Goal: Task Accomplishment & Management: Manage account settings

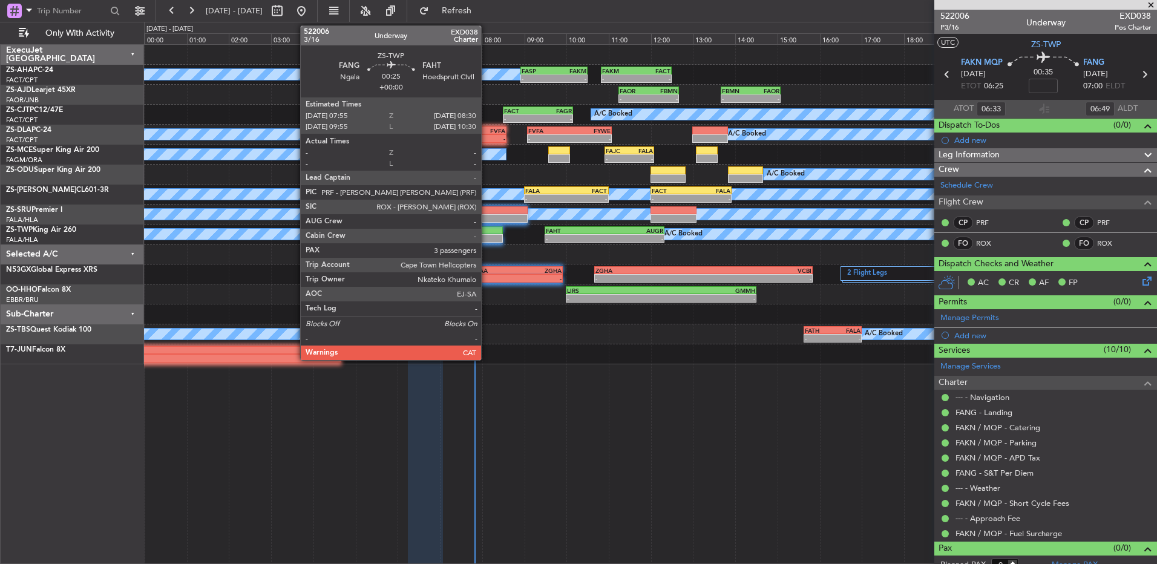
click at [487, 232] on div at bounding box center [490, 230] width 25 height 8
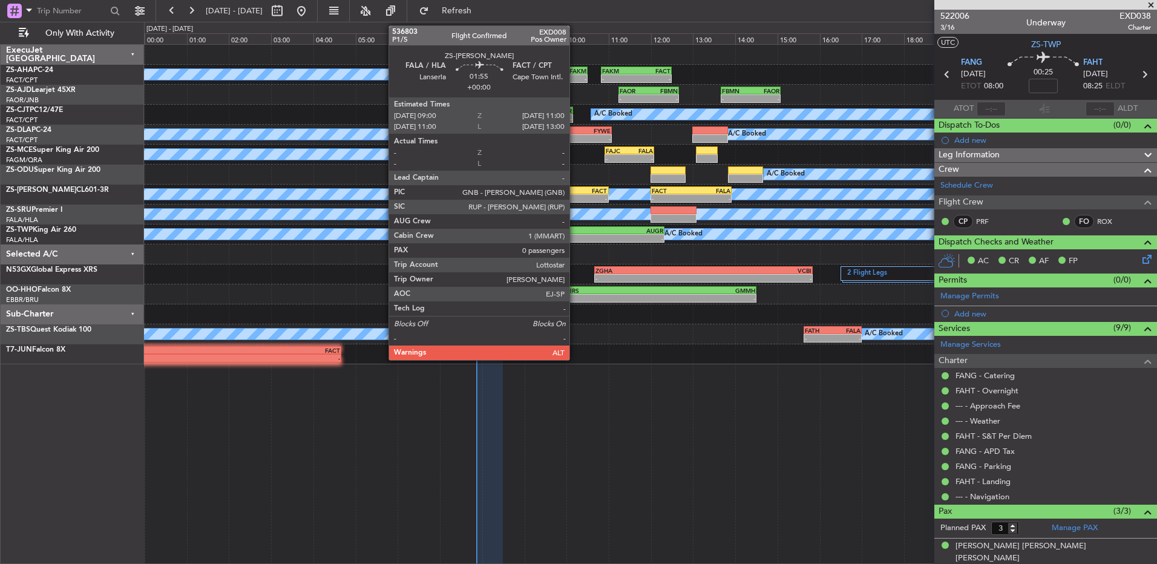
click at [575, 201] on div "-" at bounding box center [586, 198] width 41 height 7
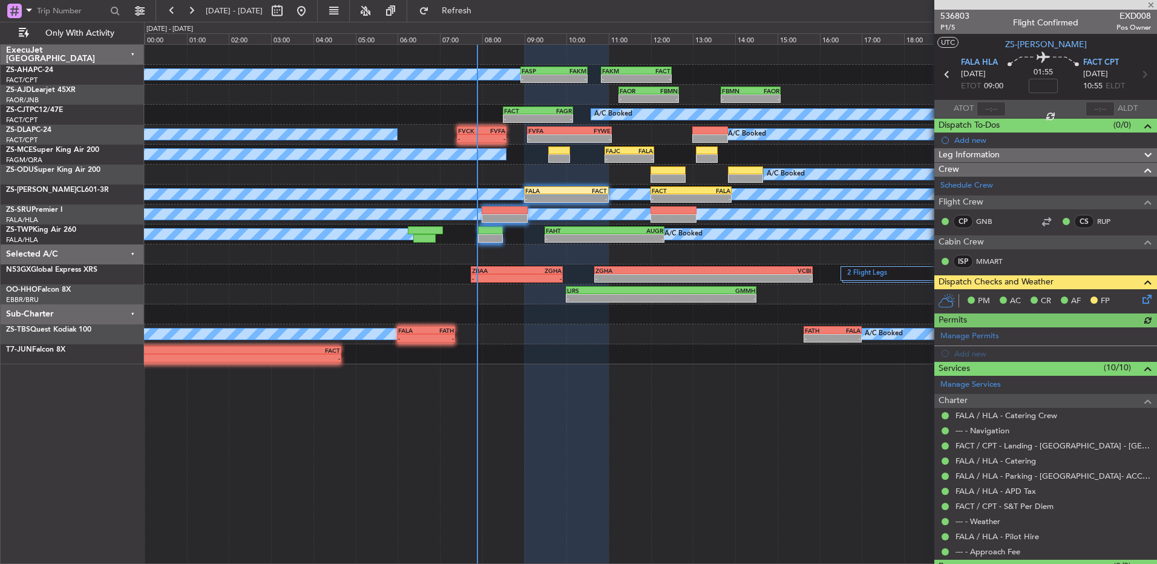
click at [1140, 297] on icon at bounding box center [1145, 297] width 10 height 10
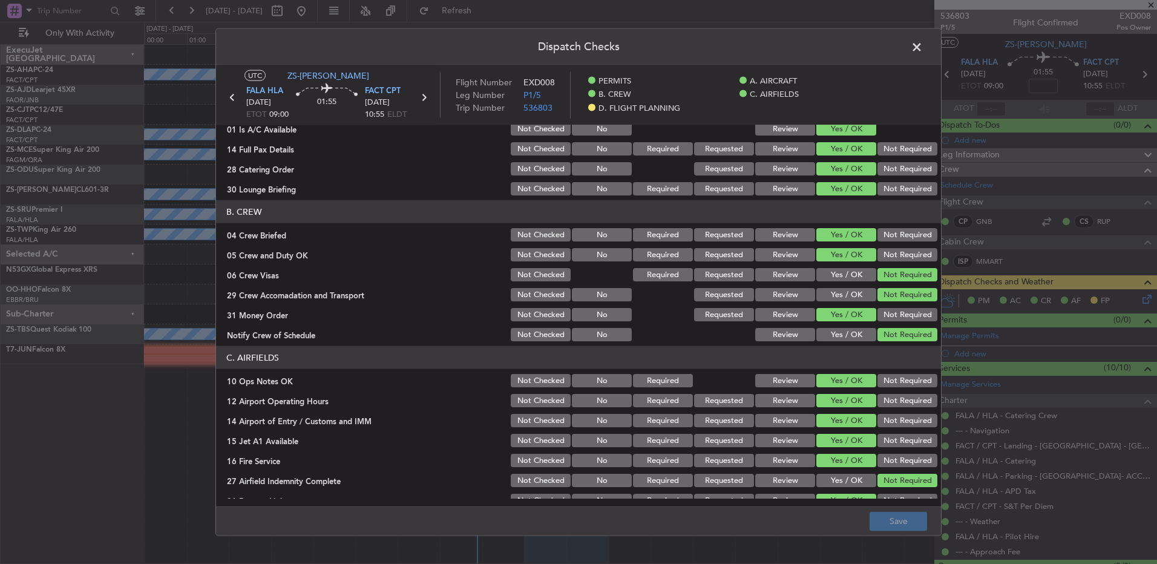
scroll to position [156, 0]
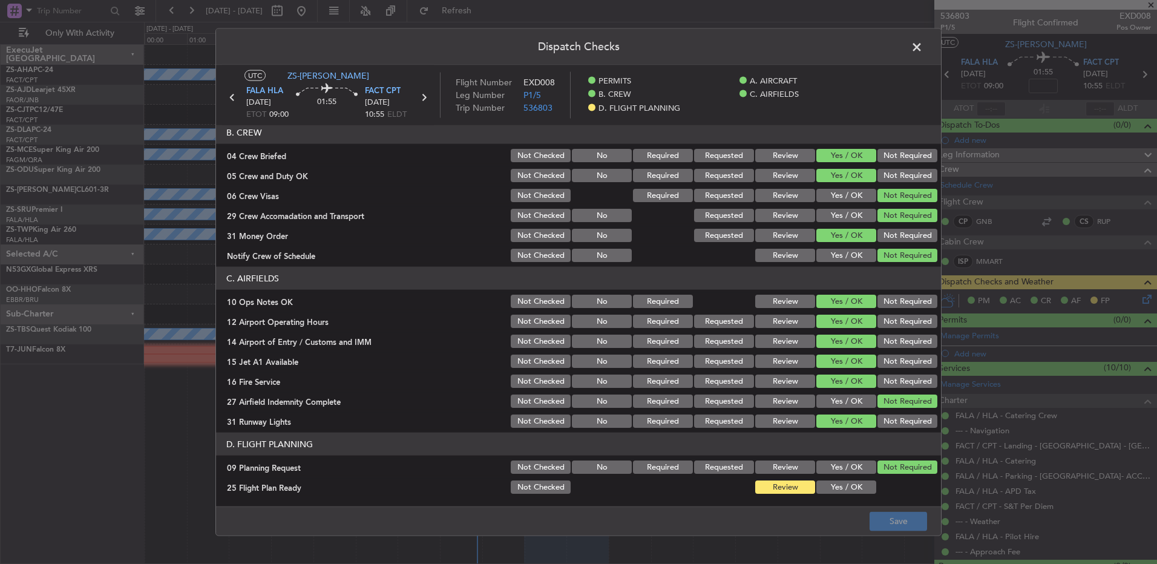
drag, startPoint x: 835, startPoint y: 487, endPoint x: 848, endPoint y: 495, distance: 15.5
click at [837, 487] on button "Yes / OK" at bounding box center [846, 486] width 60 height 13
click at [911, 522] on button "Save" at bounding box center [898, 520] width 57 height 19
click at [423, 94] on icon at bounding box center [424, 98] width 16 height 16
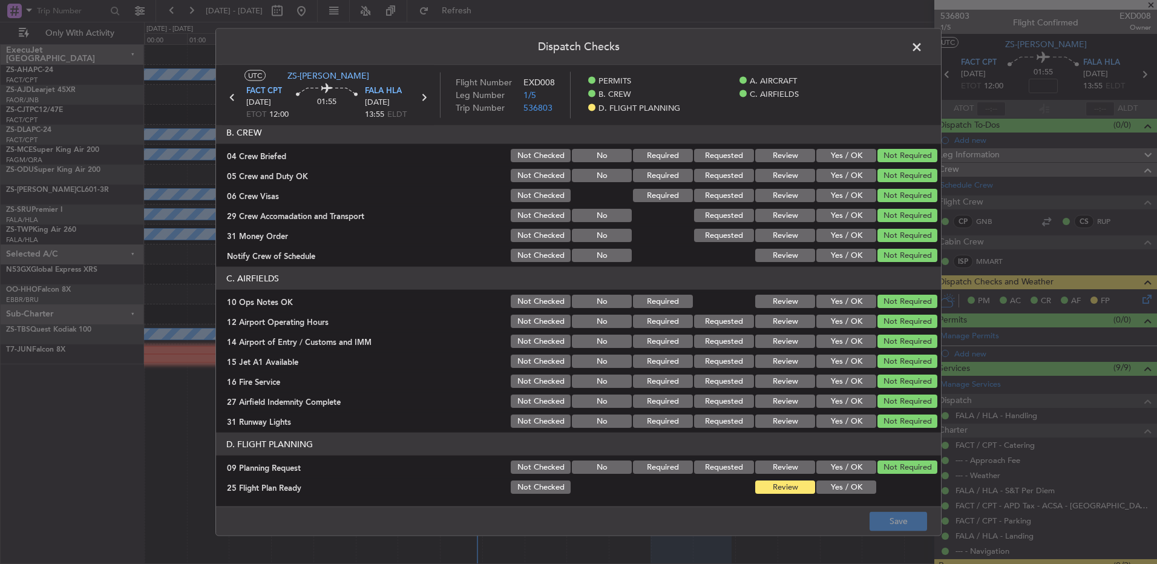
click at [844, 485] on button "Yes / OK" at bounding box center [846, 486] width 60 height 13
click at [877, 503] on main "UTC ZS-PAT FACT CPT 13/09/2025 ETOT 12:00 01:55 FALA HLA 13/09/2025 13:55 ELDT …" at bounding box center [578, 288] width 725 height 446
click at [885, 513] on button "Save" at bounding box center [898, 520] width 57 height 19
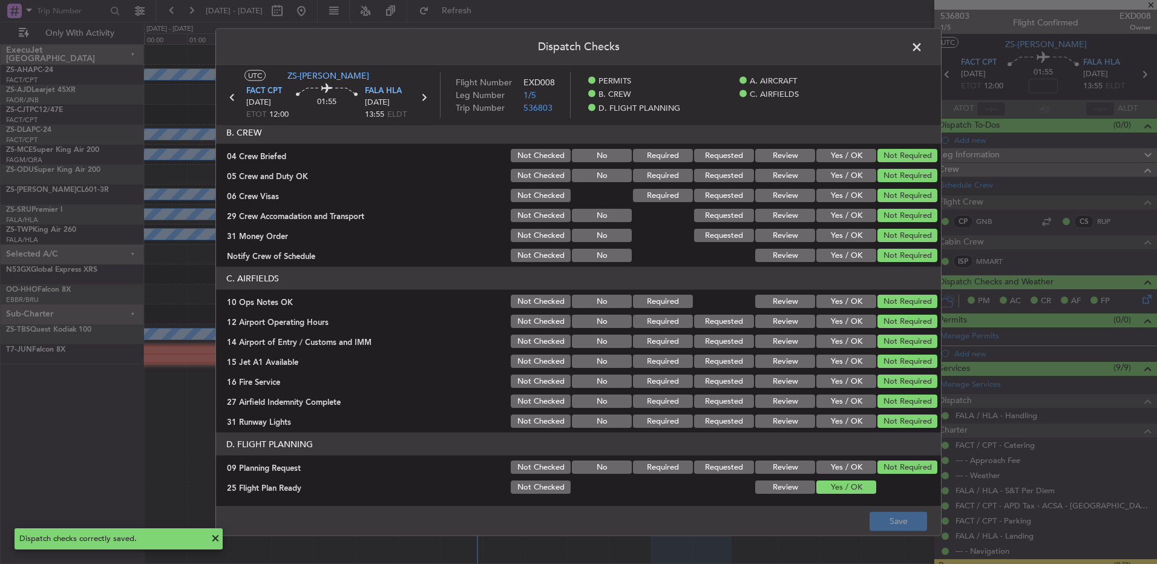
click at [923, 51] on span at bounding box center [923, 50] width 0 height 24
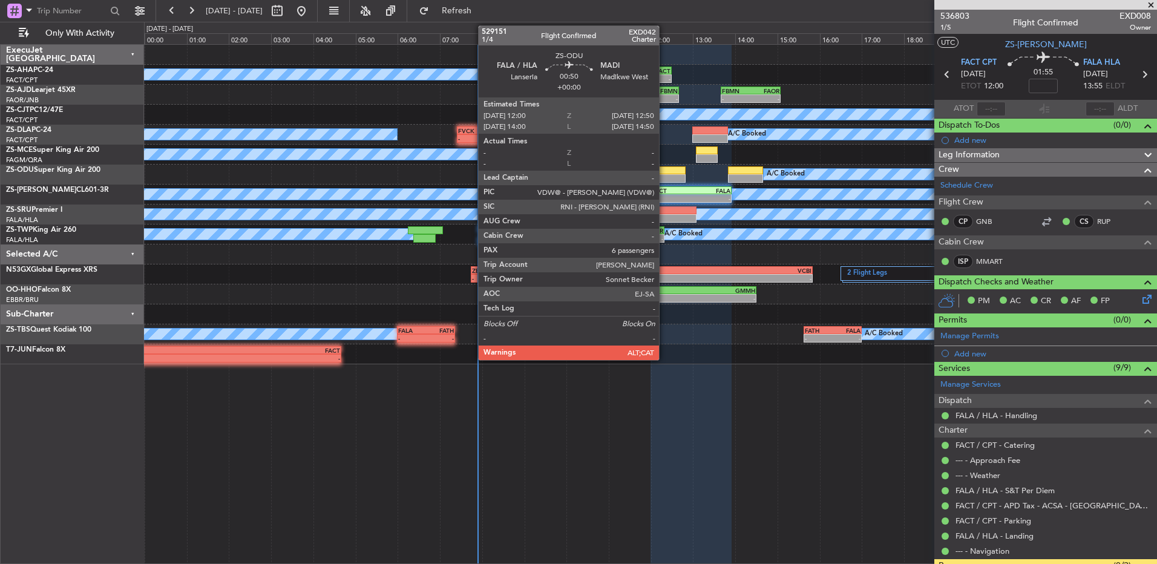
click at [664, 178] on div at bounding box center [669, 178] width 36 height 8
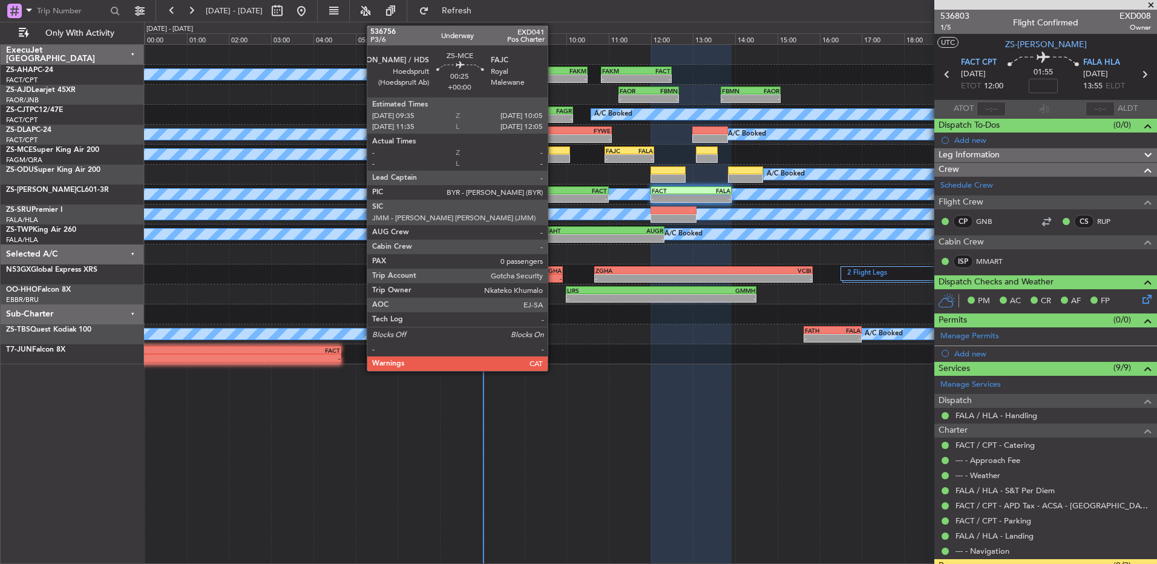
click at [553, 156] on div "A/C Booked - - FAJC 10:55 Z FALA 12:05 Z" at bounding box center [650, 155] width 1012 height 20
click at [556, 159] on div at bounding box center [558, 158] width 21 height 8
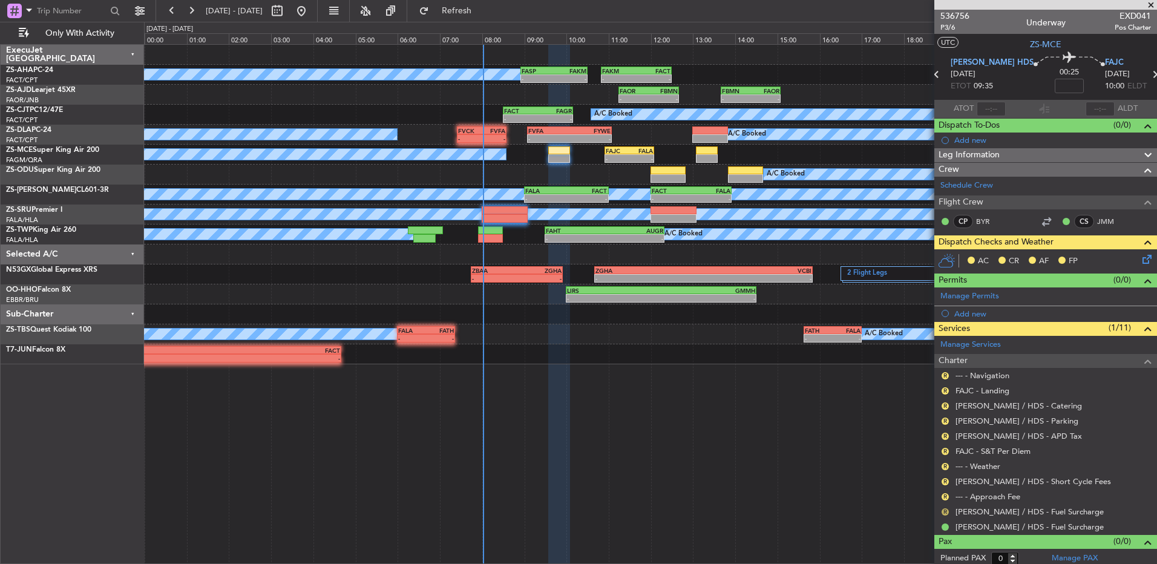
click at [943, 513] on button "R" at bounding box center [945, 511] width 7 height 7
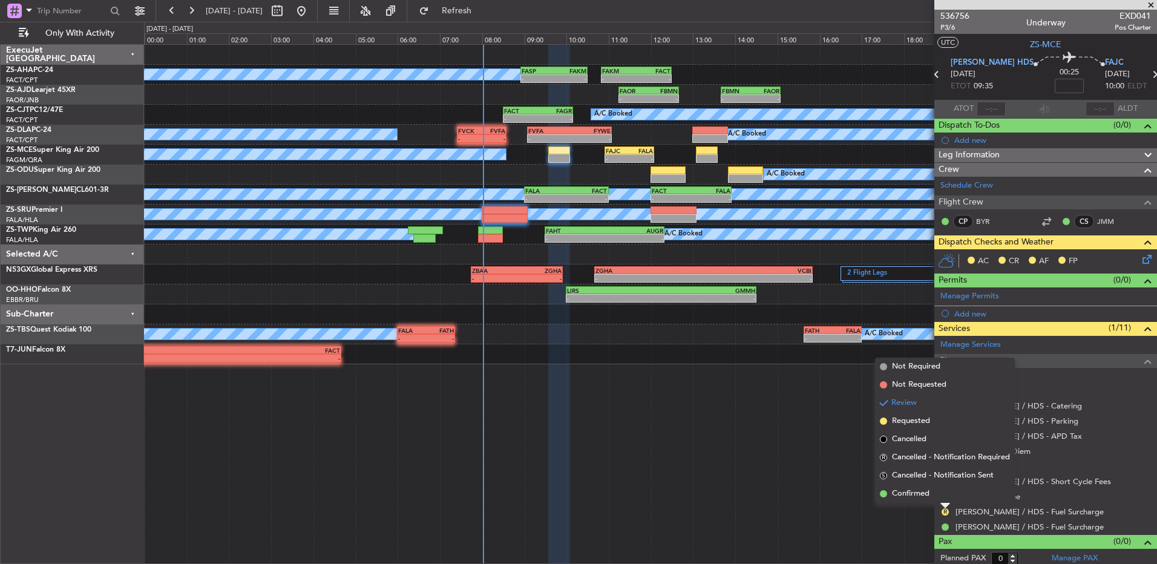
click at [945, 497] on li "Confirmed" at bounding box center [945, 494] width 140 height 18
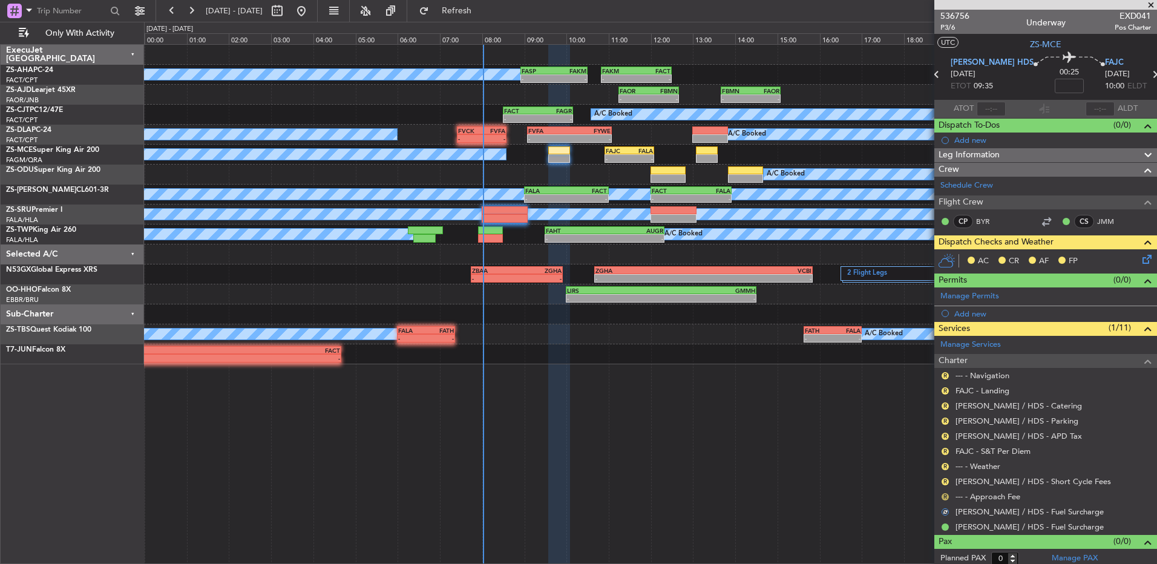
click at [945, 498] on button "R" at bounding box center [945, 496] width 7 height 7
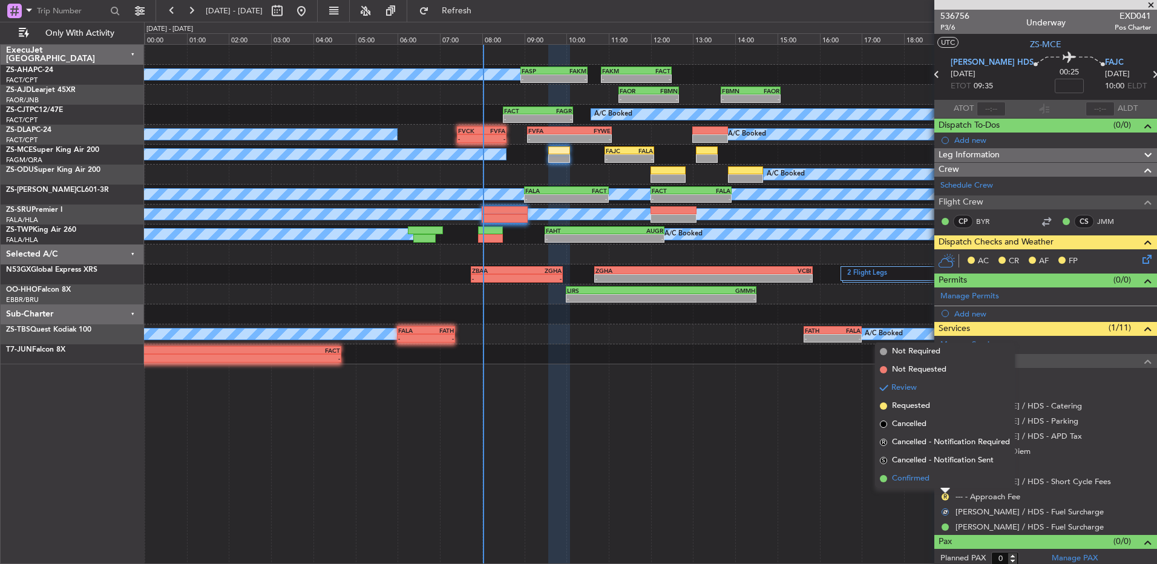
click at [941, 485] on li "Confirmed" at bounding box center [945, 479] width 140 height 18
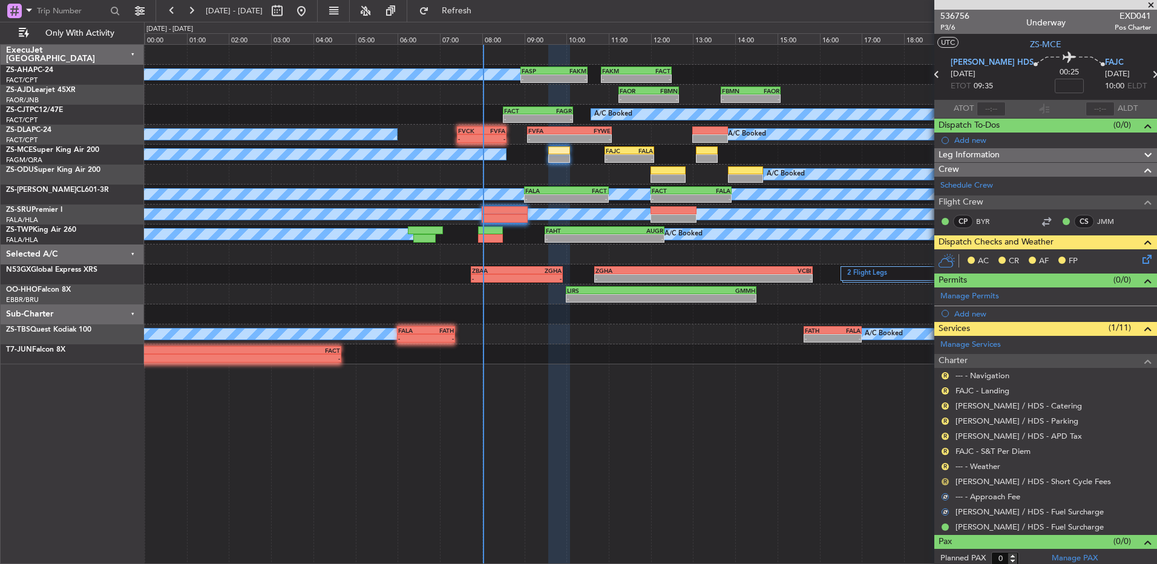
click at [944, 480] on button "R" at bounding box center [945, 481] width 7 height 7
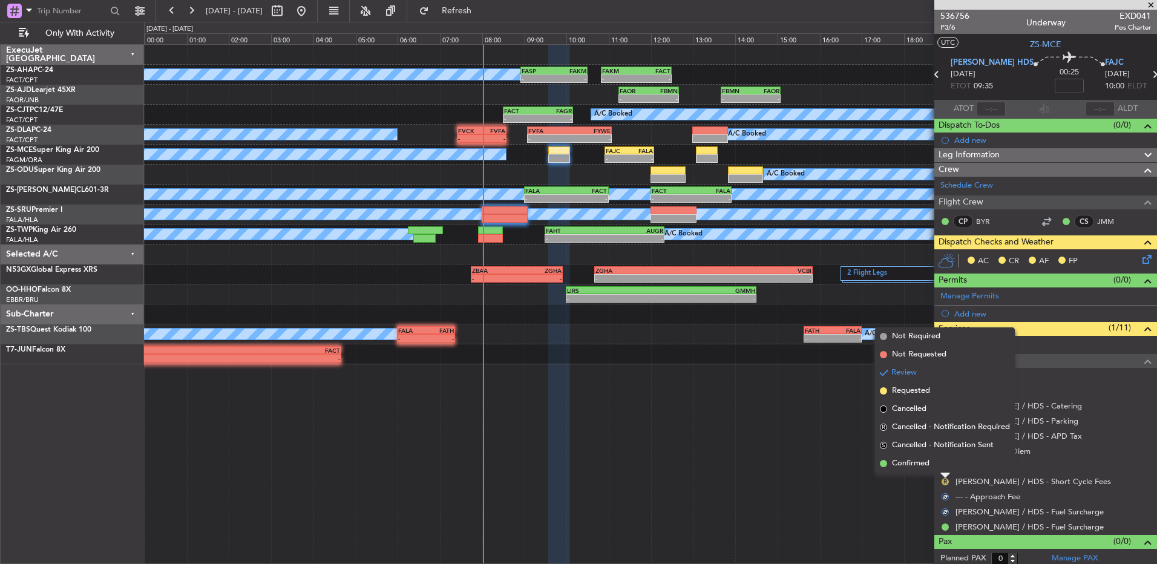
click at [942, 474] on div at bounding box center [945, 475] width 10 height 5
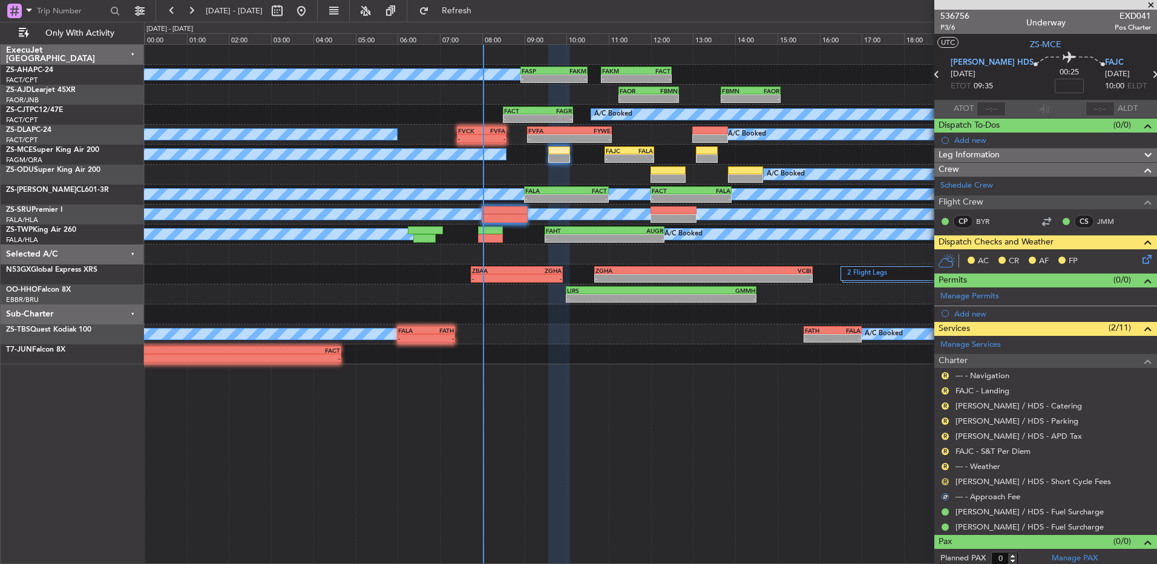
click at [945, 479] on button "R" at bounding box center [945, 481] width 7 height 7
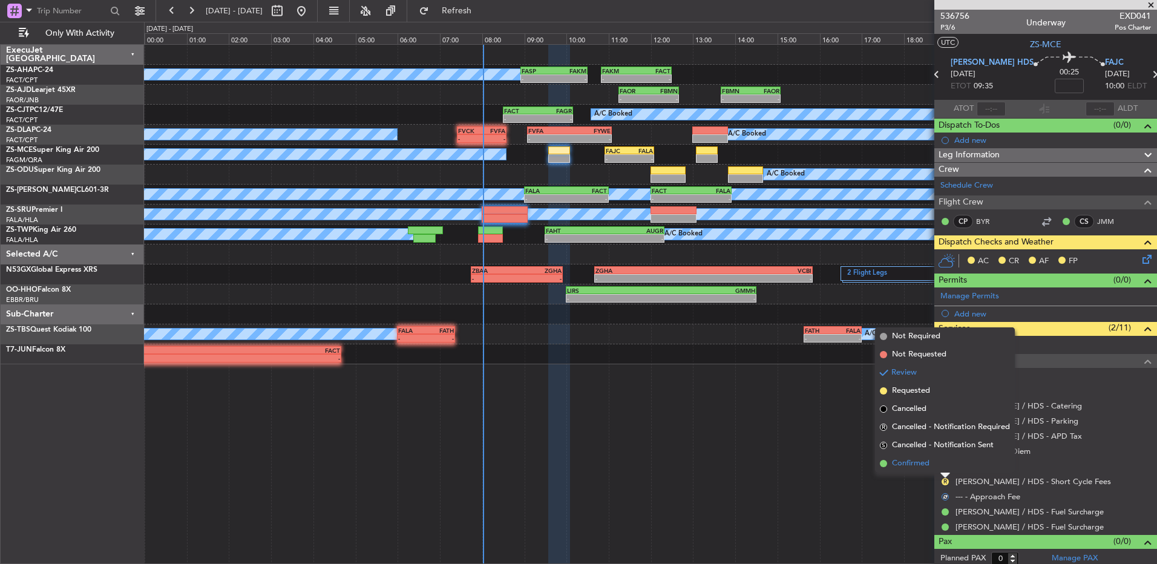
click at [944, 468] on li "Confirmed" at bounding box center [945, 463] width 140 height 18
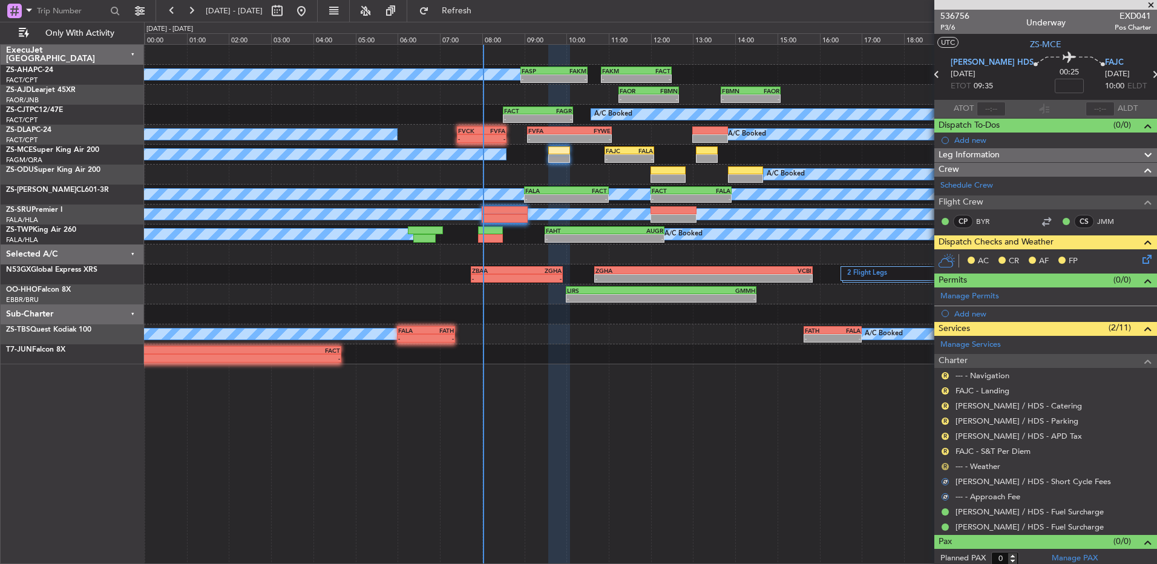
click at [944, 464] on button "R" at bounding box center [945, 466] width 7 height 7
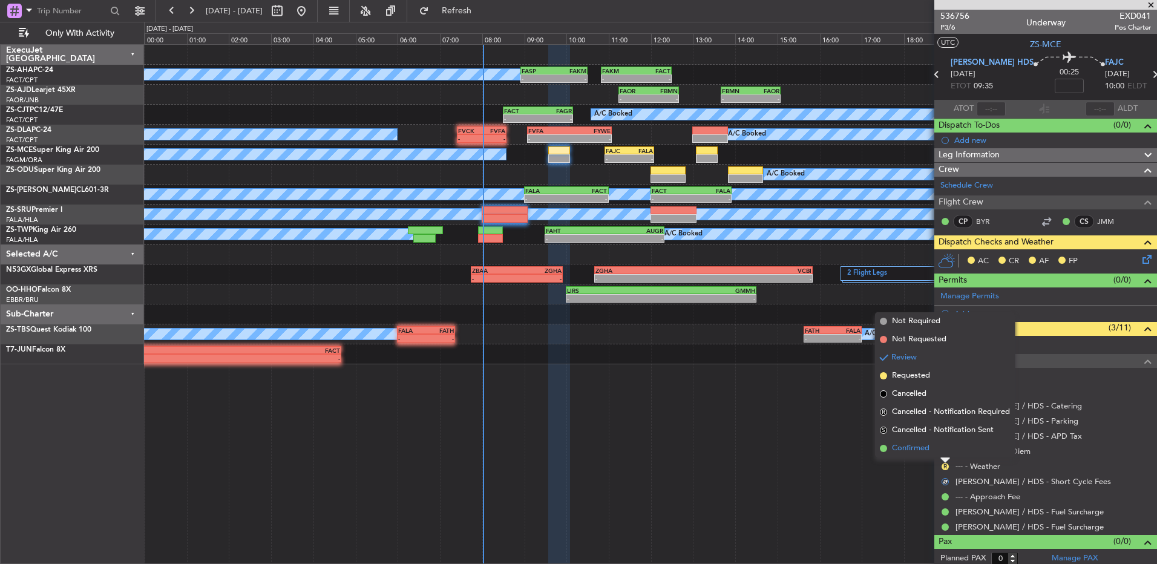
click at [944, 453] on li "Confirmed" at bounding box center [945, 448] width 140 height 18
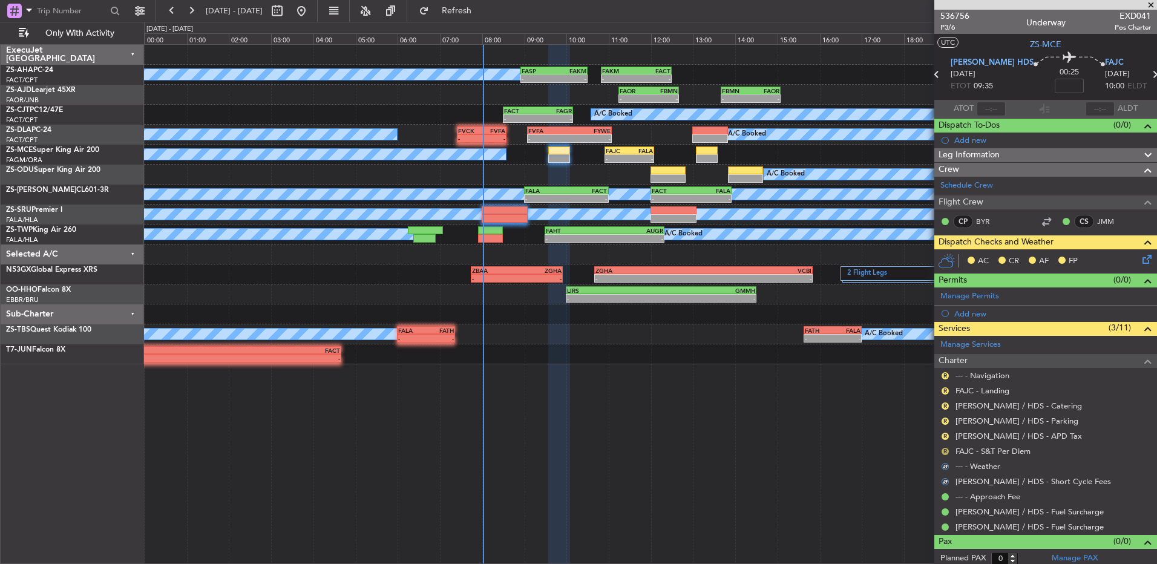
click at [946, 450] on button "R" at bounding box center [945, 451] width 7 height 7
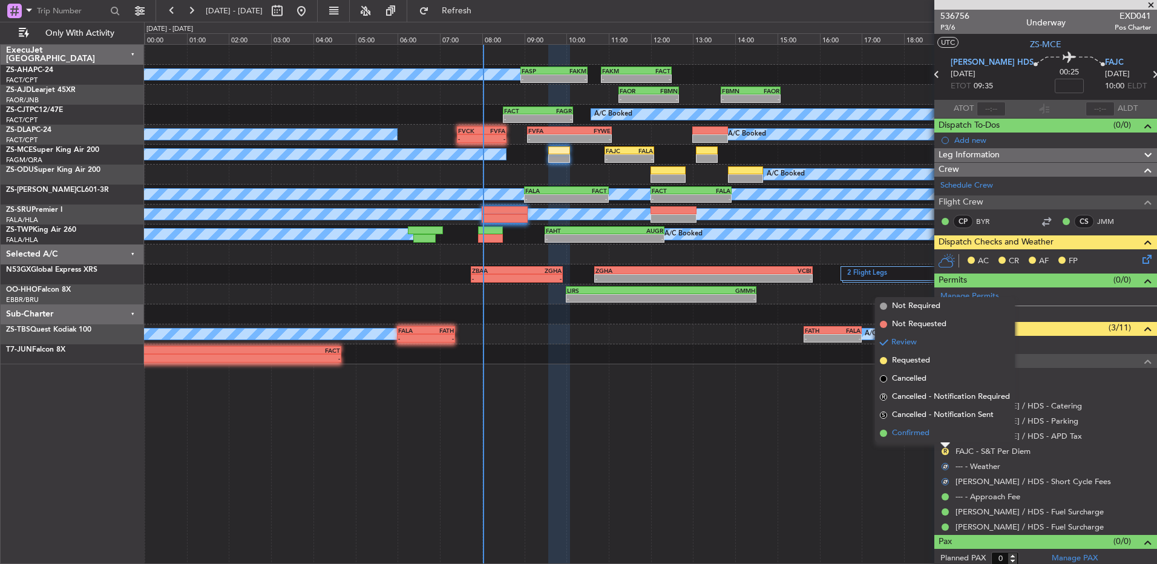
click at [947, 431] on li "Confirmed" at bounding box center [945, 433] width 140 height 18
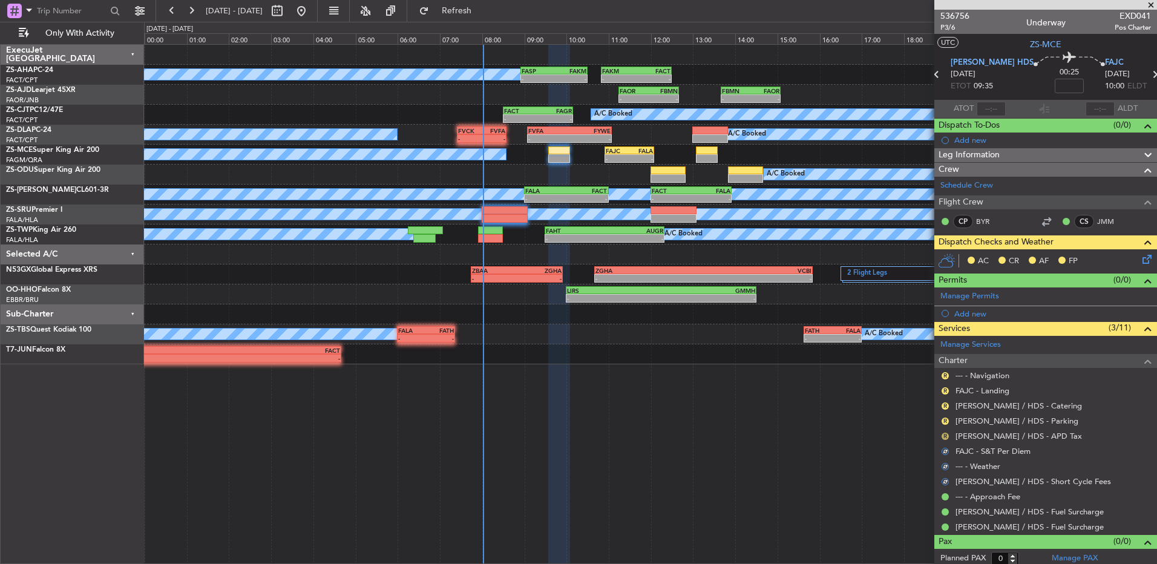
click at [944, 433] on button "R" at bounding box center [945, 436] width 7 height 7
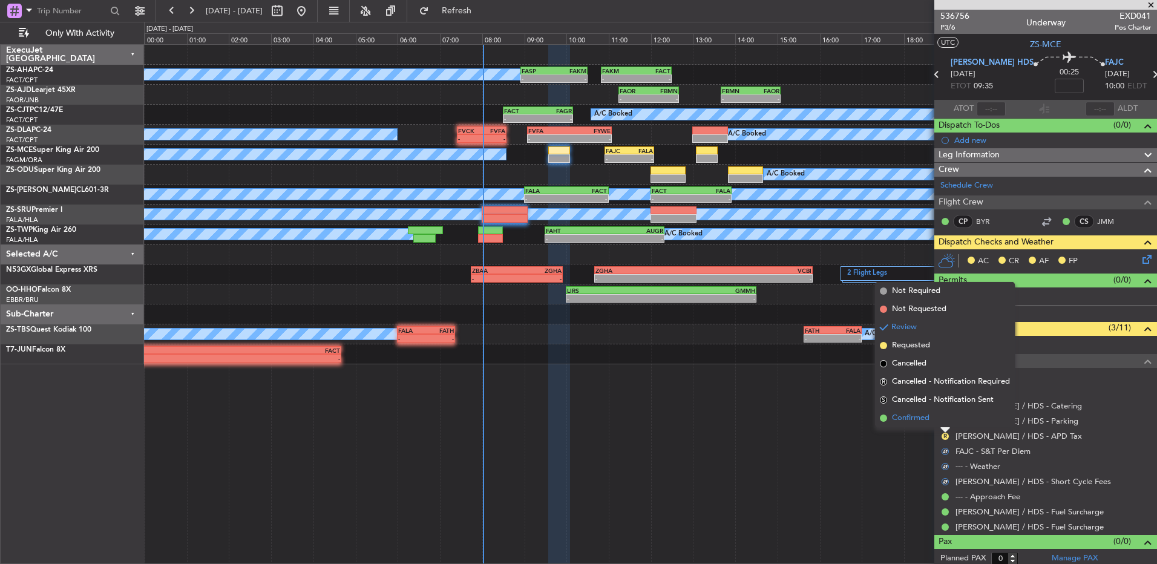
click at [940, 417] on li "Confirmed" at bounding box center [945, 418] width 140 height 18
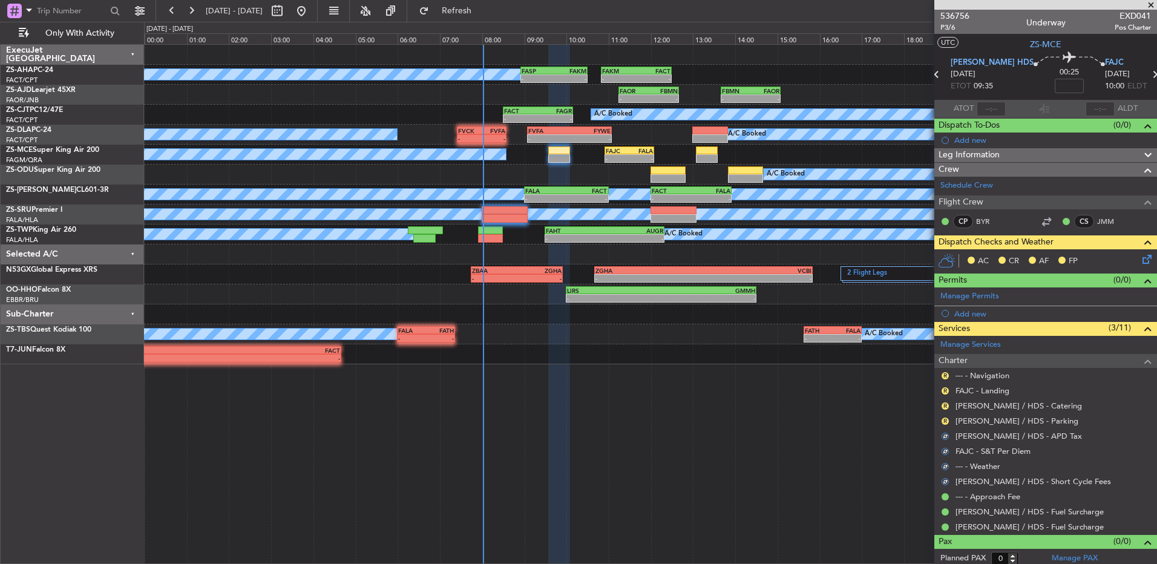
click at [940, 417] on div "R FAHS / HDS - Parking" at bounding box center [1045, 420] width 223 height 15
drag, startPoint x: 940, startPoint y: 417, endPoint x: 948, endPoint y: 421, distance: 8.9
click at [948, 421] on button "R" at bounding box center [945, 421] width 7 height 7
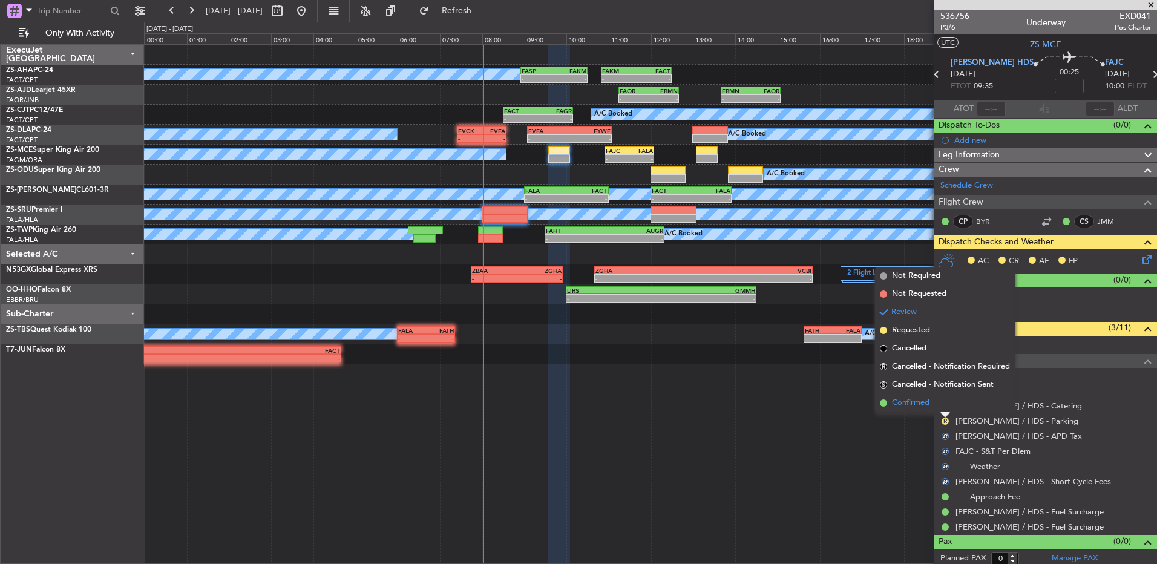
click at [948, 403] on li "Confirmed" at bounding box center [945, 403] width 140 height 18
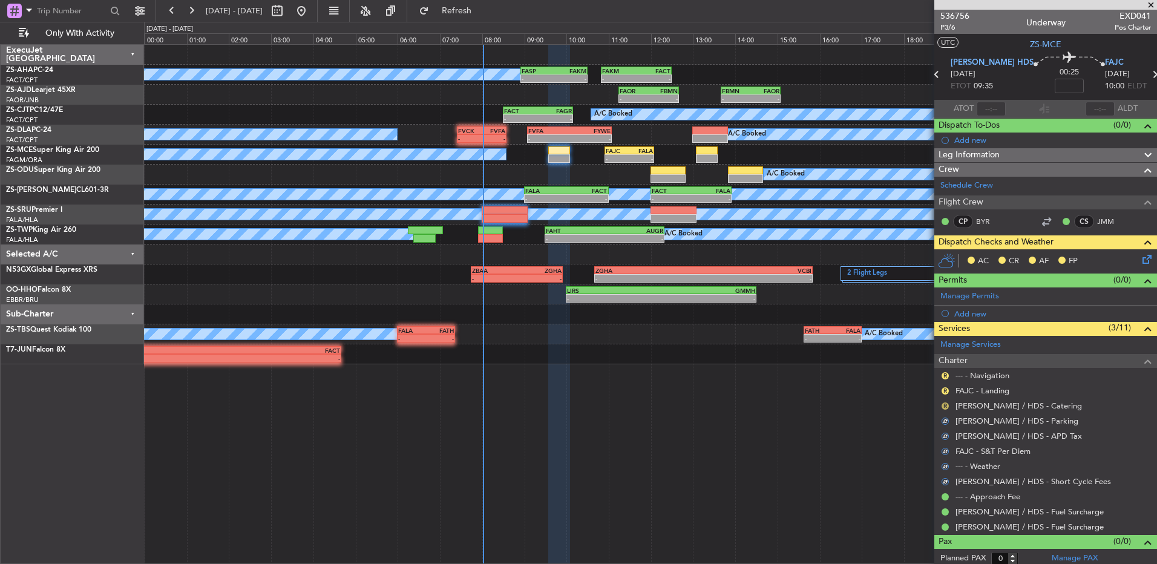
click at [943, 407] on button "R" at bounding box center [945, 405] width 7 height 7
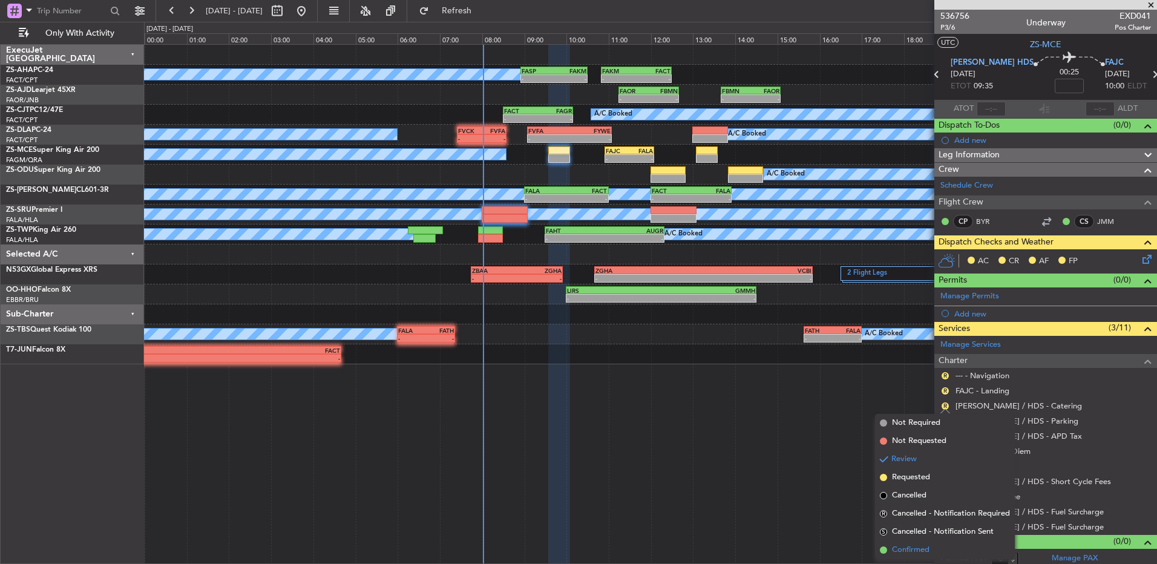
click at [923, 546] on span "Confirmed" at bounding box center [911, 550] width 38 height 12
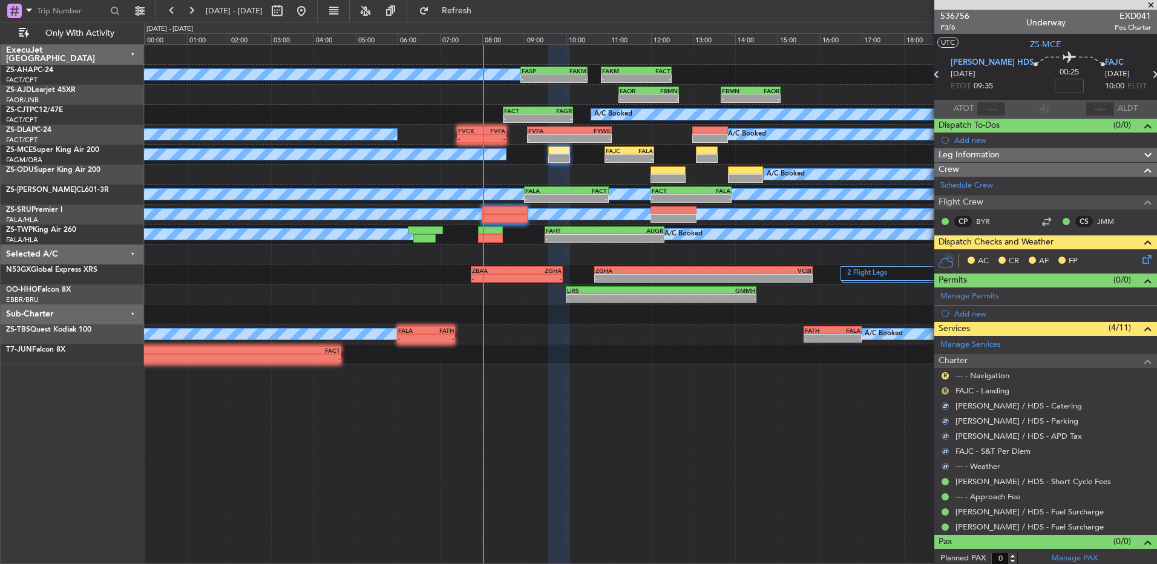
click at [946, 391] on button "R" at bounding box center [945, 390] width 7 height 7
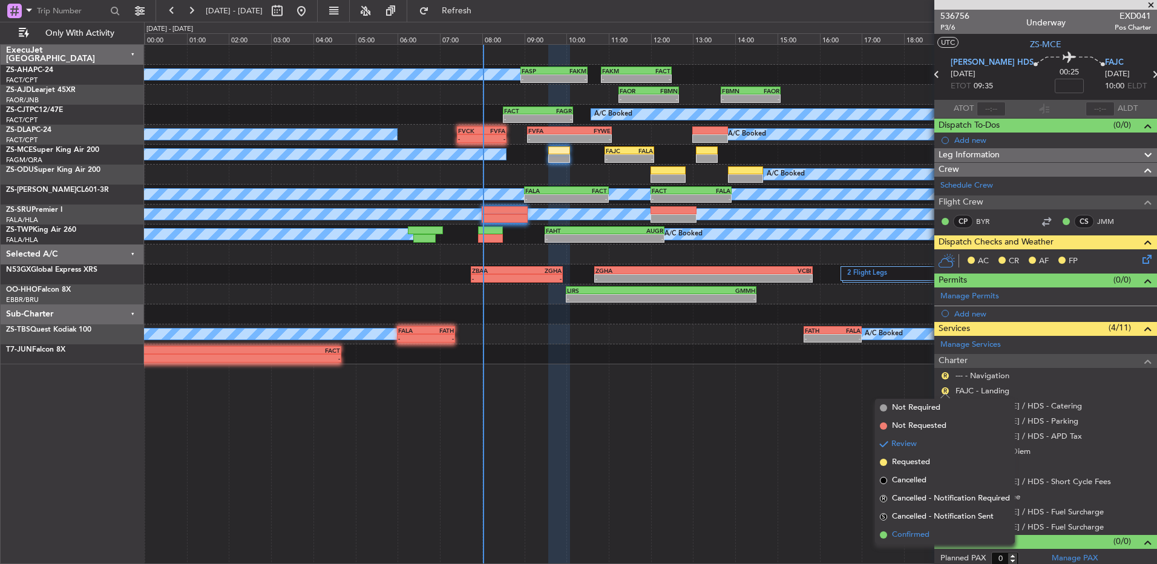
click at [907, 536] on span "Confirmed" at bounding box center [911, 535] width 38 height 12
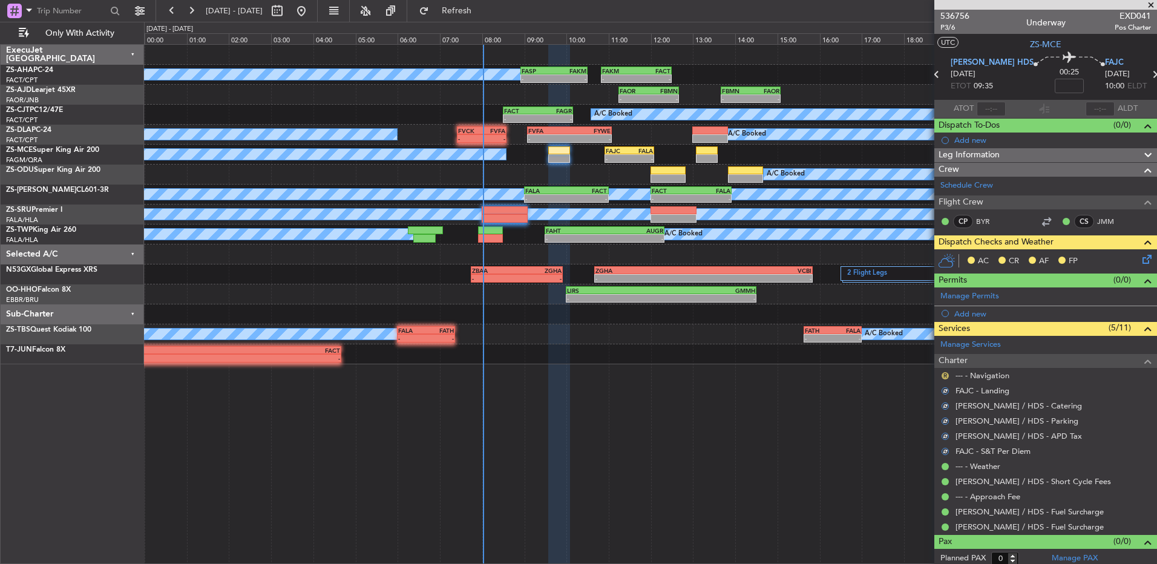
click at [944, 375] on button "R" at bounding box center [945, 375] width 7 height 7
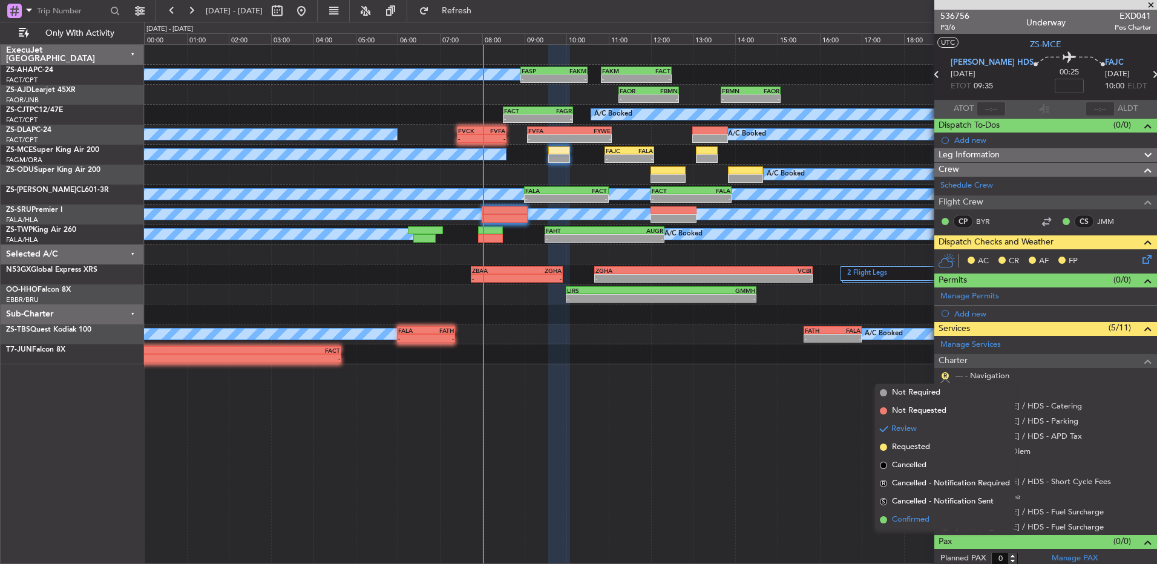
click at [911, 516] on span "Confirmed" at bounding box center [911, 520] width 38 height 12
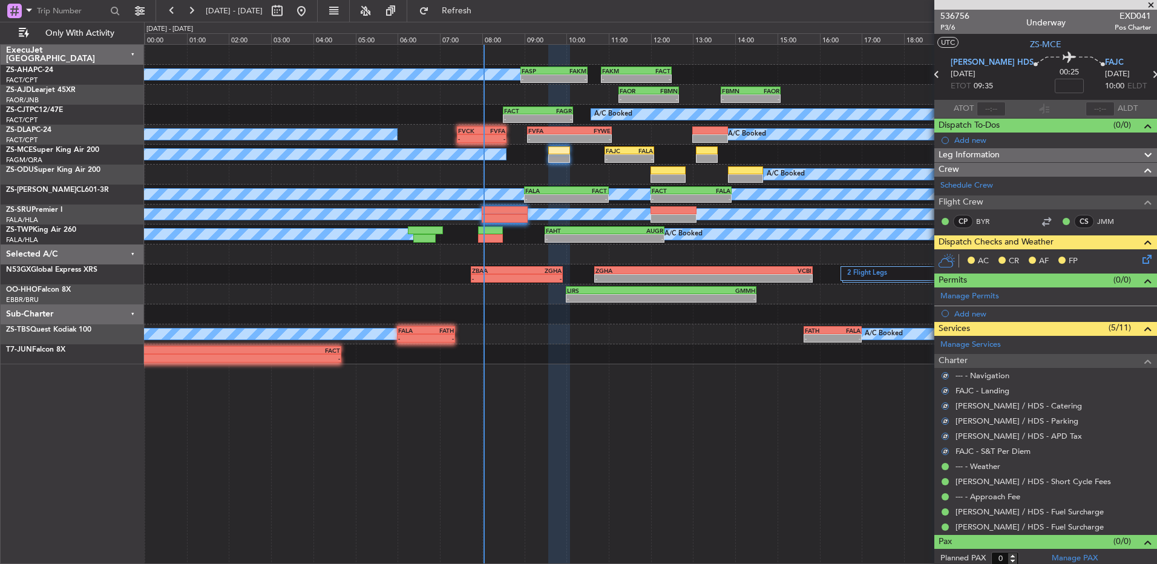
click at [1140, 261] on icon at bounding box center [1145, 257] width 10 height 10
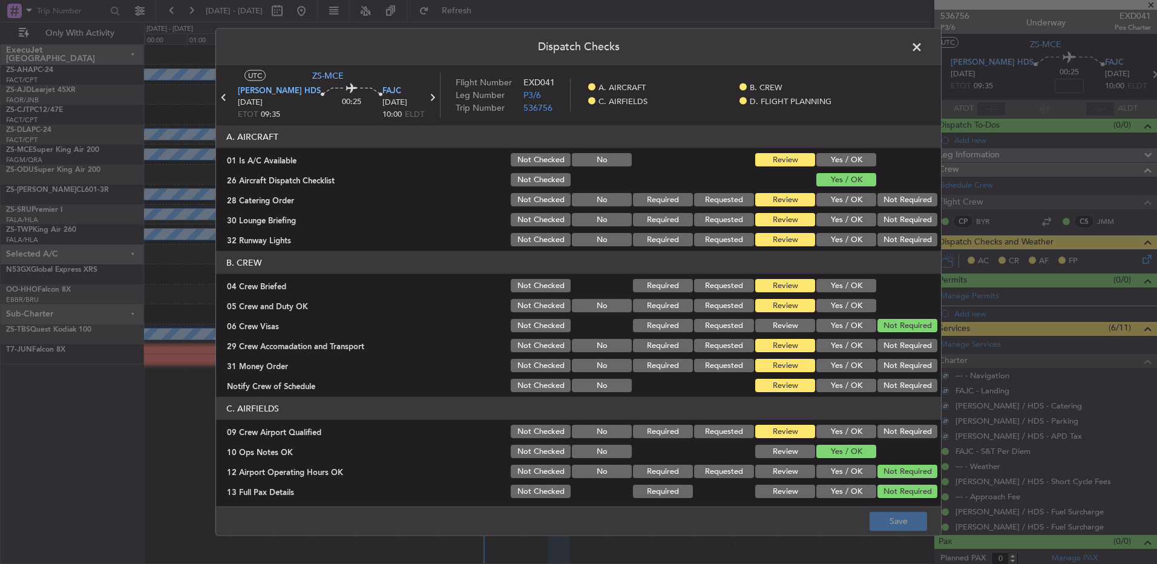
click at [851, 162] on button "Yes / OK" at bounding box center [846, 159] width 60 height 13
drag, startPoint x: 890, startPoint y: 197, endPoint x: 897, endPoint y: 208, distance: 13.6
click at [890, 198] on button "Not Required" at bounding box center [907, 199] width 60 height 13
click at [897, 208] on section "A. AIRCRAFT 01 Is A/C Available Not Checked No Review Yes / OK 26 Aircraft Disp…" at bounding box center [578, 186] width 725 height 123
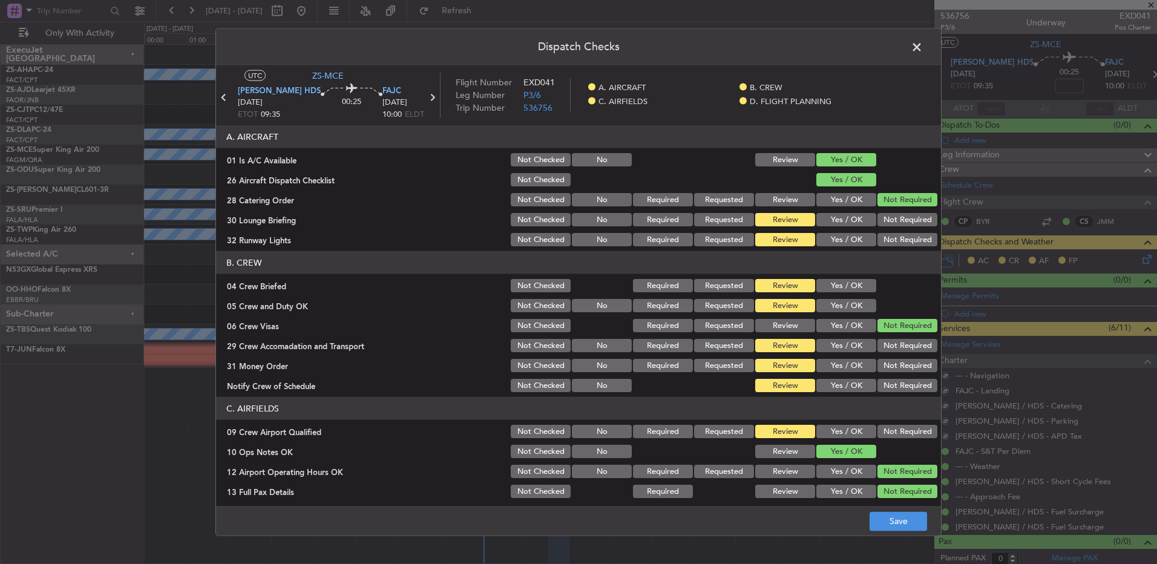
click at [892, 220] on button "Not Required" at bounding box center [907, 219] width 60 height 13
click at [891, 223] on button "Not Required" at bounding box center [907, 219] width 60 height 13
click at [890, 239] on button "Not Required" at bounding box center [907, 239] width 60 height 13
click at [886, 240] on button "Not Required" at bounding box center [907, 239] width 60 height 13
drag, startPoint x: 848, startPoint y: 289, endPoint x: 850, endPoint y: 297, distance: 8.8
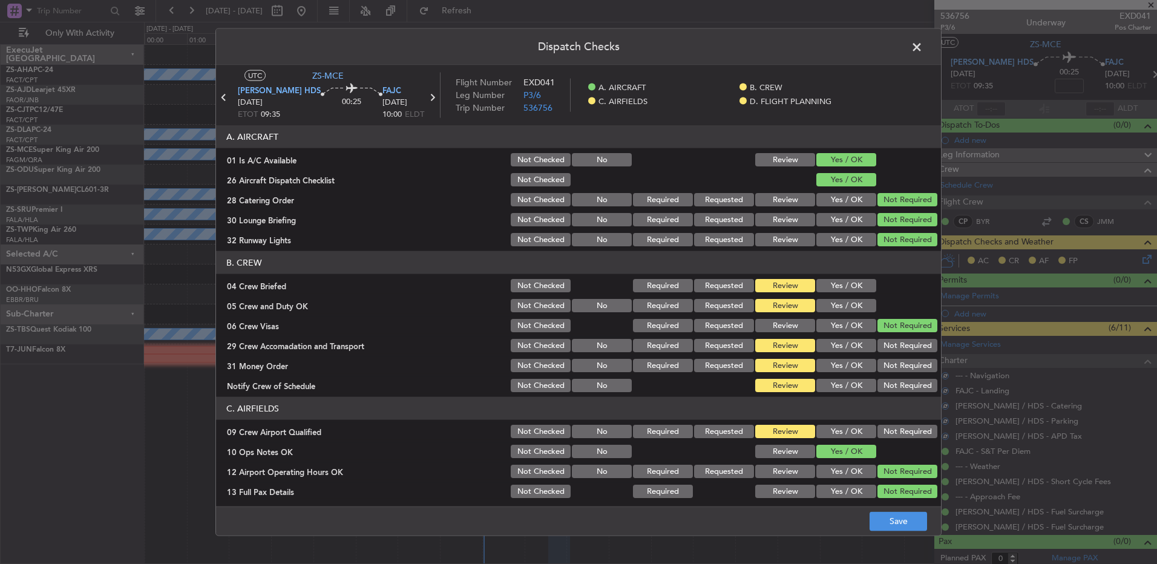
click at [848, 292] on button "Yes / OK" at bounding box center [846, 285] width 60 height 13
drag, startPoint x: 852, startPoint y: 300, endPoint x: 858, endPoint y: 305, distance: 7.7
click at [854, 301] on button "Yes / OK" at bounding box center [846, 305] width 60 height 13
drag, startPoint x: 858, startPoint y: 305, endPoint x: 853, endPoint y: 326, distance: 21.7
click at [858, 309] on button "Yes / OK" at bounding box center [846, 305] width 60 height 13
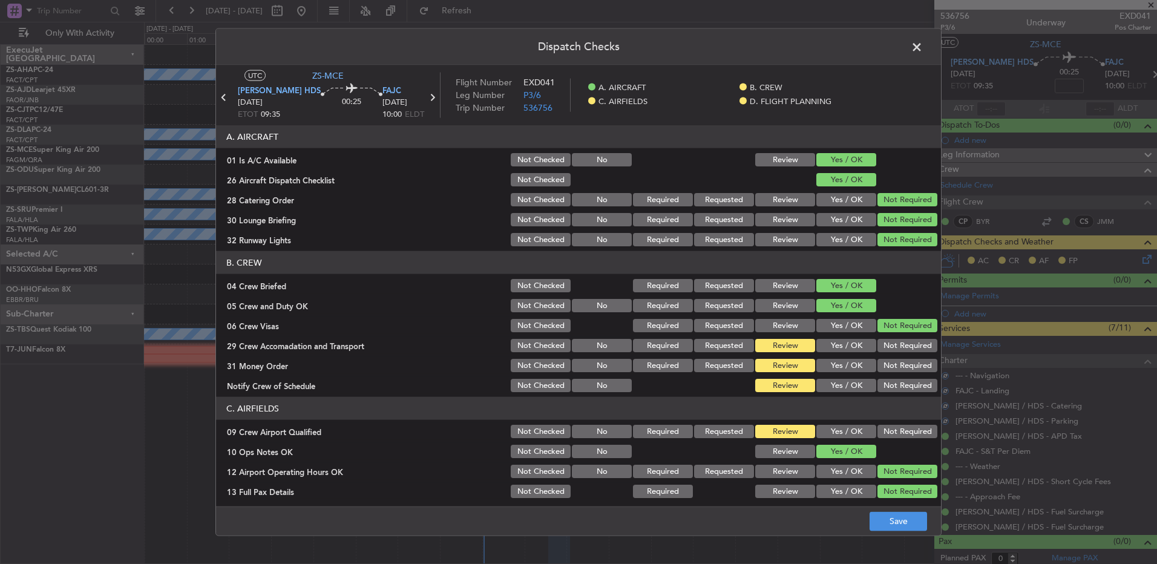
drag, startPoint x: 879, startPoint y: 344, endPoint x: 888, endPoint y: 361, distance: 20.0
click at [879, 344] on button "Not Required" at bounding box center [907, 345] width 60 height 13
drag, startPoint x: 888, startPoint y: 361, endPoint x: 889, endPoint y: 371, distance: 9.7
click at [889, 362] on section "B. CREW 04 Crew Briefed Not Checked Required Requested Review Yes / OK 05 Crew …" at bounding box center [578, 322] width 725 height 143
click at [889, 372] on button "Not Required" at bounding box center [907, 365] width 60 height 13
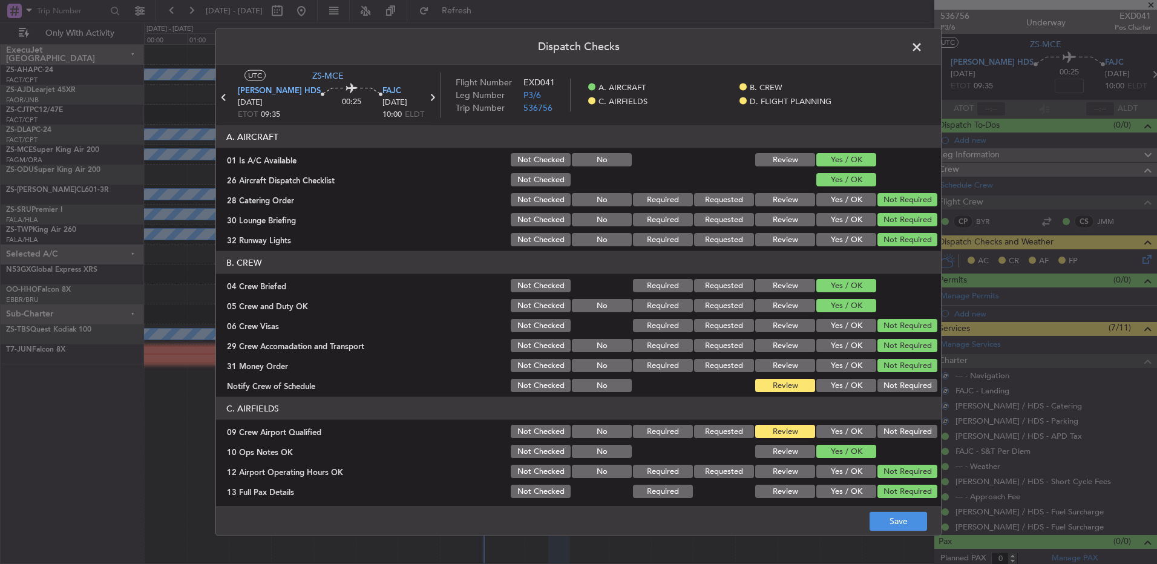
click at [891, 373] on div "Not Required" at bounding box center [906, 365] width 61 height 17
click at [888, 392] on div "Not Required" at bounding box center [906, 385] width 61 height 17
drag, startPoint x: 886, startPoint y: 387, endPoint x: 898, endPoint y: 410, distance: 26.0
click at [887, 388] on button "Not Required" at bounding box center [907, 385] width 60 height 13
click at [898, 430] on button "Not Required" at bounding box center [907, 431] width 60 height 13
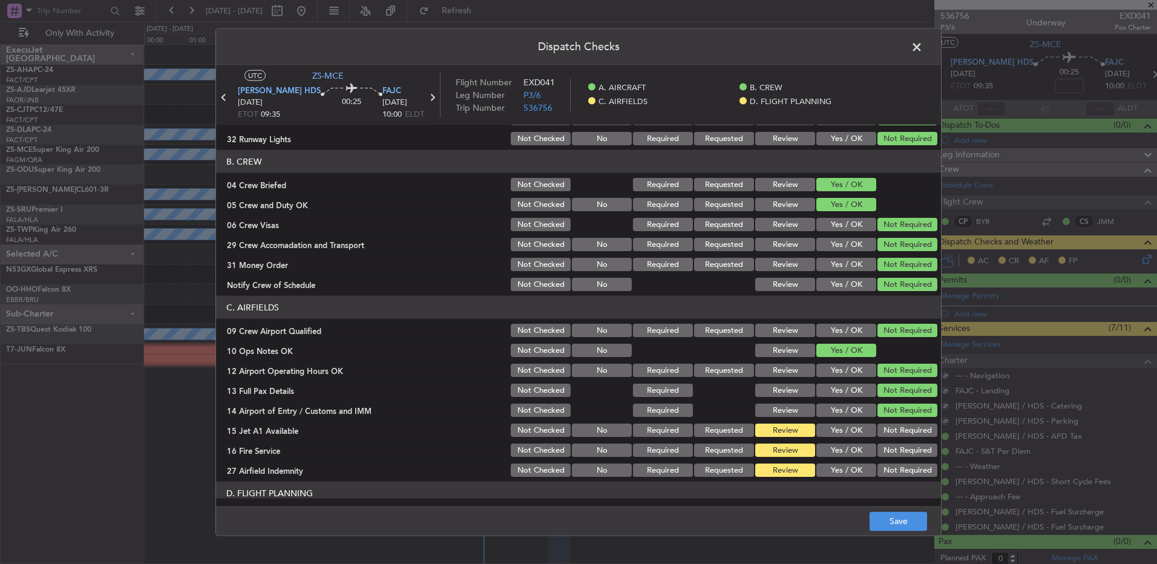
scroll to position [170, 0]
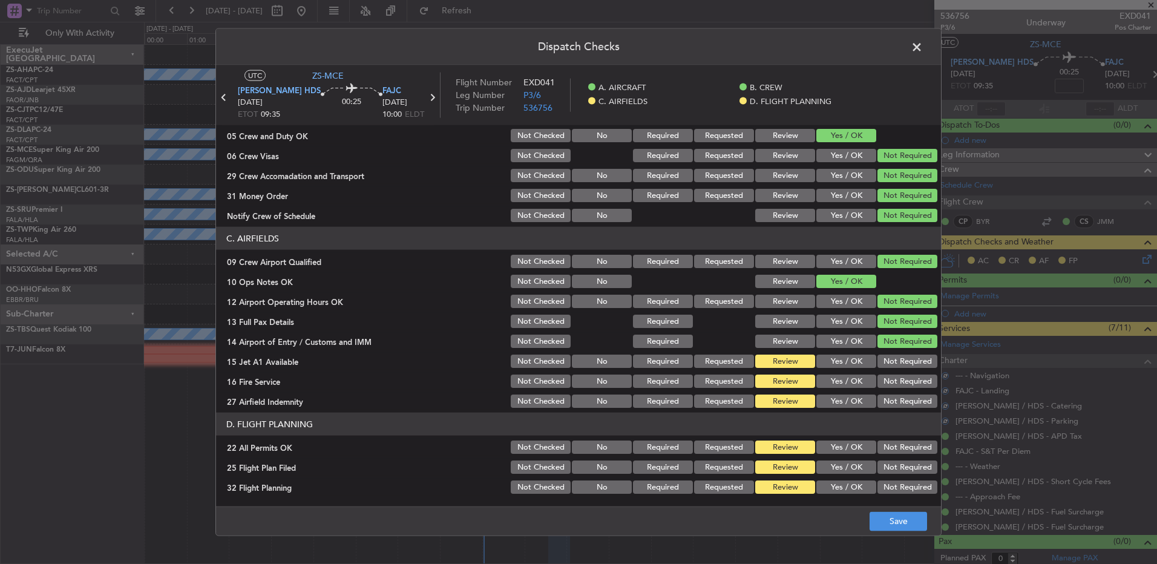
click at [897, 358] on button "Not Required" at bounding box center [907, 361] width 60 height 13
click at [910, 404] on button "Not Required" at bounding box center [907, 401] width 60 height 13
click at [898, 380] on button "Not Required" at bounding box center [907, 381] width 60 height 13
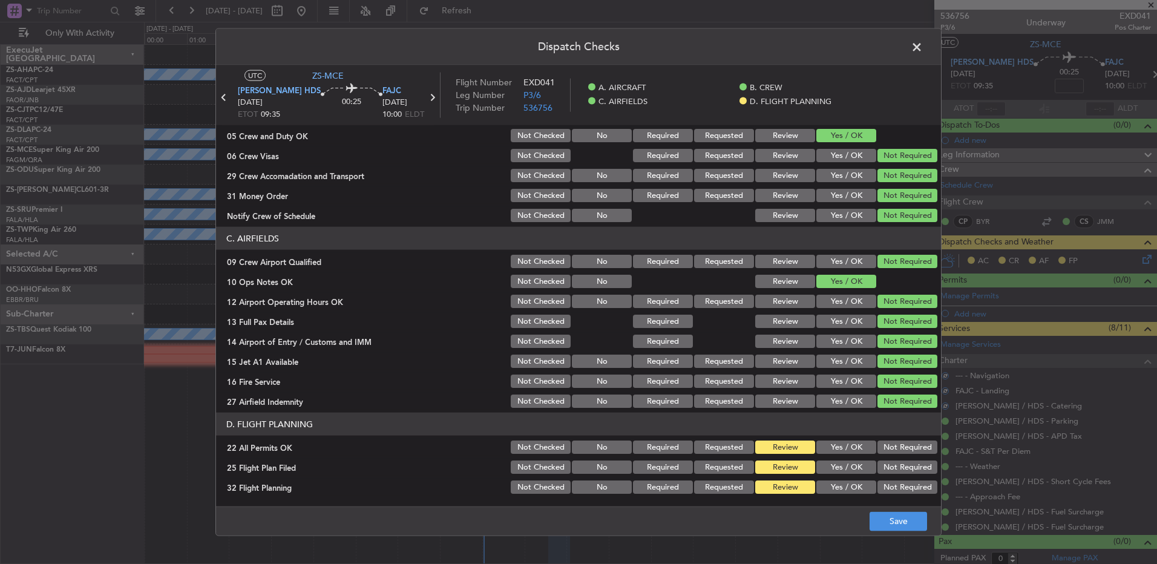
click at [908, 444] on button "Not Required" at bounding box center [907, 447] width 60 height 13
click at [828, 471] on button "Yes / OK" at bounding box center [846, 467] width 60 height 13
click at [841, 495] on div "Yes / OK" at bounding box center [845, 487] width 61 height 17
click at [841, 485] on button "Yes / OK" at bounding box center [846, 486] width 60 height 13
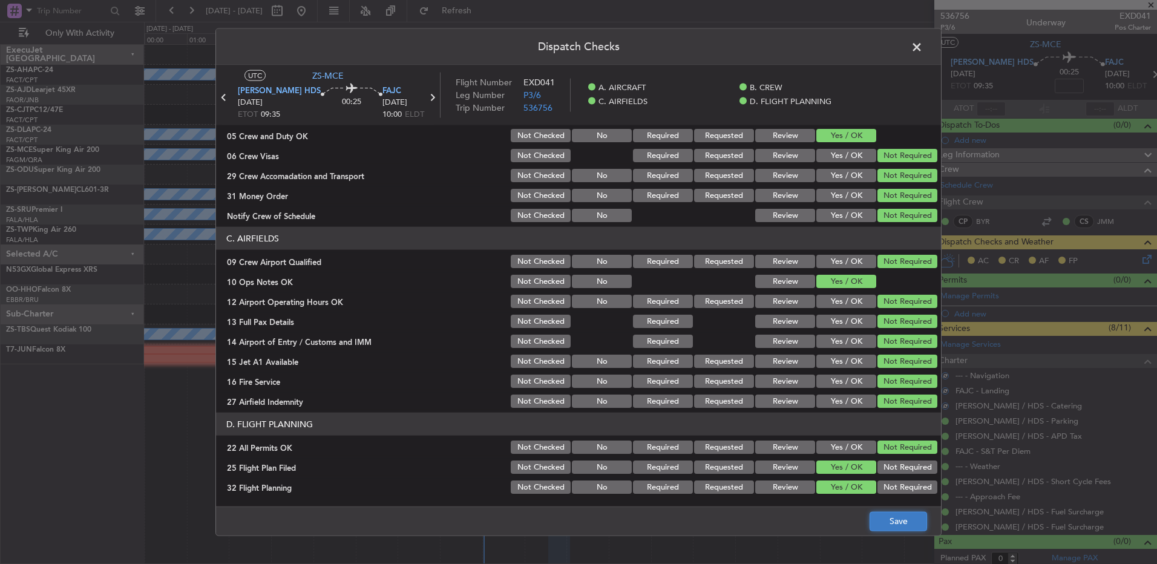
click at [887, 525] on button "Save" at bounding box center [898, 520] width 57 height 19
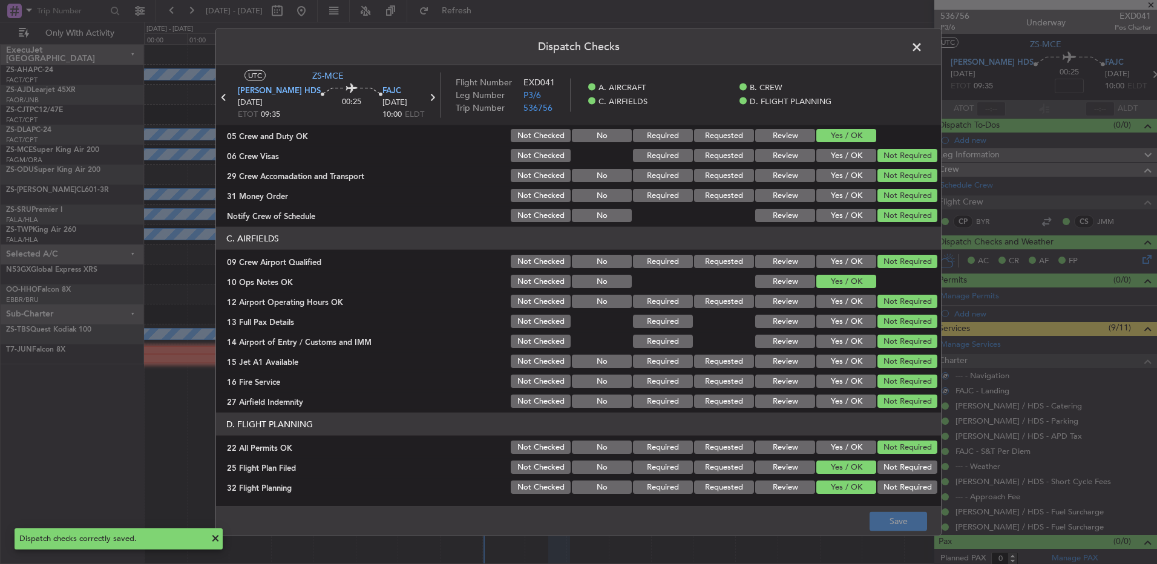
click at [923, 50] on span at bounding box center [923, 50] width 0 height 24
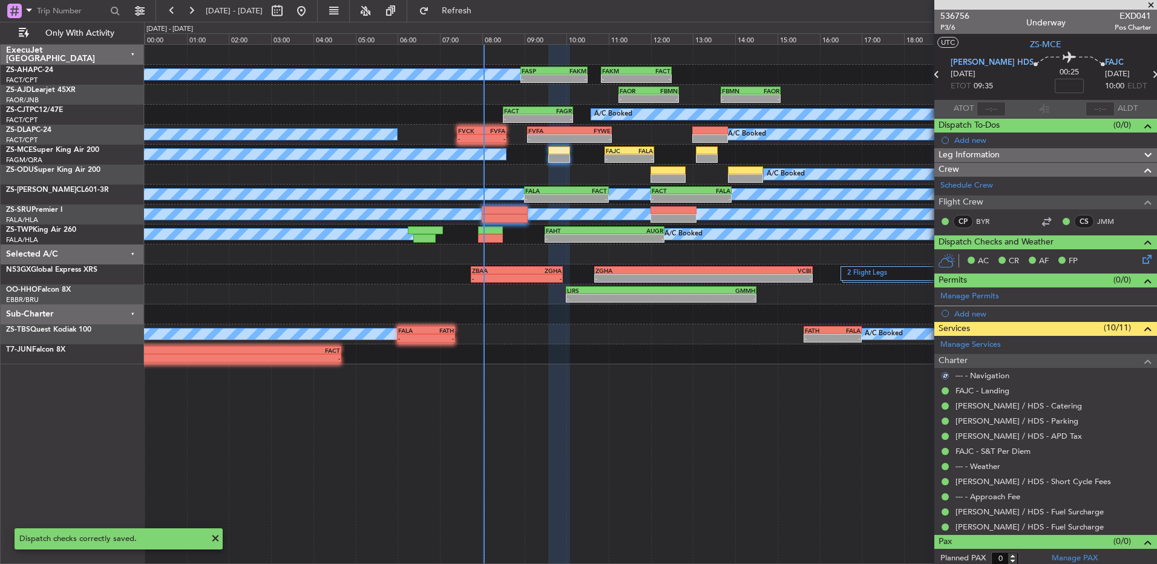
click at [1147, 75] on icon at bounding box center [1155, 75] width 16 height 16
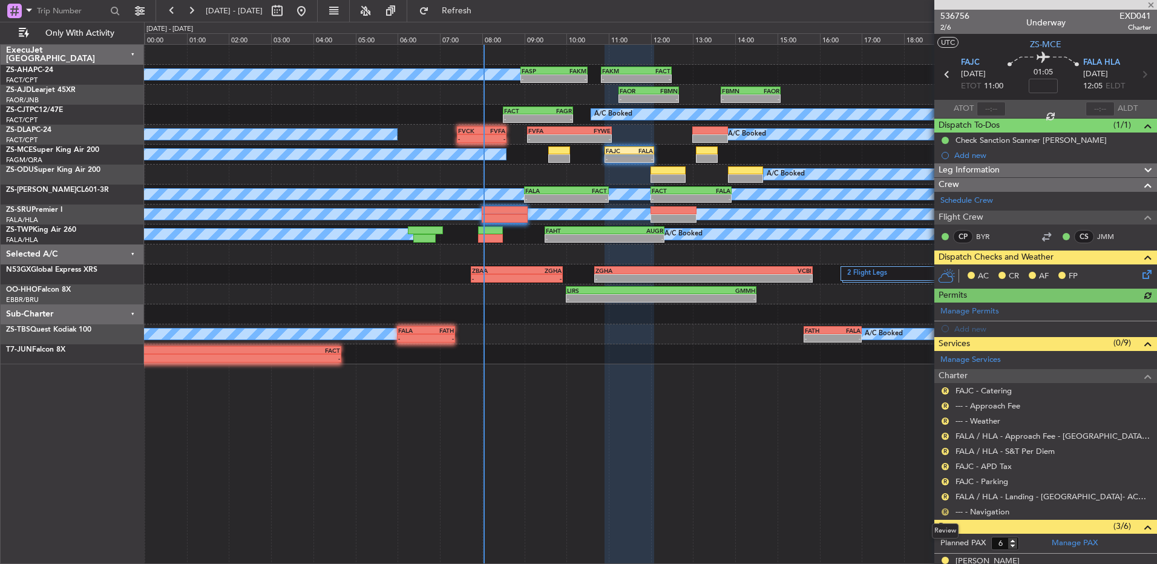
click at [946, 510] on button "R" at bounding box center [945, 511] width 7 height 7
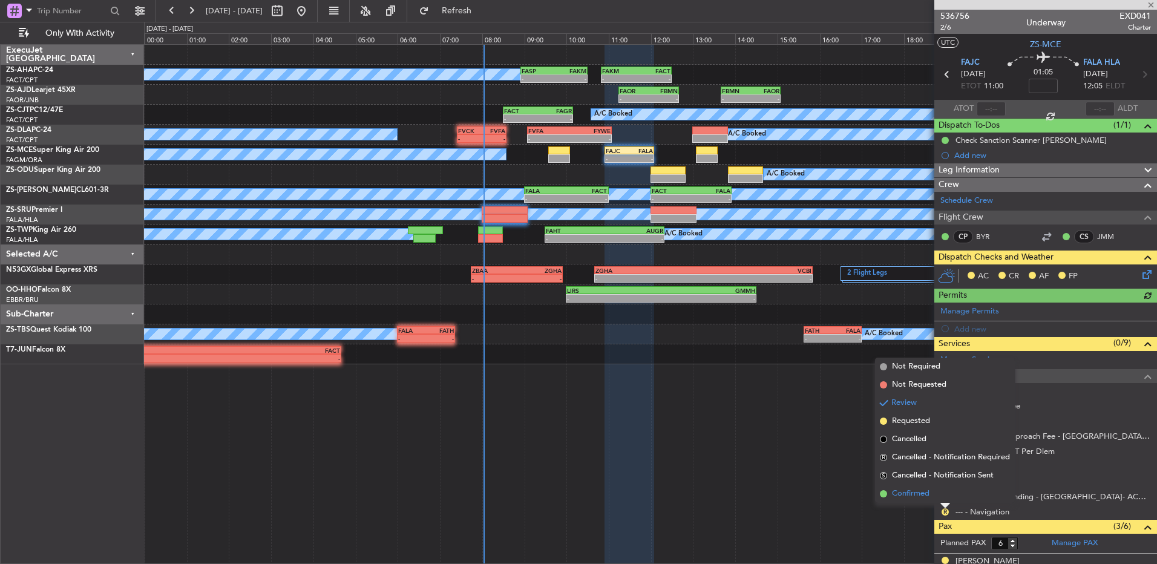
click at [948, 493] on li "Confirmed" at bounding box center [945, 494] width 140 height 18
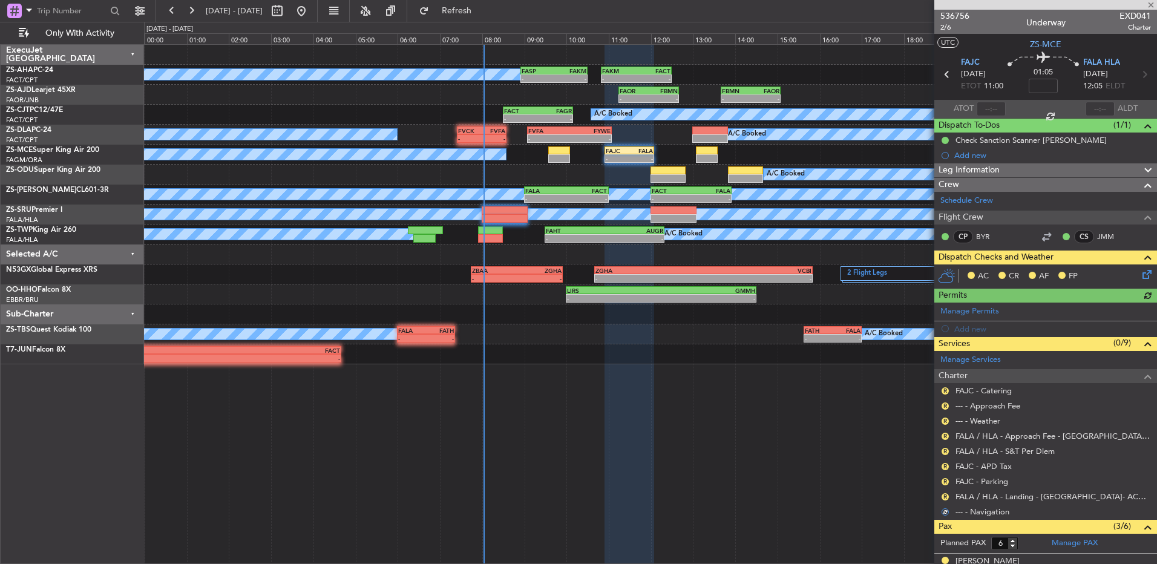
click at [948, 493] on div "R" at bounding box center [945, 497] width 10 height 10
click at [943, 495] on button "R" at bounding box center [945, 496] width 7 height 7
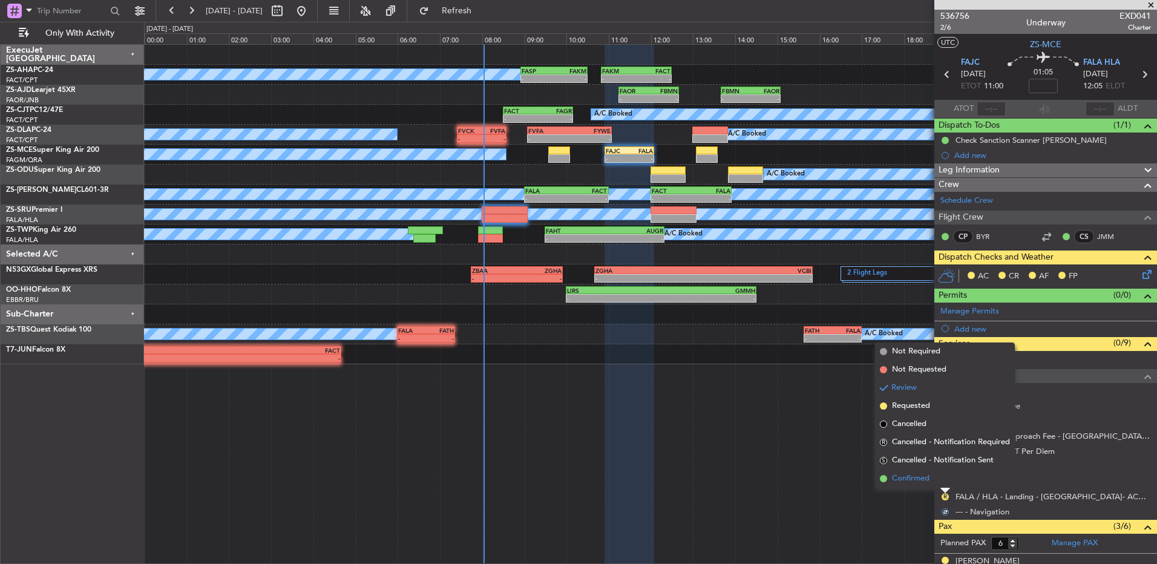
click at [940, 482] on li "Confirmed" at bounding box center [945, 479] width 140 height 18
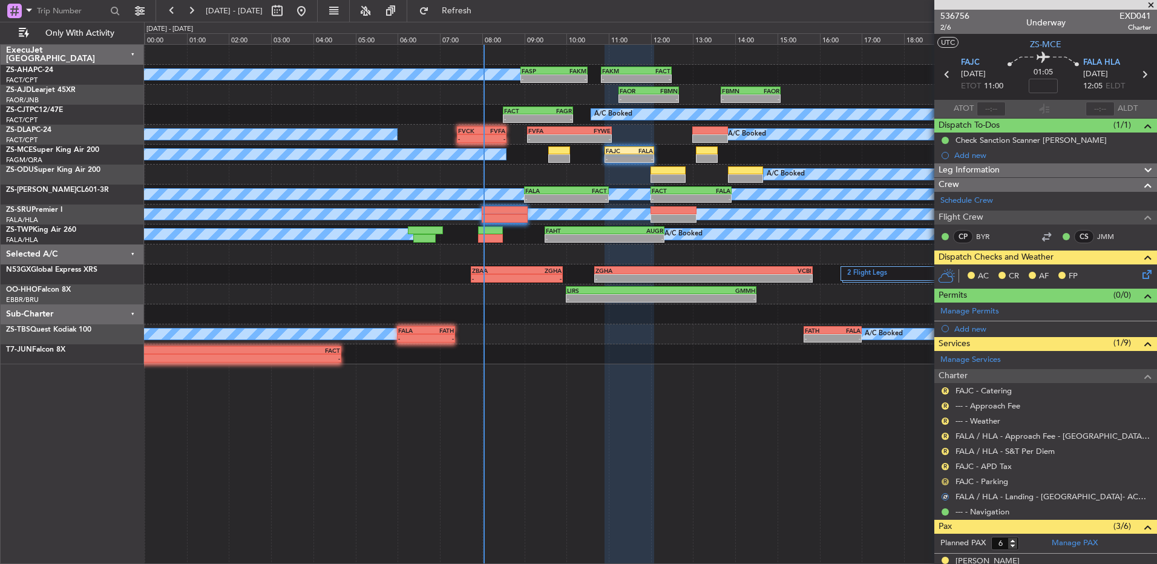
click at [946, 482] on button "R" at bounding box center [945, 481] width 7 height 7
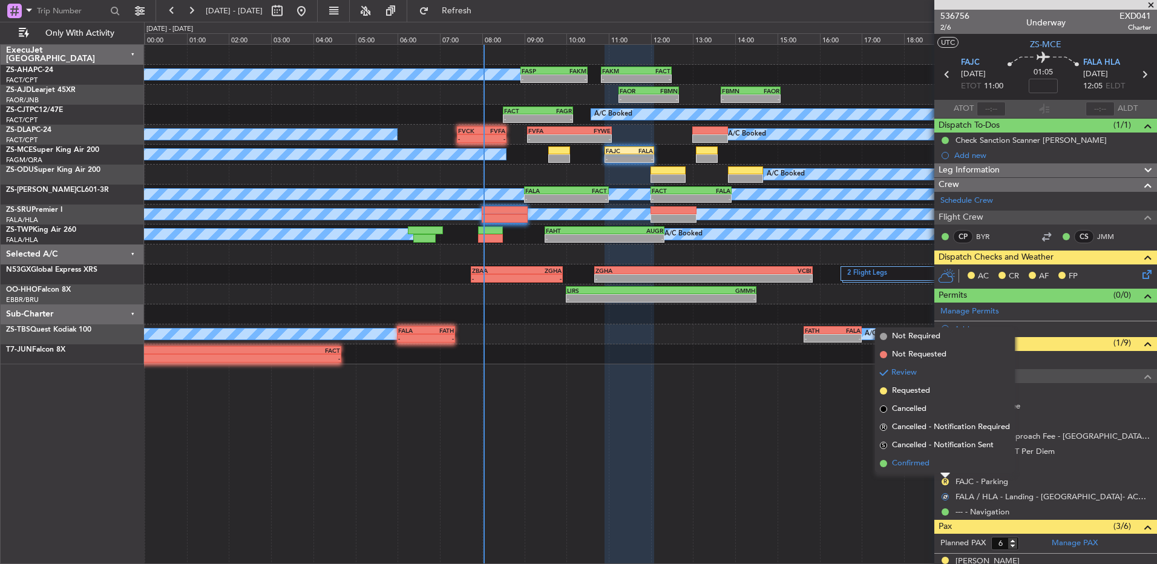
click at [937, 454] on li "Confirmed" at bounding box center [945, 463] width 140 height 18
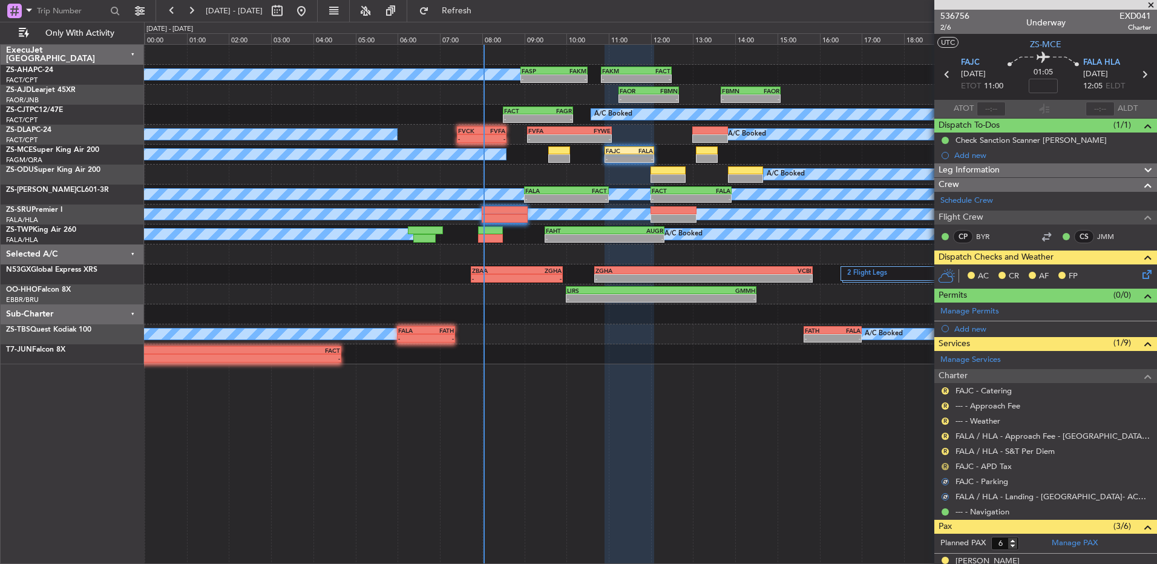
click at [945, 466] on button "R" at bounding box center [945, 466] width 7 height 7
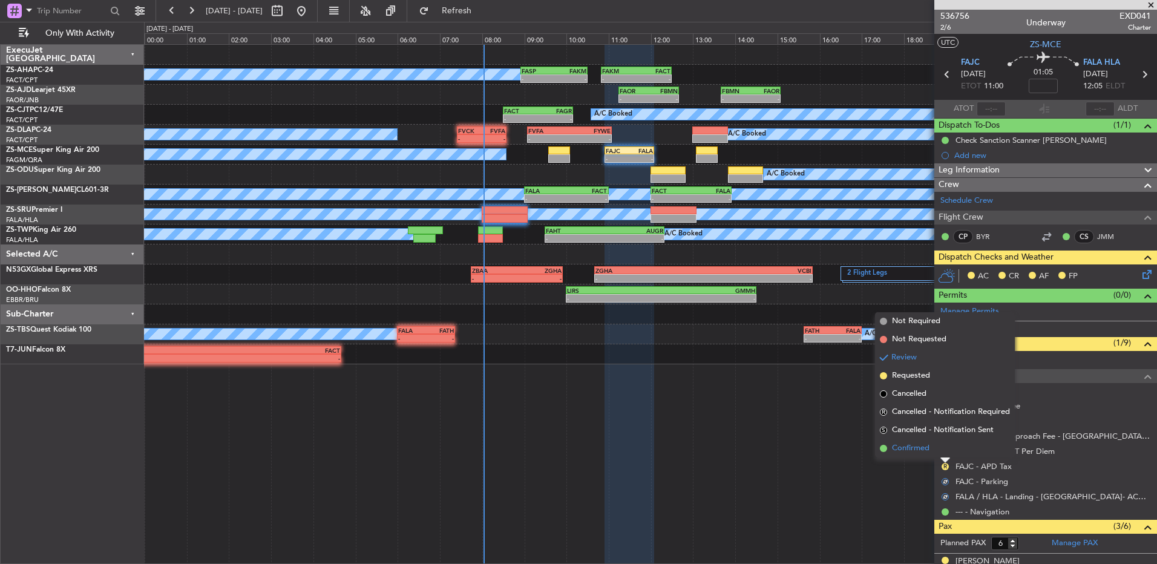
click at [939, 450] on li "Confirmed" at bounding box center [945, 448] width 140 height 18
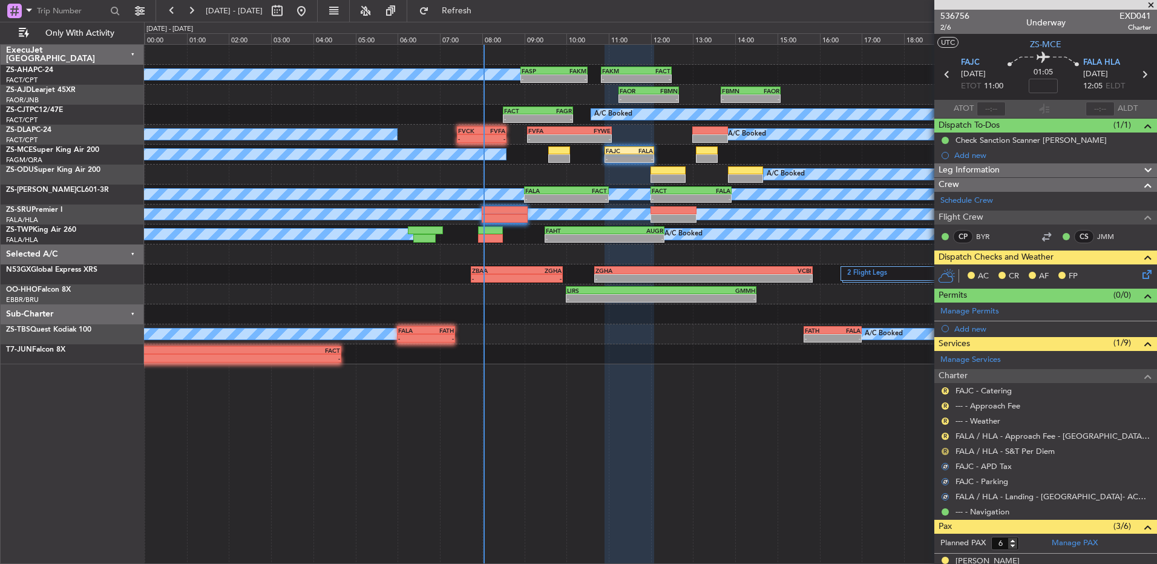
click at [947, 451] on button "R" at bounding box center [945, 451] width 7 height 7
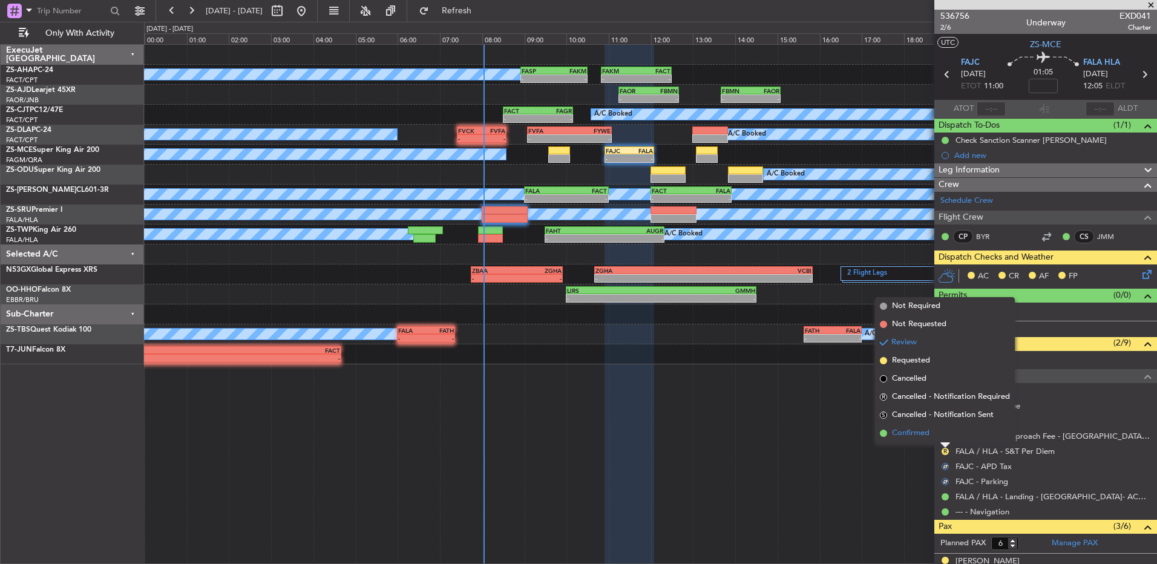
click at [940, 438] on li "Confirmed" at bounding box center [945, 433] width 140 height 18
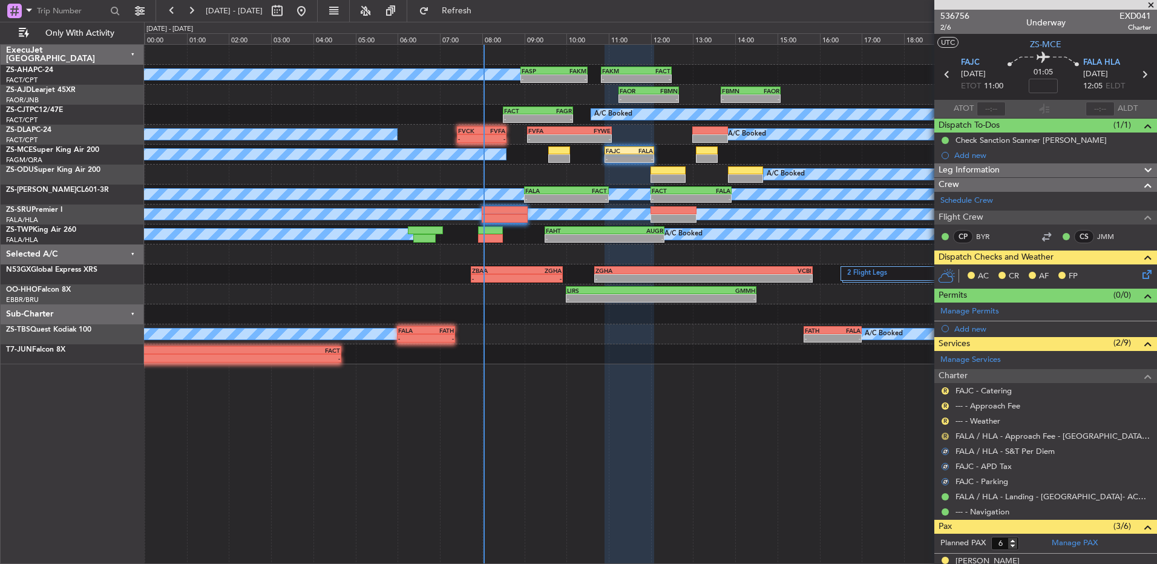
click at [942, 436] on button "R" at bounding box center [945, 436] width 7 height 7
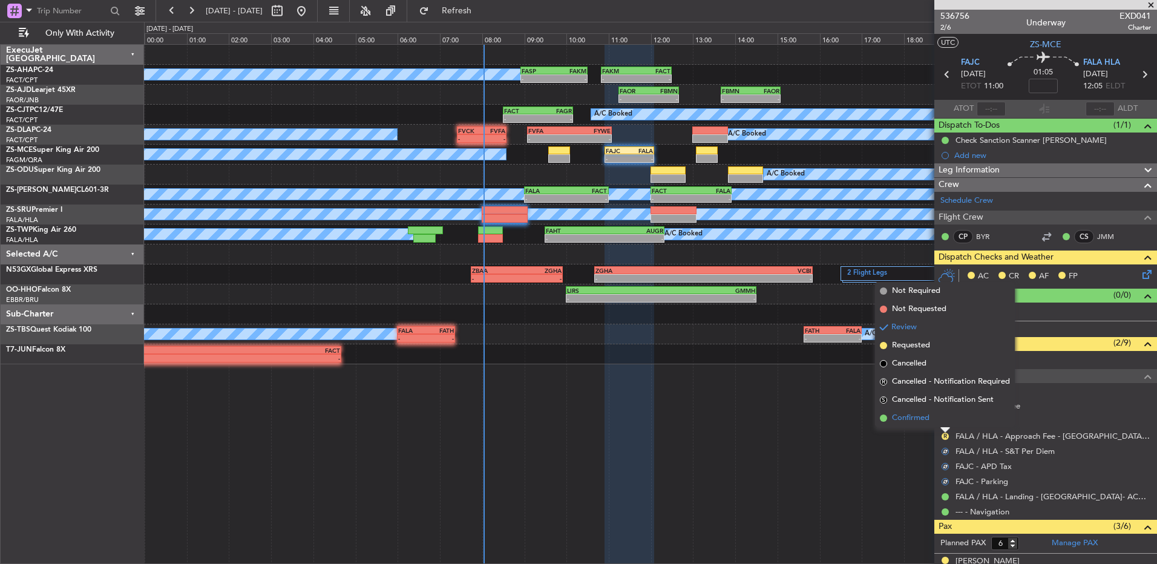
click at [938, 425] on li "Confirmed" at bounding box center [945, 418] width 140 height 18
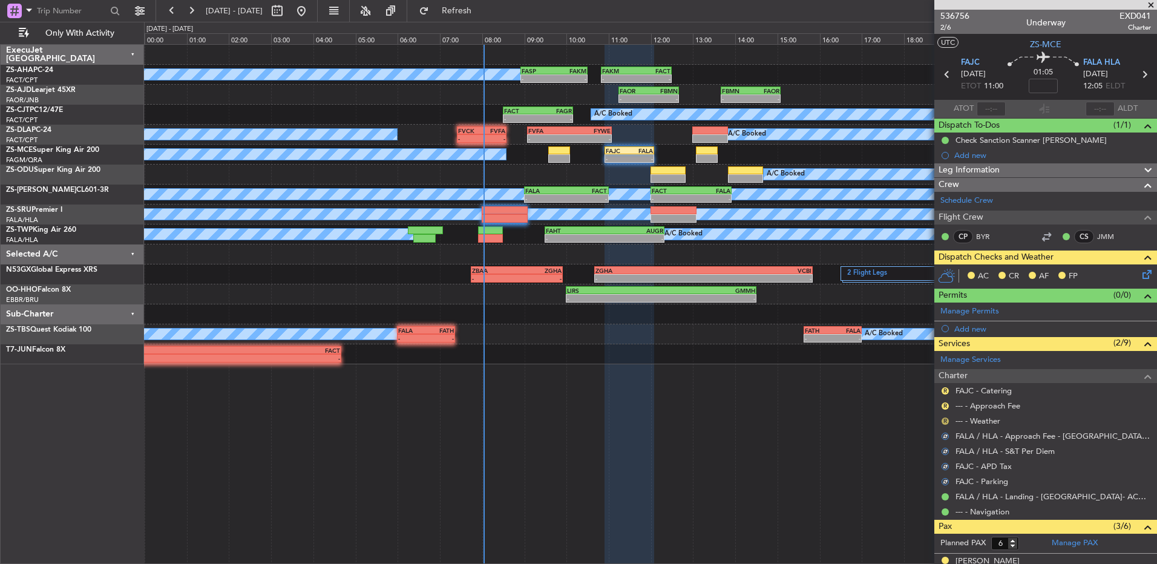
click at [946, 422] on button "R" at bounding box center [945, 421] width 7 height 7
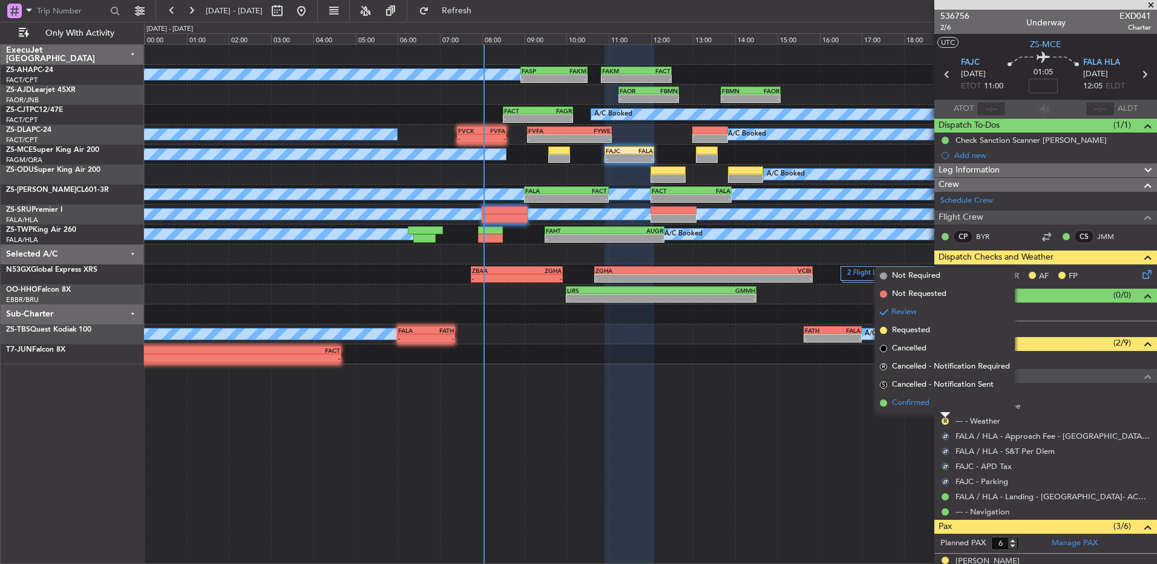
click at [940, 406] on li "Confirmed" at bounding box center [945, 403] width 140 height 18
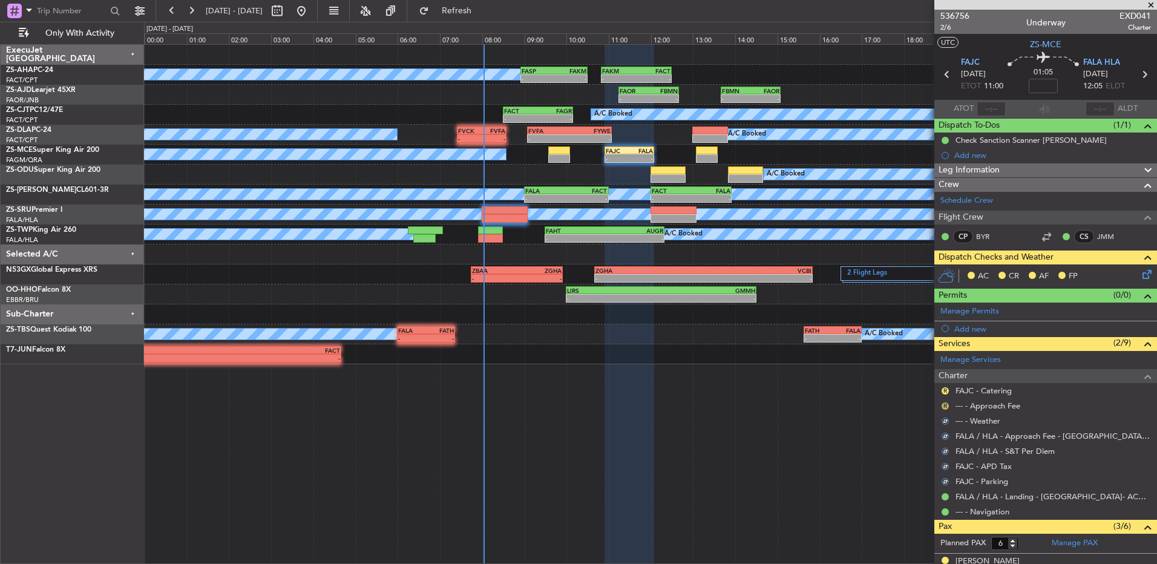
click at [942, 406] on button "R" at bounding box center [945, 405] width 7 height 7
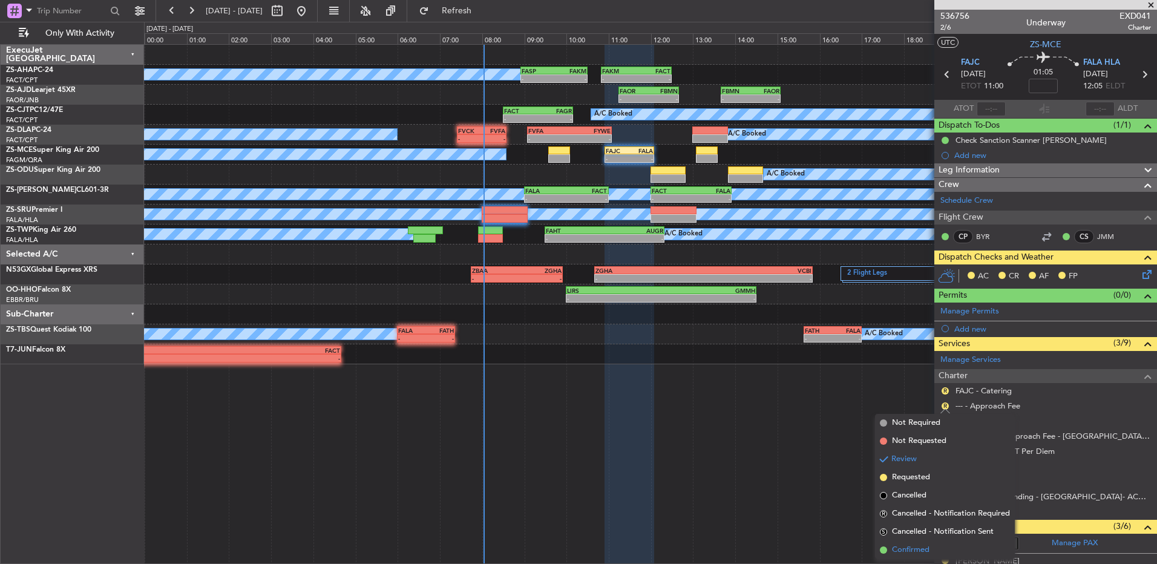
click at [923, 547] on span "Confirmed" at bounding box center [911, 550] width 38 height 12
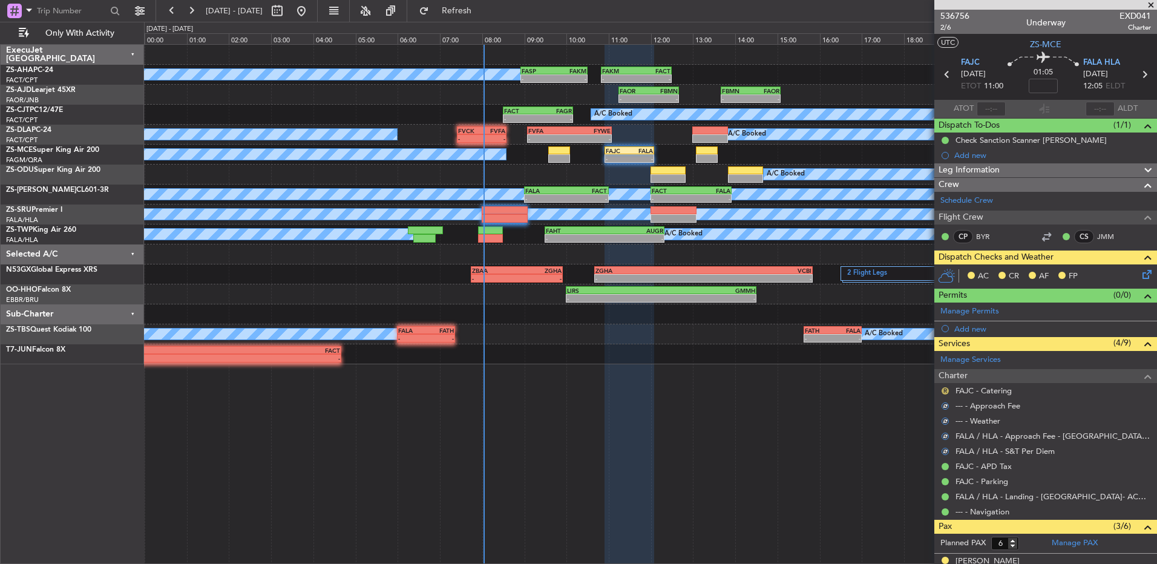
click at [946, 390] on button "R" at bounding box center [945, 390] width 7 height 7
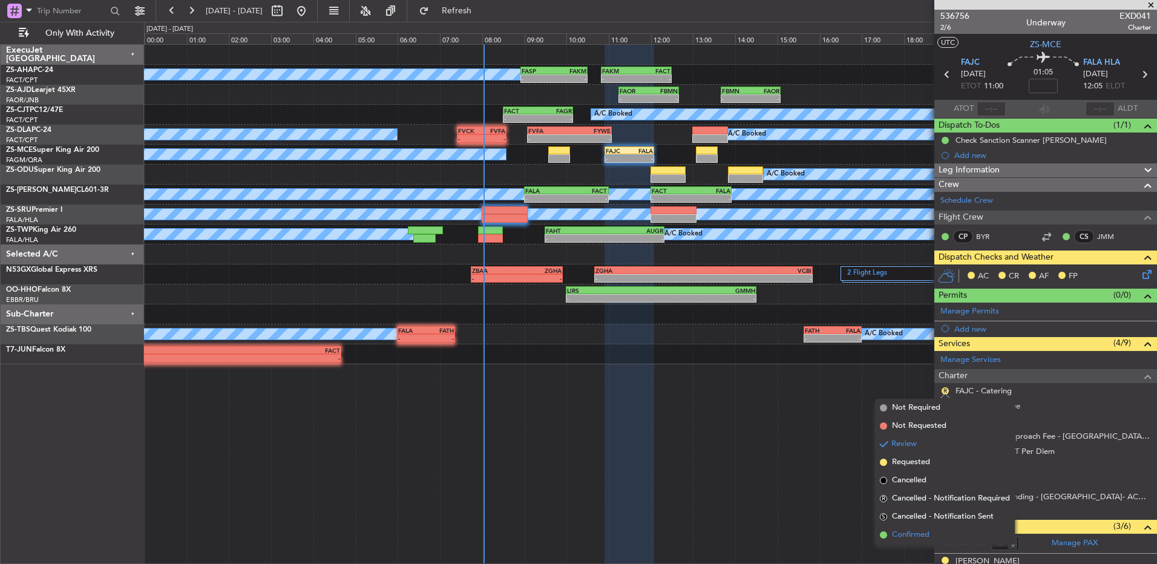
click at [922, 537] on span "Confirmed" at bounding box center [911, 535] width 38 height 12
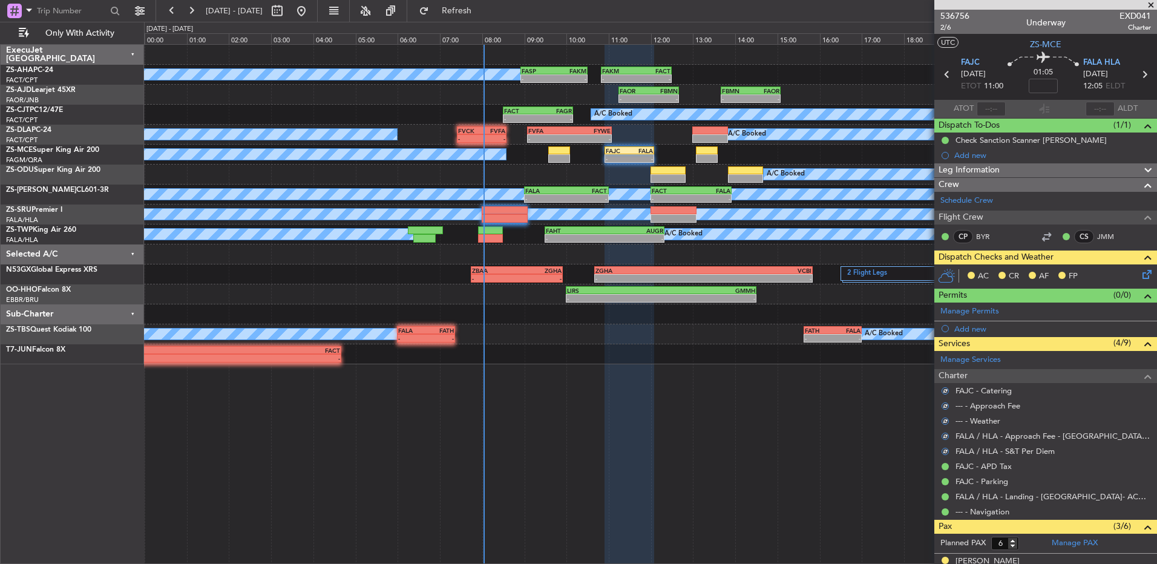
click at [1140, 275] on icon at bounding box center [1145, 272] width 10 height 10
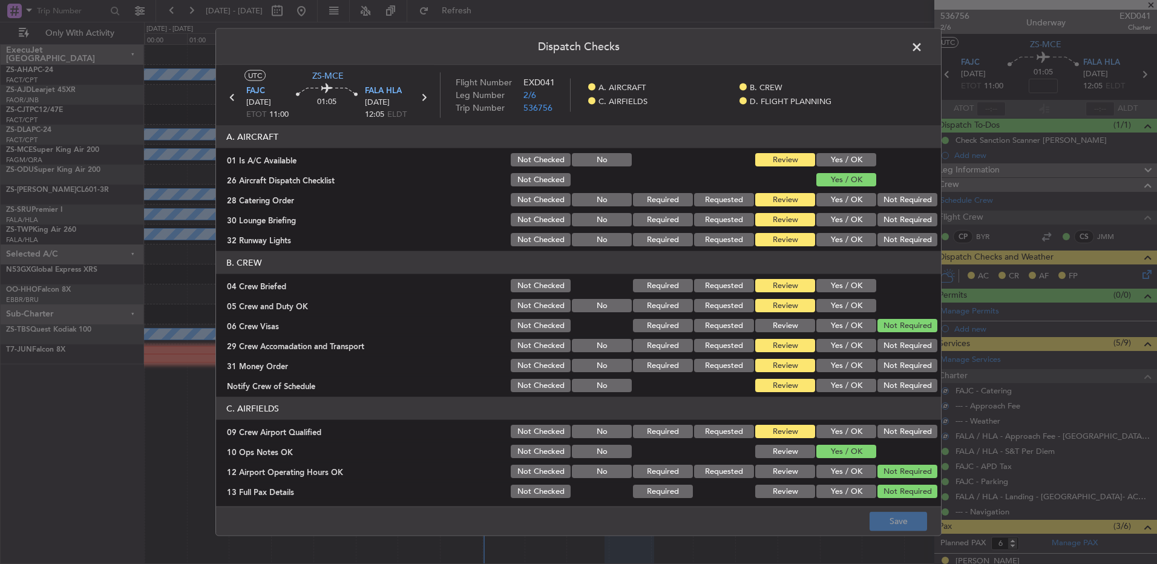
click at [858, 160] on button "Yes / OK" at bounding box center [846, 159] width 60 height 13
click at [895, 203] on button "Not Required" at bounding box center [907, 199] width 60 height 13
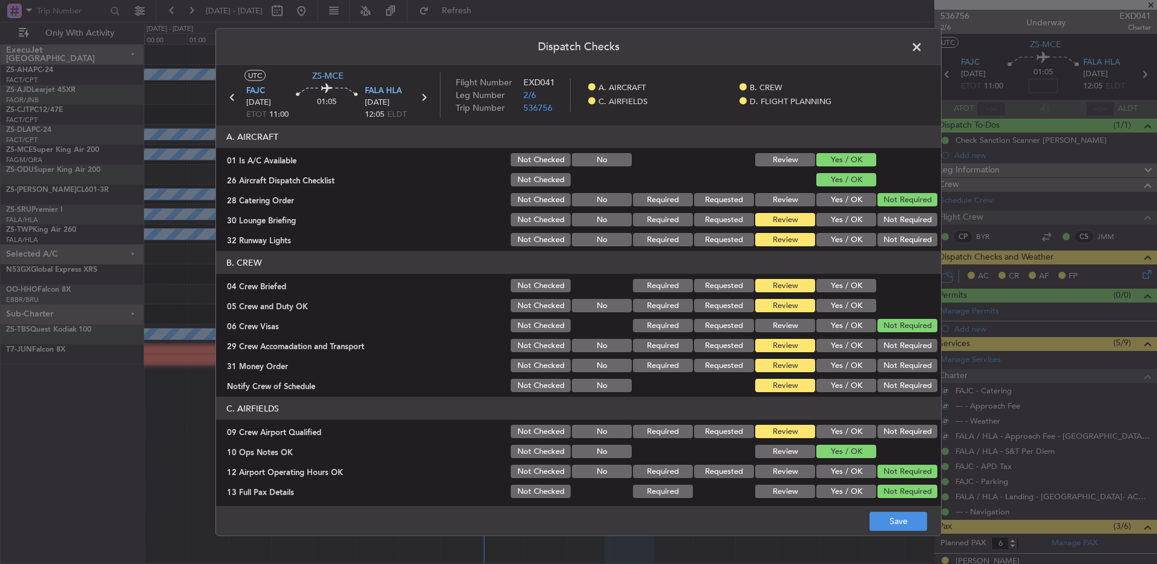
click at [896, 219] on button "Not Required" at bounding box center [907, 219] width 60 height 13
click at [896, 231] on section "A. AIRCRAFT 01 Is A/C Available Not Checked No Review Yes / OK 26 Aircraft Disp…" at bounding box center [578, 186] width 725 height 123
click at [896, 243] on button "Not Required" at bounding box center [907, 239] width 60 height 13
click at [856, 282] on button "Yes / OK" at bounding box center [846, 285] width 60 height 13
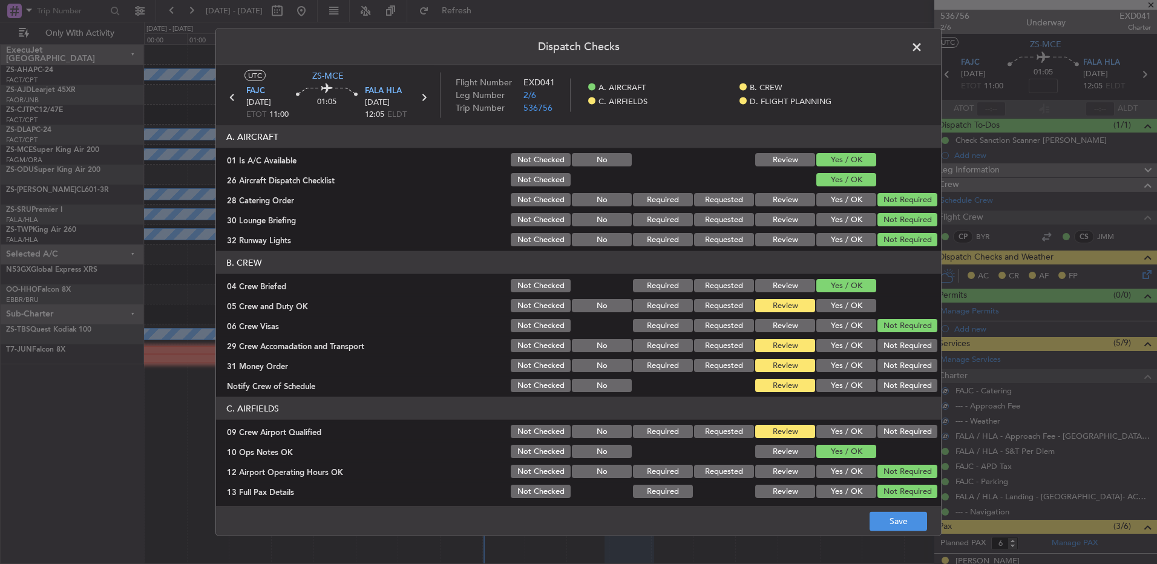
click at [854, 303] on button "Yes / OK" at bounding box center [846, 305] width 60 height 13
drag, startPoint x: 894, startPoint y: 329, endPoint x: 896, endPoint y: 337, distance: 8.7
click at [896, 331] on button "Not Required" at bounding box center [907, 325] width 60 height 13
click at [896, 344] on button "Not Required" at bounding box center [907, 345] width 60 height 13
click at [895, 357] on div "Not Required" at bounding box center [906, 365] width 61 height 17
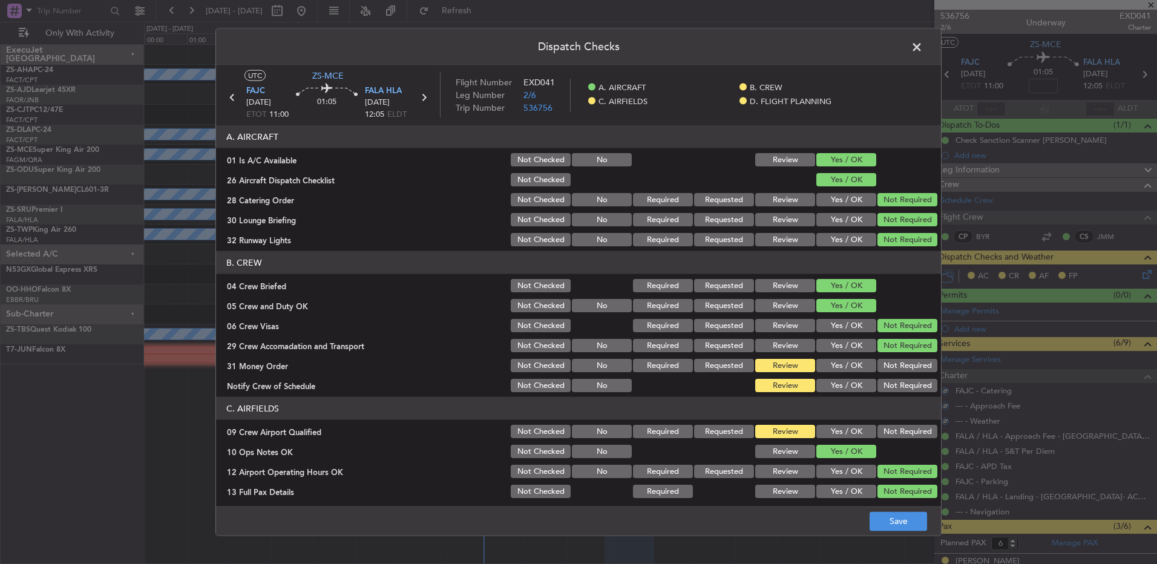
click at [896, 370] on button "Not Required" at bounding box center [907, 365] width 60 height 13
click at [897, 388] on button "Not Required" at bounding box center [907, 385] width 60 height 13
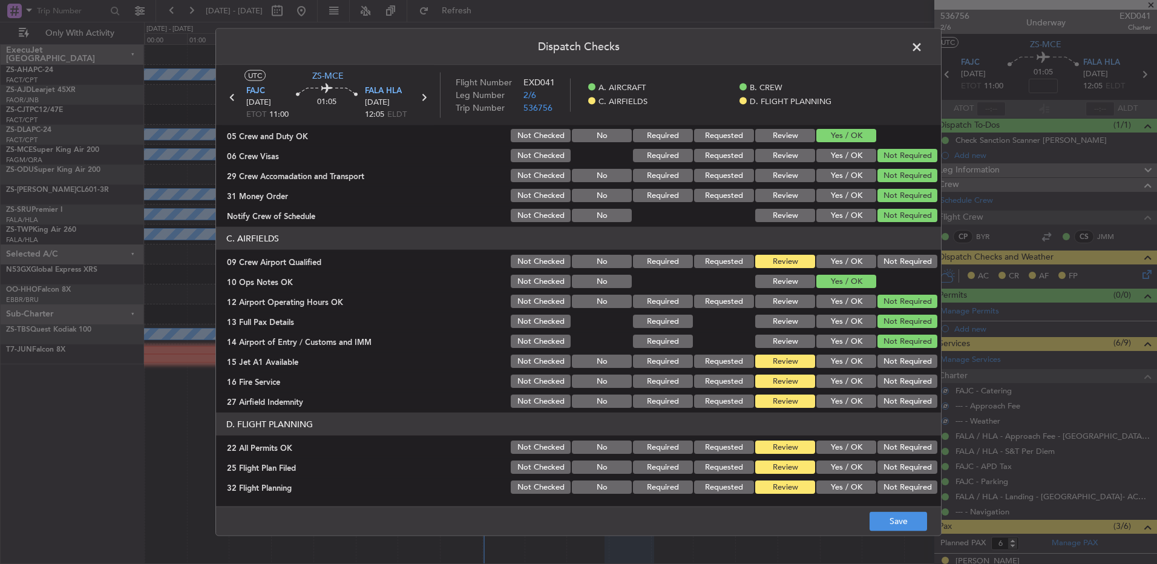
click at [891, 244] on header "C. AIRFIELDS" at bounding box center [578, 238] width 725 height 23
click at [897, 256] on button "Not Required" at bounding box center [907, 261] width 60 height 13
click at [897, 362] on button "Not Required" at bounding box center [907, 361] width 60 height 13
click at [902, 368] on div "Not Required" at bounding box center [906, 361] width 61 height 17
drag, startPoint x: 899, startPoint y: 387, endPoint x: 890, endPoint y: 416, distance: 30.4
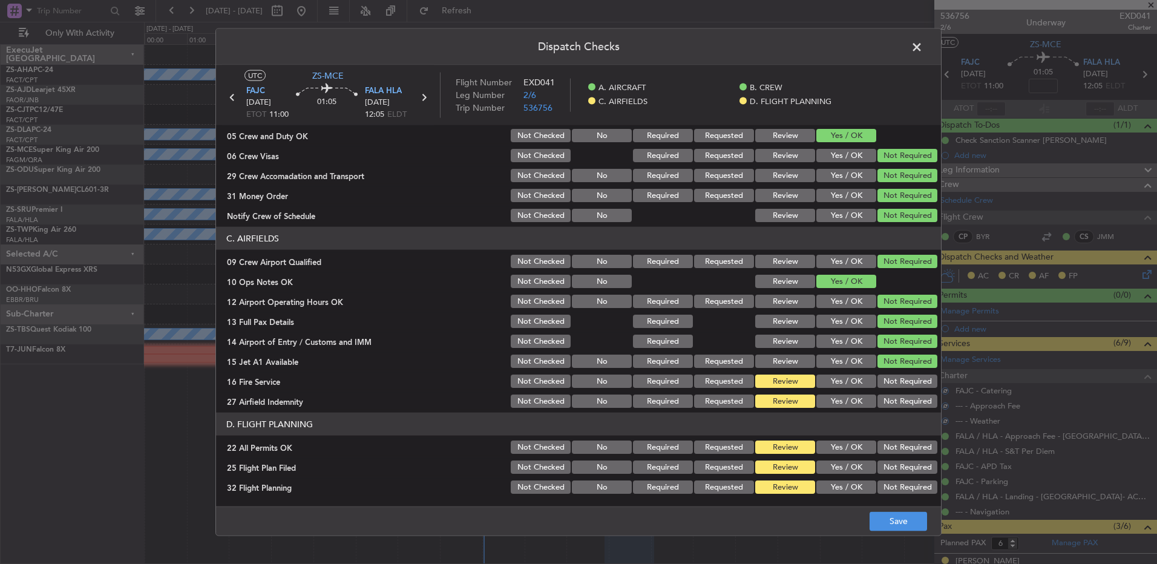
click at [899, 387] on button "Not Required" at bounding box center [907, 381] width 60 height 13
click at [887, 418] on header "D. FLIGHT PLANNING" at bounding box center [578, 424] width 725 height 23
drag, startPoint x: 888, startPoint y: 405, endPoint x: 889, endPoint y: 413, distance: 8.0
click at [889, 410] on article "A. AIRCRAFT 01 Is A/C Available Not Checked No Review Yes / OK 26 Aircraft Disp…" at bounding box center [578, 311] width 725 height 373
click at [894, 448] on button "Not Required" at bounding box center [907, 447] width 60 height 13
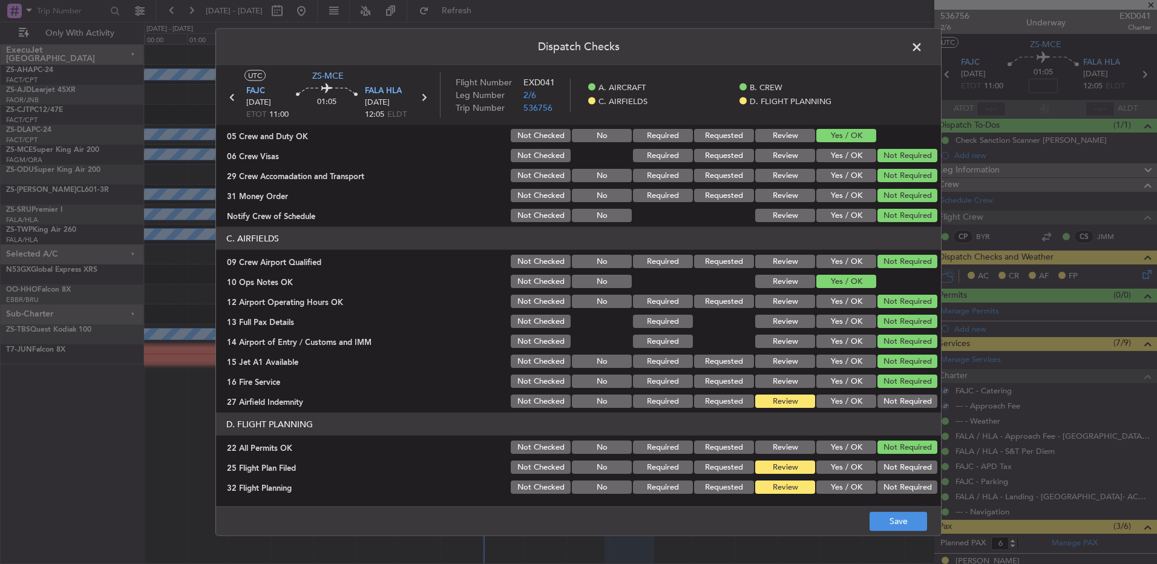
click at [886, 397] on button "Not Required" at bounding box center [907, 401] width 60 height 13
click at [835, 467] on button "Yes / OK" at bounding box center [846, 467] width 60 height 13
click at [838, 487] on button "Yes / OK" at bounding box center [846, 486] width 60 height 13
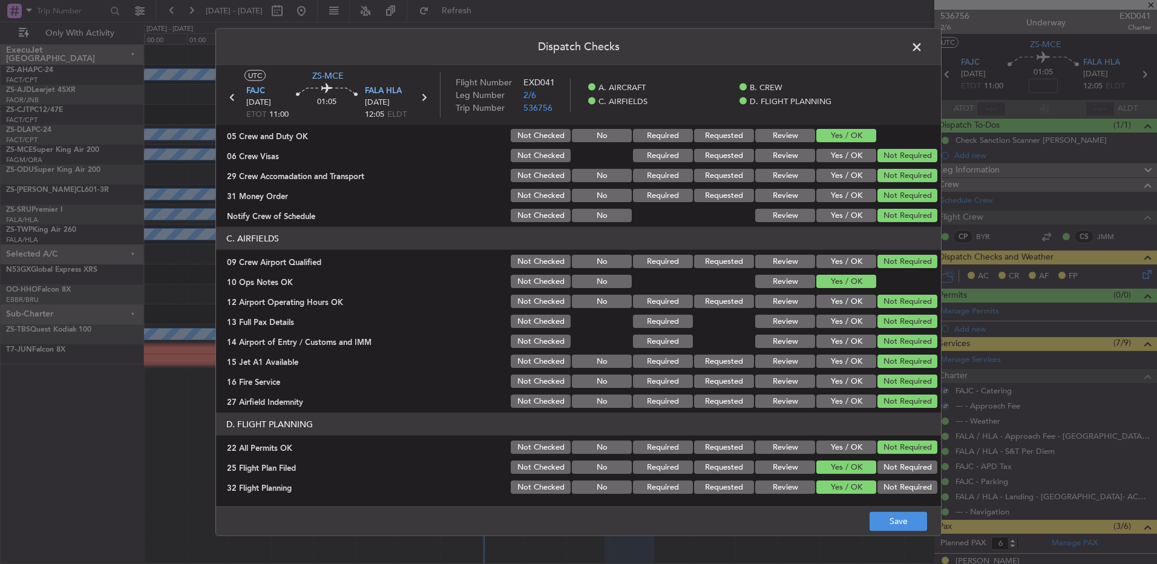
click at [920, 537] on div "Dispatch Checks UTC ZS-MCE FAJC 13/09/2025 ETOT 11:00 01:05 FALA HLA 13/09/2025…" at bounding box center [578, 282] width 1157 height 564
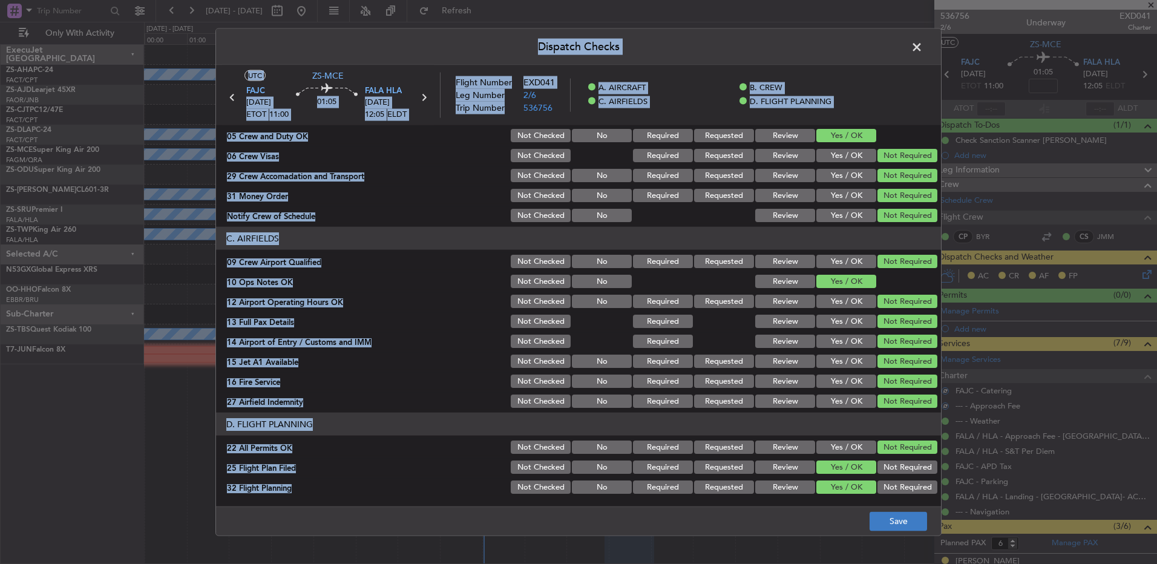
drag, startPoint x: 915, startPoint y: 536, endPoint x: 908, endPoint y: 520, distance: 16.8
click at [911, 531] on footer "Save" at bounding box center [578, 520] width 725 height 29
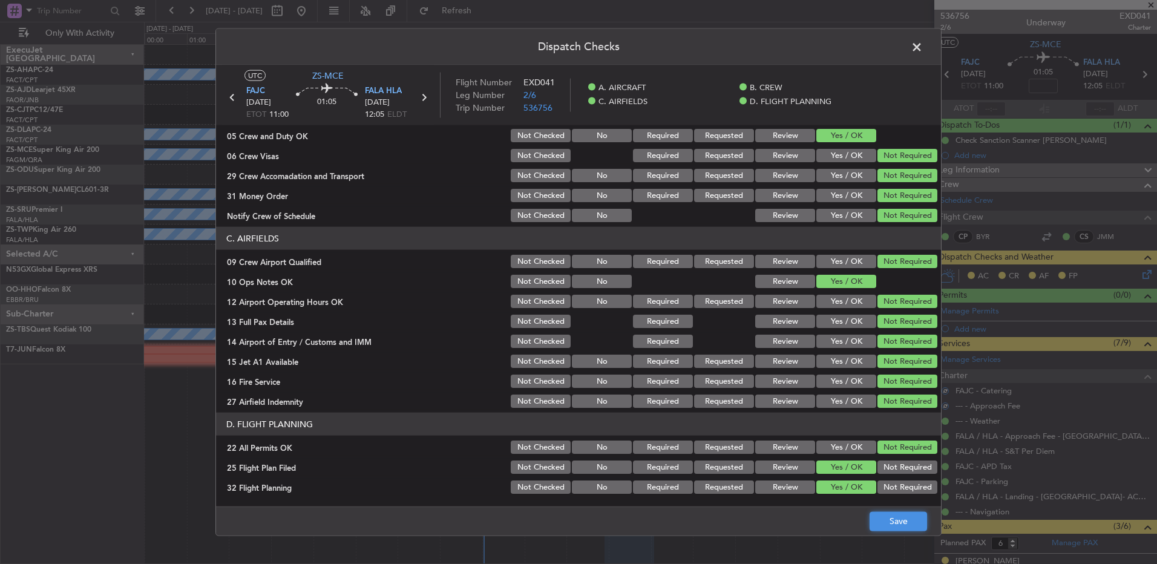
click at [897, 513] on button "Save" at bounding box center [898, 520] width 57 height 19
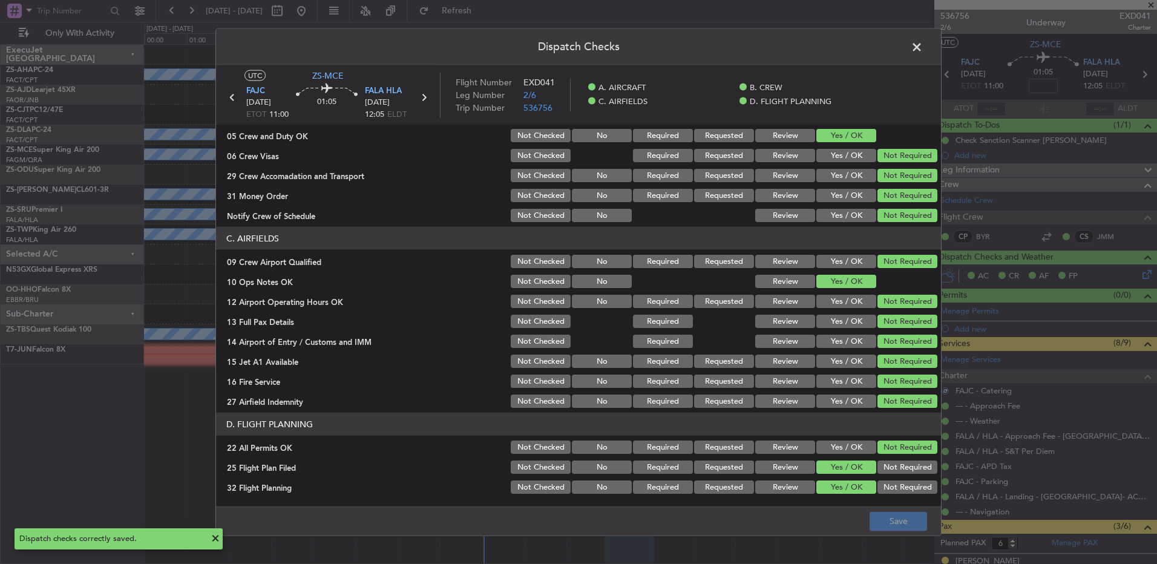
click at [923, 42] on span at bounding box center [923, 50] width 0 height 24
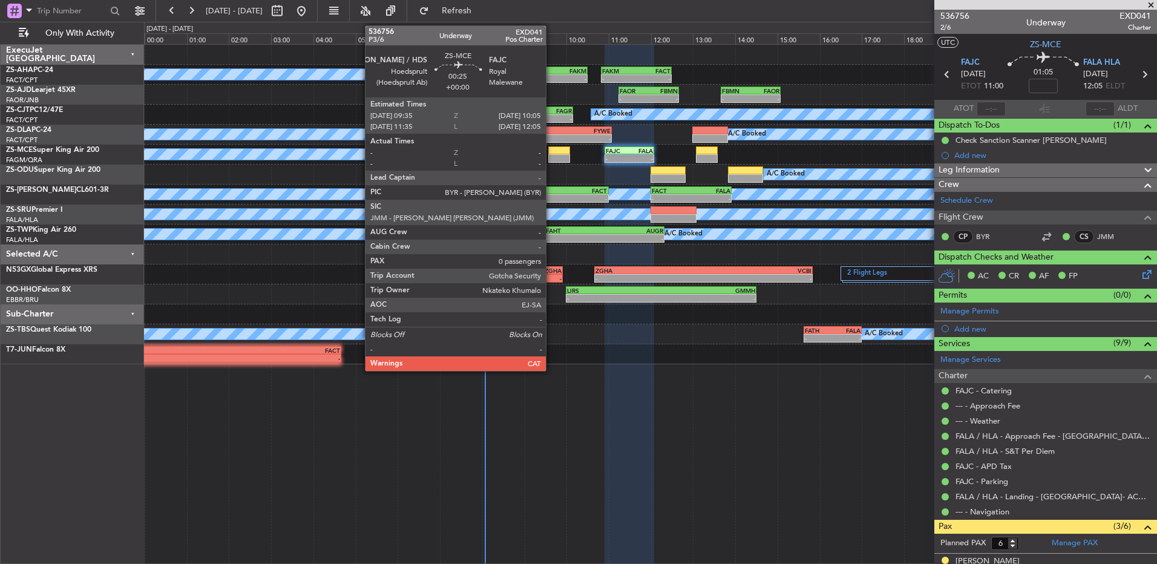
click at [551, 157] on div at bounding box center [558, 158] width 21 height 8
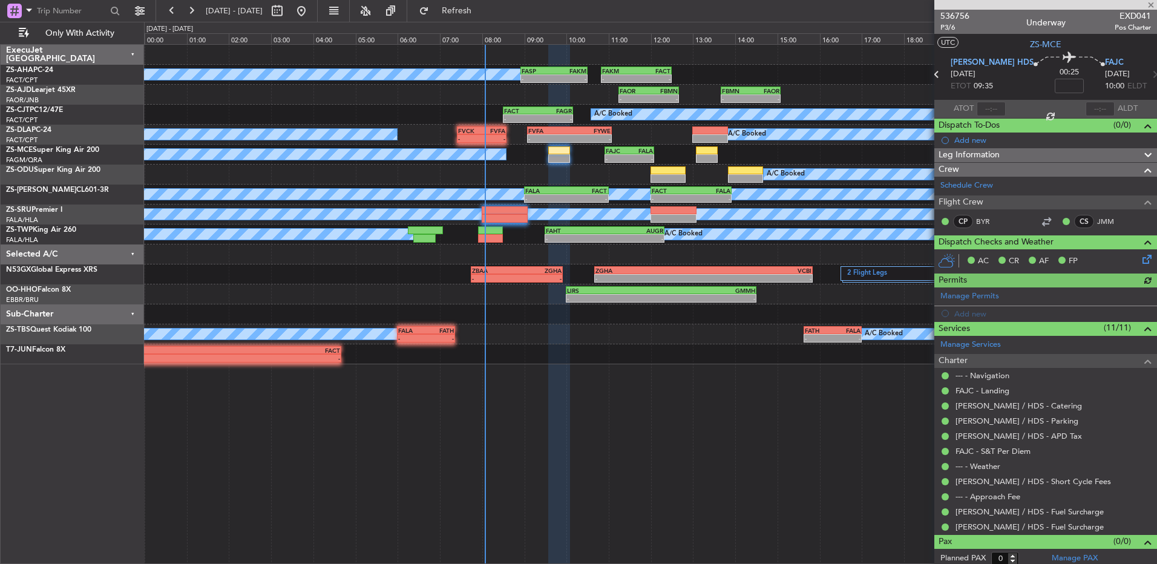
scroll to position [4, 0]
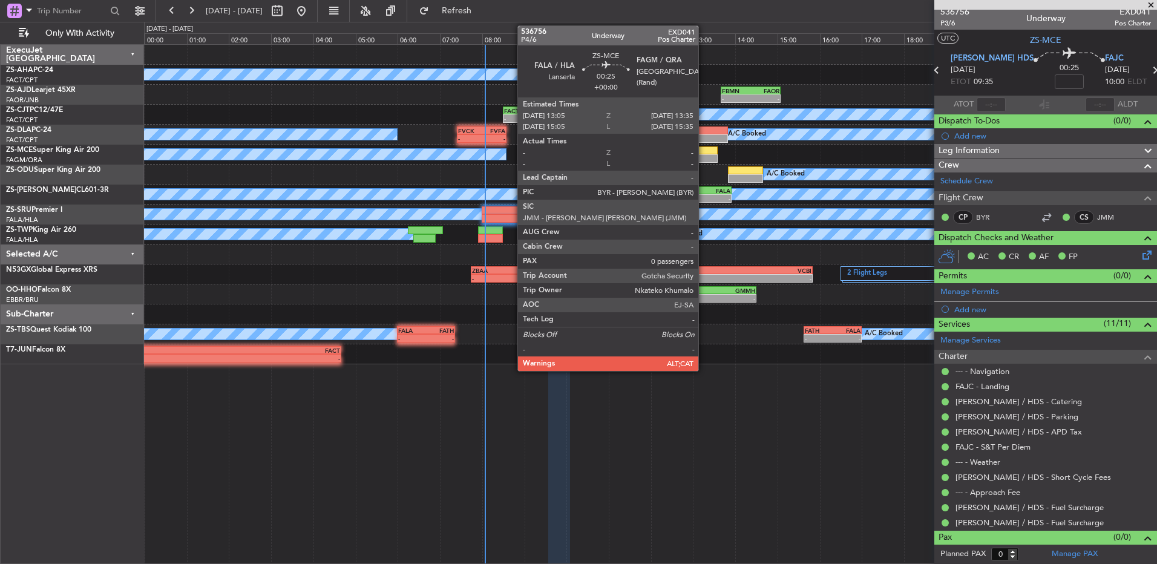
click at [704, 156] on div at bounding box center [706, 158] width 21 height 8
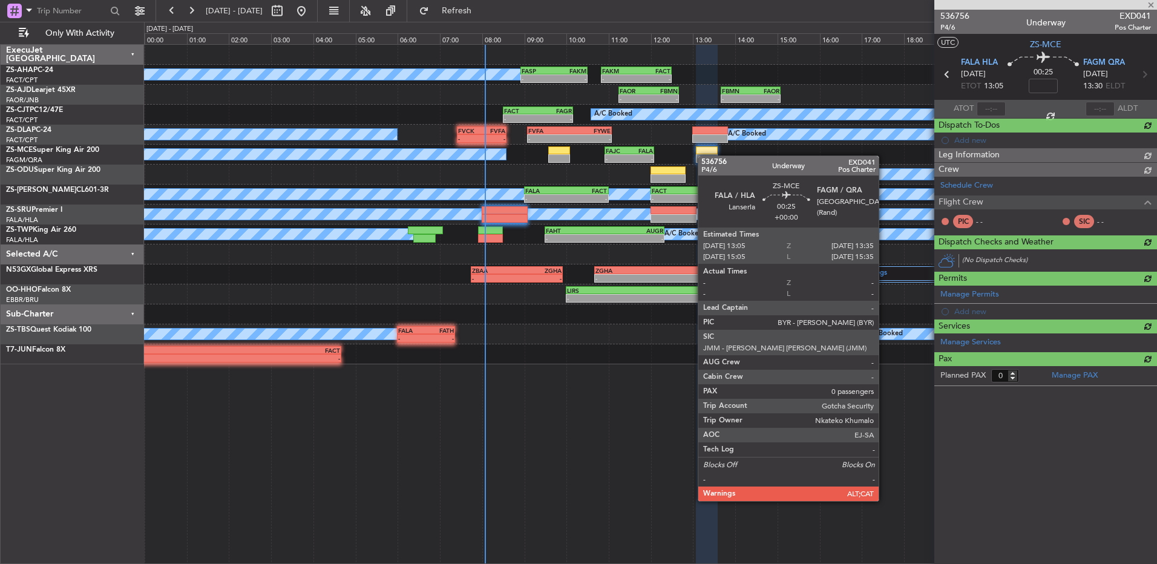
scroll to position [0, 0]
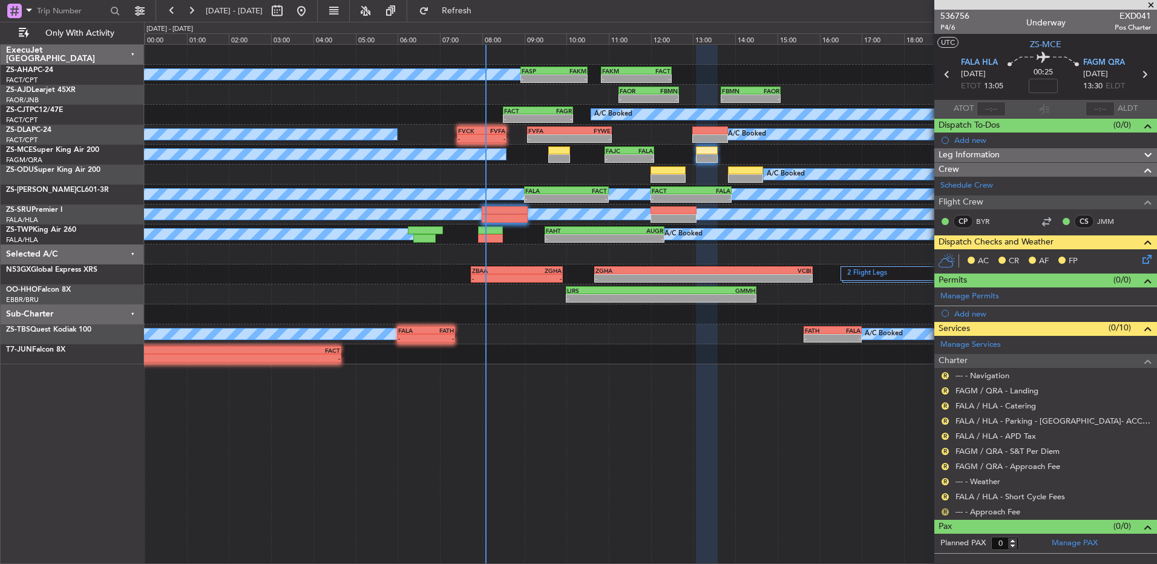
click at [943, 513] on button "R" at bounding box center [945, 511] width 7 height 7
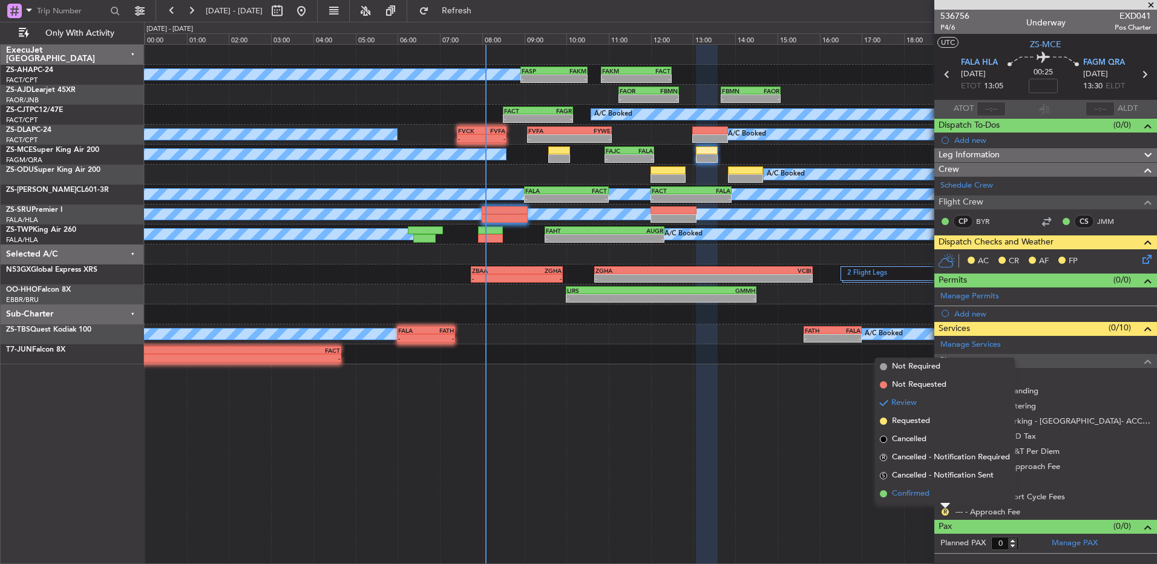
click at [942, 496] on li "Confirmed" at bounding box center [945, 494] width 140 height 18
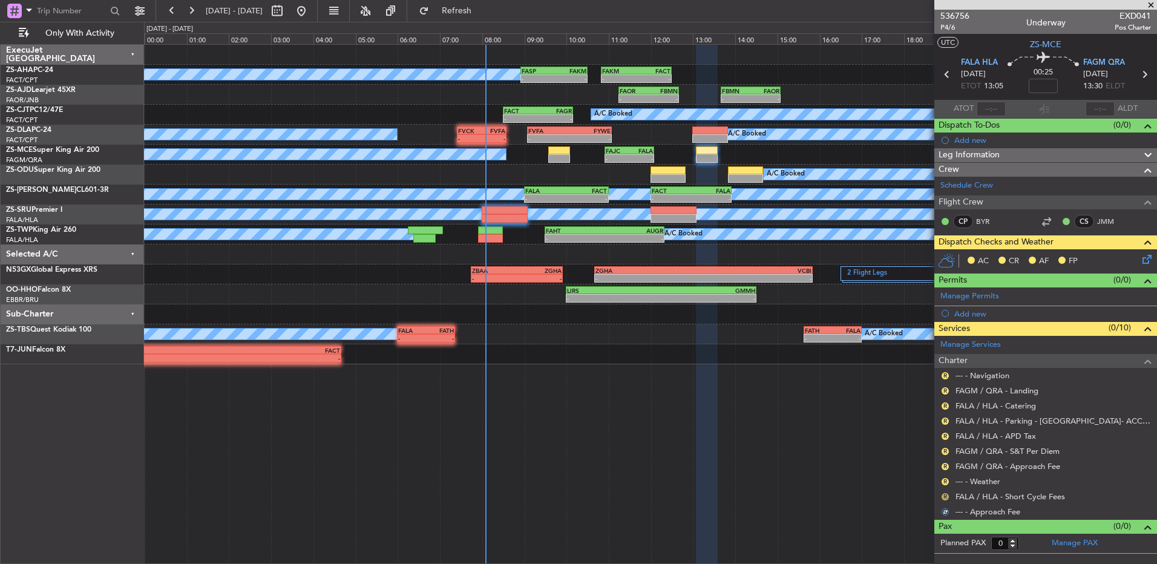
click at [945, 494] on button "R" at bounding box center [945, 496] width 7 height 7
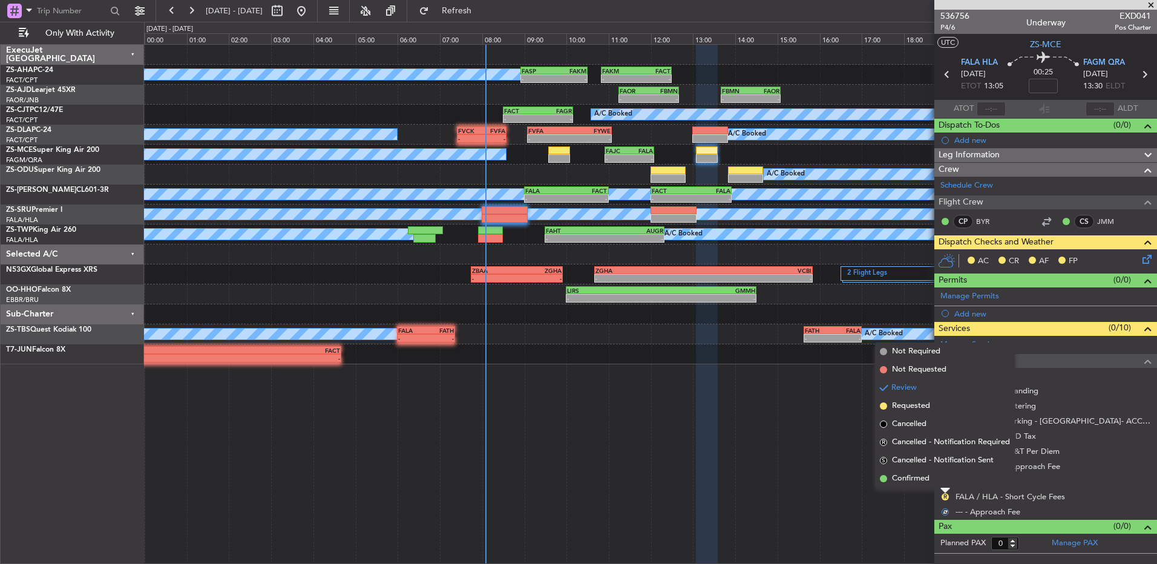
click at [944, 479] on li "Confirmed" at bounding box center [945, 479] width 140 height 18
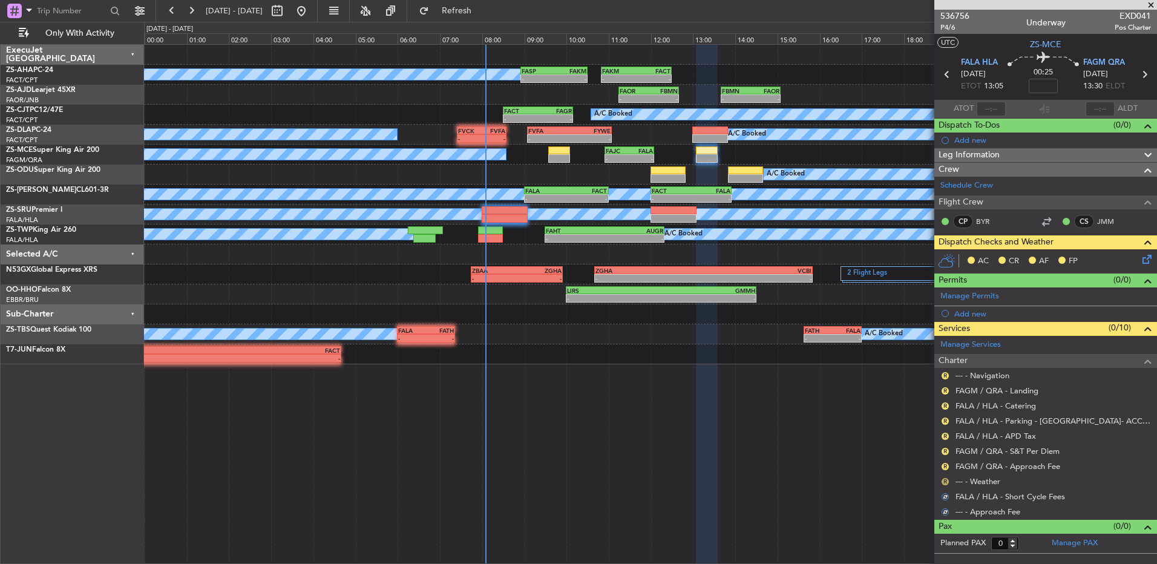
click at [944, 479] on button "R" at bounding box center [945, 481] width 7 height 7
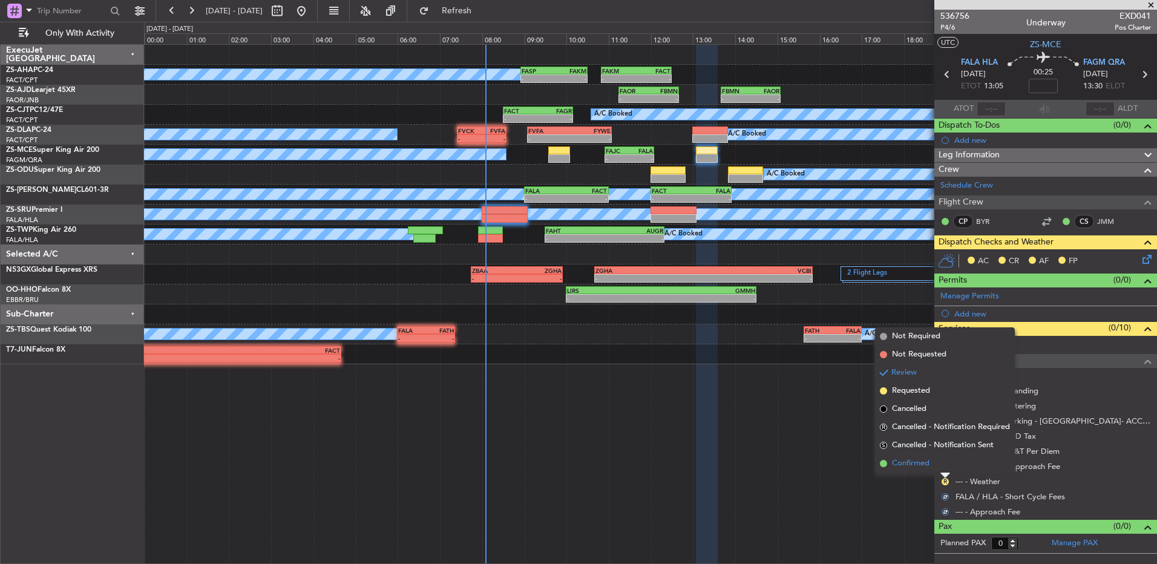
click at [942, 460] on li "Confirmed" at bounding box center [945, 463] width 140 height 18
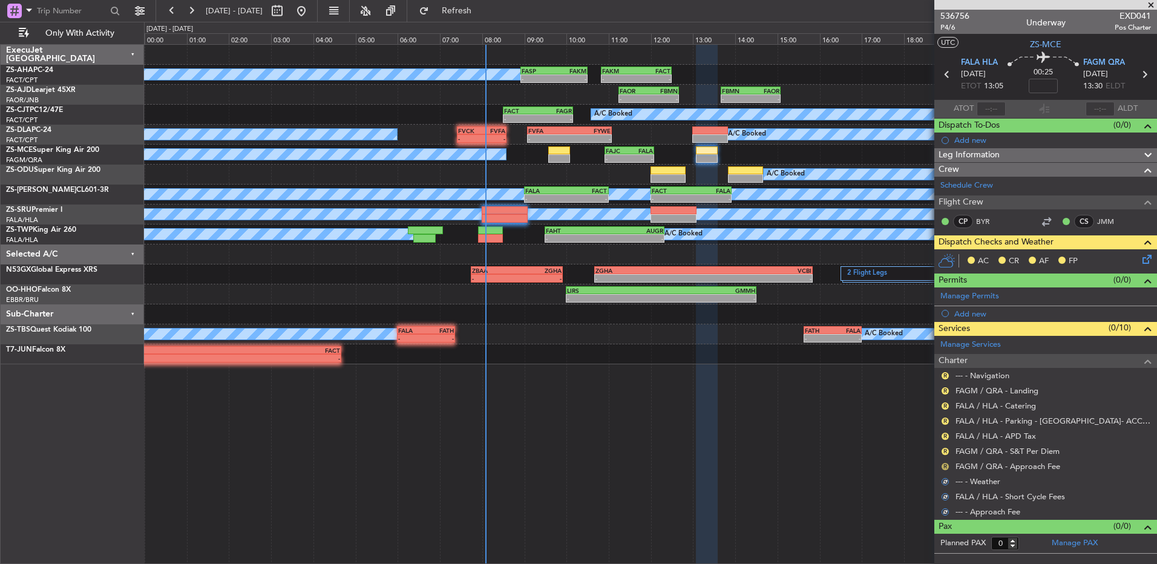
click at [945, 465] on button "R" at bounding box center [945, 466] width 7 height 7
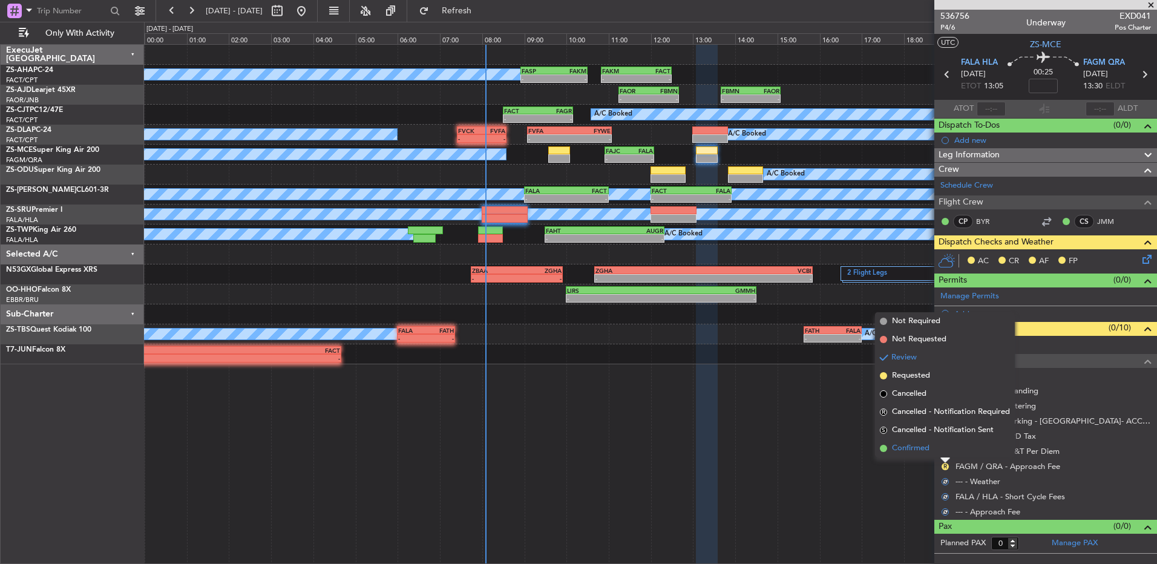
click at [939, 445] on li "Confirmed" at bounding box center [945, 448] width 140 height 18
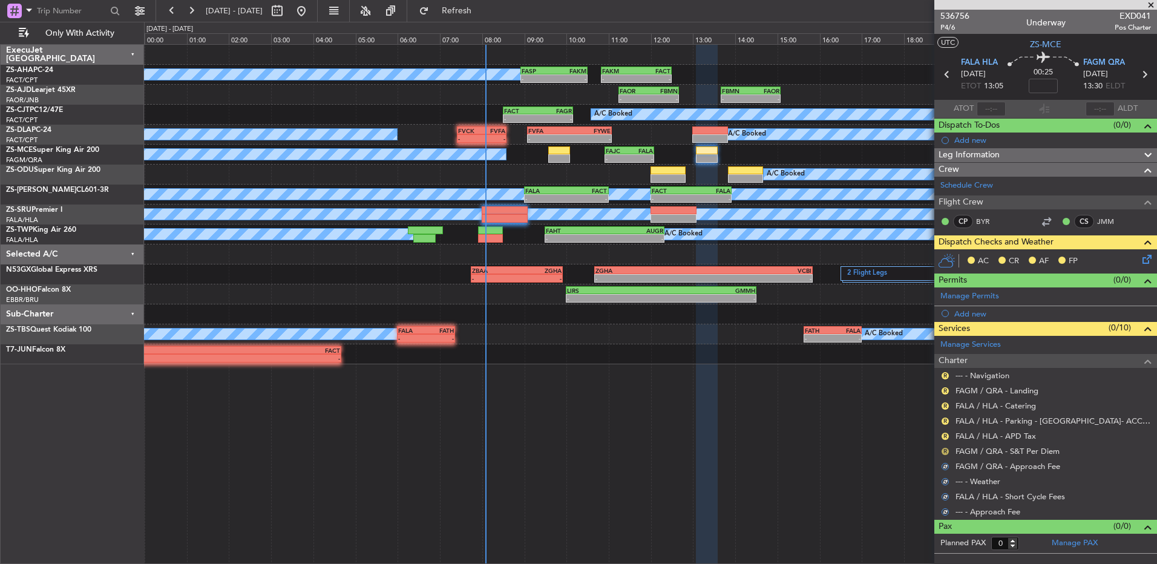
click at [943, 449] on div "R" at bounding box center [945, 452] width 10 height 10
click at [943, 450] on button "R" at bounding box center [945, 451] width 7 height 7
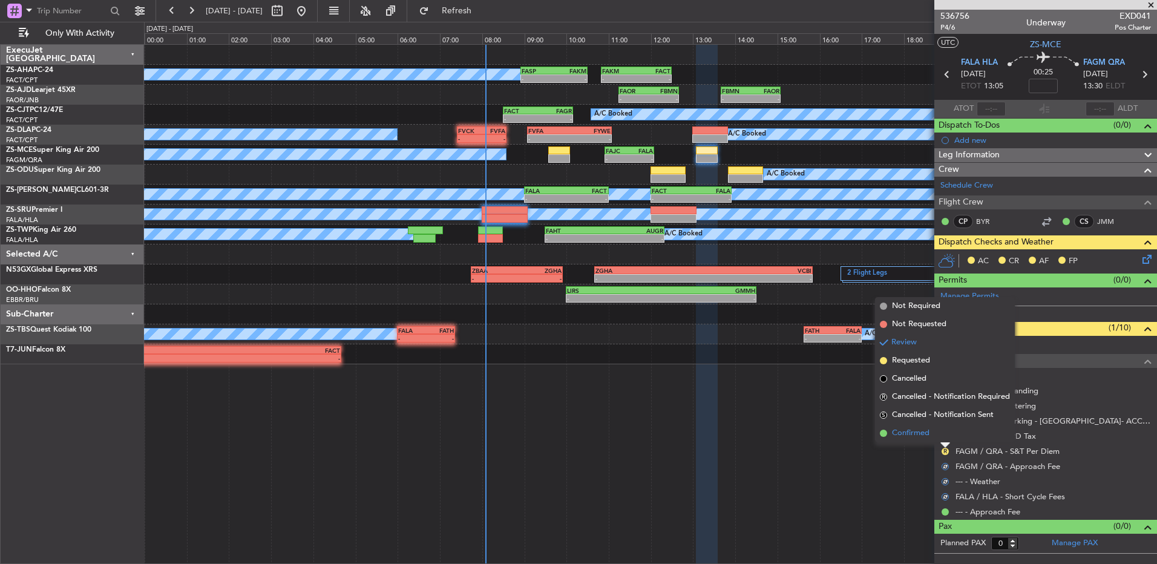
click at [949, 437] on li "Confirmed" at bounding box center [945, 433] width 140 height 18
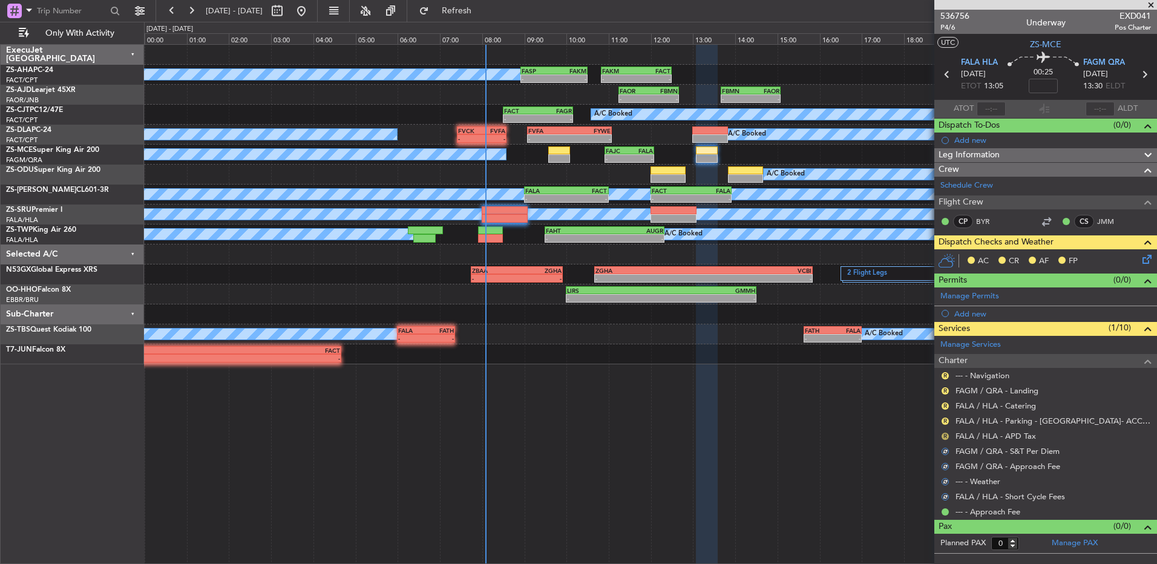
click at [945, 434] on button "R" at bounding box center [945, 436] width 7 height 7
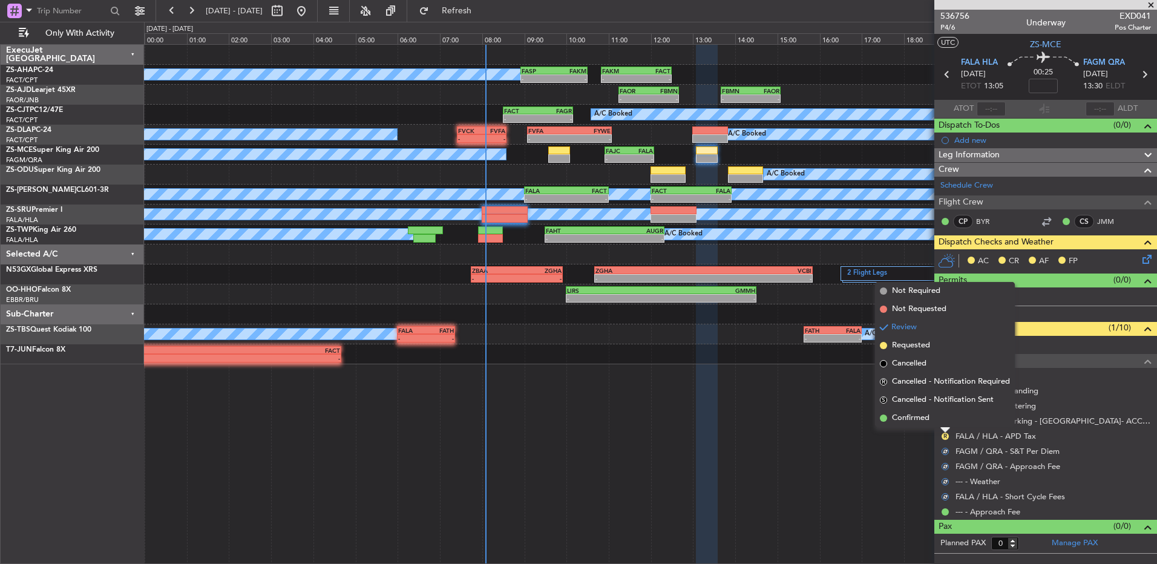
click at [945, 430] on div at bounding box center [945, 430] width 10 height 5
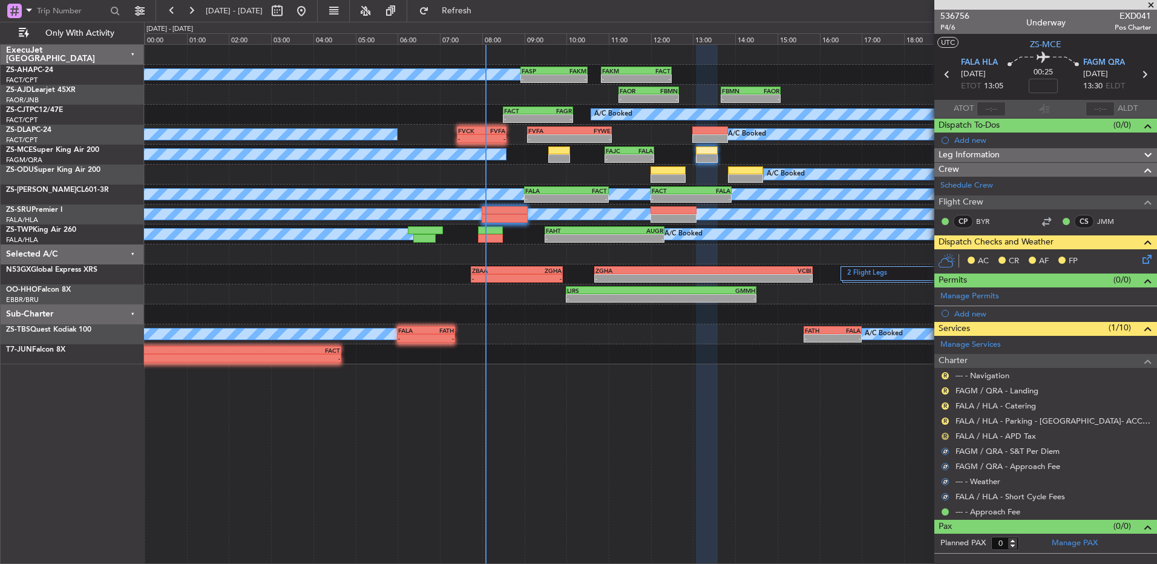
click at [943, 435] on button "R" at bounding box center [945, 436] width 7 height 7
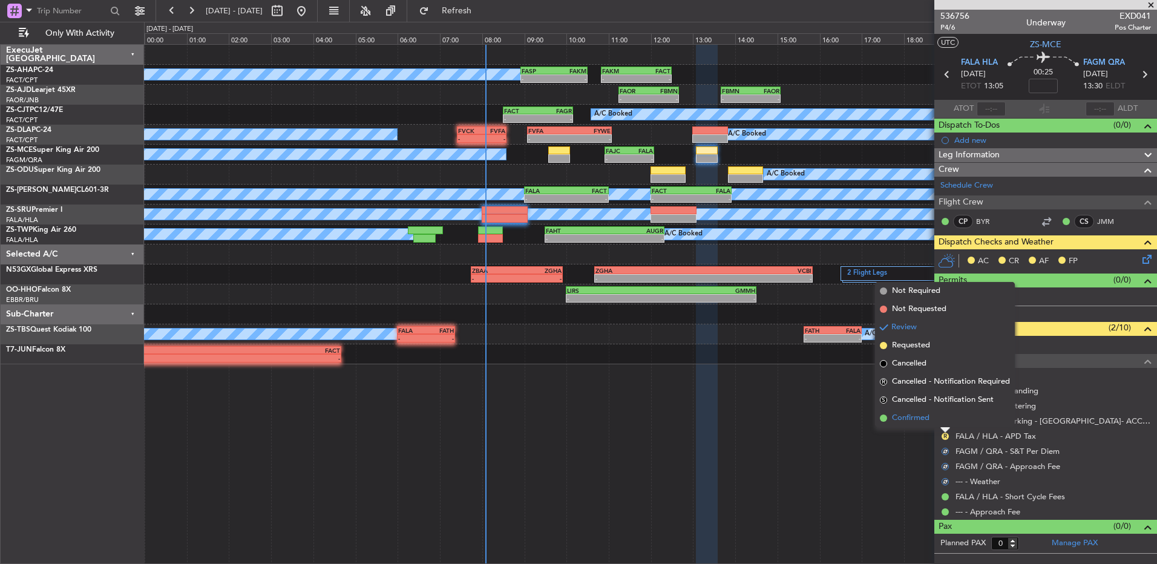
click at [945, 418] on li "Confirmed" at bounding box center [945, 418] width 140 height 18
click at [945, 418] on button "R" at bounding box center [945, 421] width 7 height 7
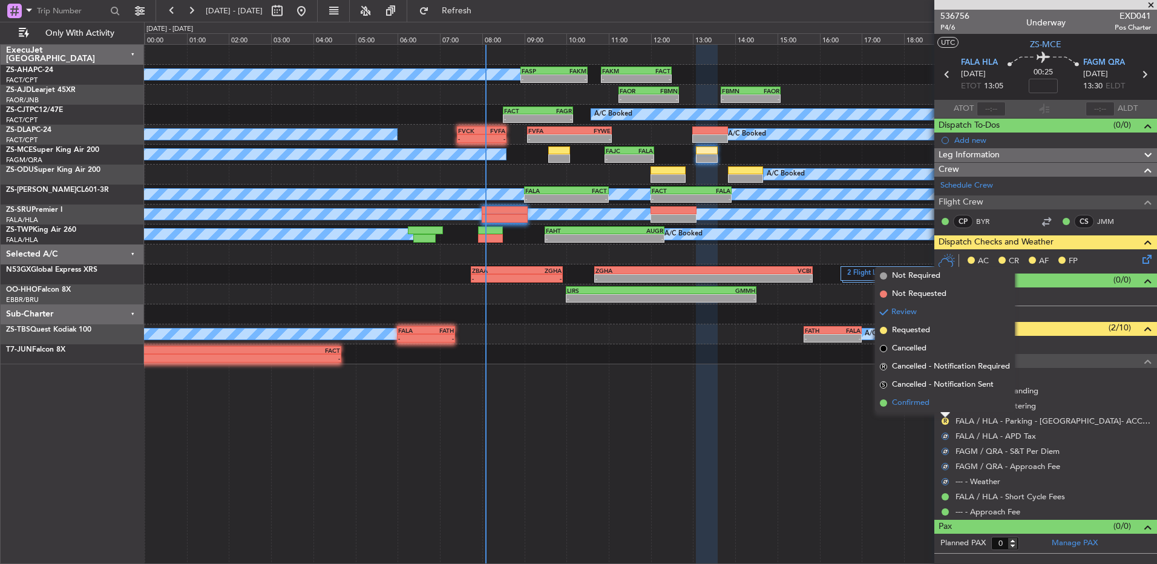
click at [945, 408] on li "Confirmed" at bounding box center [945, 403] width 140 height 18
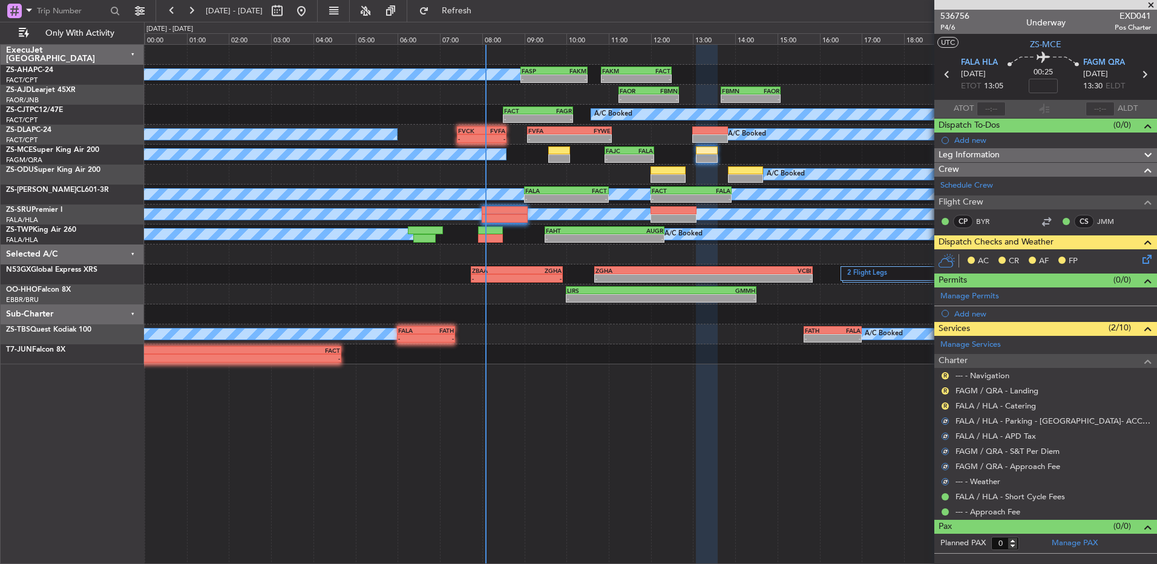
click at [945, 408] on button "R" at bounding box center [945, 405] width 7 height 7
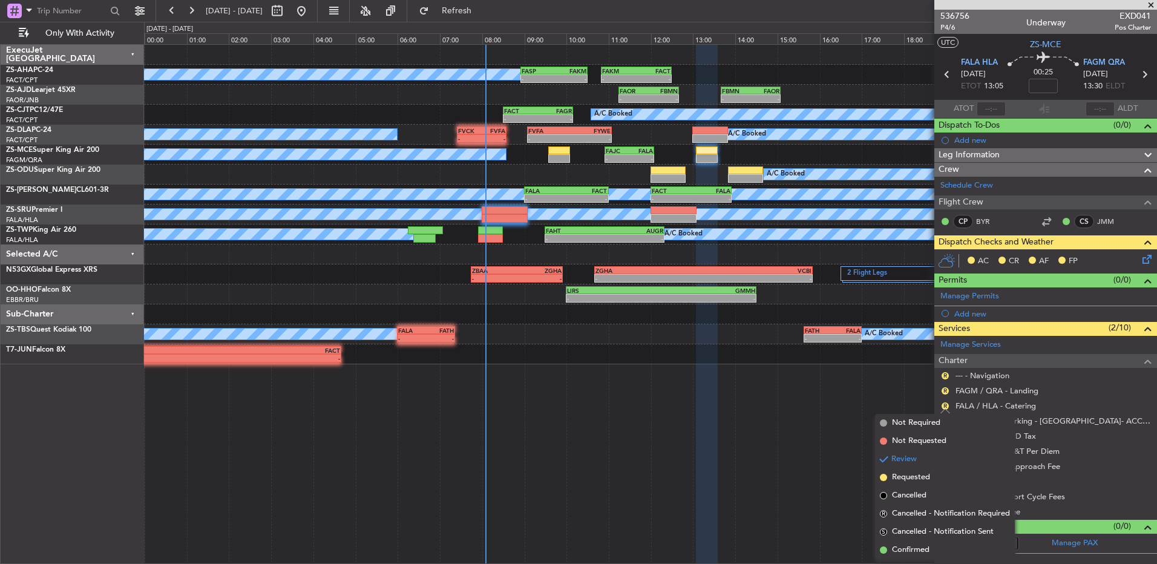
drag, startPoint x: 892, startPoint y: 550, endPoint x: 898, endPoint y: 543, distance: 9.0
click at [892, 549] on span "Confirmed" at bounding box center [911, 550] width 38 height 12
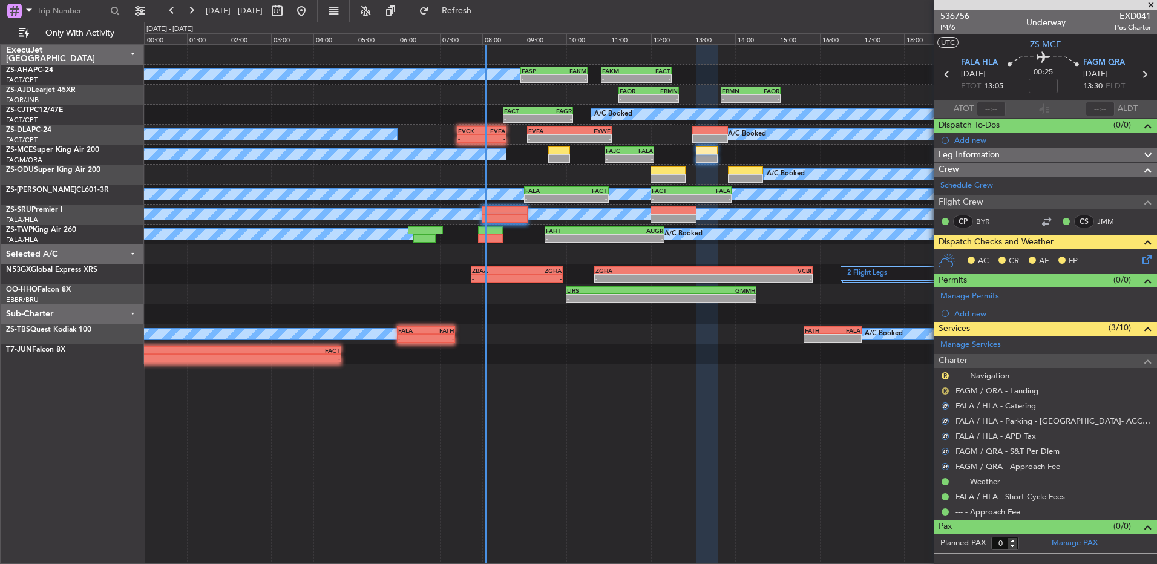
click at [945, 388] on button "R" at bounding box center [945, 390] width 7 height 7
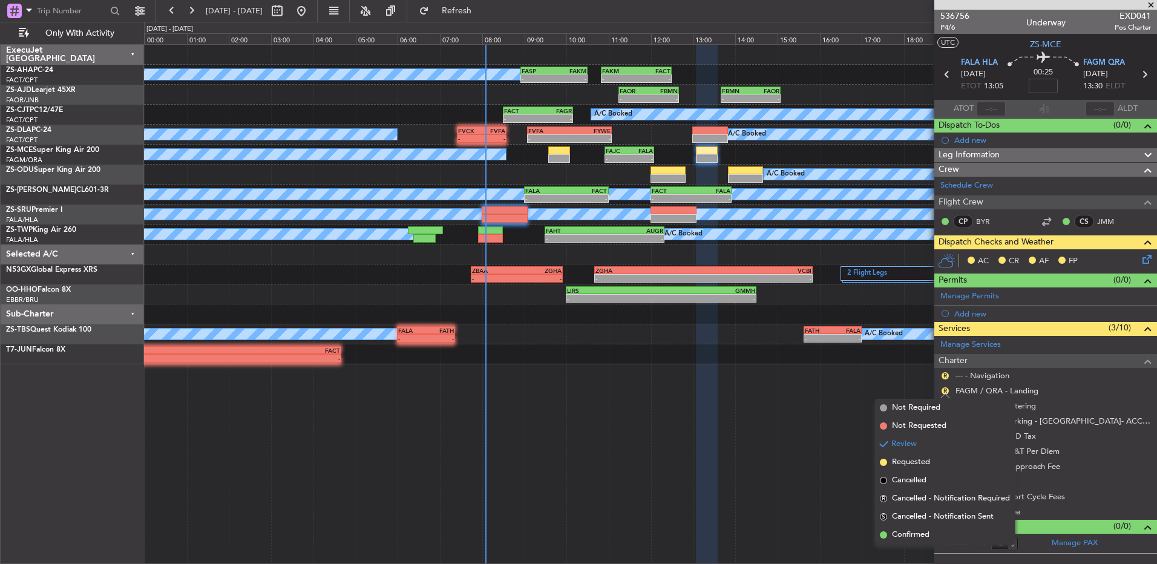
drag, startPoint x: 928, startPoint y: 539, endPoint x: 948, endPoint y: 445, distance: 95.3
click at [928, 539] on span "Confirmed" at bounding box center [911, 535] width 38 height 12
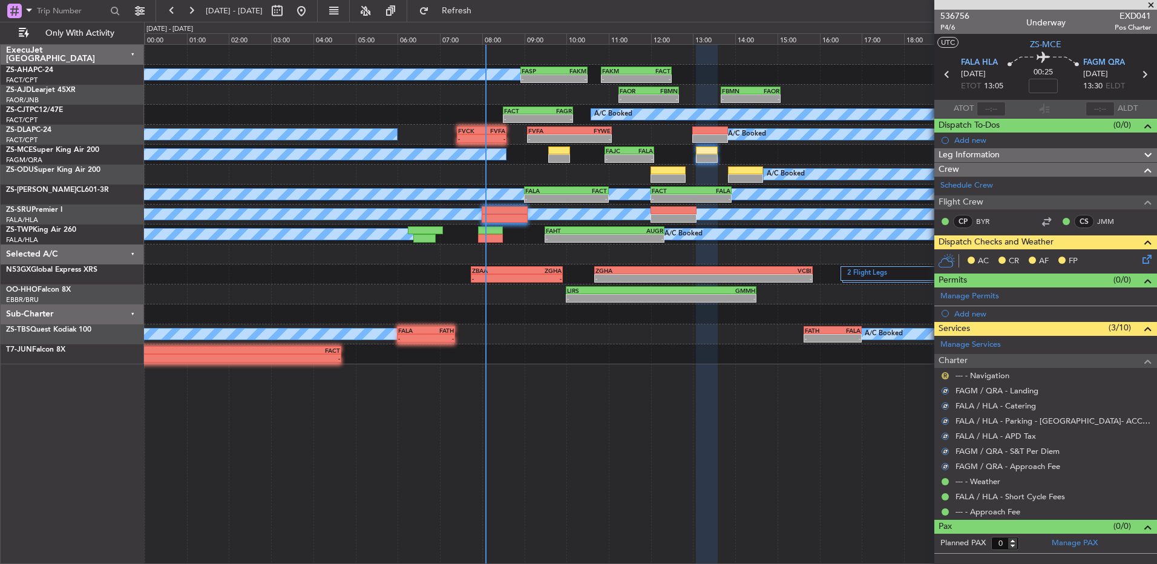
click at [945, 375] on button "R" at bounding box center [945, 375] width 7 height 7
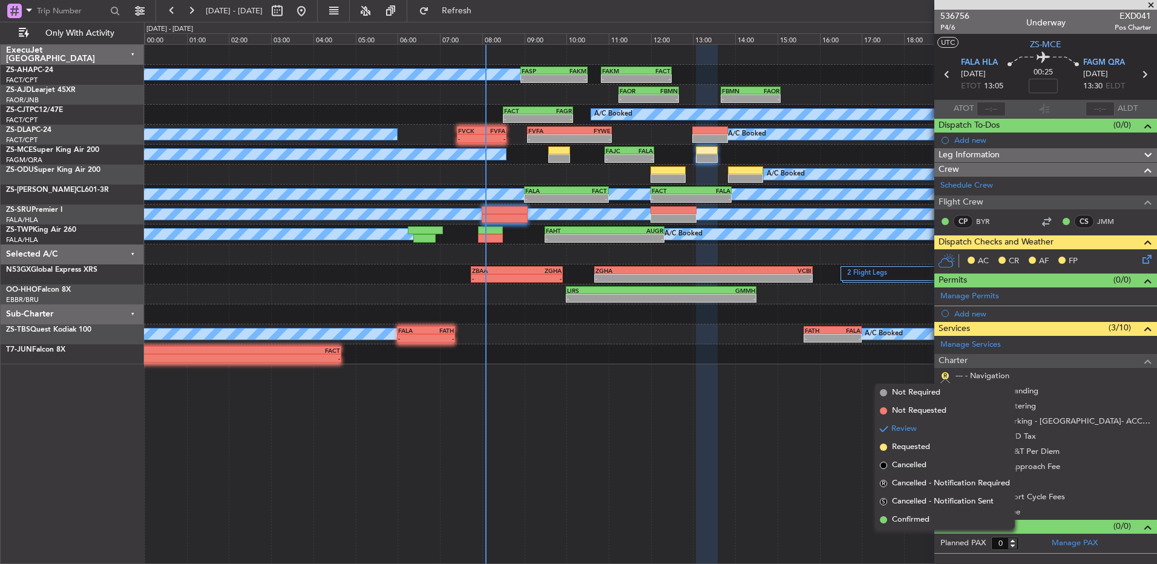
click at [908, 522] on span "Confirmed" at bounding box center [911, 520] width 38 height 12
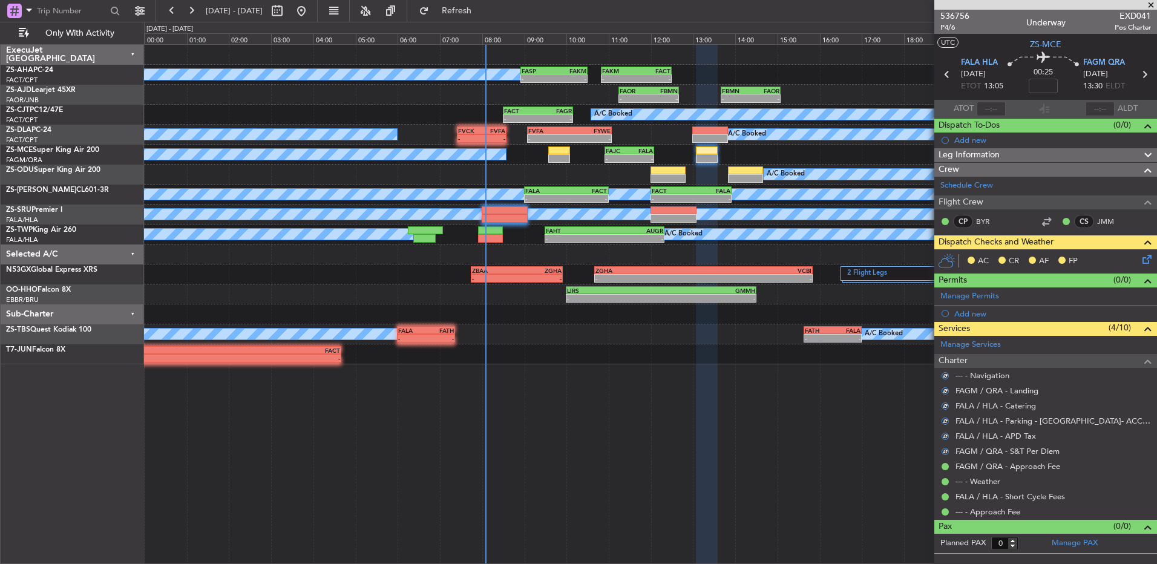
click at [1138, 266] on div "AC CR AF FP" at bounding box center [1051, 261] width 178 height 18
click at [1143, 262] on icon at bounding box center [1145, 257] width 10 height 10
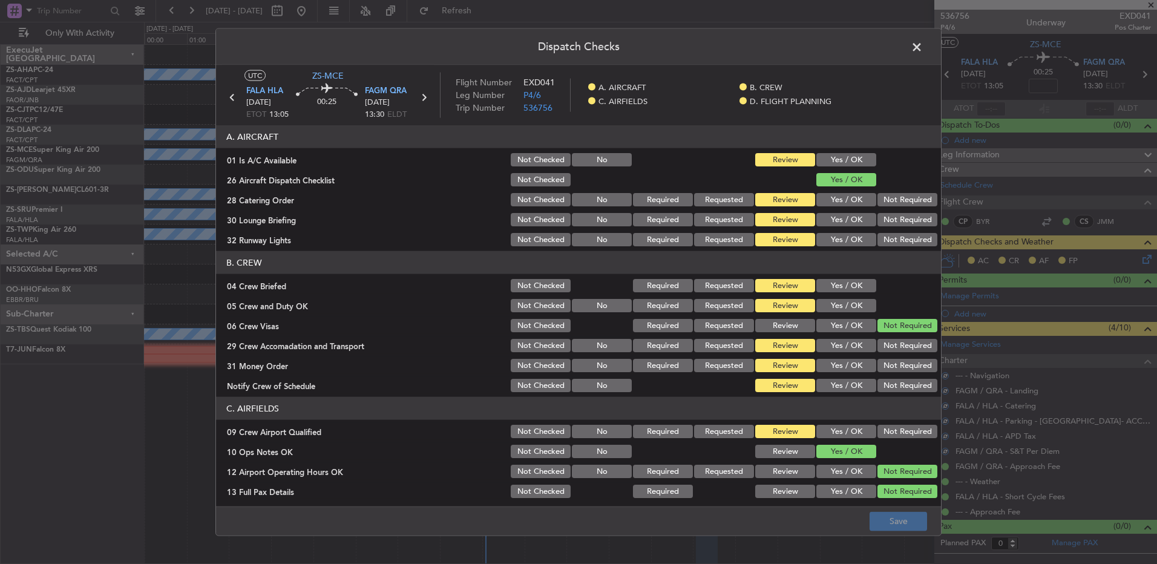
drag, startPoint x: 856, startPoint y: 154, endPoint x: 946, endPoint y: 265, distance: 142.8
click at [857, 155] on button "Yes / OK" at bounding box center [846, 159] width 60 height 13
click at [911, 207] on div "Not Required" at bounding box center [906, 199] width 61 height 17
click at [910, 205] on button "Not Required" at bounding box center [907, 199] width 60 height 13
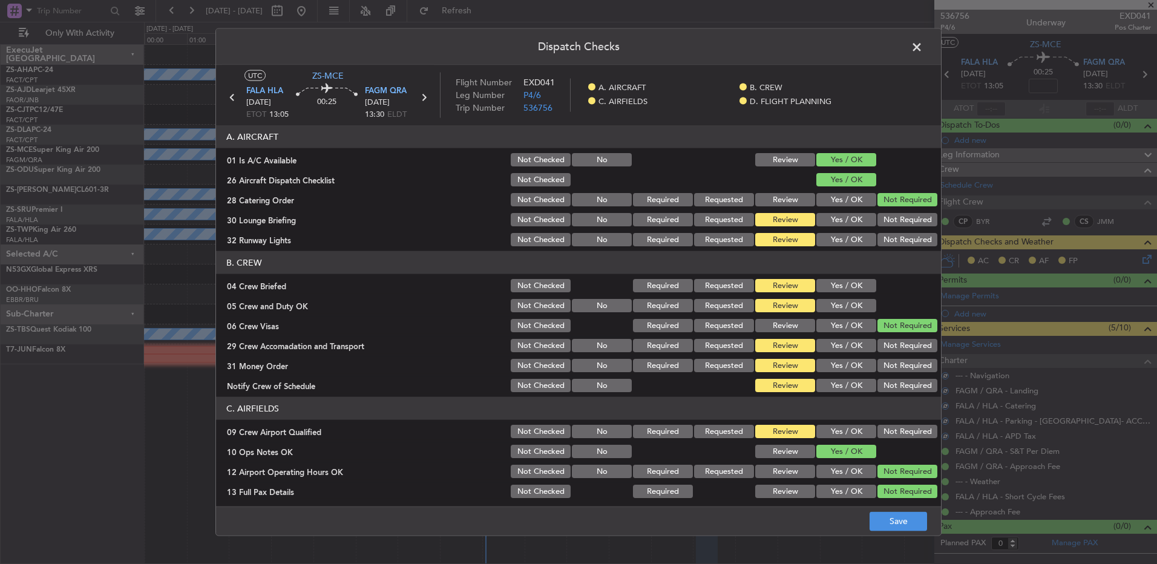
click at [905, 215] on div "Not Required" at bounding box center [906, 219] width 61 height 17
drag, startPoint x: 905, startPoint y: 215, endPoint x: 901, endPoint y: 224, distance: 9.5
click at [905, 218] on button "Not Required" at bounding box center [907, 219] width 60 height 13
click at [890, 242] on button "Not Required" at bounding box center [907, 239] width 60 height 13
click at [832, 292] on button "Yes / OK" at bounding box center [846, 285] width 60 height 13
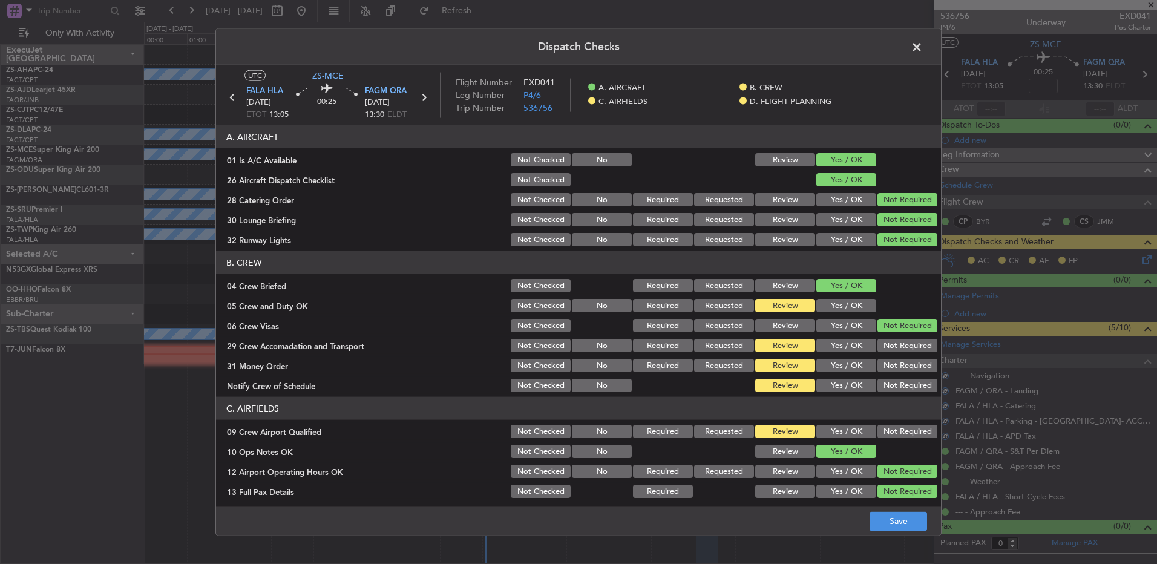
click at [831, 302] on button "Yes / OK" at bounding box center [846, 305] width 60 height 13
drag, startPoint x: 894, startPoint y: 341, endPoint x: 897, endPoint y: 347, distance: 6.5
click at [894, 342] on button "Not Required" at bounding box center [907, 345] width 60 height 13
click at [898, 349] on button "Not Required" at bounding box center [907, 345] width 60 height 13
click at [904, 369] on button "Not Required" at bounding box center [907, 365] width 60 height 13
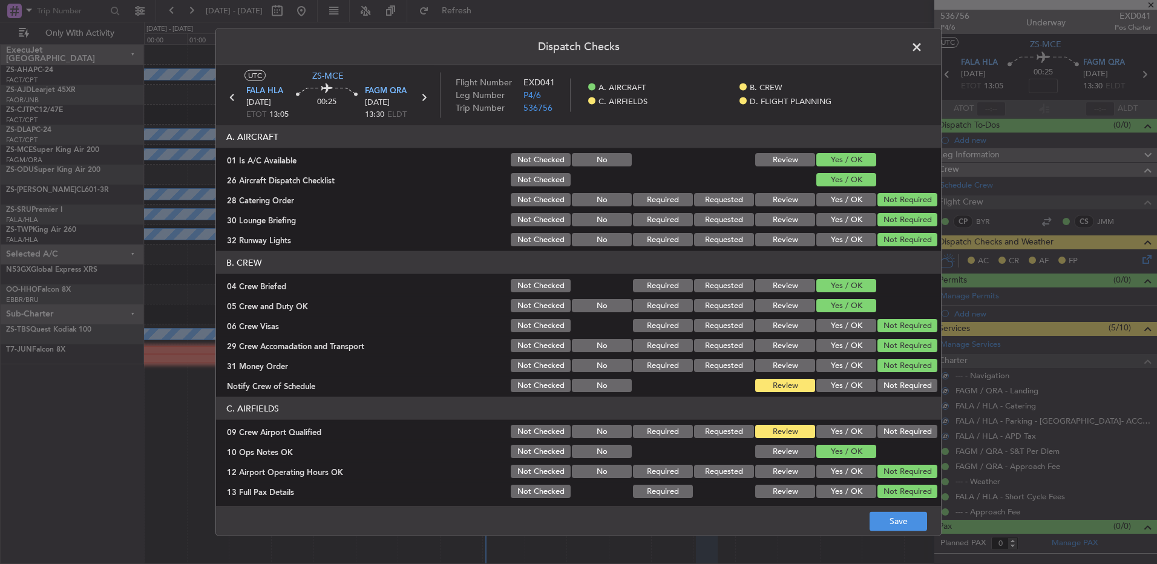
click at [900, 381] on div "Not Required" at bounding box center [906, 385] width 61 height 17
click at [897, 387] on button "Not Required" at bounding box center [907, 385] width 60 height 13
drag, startPoint x: 895, startPoint y: 418, endPoint x: 896, endPoint y: 430, distance: 11.5
click at [897, 418] on header "C. AIRFIELDS" at bounding box center [578, 408] width 725 height 23
click at [896, 432] on button "Not Required" at bounding box center [907, 431] width 60 height 13
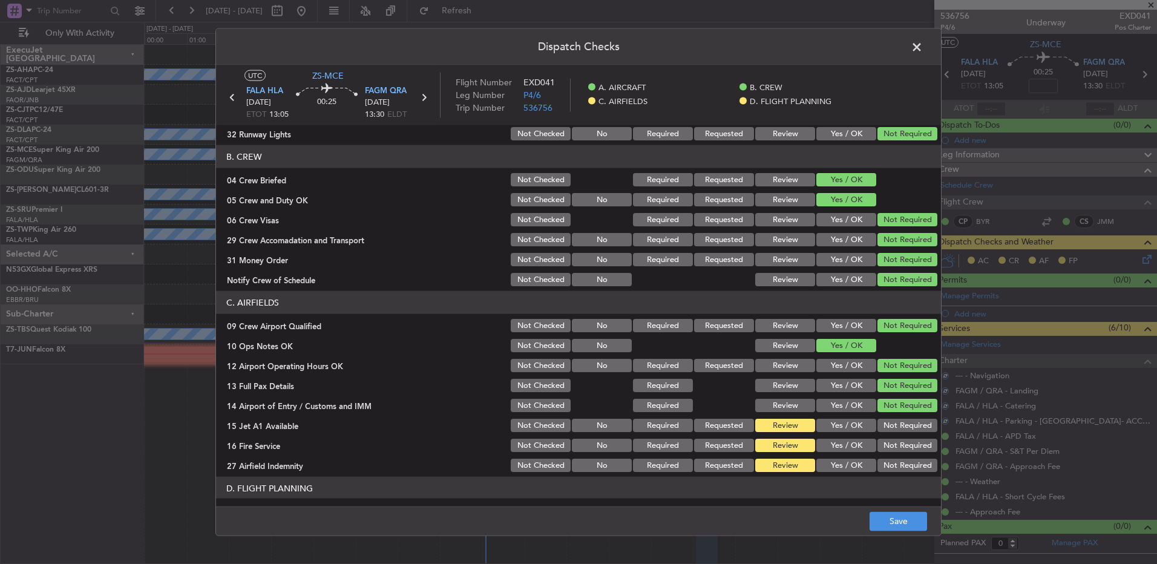
scroll to position [170, 0]
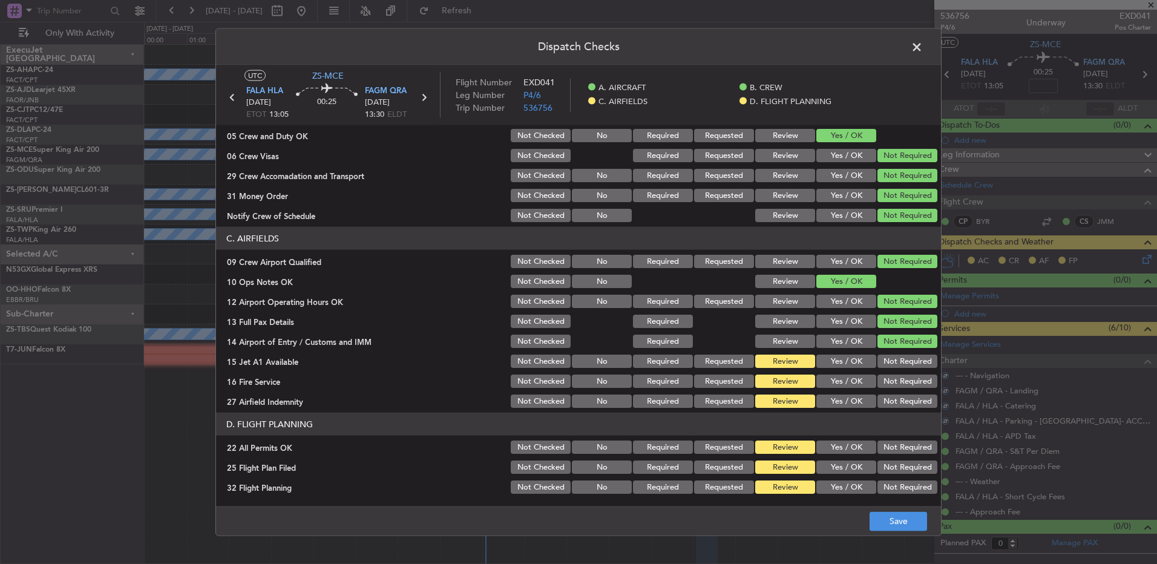
click at [911, 349] on div "Not Required" at bounding box center [906, 341] width 61 height 17
drag, startPoint x: 909, startPoint y: 359, endPoint x: 911, endPoint y: 381, distance: 21.3
click at [911, 364] on button "Not Required" at bounding box center [907, 361] width 60 height 13
click at [911, 381] on button "Not Required" at bounding box center [907, 381] width 60 height 13
drag, startPoint x: 911, startPoint y: 381, endPoint x: 904, endPoint y: 389, distance: 11.2
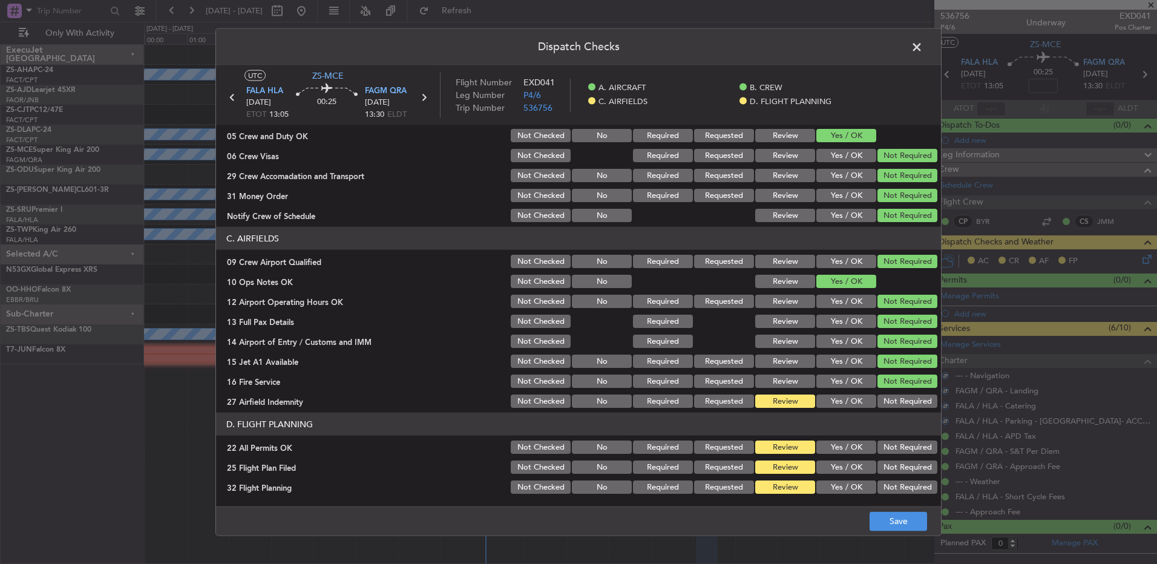
click at [911, 382] on button "Not Required" at bounding box center [907, 381] width 60 height 13
click at [899, 395] on button "Not Required" at bounding box center [907, 401] width 60 height 13
click at [890, 451] on button "Not Required" at bounding box center [907, 447] width 60 height 13
click at [839, 479] on div "Yes / OK" at bounding box center [845, 487] width 61 height 17
click at [842, 465] on button "Yes / OK" at bounding box center [846, 467] width 60 height 13
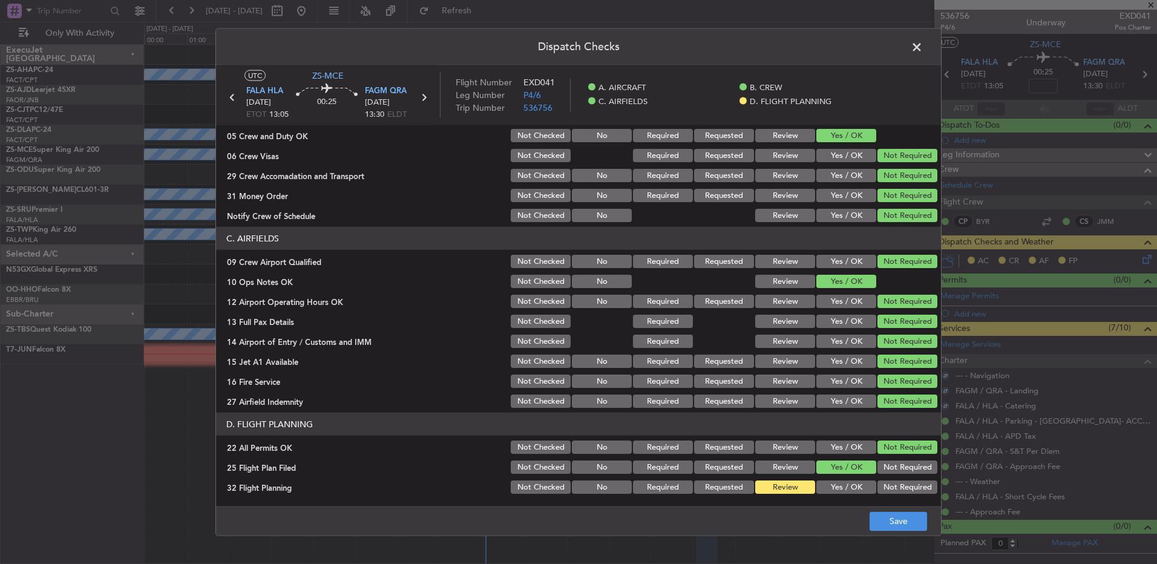
click at [845, 482] on div "Yes / OK" at bounding box center [845, 487] width 61 height 17
drag, startPoint x: 836, startPoint y: 484, endPoint x: 844, endPoint y: 488, distance: 8.9
click at [838, 484] on button "Yes / OK" at bounding box center [846, 486] width 60 height 13
click at [891, 511] on button "Save" at bounding box center [898, 520] width 57 height 19
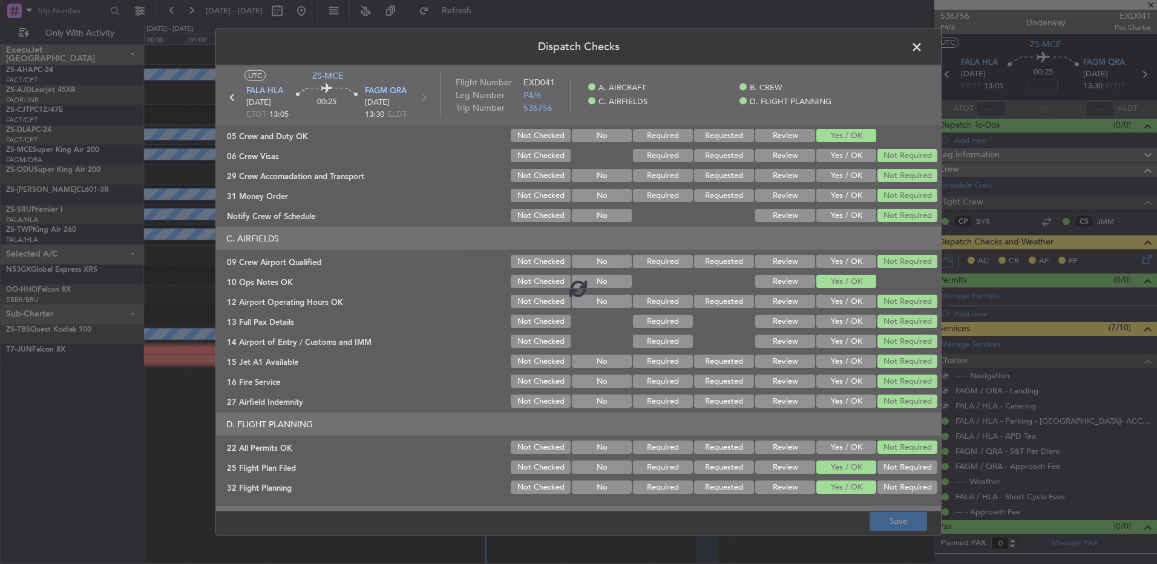
click at [891, 523] on footer "Save" at bounding box center [578, 520] width 725 height 29
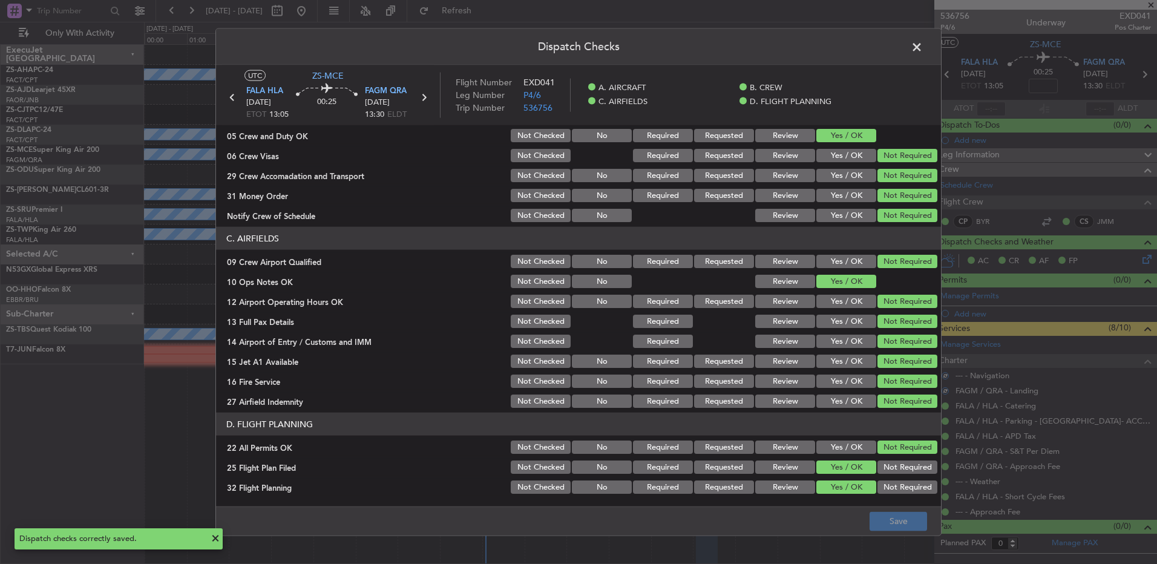
click at [923, 48] on span at bounding box center [923, 50] width 0 height 24
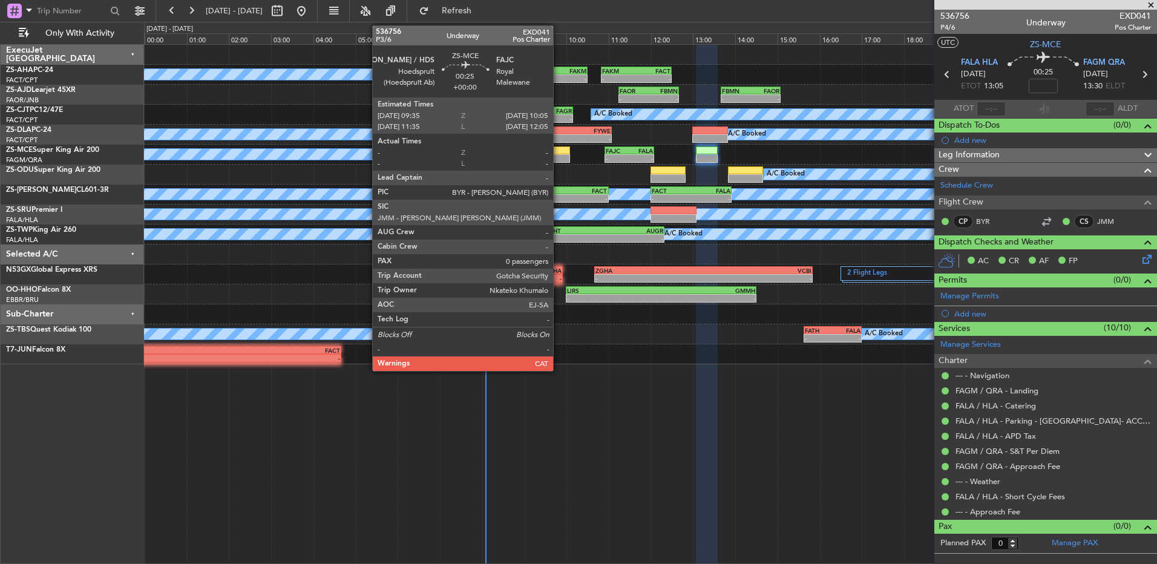
click at [560, 158] on div at bounding box center [558, 158] width 21 height 8
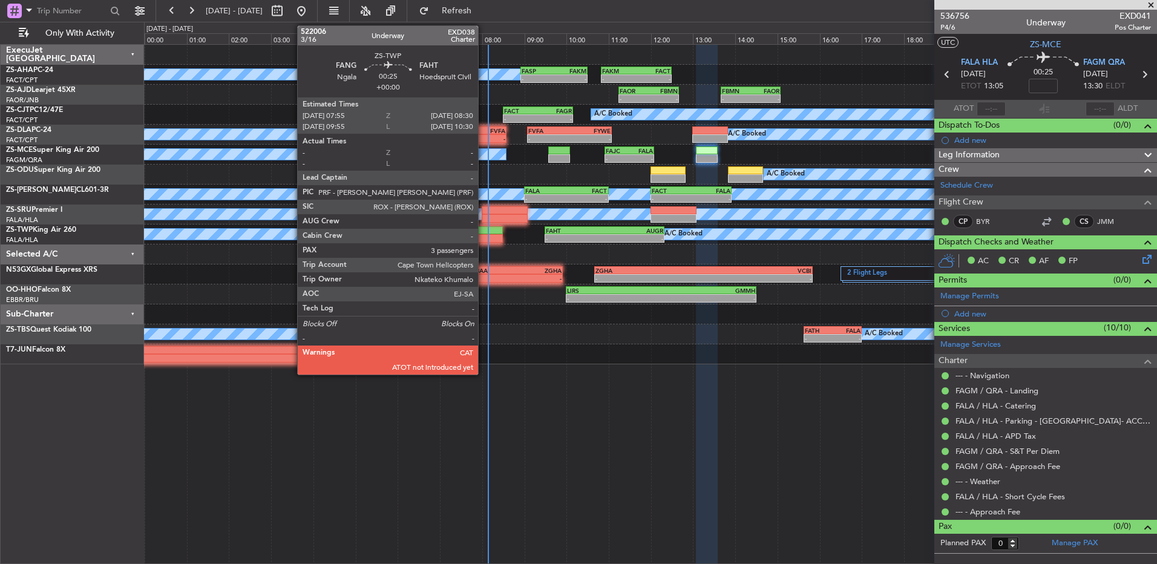
click at [482, 237] on div at bounding box center [490, 238] width 25 height 8
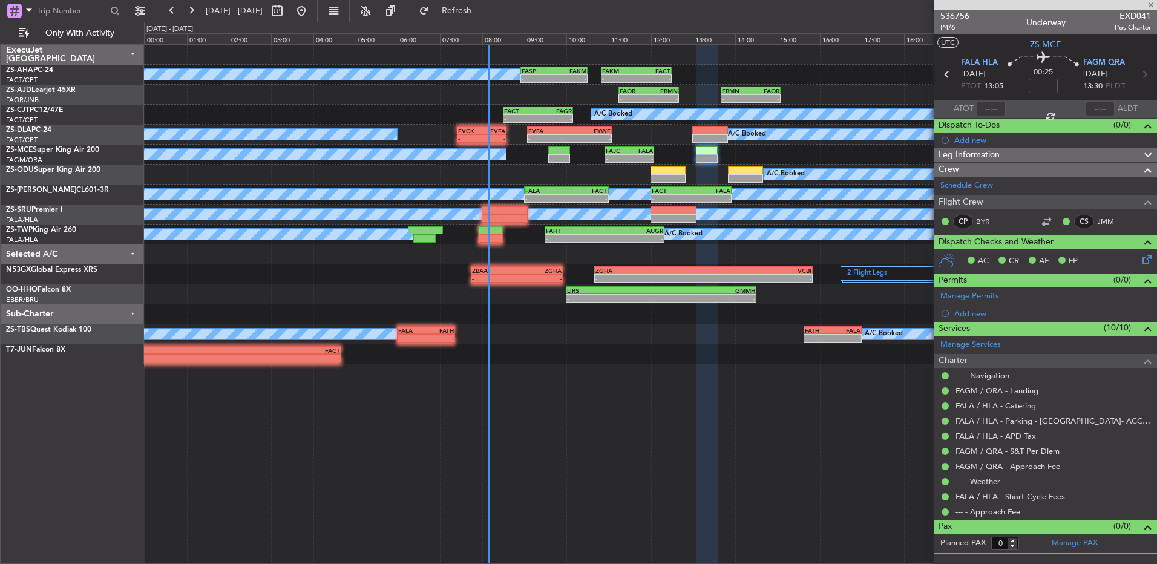
type input "3"
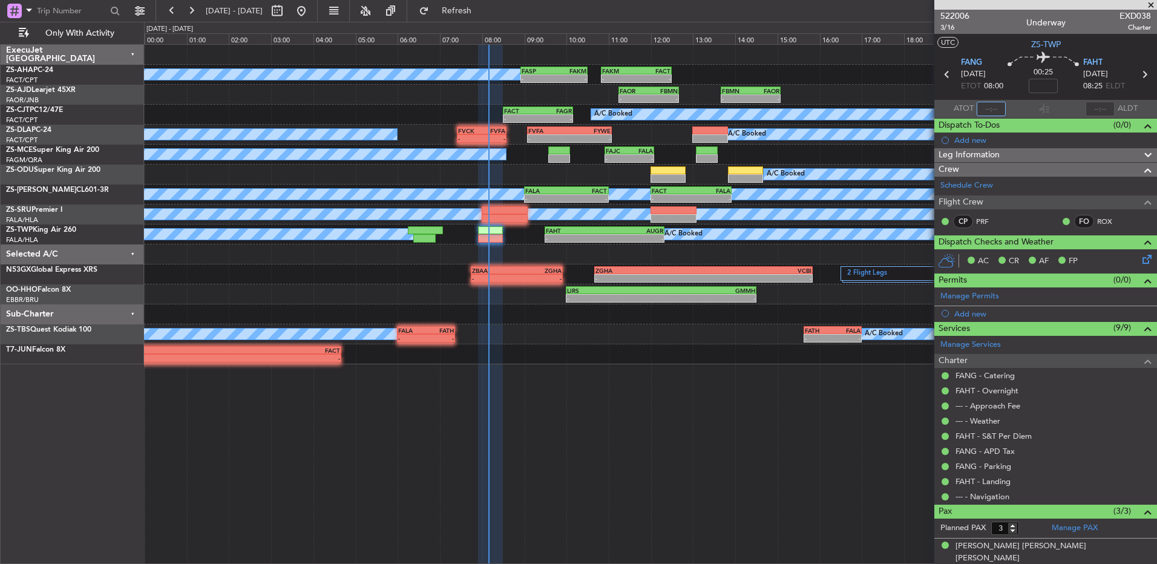
click at [983, 108] on input "text" at bounding box center [991, 109] width 29 height 15
type input "07:58"
click at [1086, 106] on input "text" at bounding box center [1100, 109] width 29 height 15
type input "08:07"
click at [192, 11] on button at bounding box center [191, 10] width 19 height 19
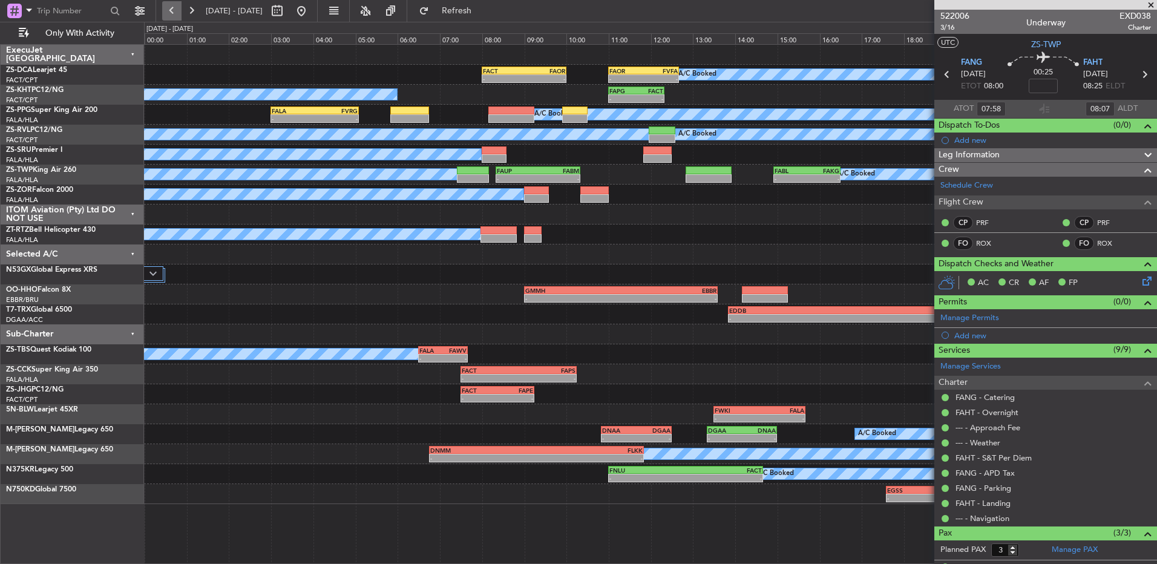
click at [170, 11] on button at bounding box center [171, 10] width 19 height 19
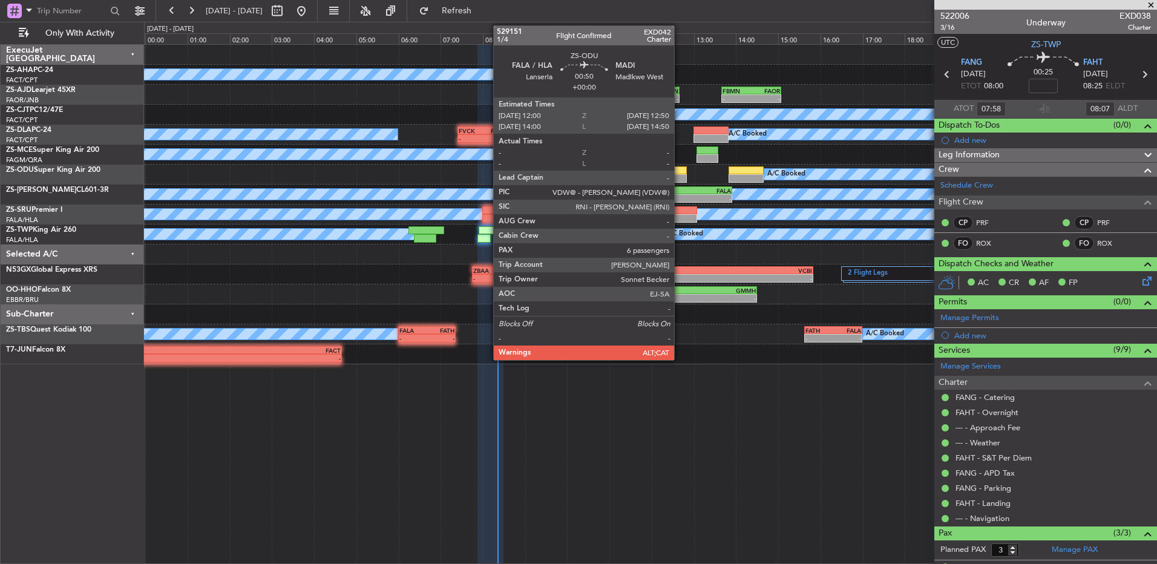
click at [680, 173] on div at bounding box center [669, 170] width 36 height 8
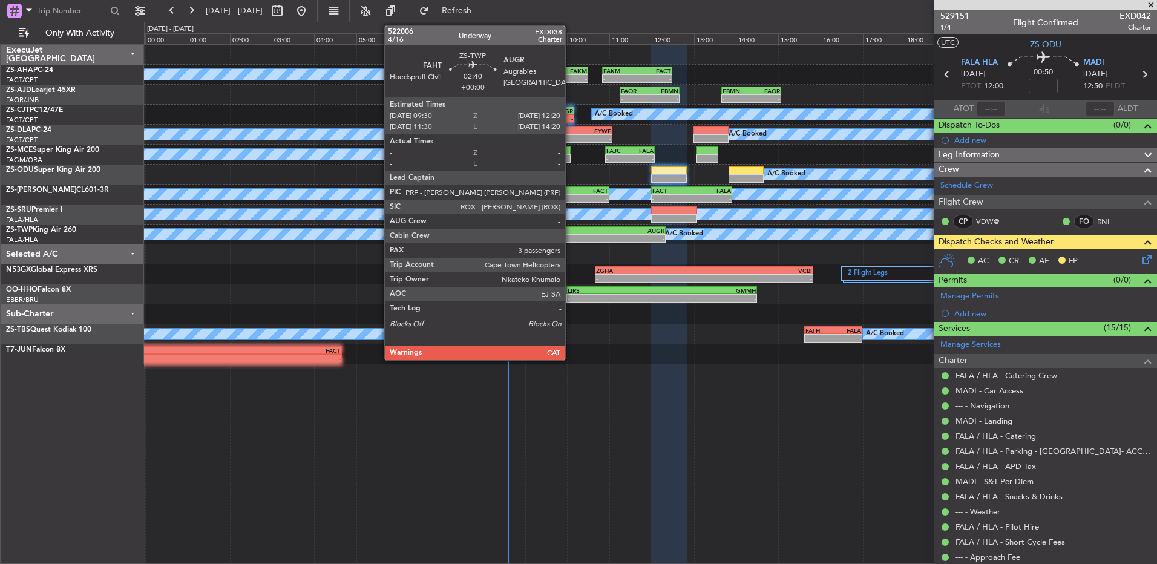
click at [571, 238] on div "-" at bounding box center [576, 238] width 59 height 7
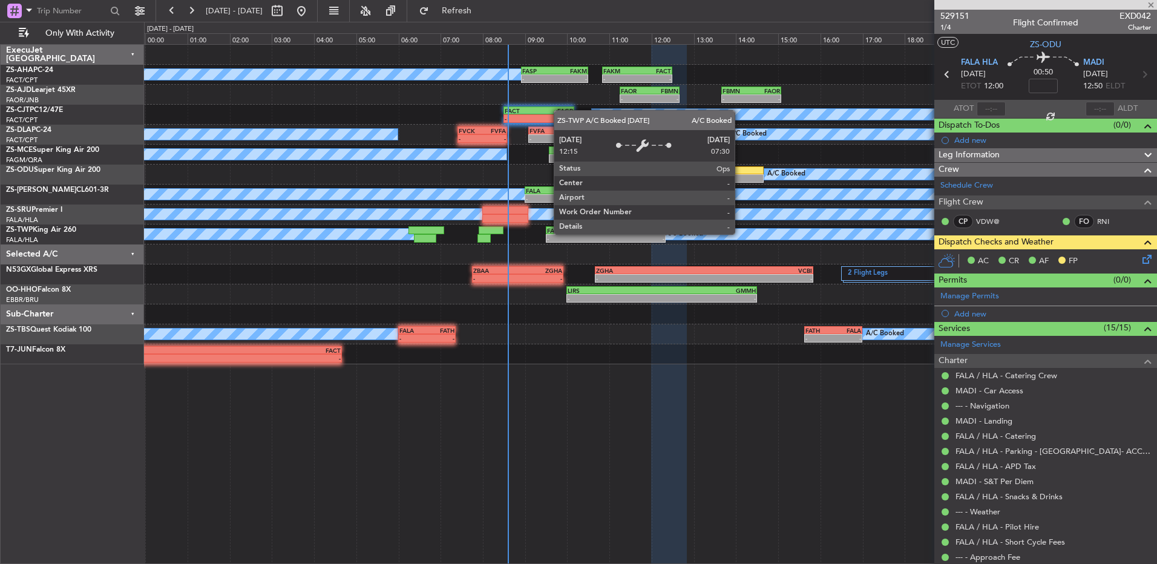
type input "3"
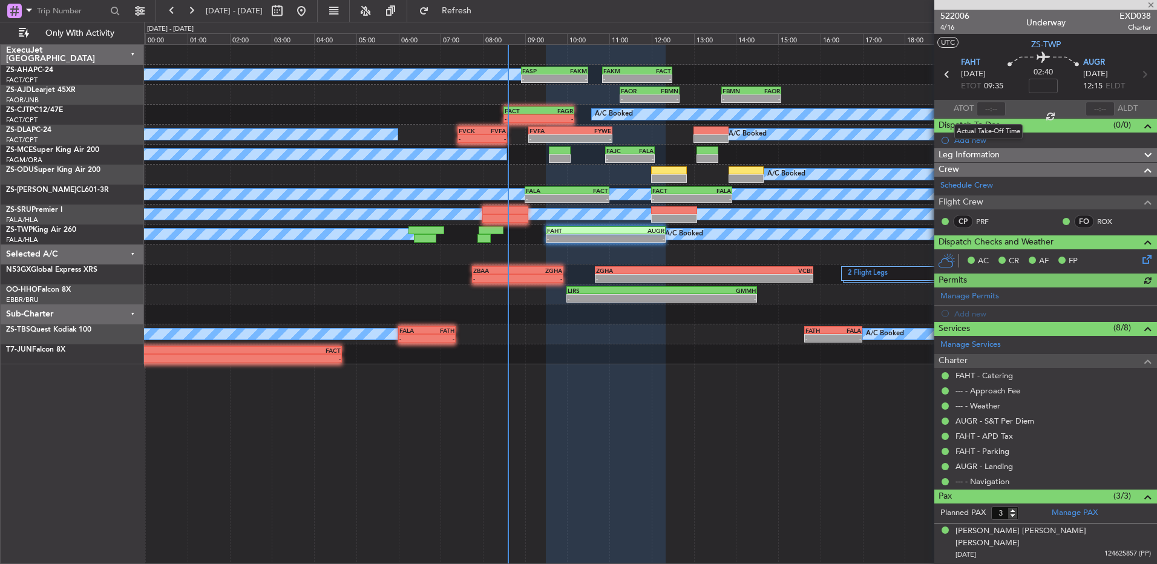
click at [983, 104] on div at bounding box center [991, 109] width 29 height 15
click at [985, 105] on input "text" at bounding box center [991, 109] width 29 height 15
type input "08:33"
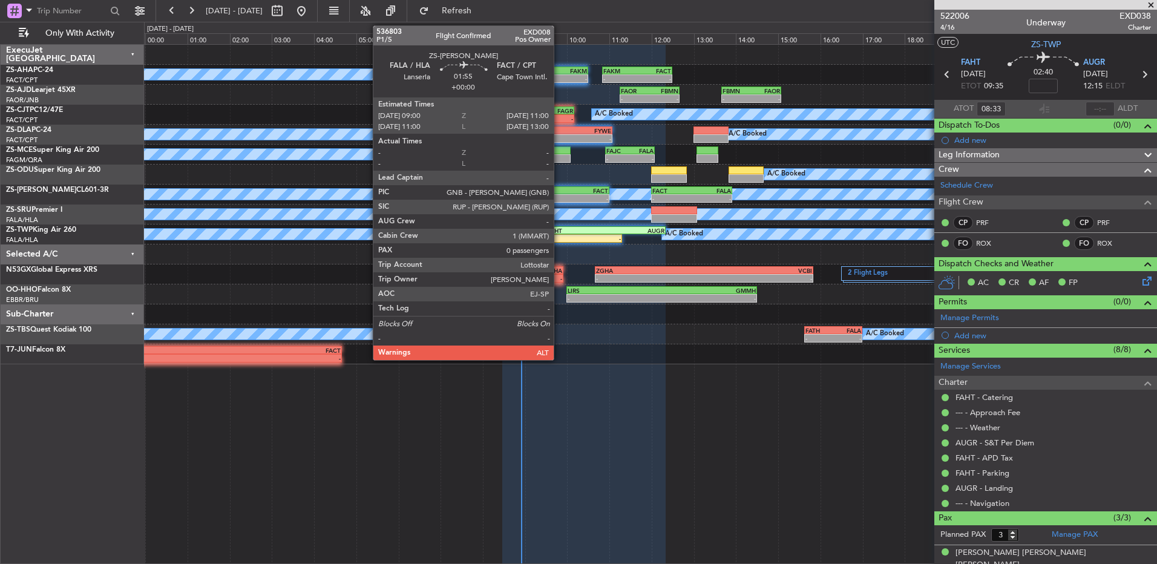
click at [559, 194] on div "- -" at bounding box center [567, 198] width 85 height 8
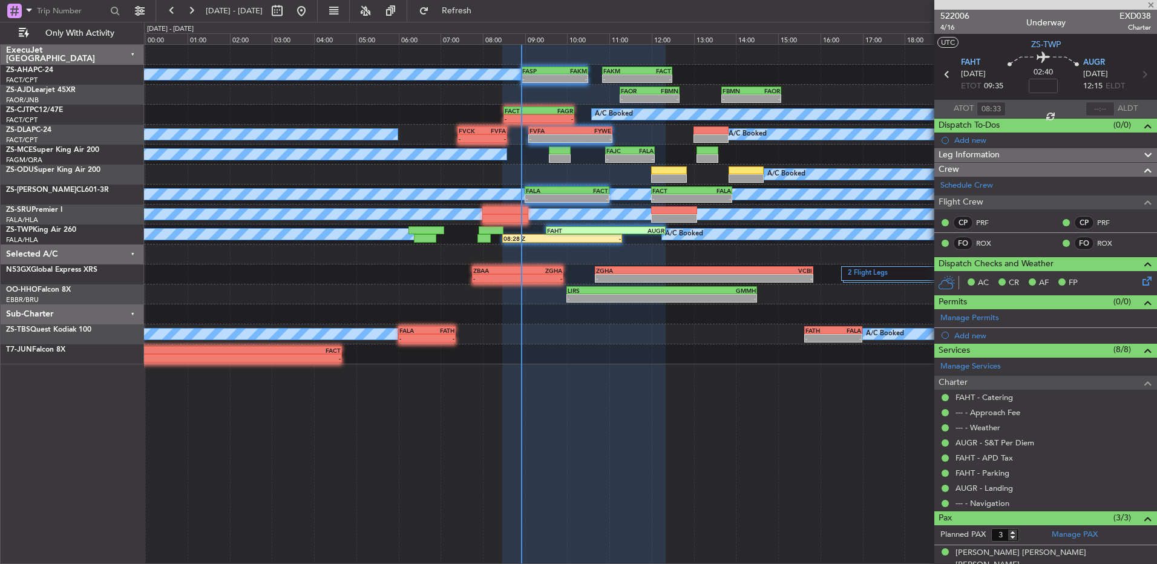
type input "0"
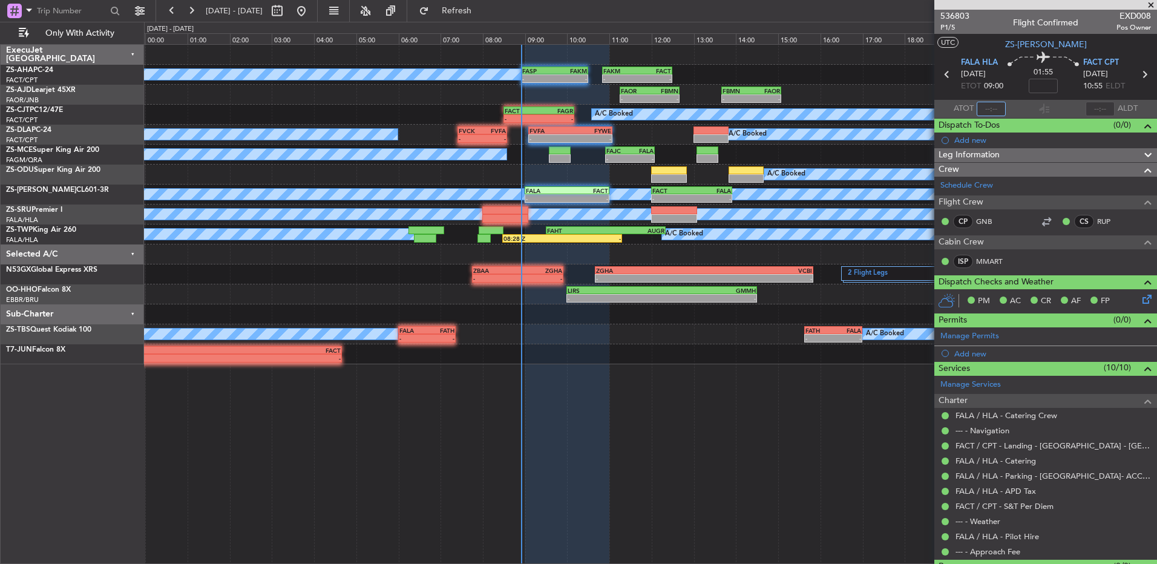
click at [988, 105] on input "text" at bounding box center [991, 109] width 29 height 15
type input "08:53"
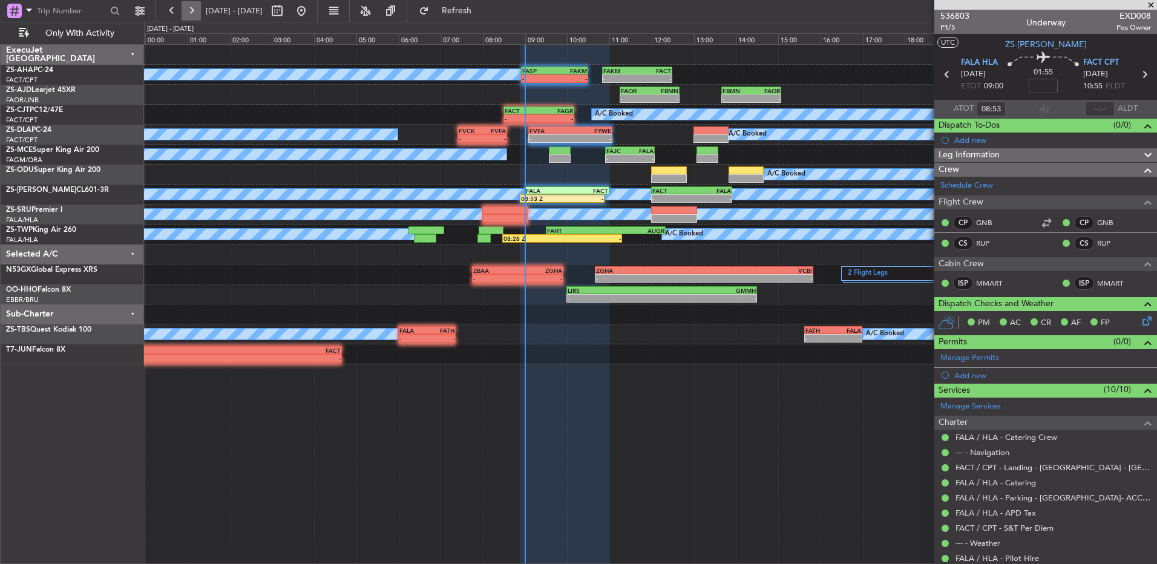
click at [192, 11] on button at bounding box center [191, 10] width 19 height 19
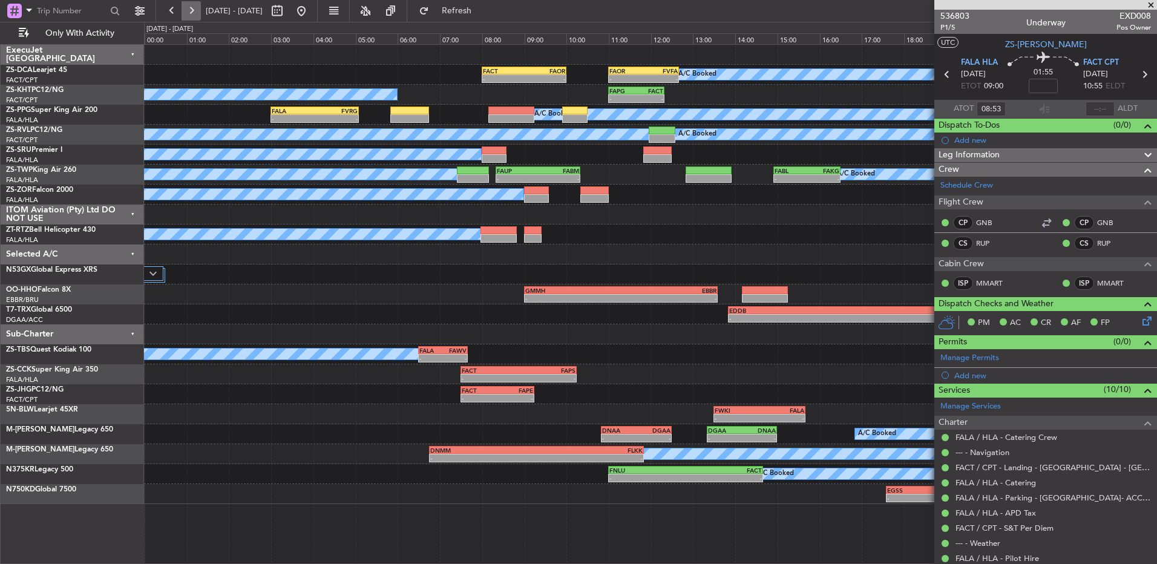
click at [193, 11] on button at bounding box center [191, 10] width 19 height 19
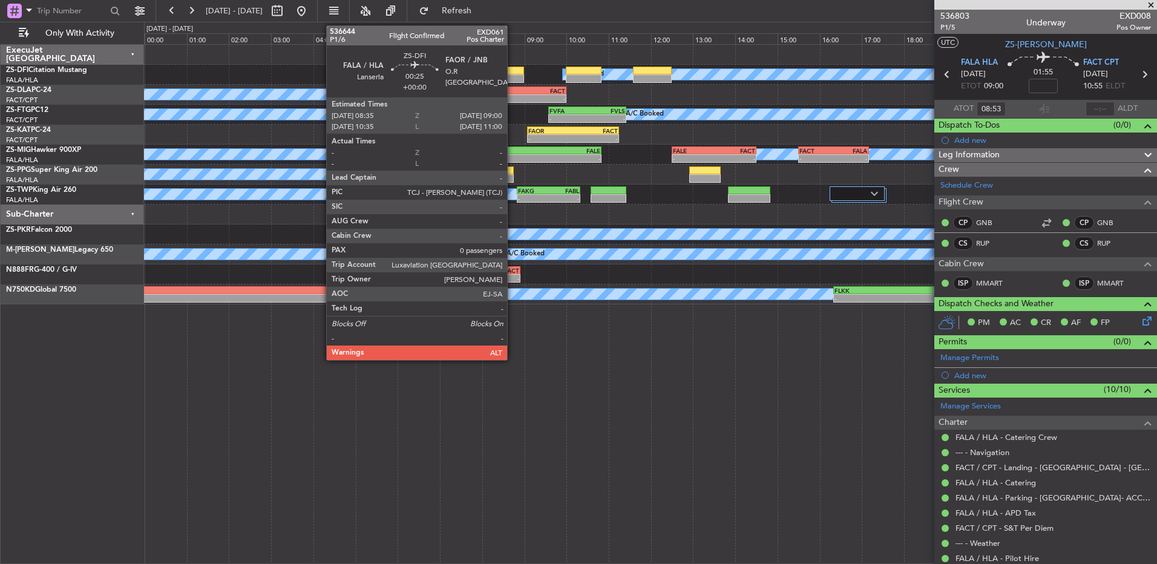
click at [513, 80] on div at bounding box center [516, 78] width 18 height 8
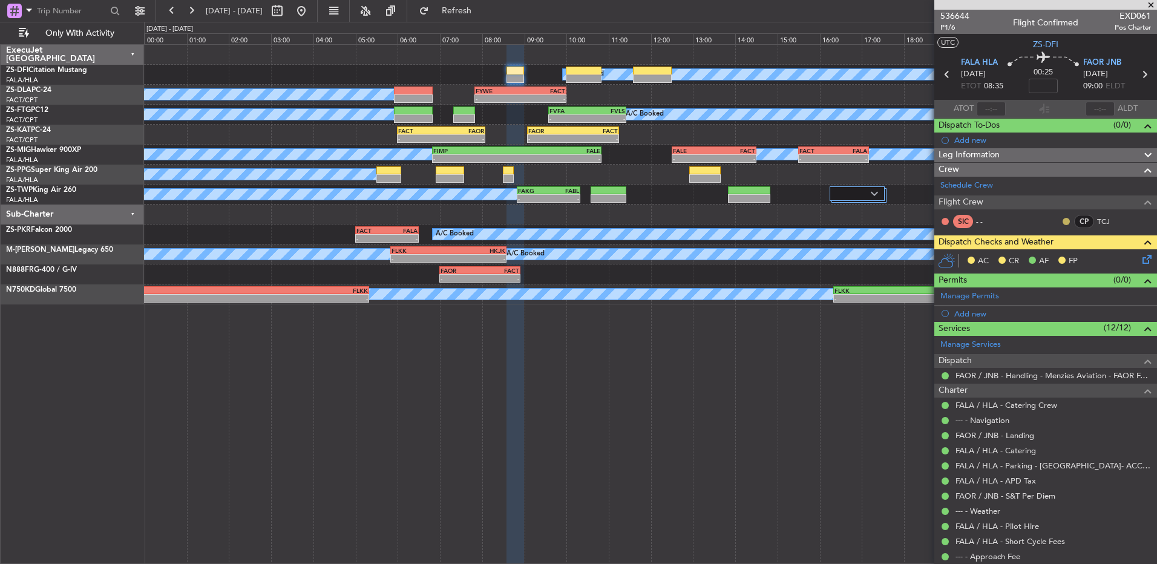
click at [1063, 223] on button at bounding box center [1066, 221] width 7 height 7
click at [1051, 260] on span "Acknowledged" at bounding box center [1060, 257] width 53 height 12
click at [1141, 258] on icon at bounding box center [1145, 257] width 10 height 10
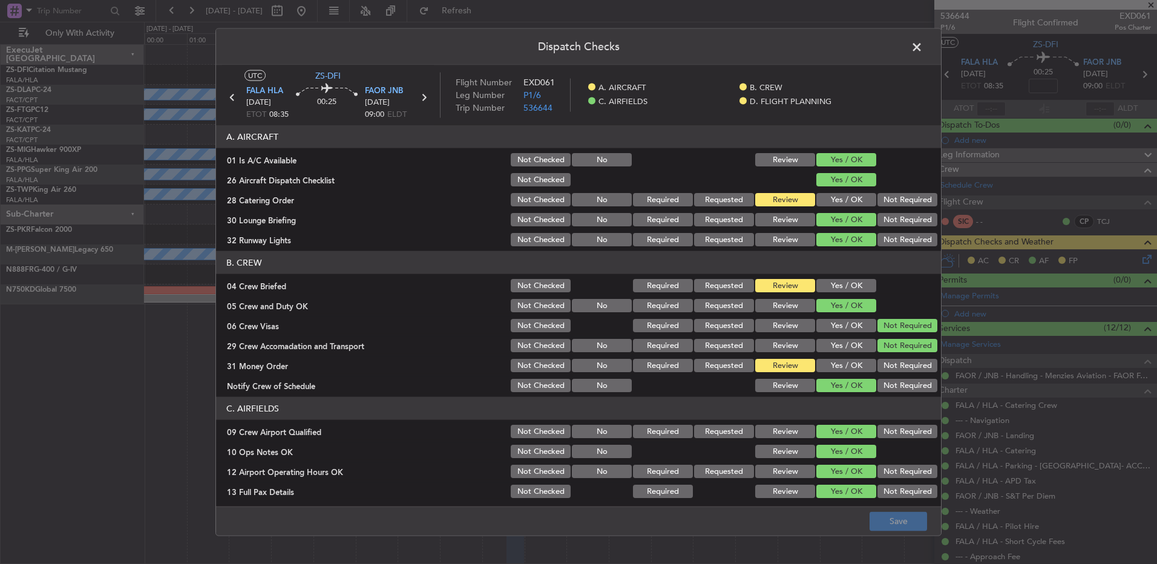
click at [831, 371] on button "Yes / OK" at bounding box center [846, 365] width 60 height 13
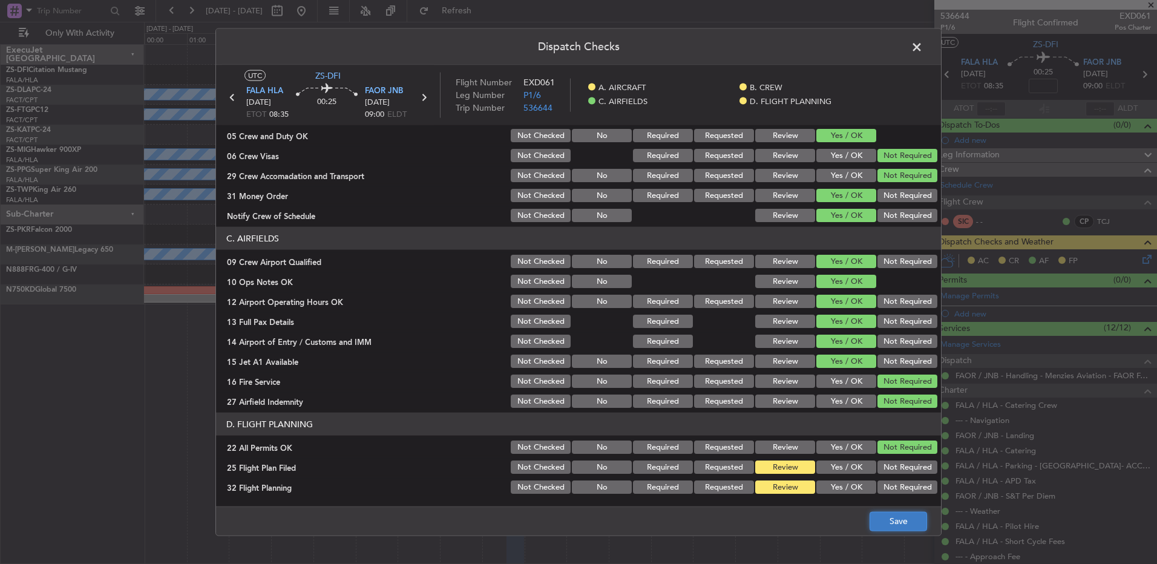
click at [880, 519] on button "Save" at bounding box center [898, 520] width 57 height 19
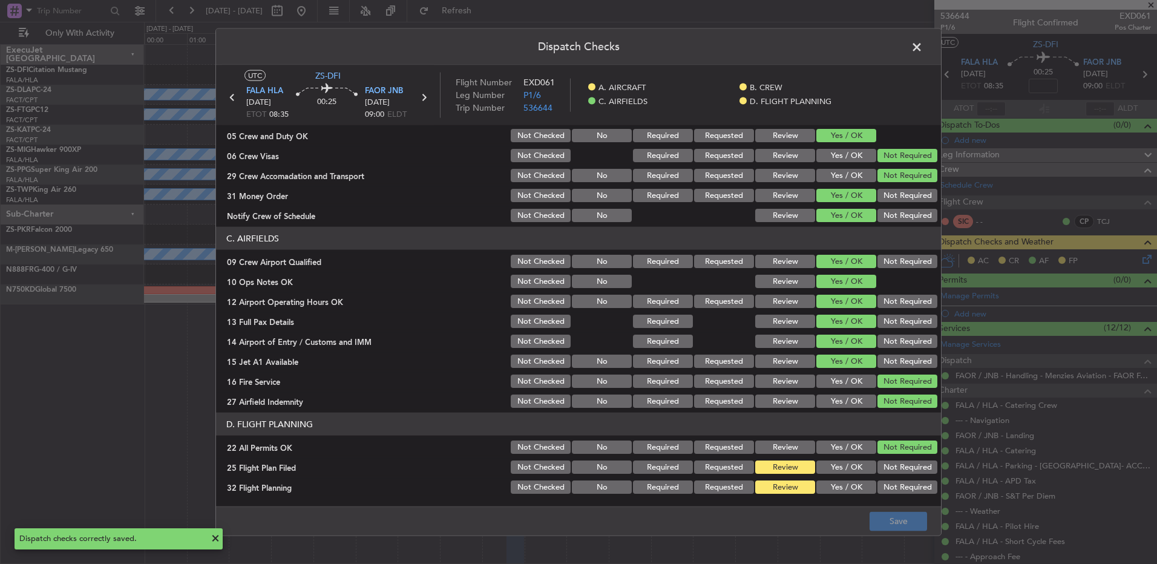
click at [923, 46] on span at bounding box center [923, 50] width 0 height 24
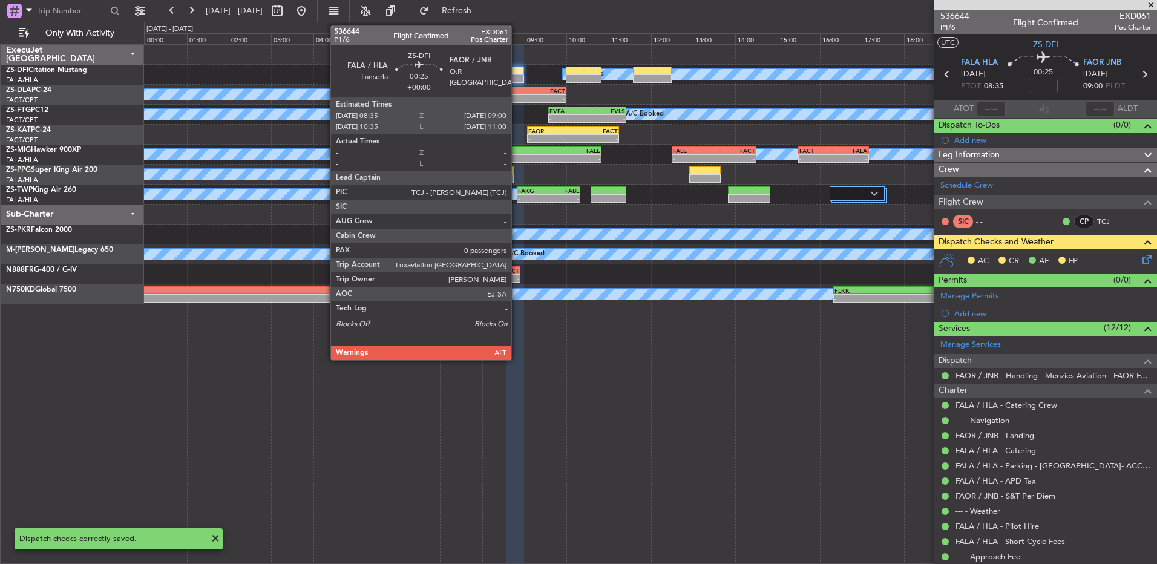
click at [517, 74] on div at bounding box center [516, 71] width 18 height 8
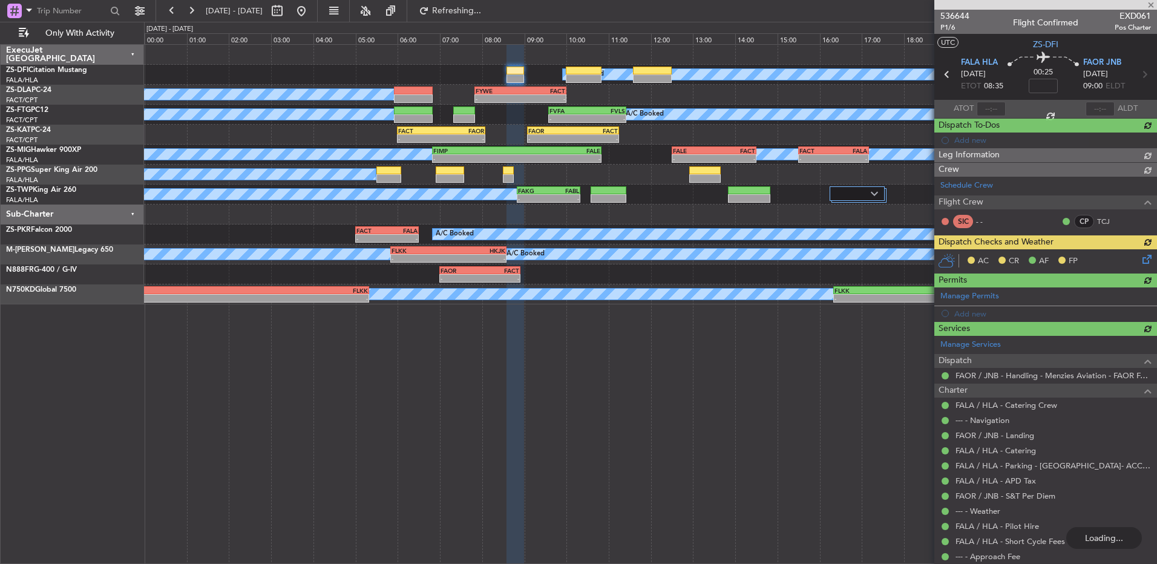
click at [1137, 260] on div "AC CR AF FP" at bounding box center [1045, 261] width 223 height 24
click at [1140, 259] on icon at bounding box center [1145, 257] width 10 height 10
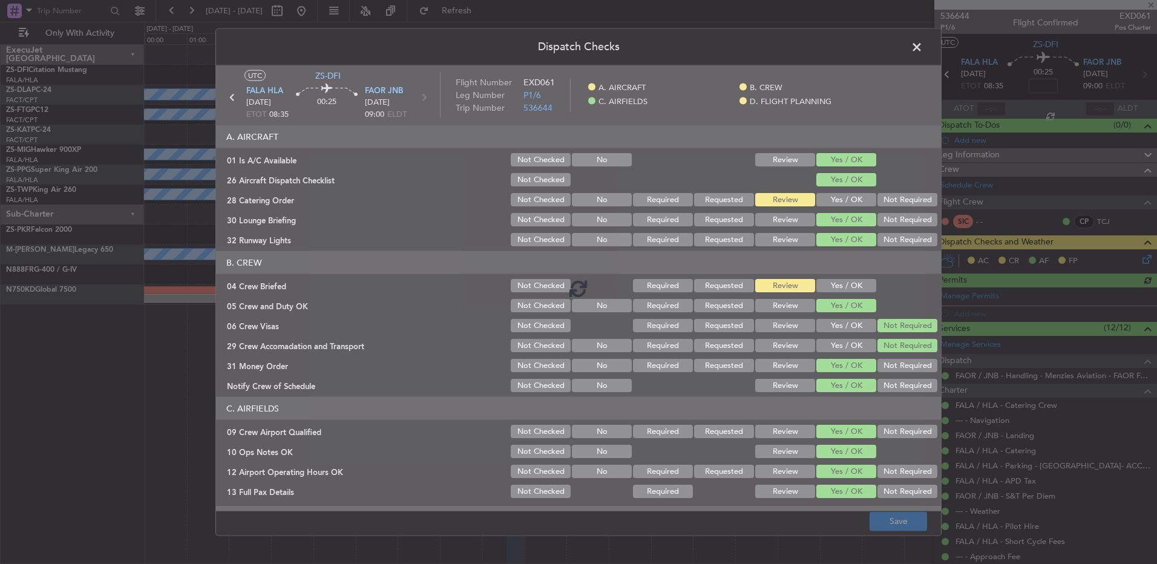
click at [923, 40] on span at bounding box center [923, 50] width 0 height 24
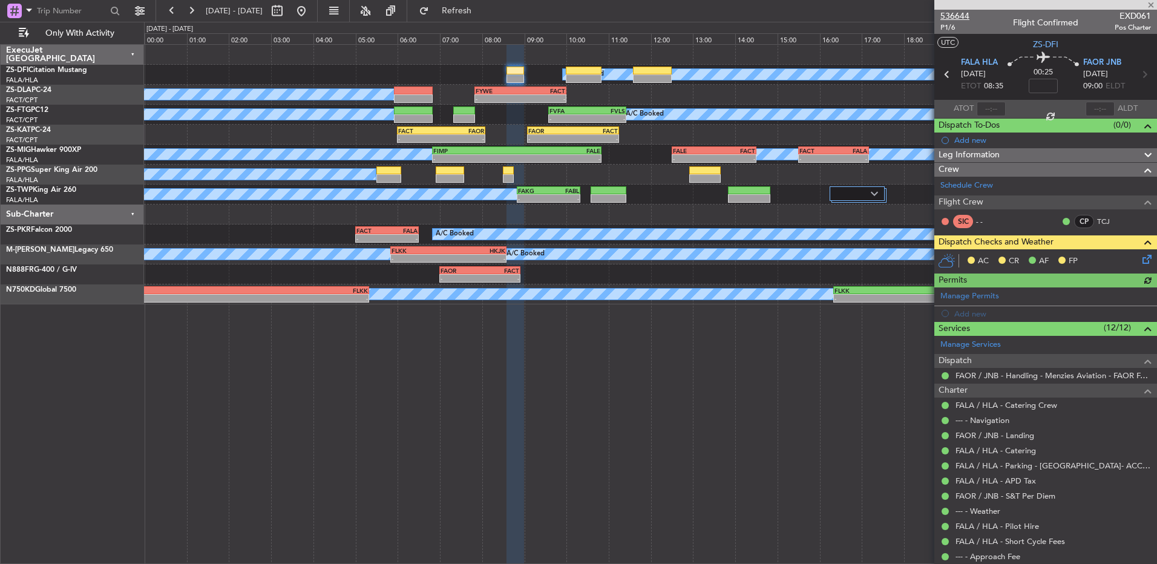
click at [951, 15] on span "536644" at bounding box center [954, 16] width 29 height 13
click at [174, 16] on button at bounding box center [171, 10] width 19 height 19
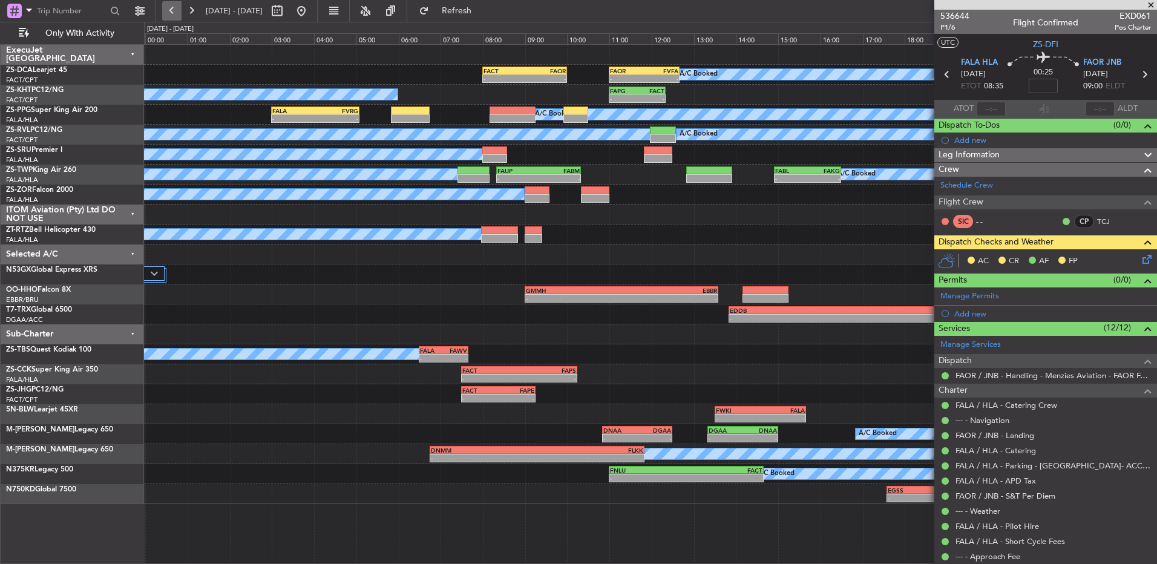
click at [174, 16] on button at bounding box center [171, 10] width 19 height 19
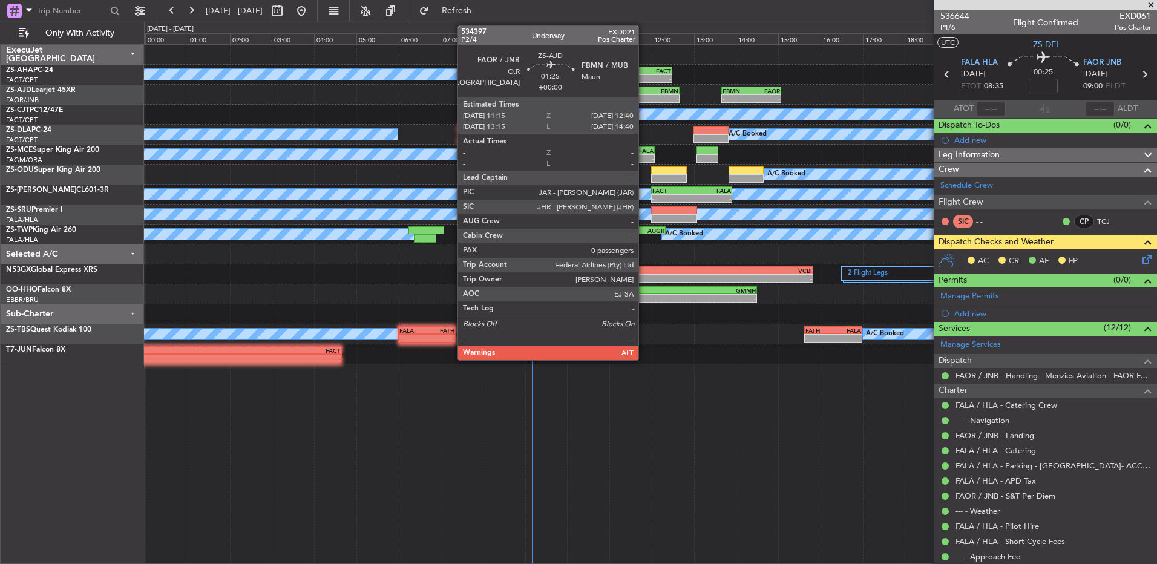
click at [644, 101] on div "-" at bounding box center [635, 98] width 29 height 7
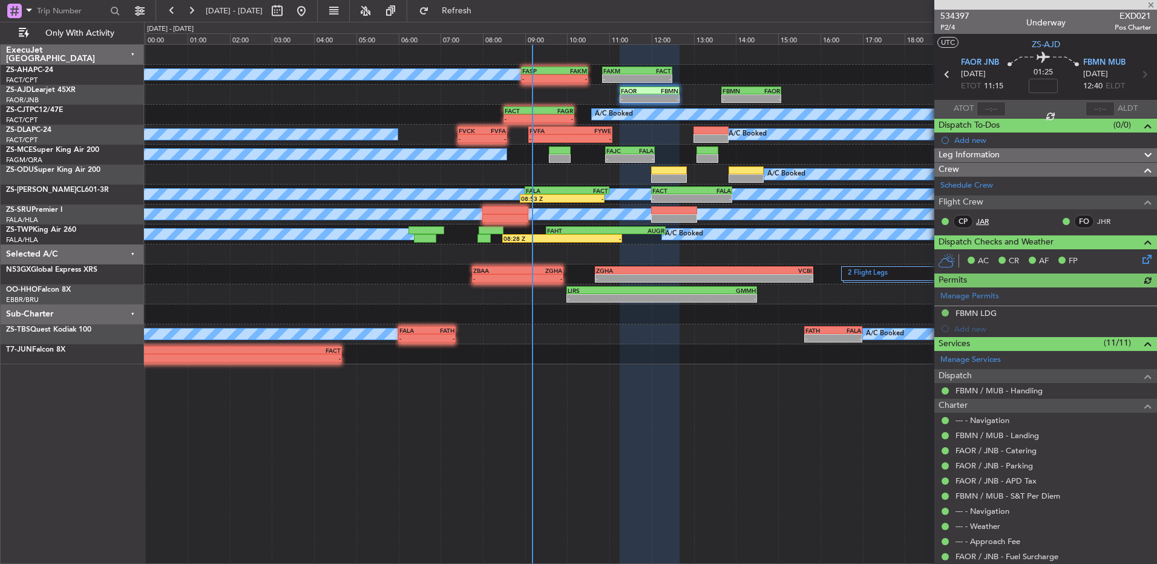
click at [983, 225] on link "JAR" at bounding box center [989, 221] width 27 height 11
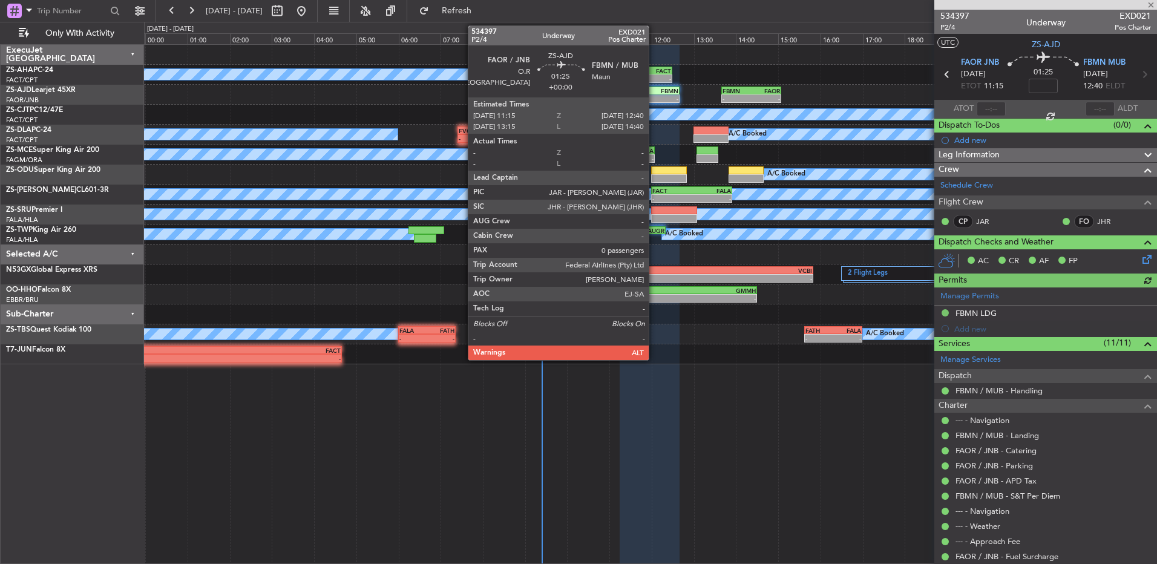
click at [534, 109] on div "FACT" at bounding box center [522, 110] width 34 height 7
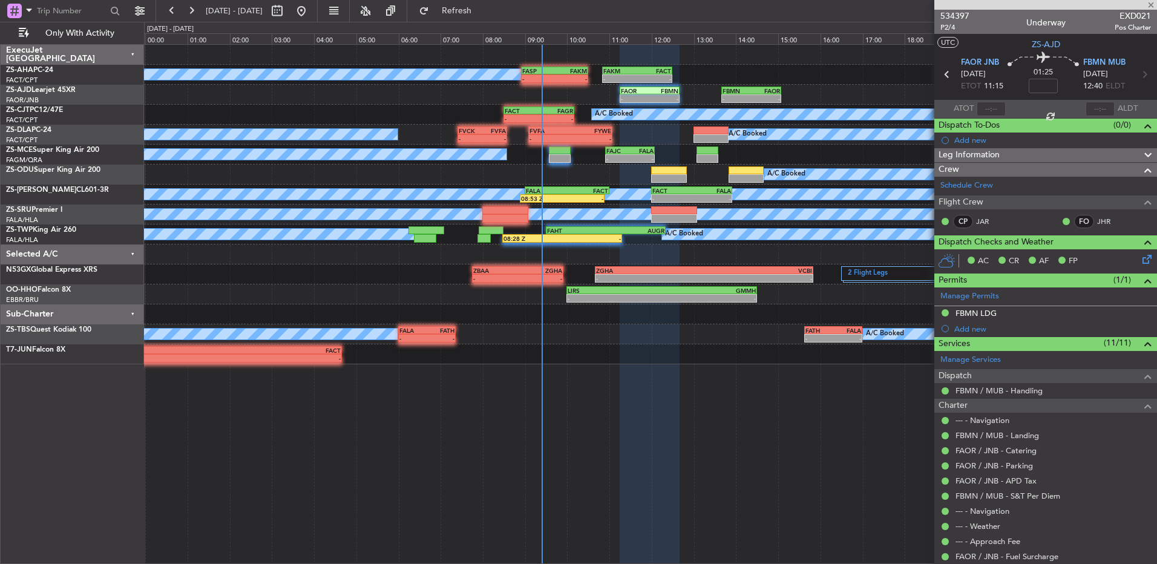
type input "5"
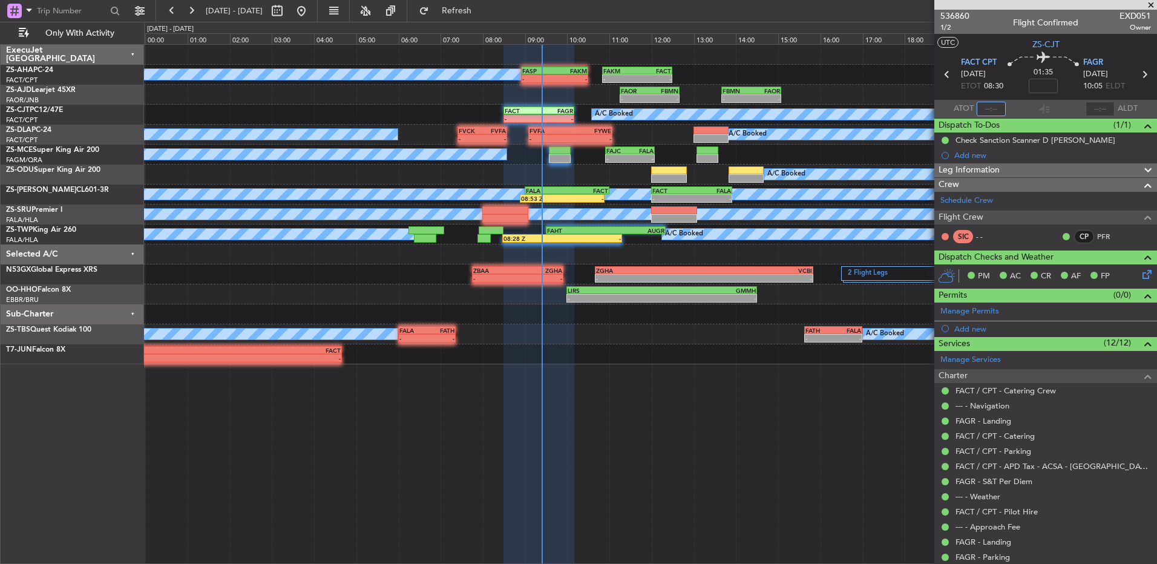
click at [990, 104] on input "text" at bounding box center [991, 109] width 29 height 15
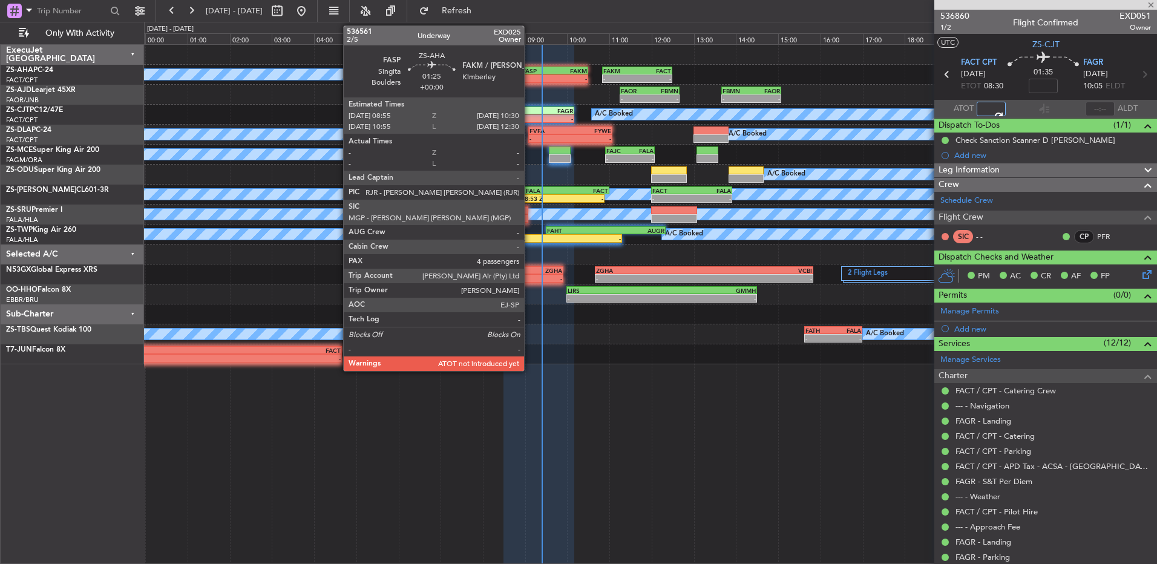
click at [530, 68] on div "FASP" at bounding box center [538, 70] width 32 height 7
type input "09:22"
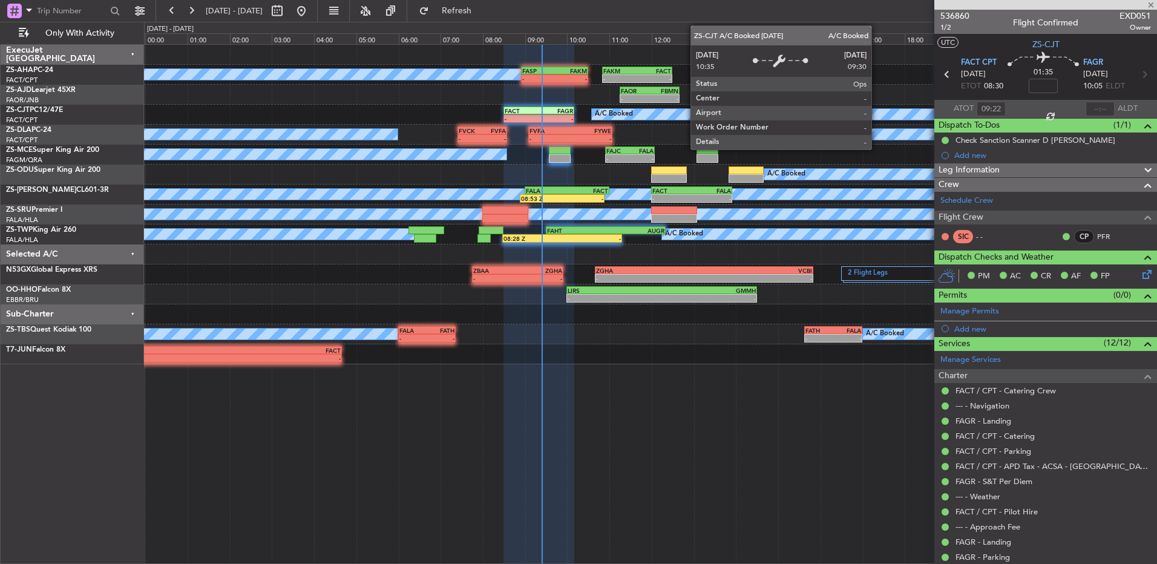
type input "4"
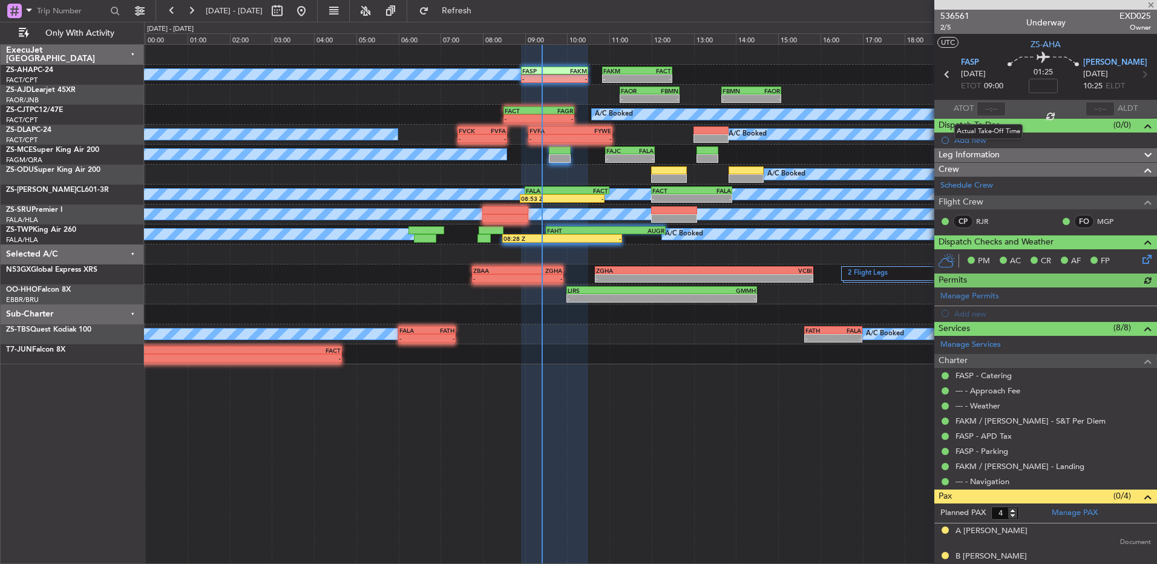
click at [992, 106] on div at bounding box center [991, 109] width 29 height 15
click at [988, 102] on input "text" at bounding box center [991, 109] width 29 height 15
type input "09:21"
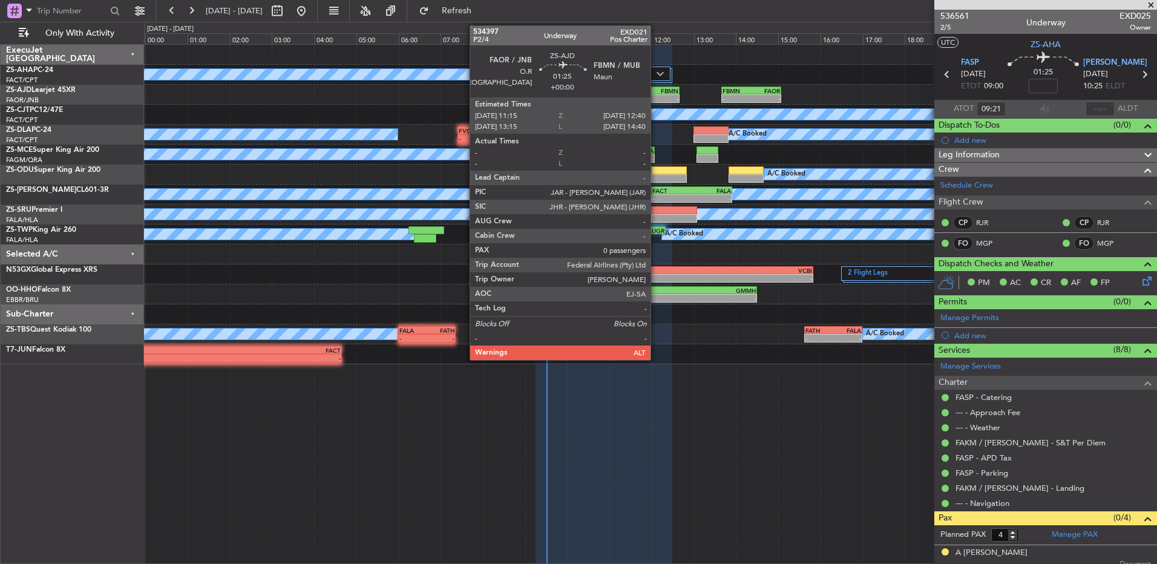
click at [656, 97] on div "-" at bounding box center [663, 98] width 29 height 7
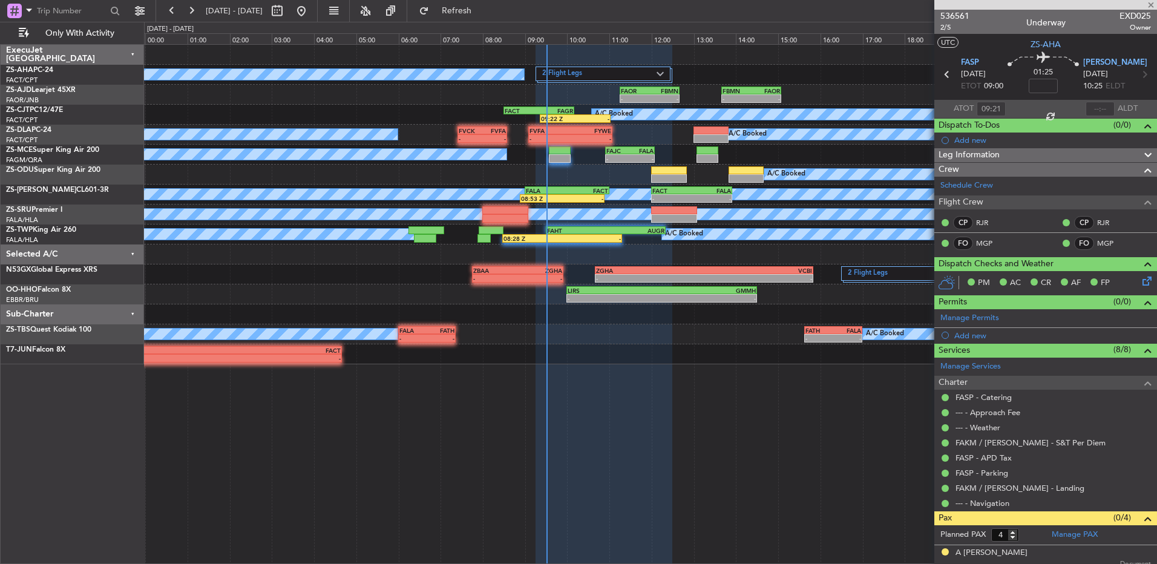
type input "0"
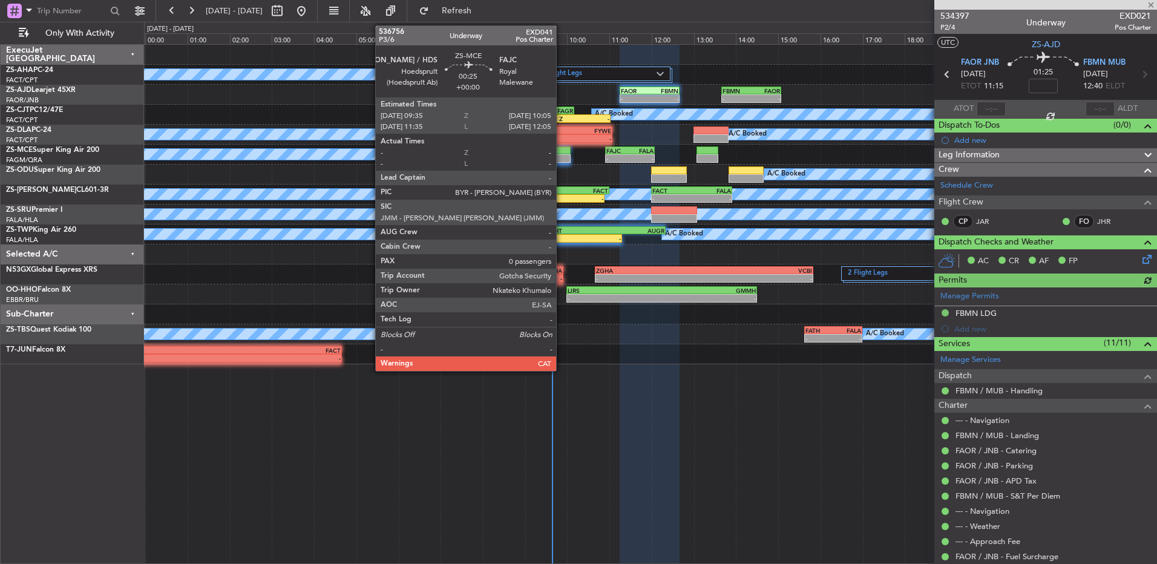
click at [562, 159] on div at bounding box center [559, 158] width 21 height 8
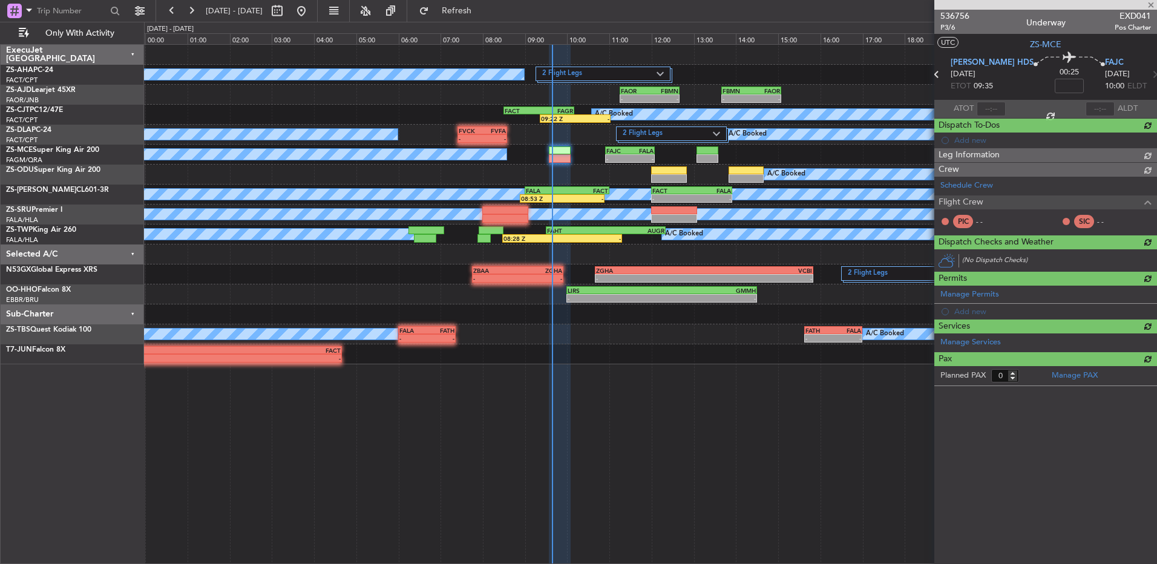
click at [989, 107] on div at bounding box center [991, 109] width 29 height 15
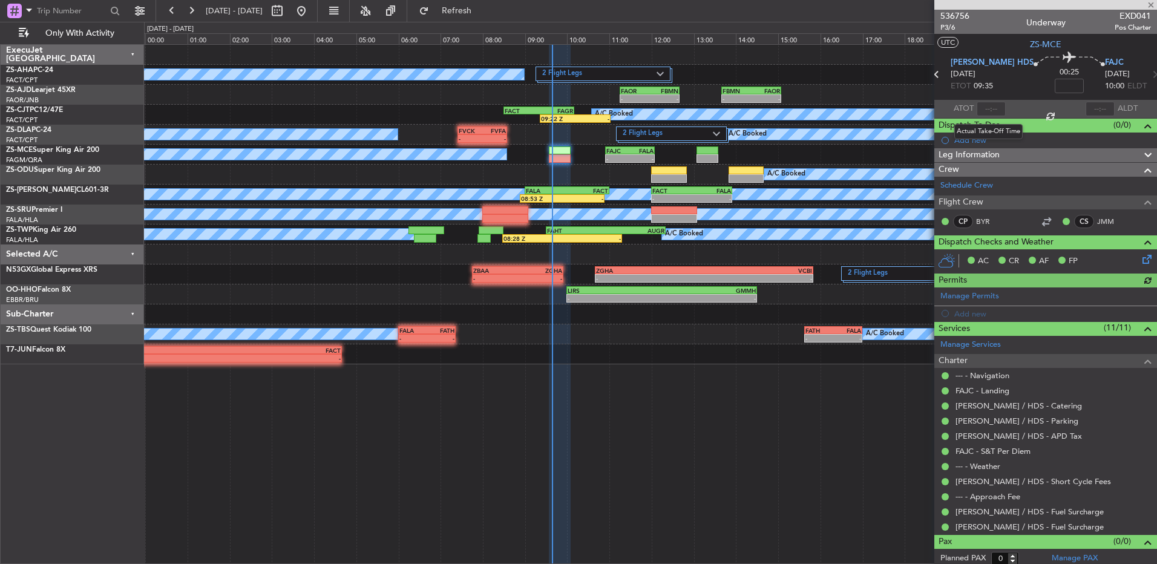
click at [989, 106] on div at bounding box center [991, 109] width 29 height 15
click at [989, 107] on input "text" at bounding box center [991, 109] width 29 height 15
type input "09:09"
click at [1095, 106] on div at bounding box center [1100, 109] width 29 height 15
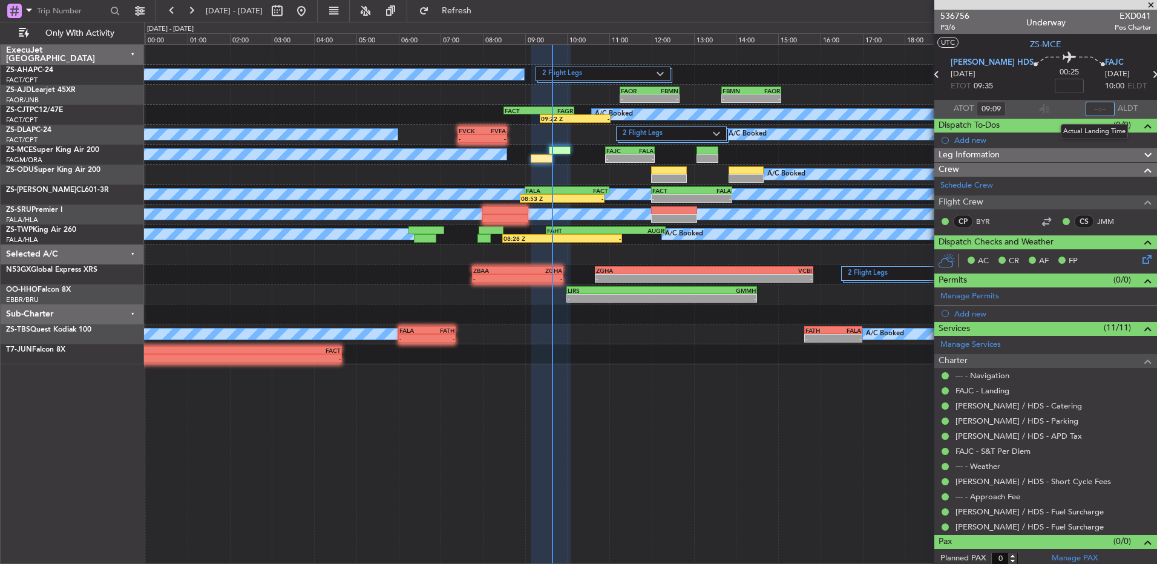
click at [1089, 108] on input "text" at bounding box center [1100, 109] width 29 height 15
click at [1101, 110] on input "09:35" at bounding box center [1100, 109] width 29 height 15
type input "09:35"
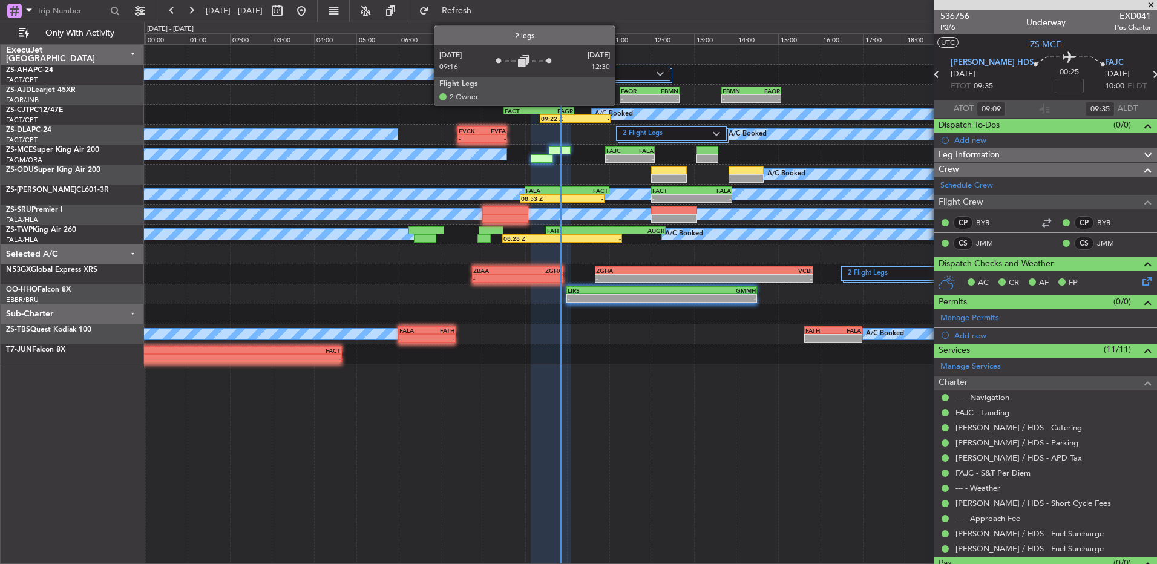
click at [620, 79] on label "2 Flight Legs" at bounding box center [599, 74] width 114 height 10
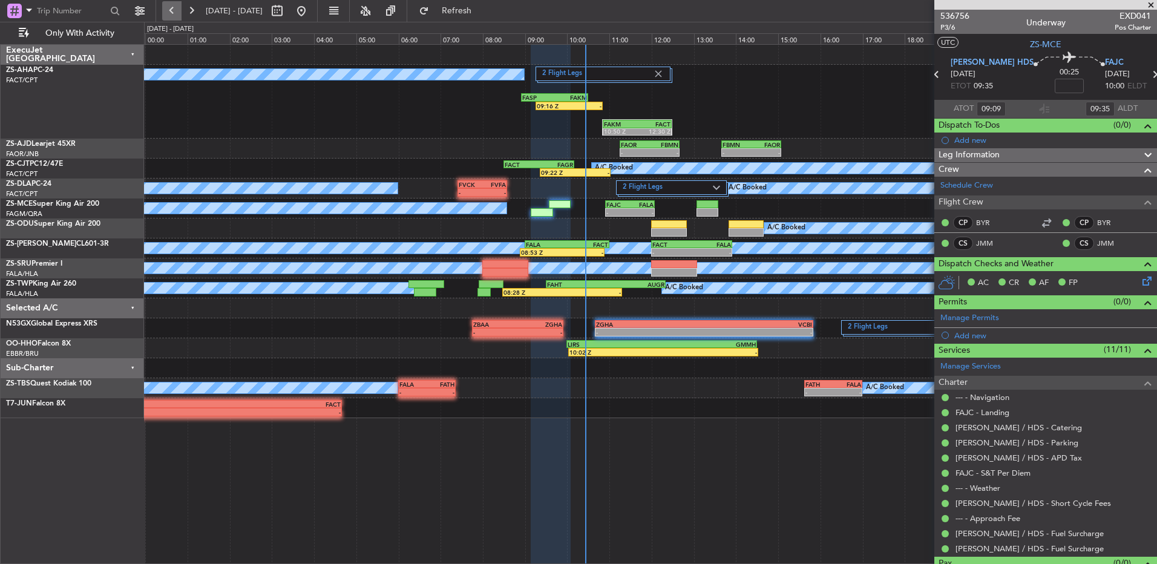
click at [172, 11] on button at bounding box center [171, 10] width 19 height 19
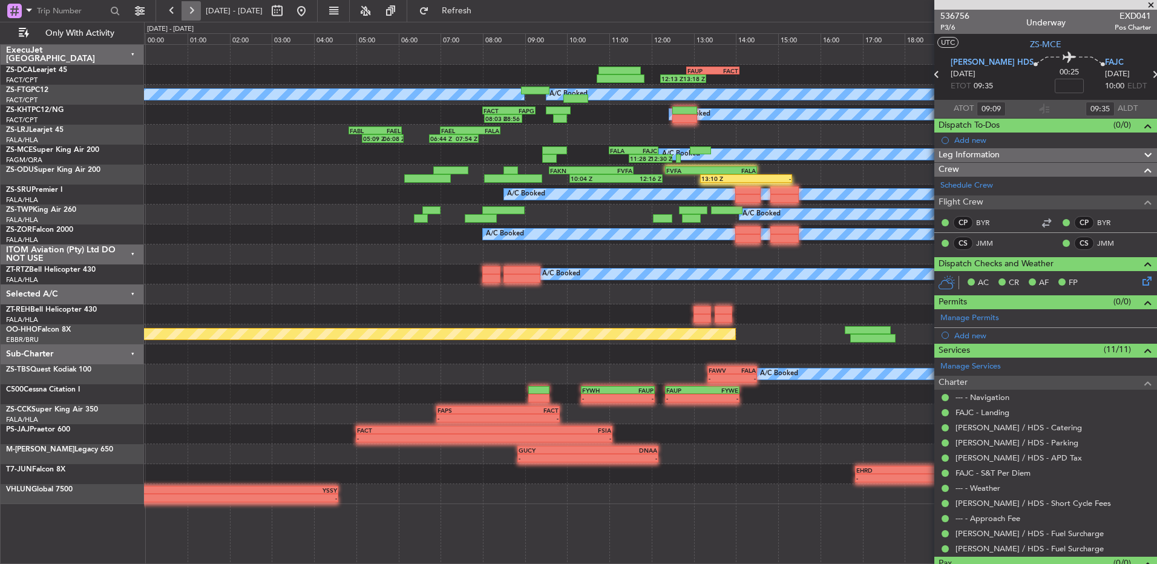
click at [189, 13] on button at bounding box center [191, 10] width 19 height 19
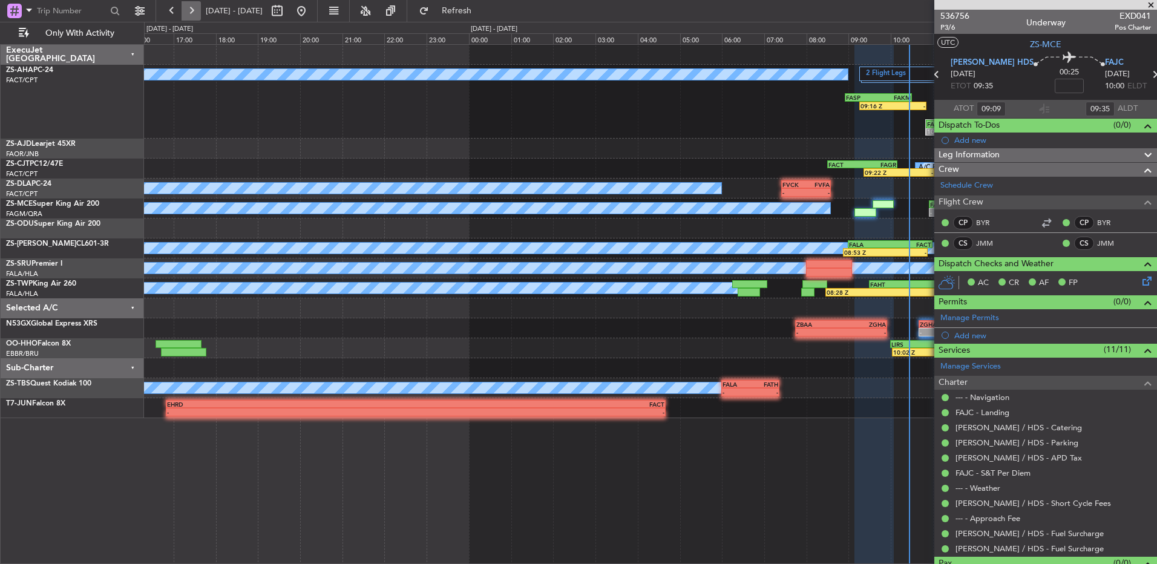
click at [189, 13] on button at bounding box center [191, 10] width 19 height 19
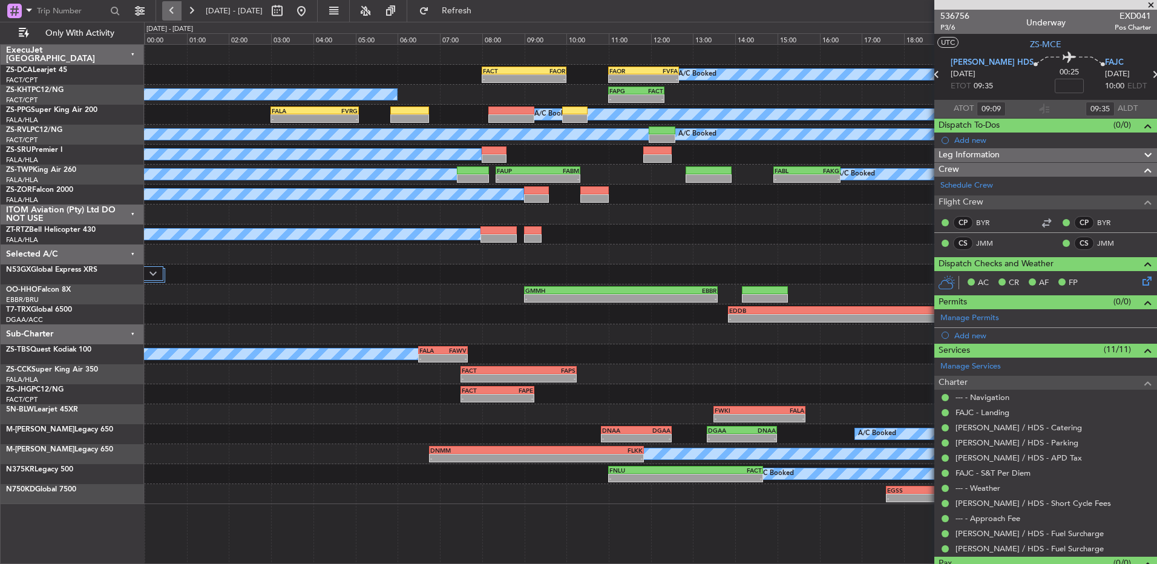
click at [172, 11] on button at bounding box center [171, 10] width 19 height 19
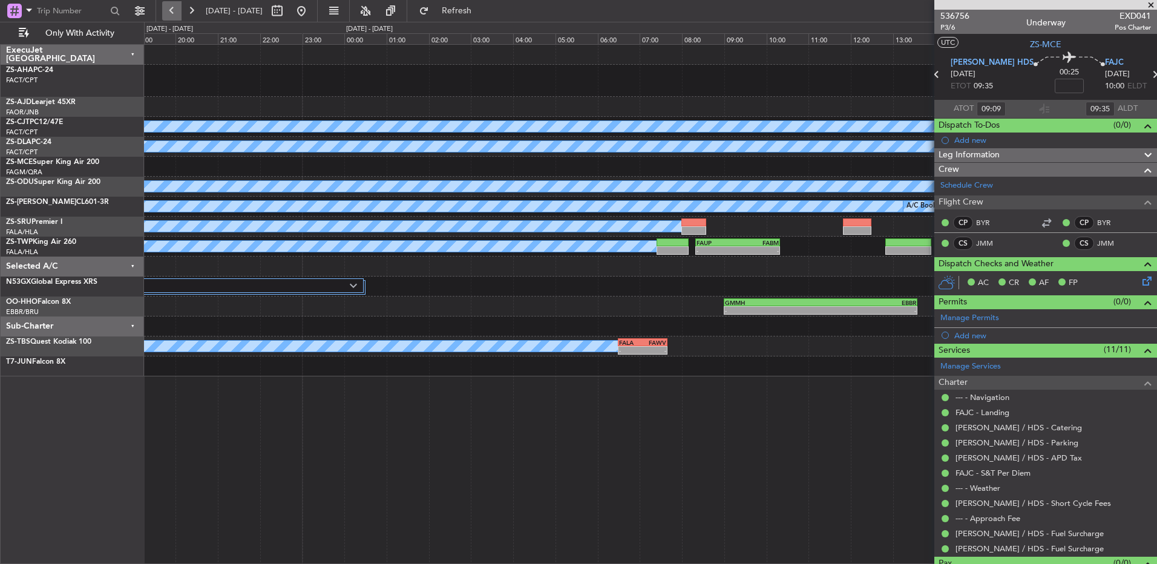
click at [172, 11] on button at bounding box center [171, 10] width 19 height 19
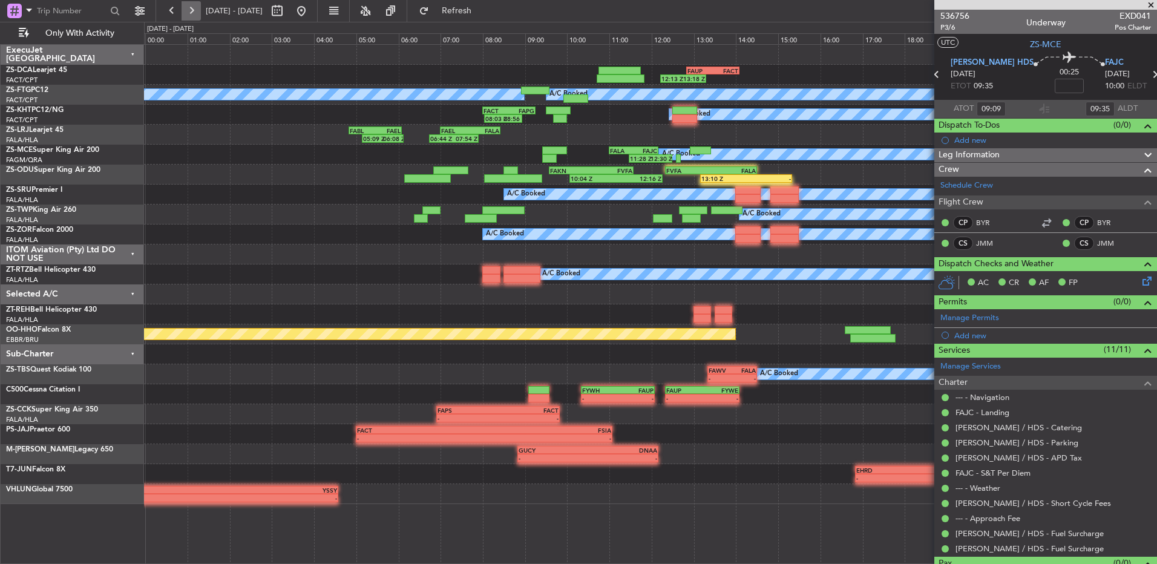
click at [194, 13] on button at bounding box center [191, 10] width 19 height 19
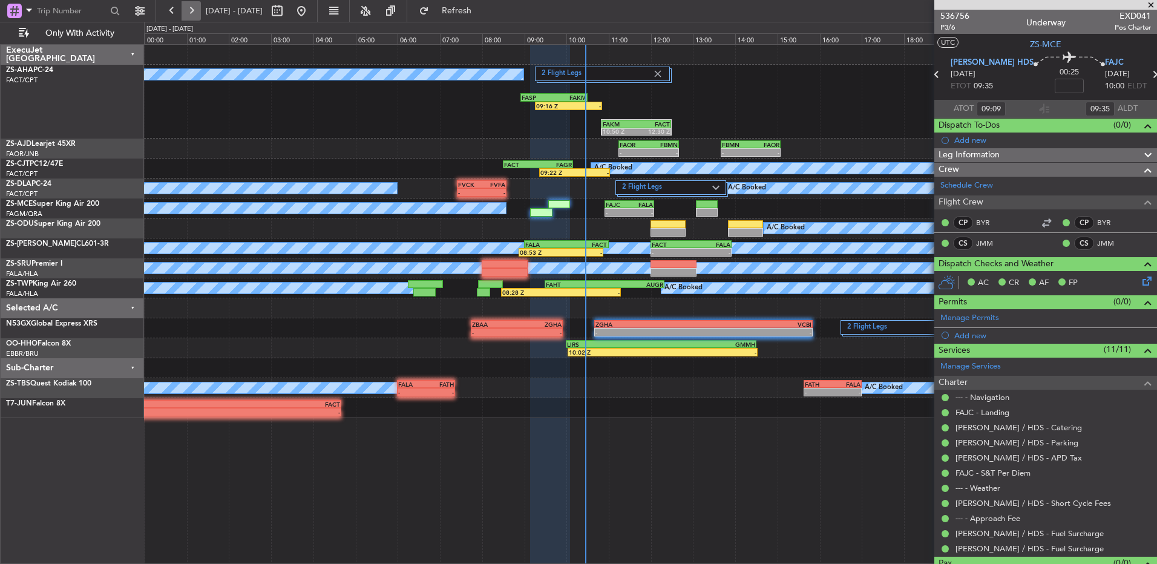
click at [194, 13] on button at bounding box center [191, 10] width 19 height 19
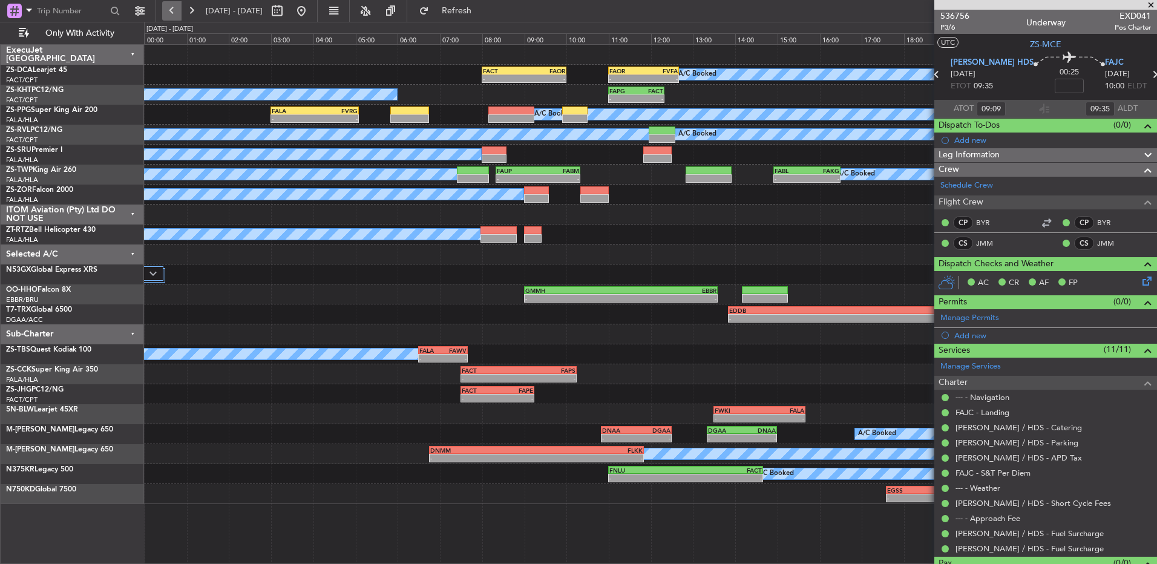
click at [175, 8] on button at bounding box center [171, 10] width 19 height 19
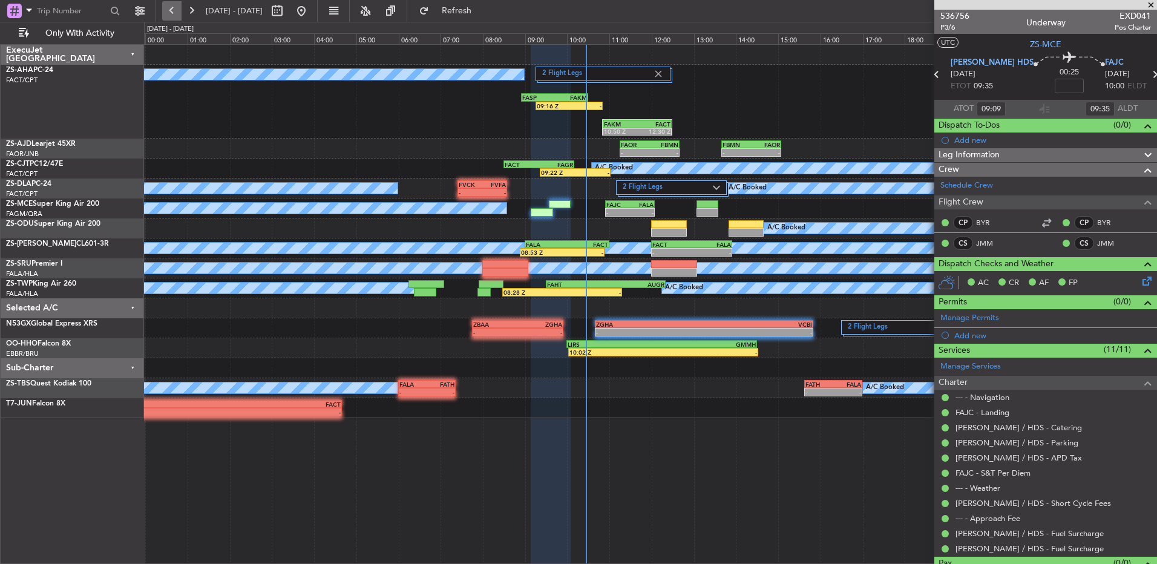
click at [175, 8] on button at bounding box center [171, 10] width 19 height 19
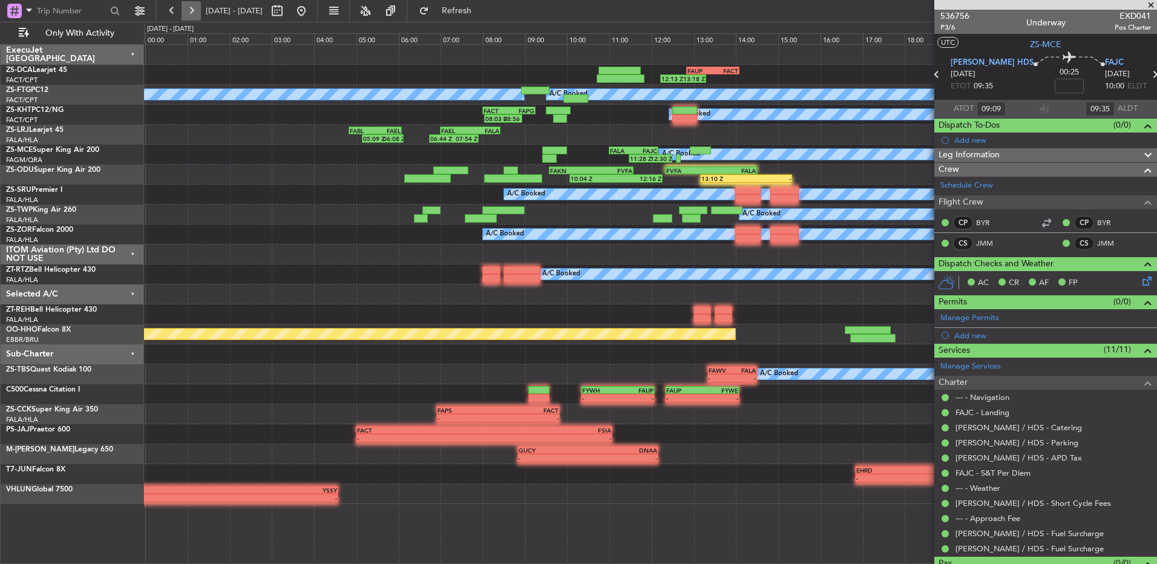
click at [194, 11] on button at bounding box center [191, 10] width 19 height 19
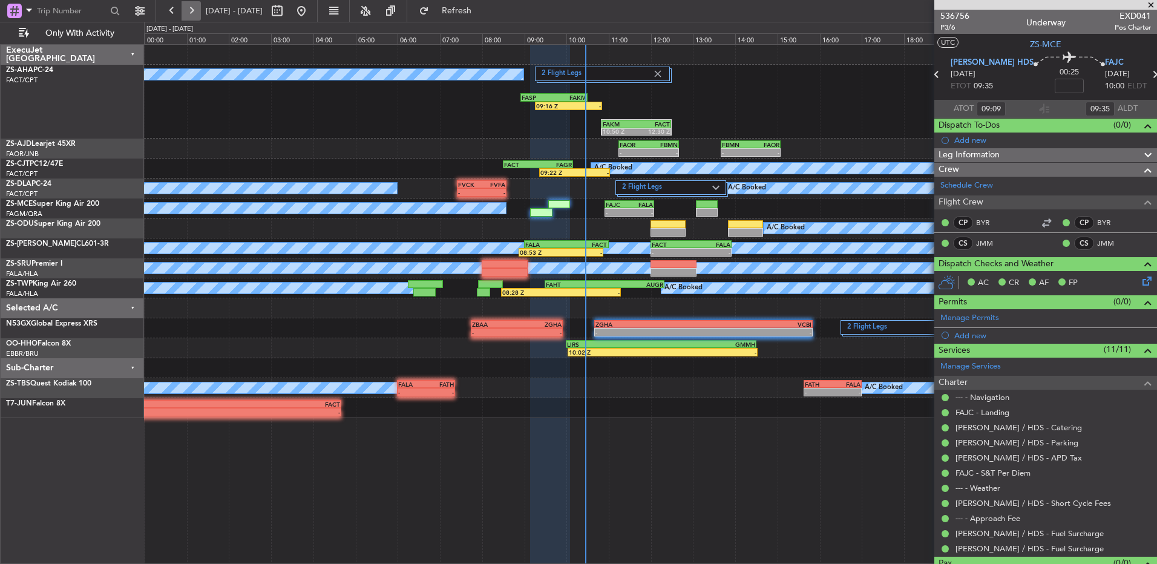
click at [196, 12] on button at bounding box center [191, 10] width 19 height 19
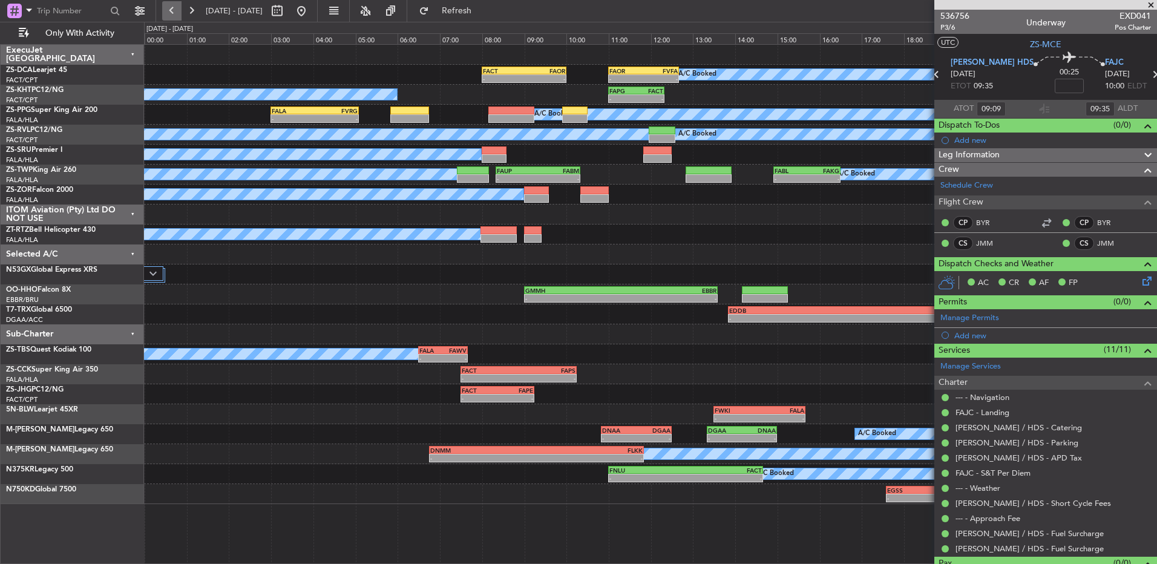
click at [168, 8] on button at bounding box center [171, 10] width 19 height 19
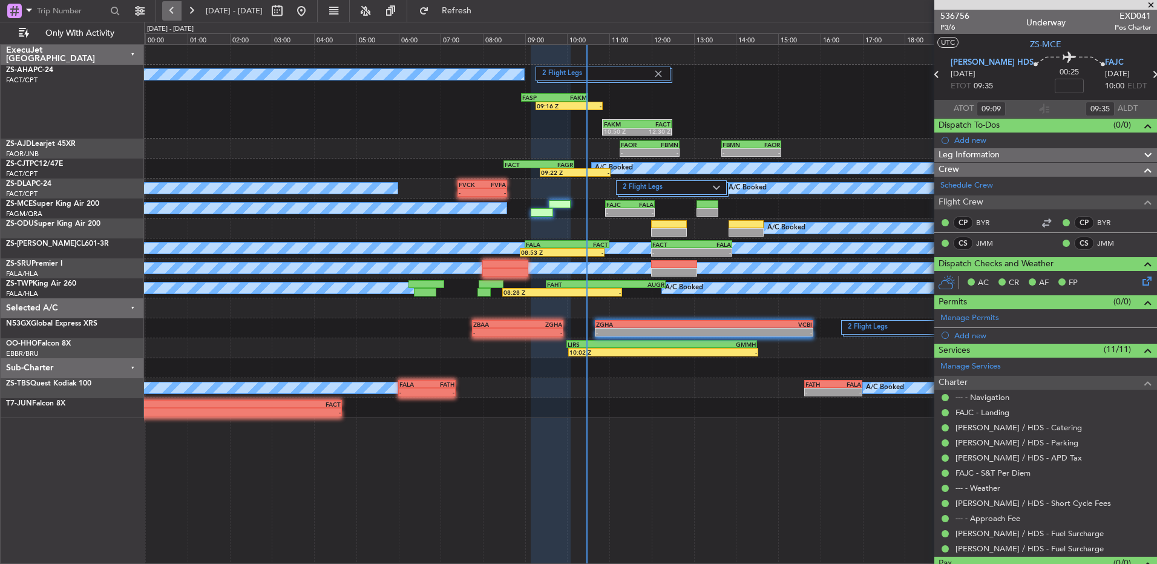
click at [174, 9] on button at bounding box center [171, 10] width 19 height 19
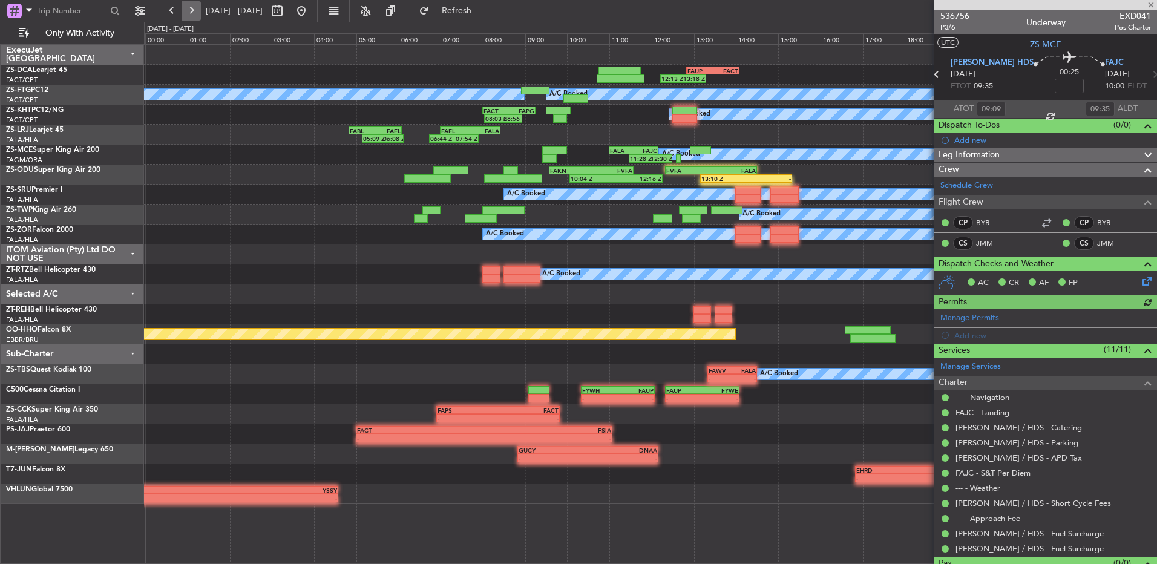
click at [197, 9] on button at bounding box center [191, 10] width 19 height 19
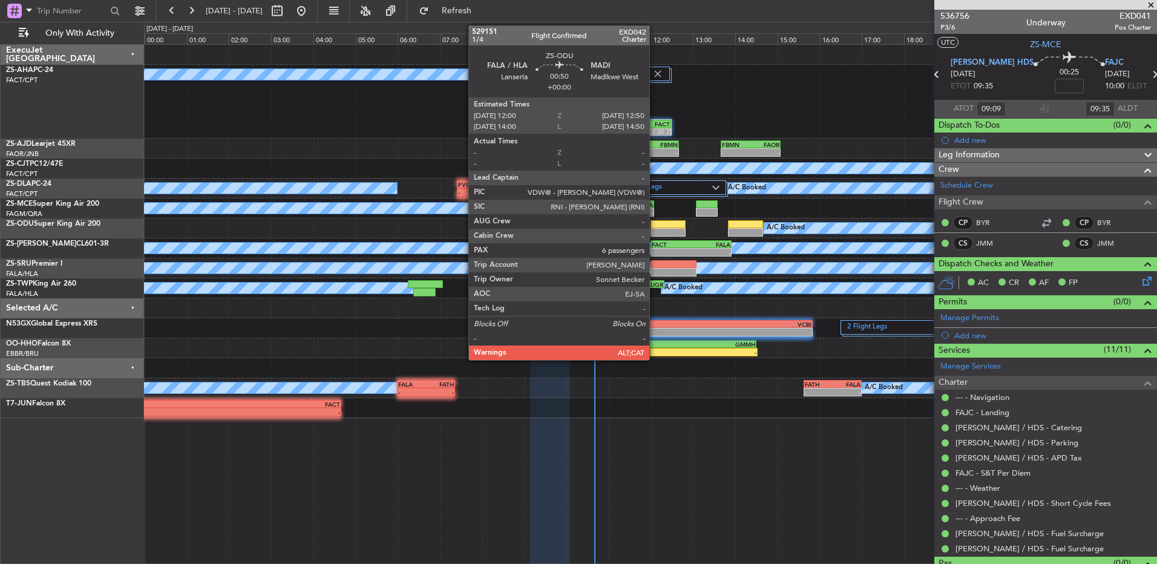
click at [655, 228] on div at bounding box center [669, 224] width 36 height 8
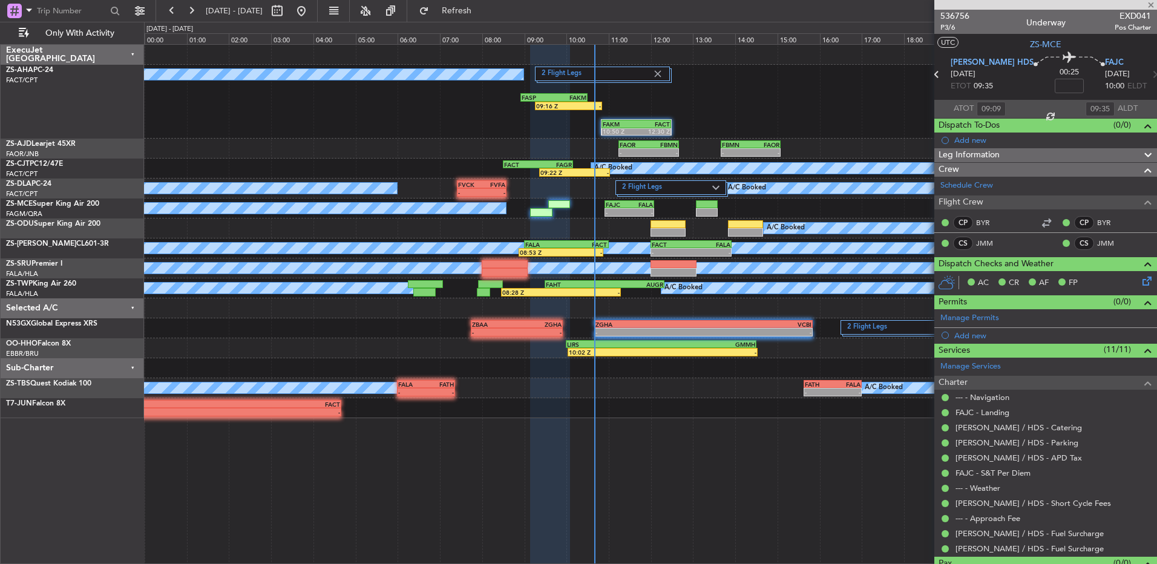
type input "6"
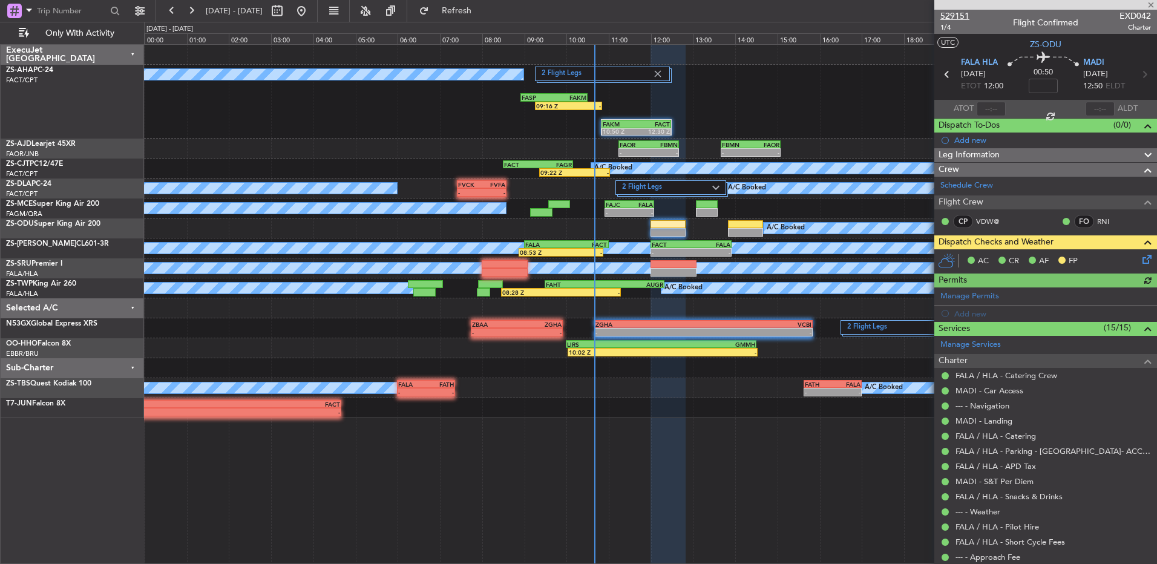
click at [953, 13] on span "529151" at bounding box center [954, 16] width 29 height 13
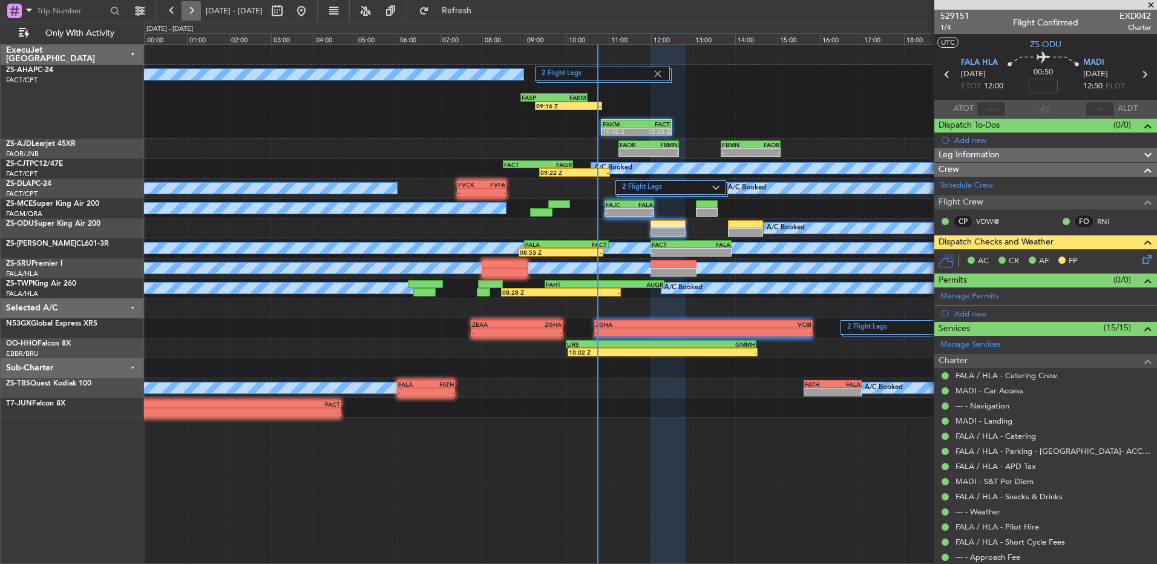
click at [194, 16] on button at bounding box center [191, 10] width 19 height 19
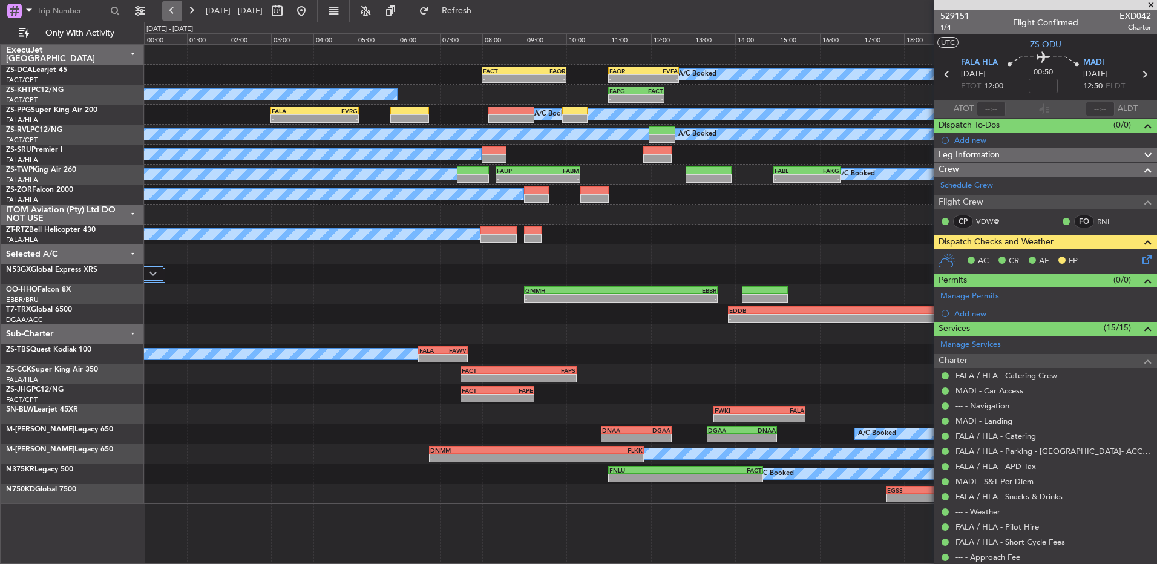
click at [168, 12] on button at bounding box center [171, 10] width 19 height 19
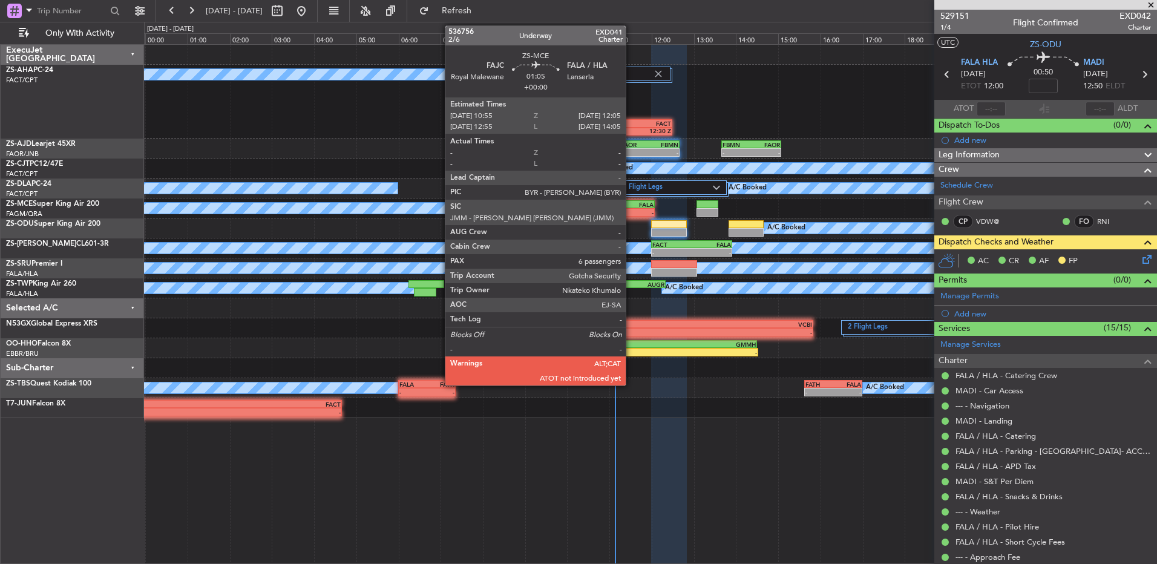
click at [631, 212] on div "-" at bounding box center [642, 212] width 24 height 7
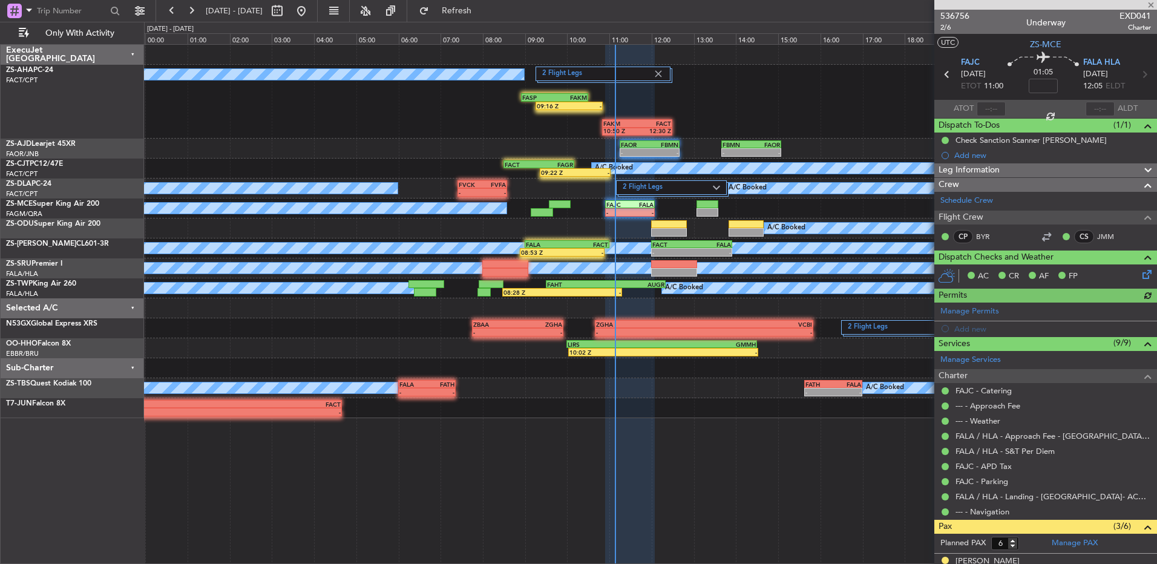
click at [989, 106] on div at bounding box center [991, 109] width 29 height 15
click at [989, 114] on input "text" at bounding box center [991, 109] width 29 height 15
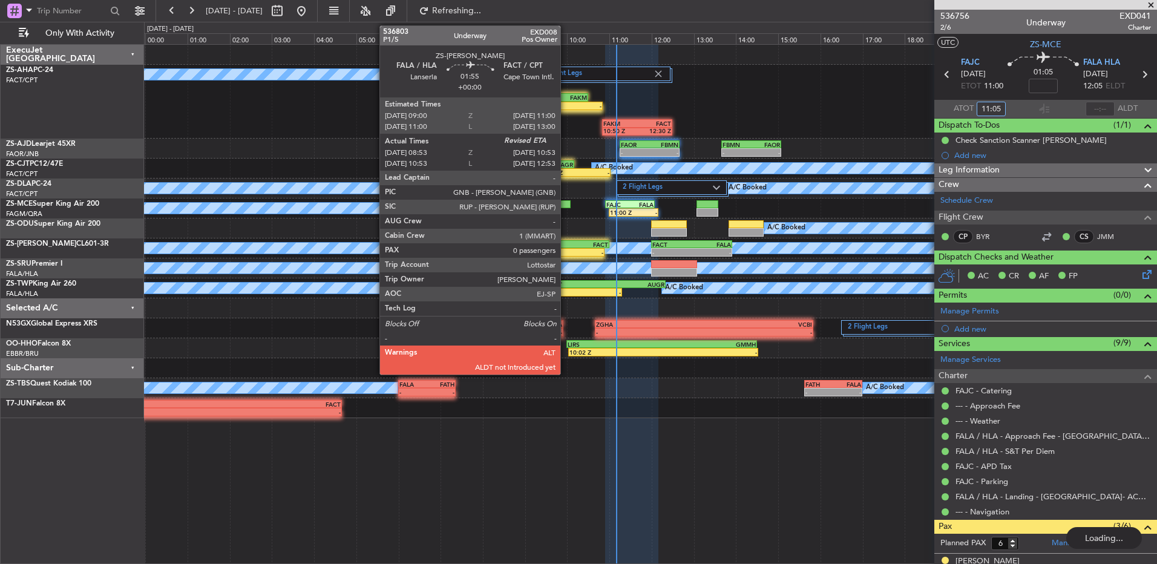
type input "11:05"
click at [565, 248] on div "FALA 09:00 Z FACT 11:00 Z" at bounding box center [567, 244] width 85 height 8
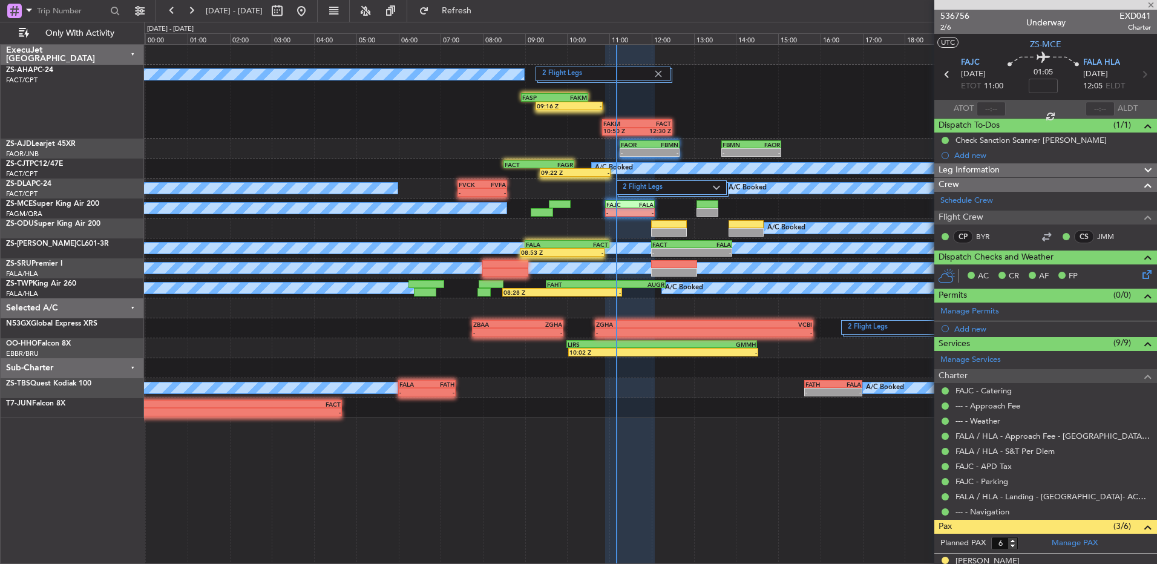
type input "08:53"
type input "0"
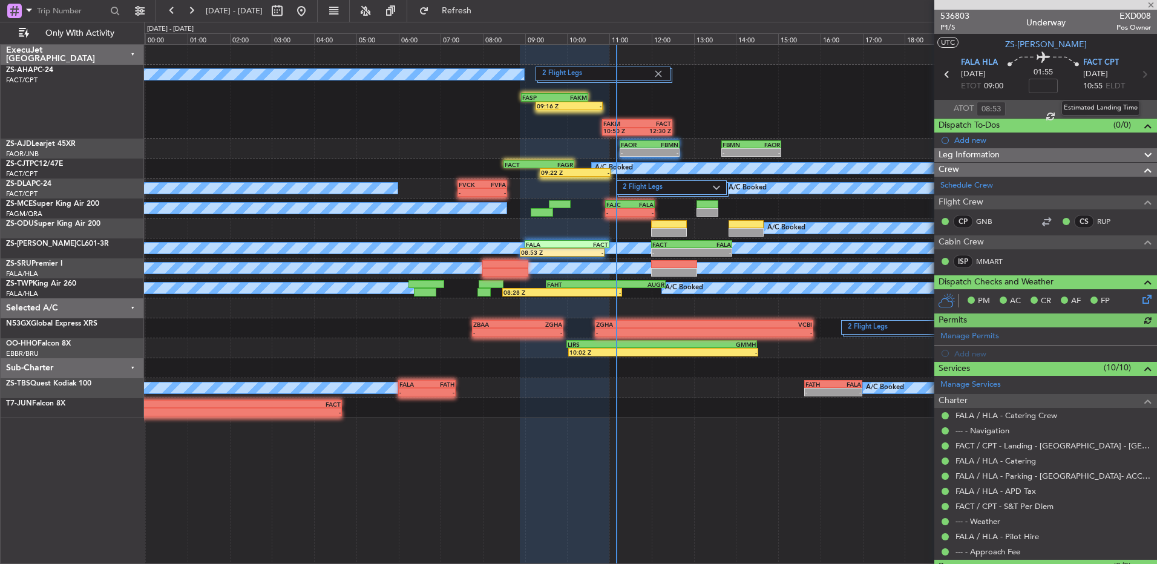
click at [1097, 107] on div "Estimated Landing Time" at bounding box center [1100, 107] width 79 height 15
click at [1100, 110] on input "text" at bounding box center [1100, 109] width 29 height 15
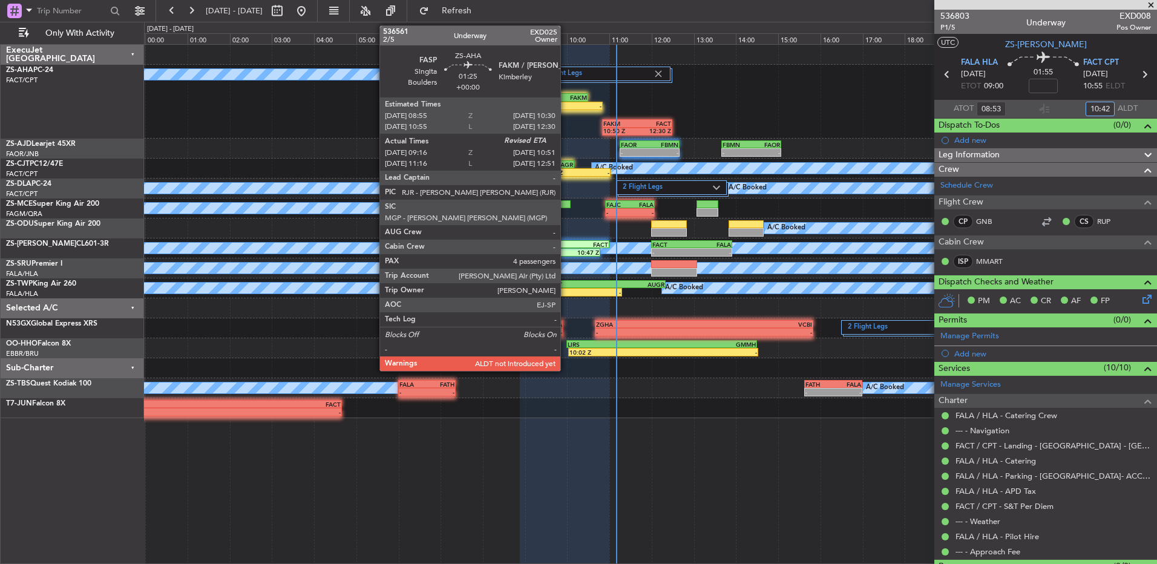
click at [566, 103] on div "09:16 Z" at bounding box center [553, 105] width 32 height 7
type input "10:42"
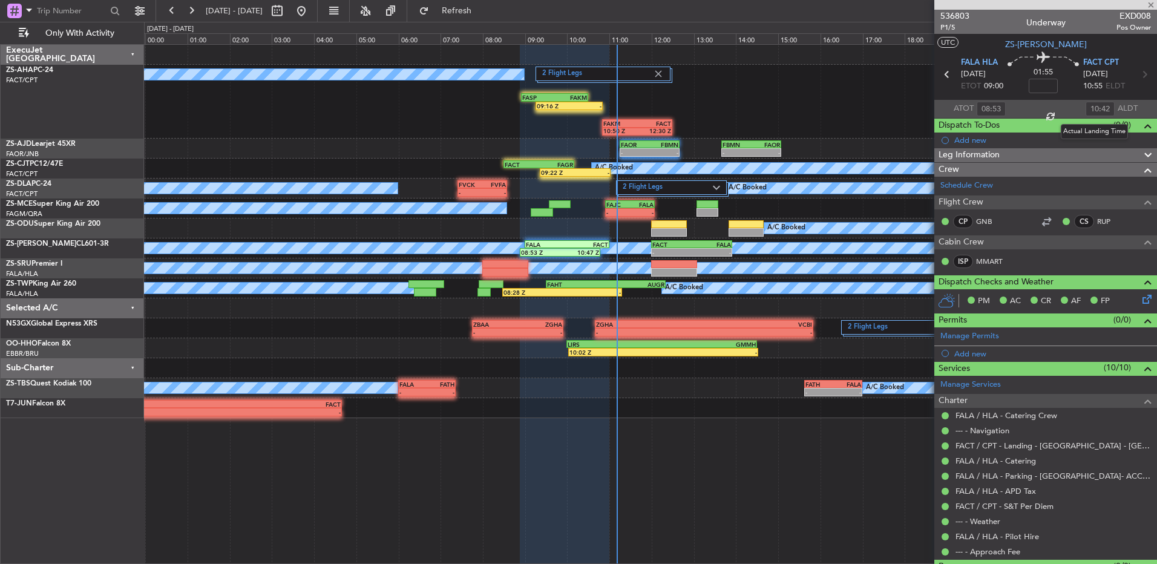
type input "09:21"
type input "4"
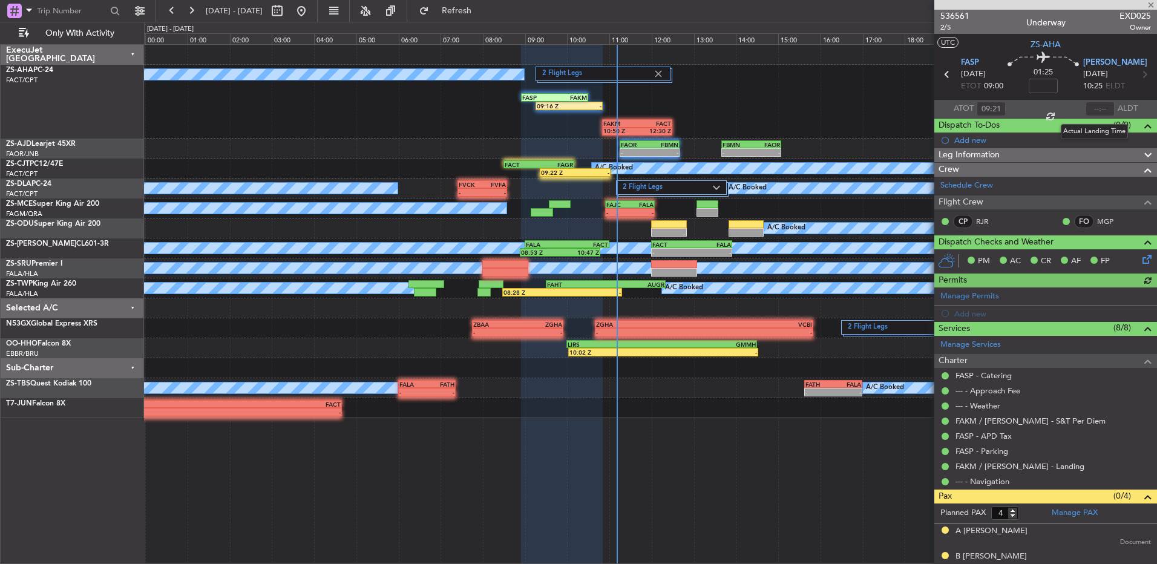
click at [1090, 110] on div at bounding box center [1100, 109] width 29 height 15
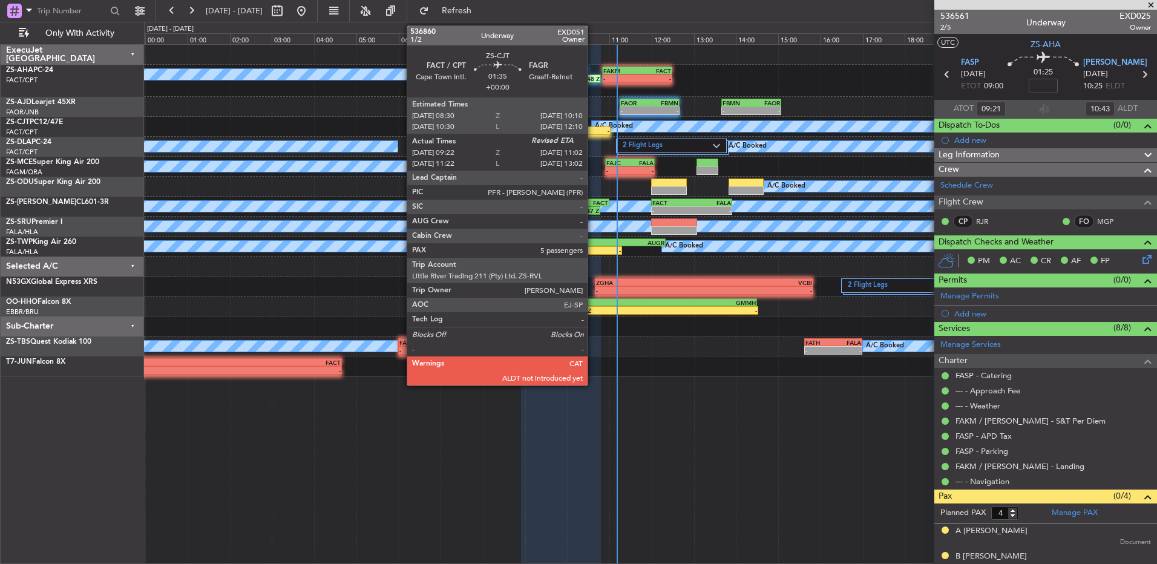
click at [593, 131] on div "-" at bounding box center [593, 130] width 34 height 7
type input "10:43"
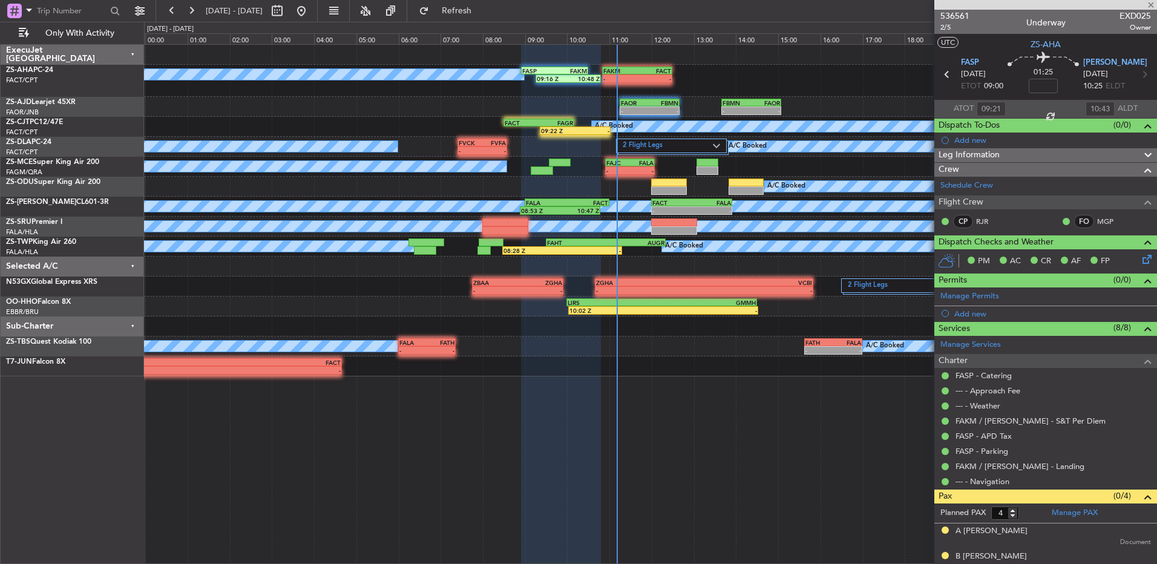
type input "09:22"
type input "5"
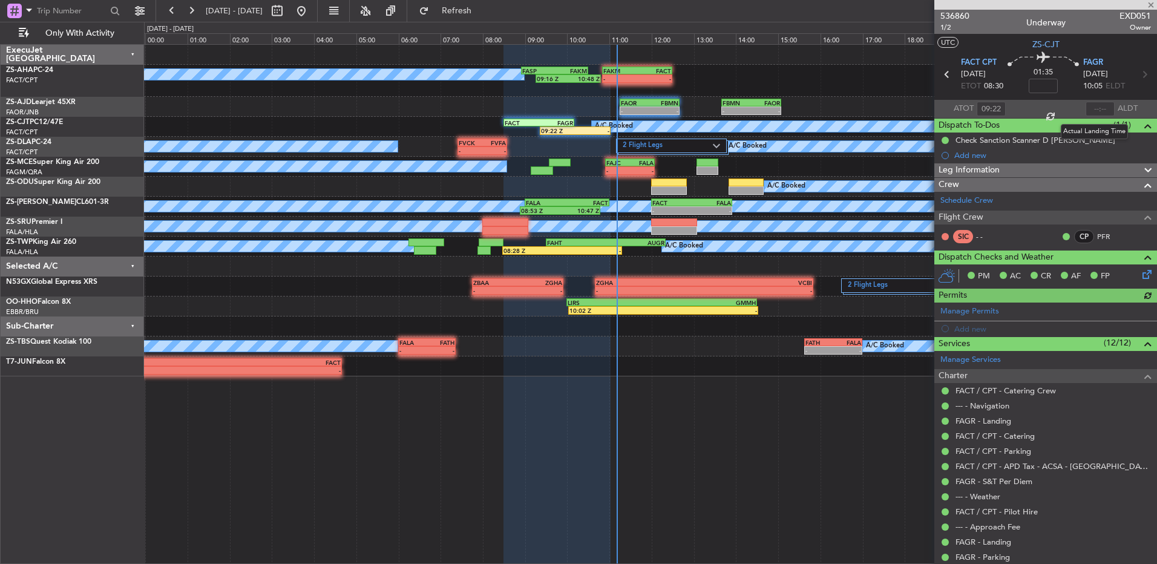
click at [1095, 111] on div at bounding box center [1100, 109] width 29 height 15
click at [1094, 110] on input "text" at bounding box center [1100, 109] width 29 height 15
click at [1095, 109] on input "text" at bounding box center [1100, 109] width 29 height 15
type input "10:34"
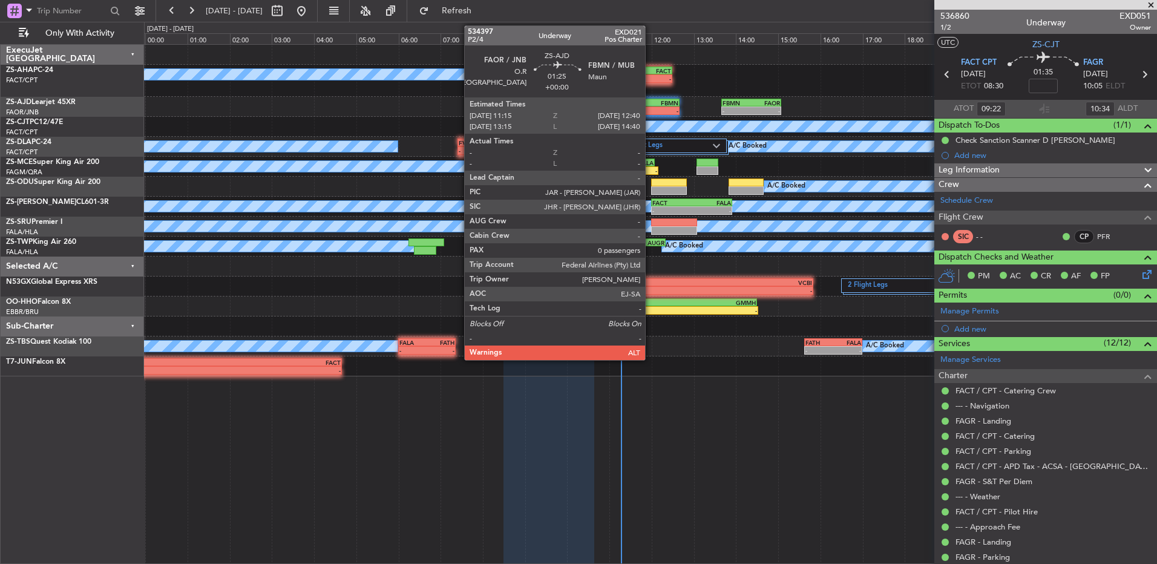
click at [651, 109] on div "-" at bounding box center [663, 110] width 29 height 7
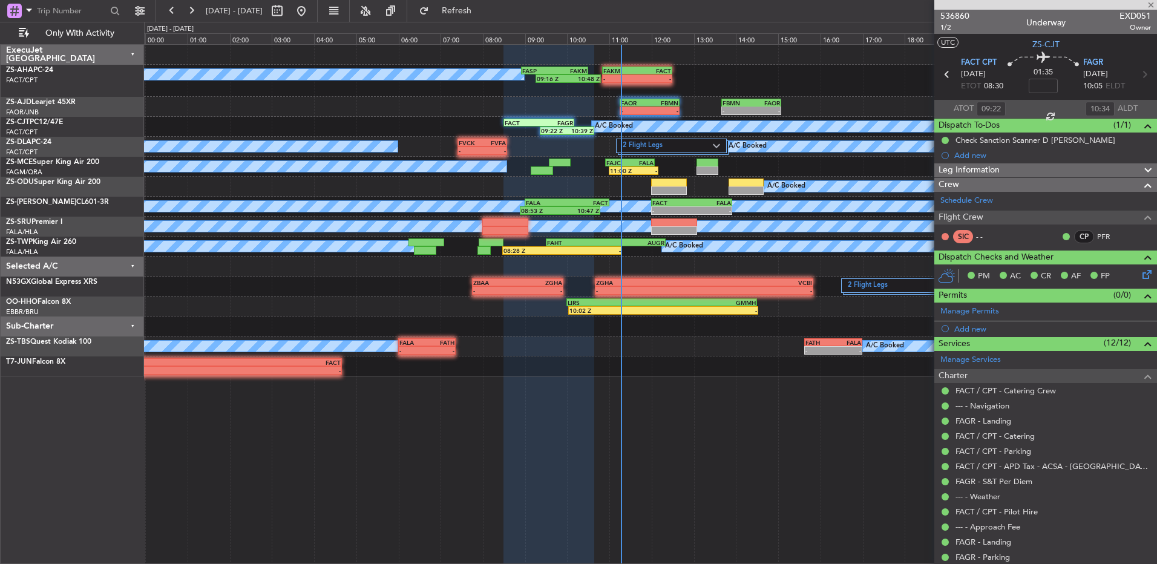
type input "0"
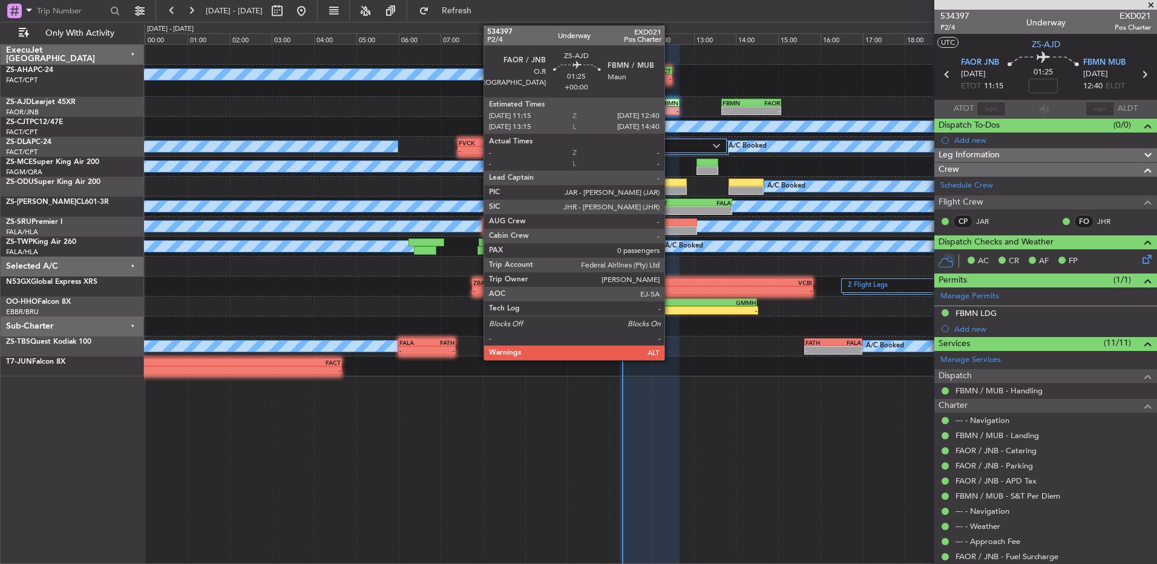
click at [670, 114] on div "-" at bounding box center [663, 110] width 29 height 7
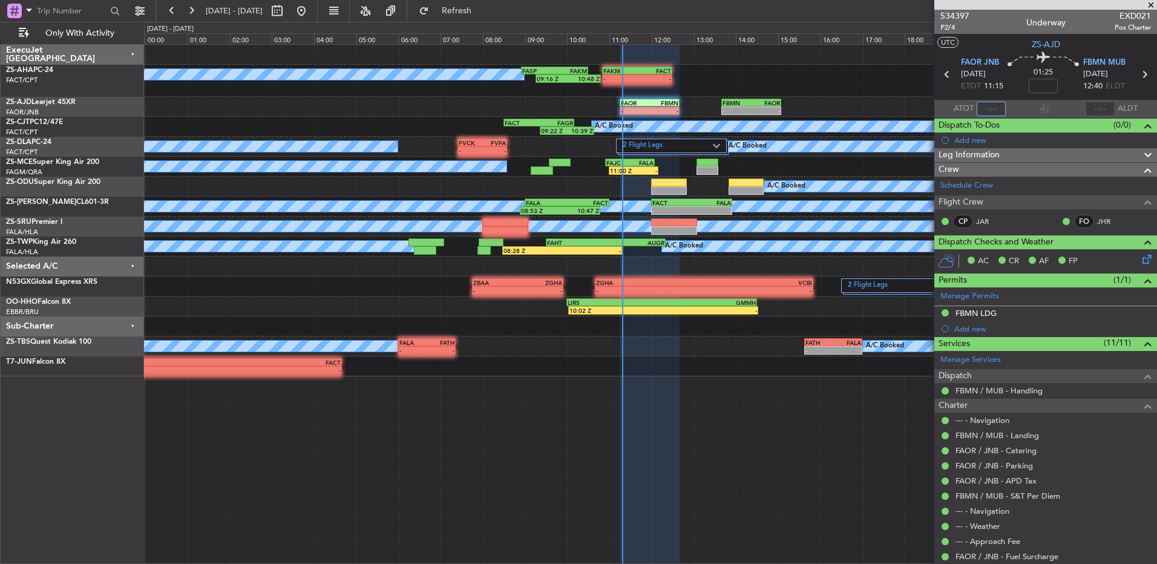
click at [989, 108] on input "text" at bounding box center [991, 109] width 29 height 15
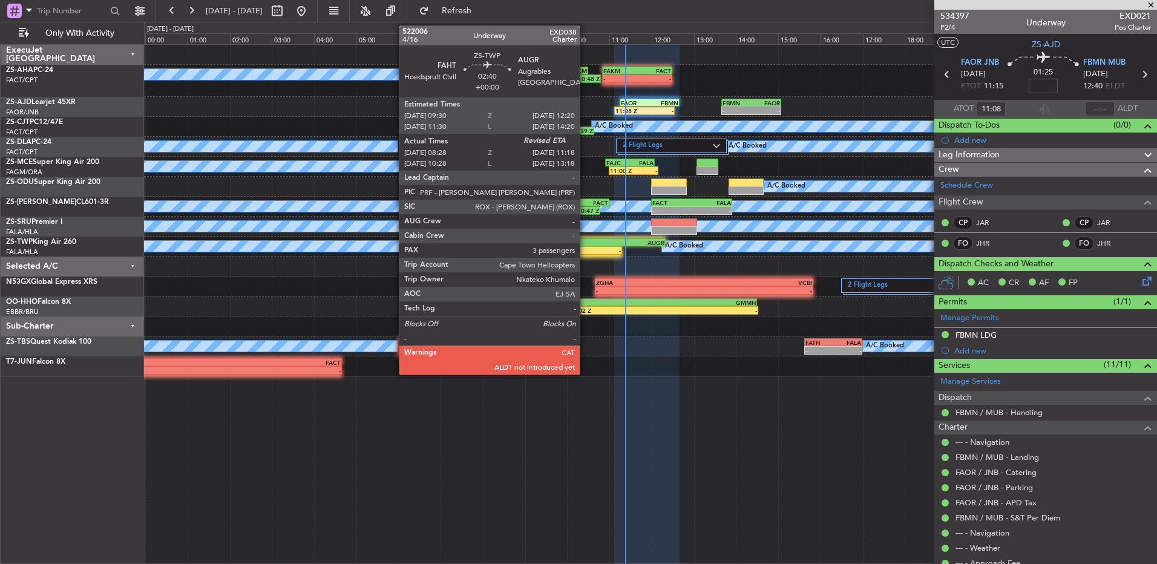
click at [585, 252] on div "-" at bounding box center [591, 250] width 59 height 7
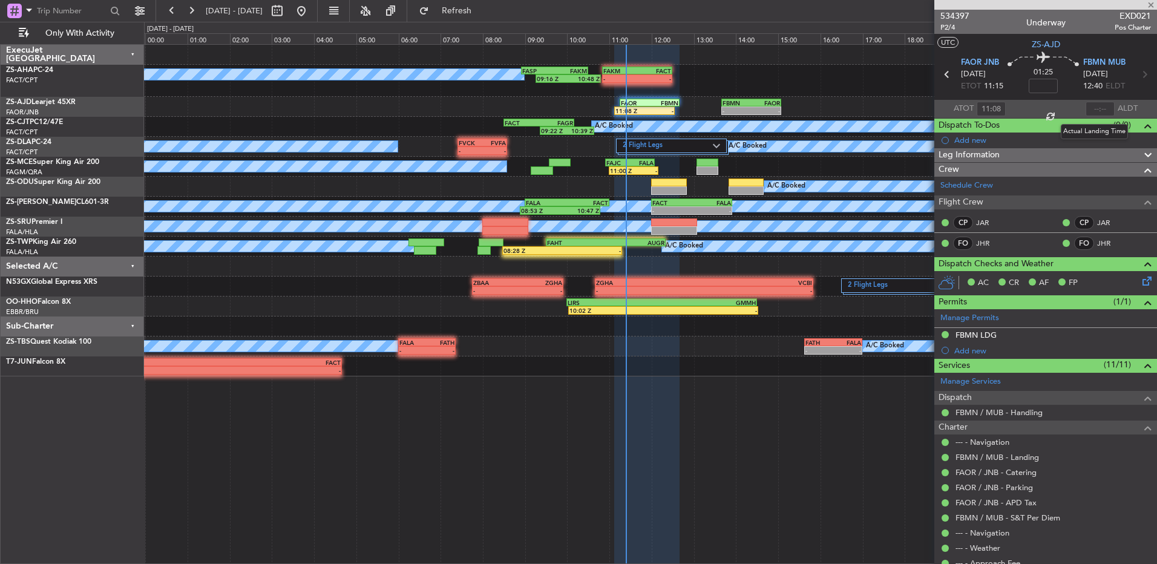
click at [1097, 107] on div at bounding box center [1100, 109] width 29 height 15
type input "08:33"
type input "3"
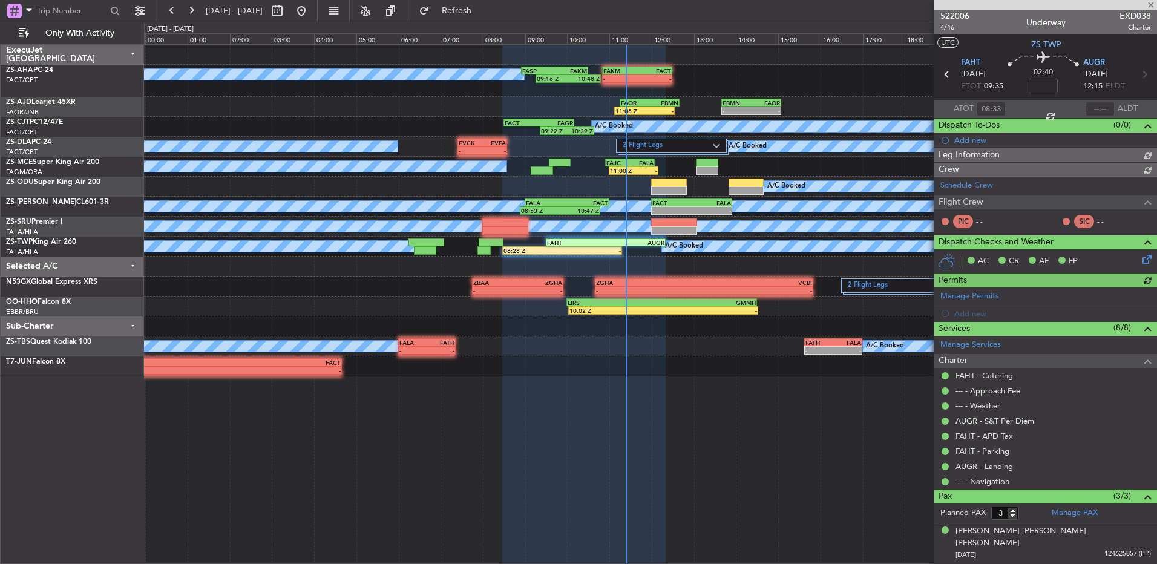
click at [1097, 107] on div at bounding box center [1100, 109] width 29 height 15
click at [1094, 107] on div at bounding box center [1100, 109] width 29 height 15
click at [1092, 107] on input "text" at bounding box center [1100, 109] width 29 height 15
click at [1091, 107] on input "text" at bounding box center [1100, 109] width 29 height 15
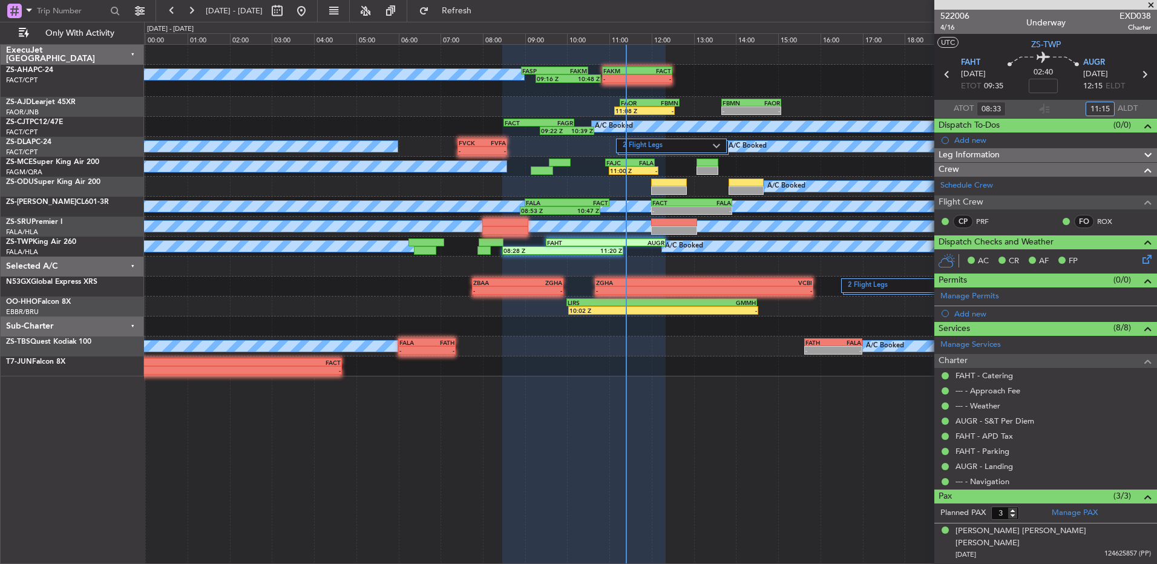
type input "11:15"
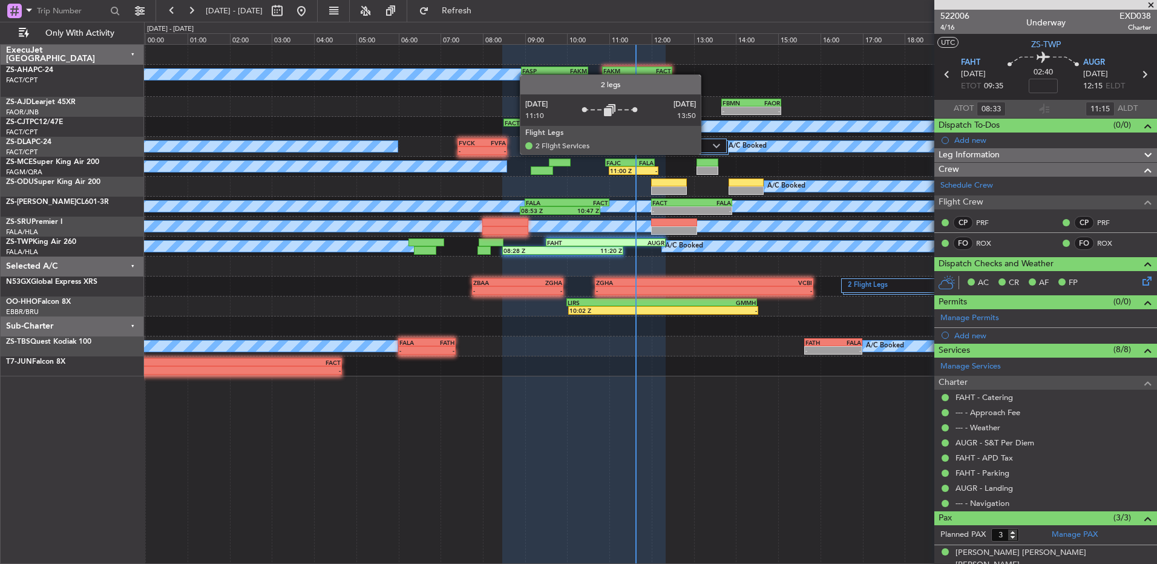
click at [706, 139] on div "2 Flight Legs" at bounding box center [672, 139] width 113 height 0
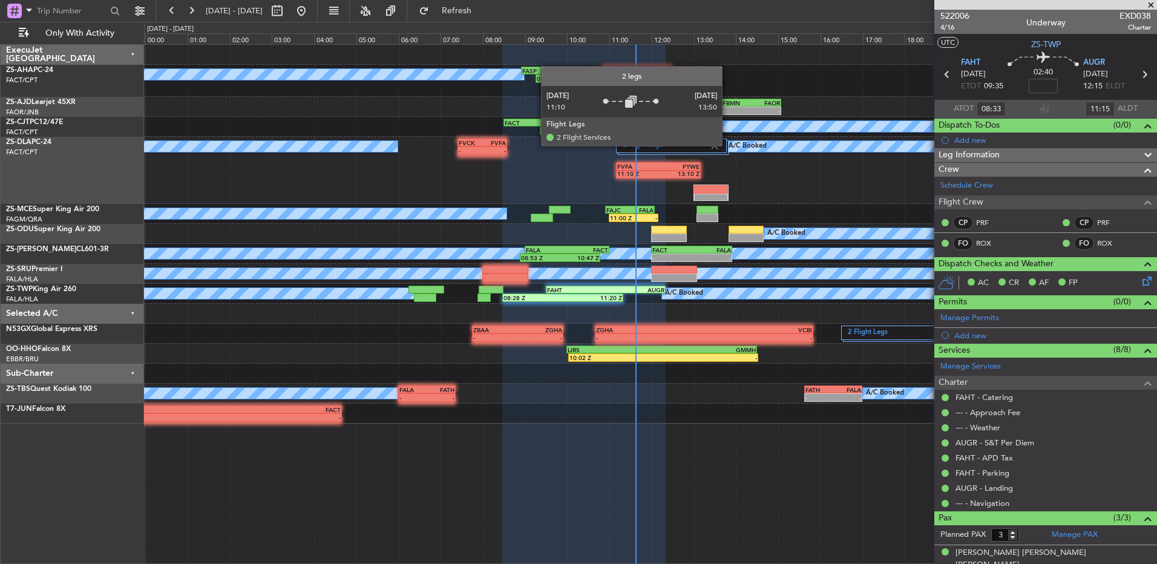
click at [727, 145] on div at bounding box center [673, 147] width 111 height 15
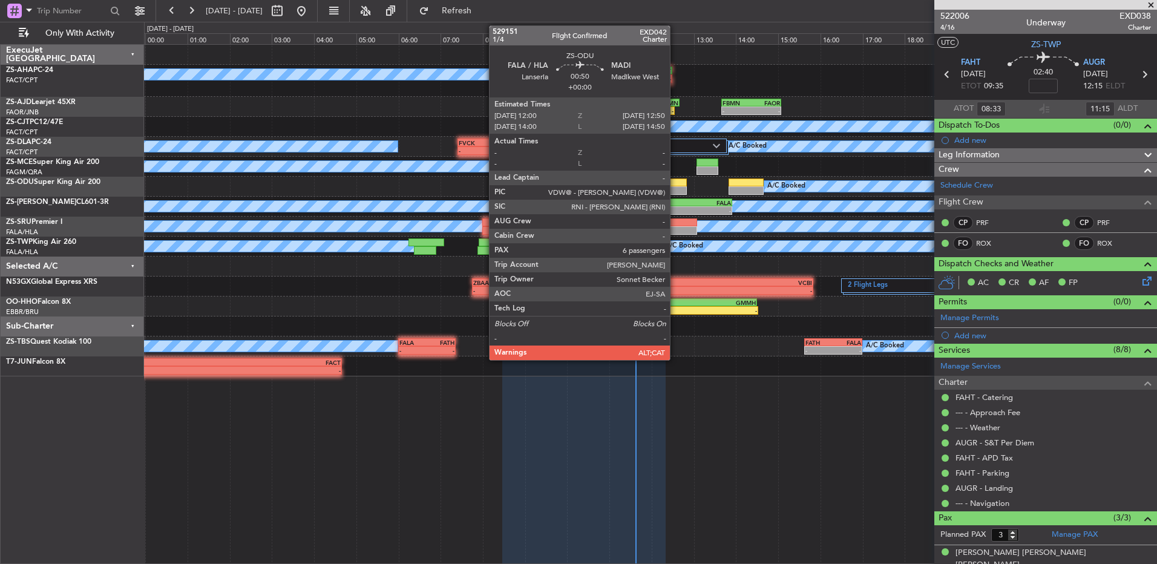
click at [675, 185] on div at bounding box center [669, 183] width 36 height 8
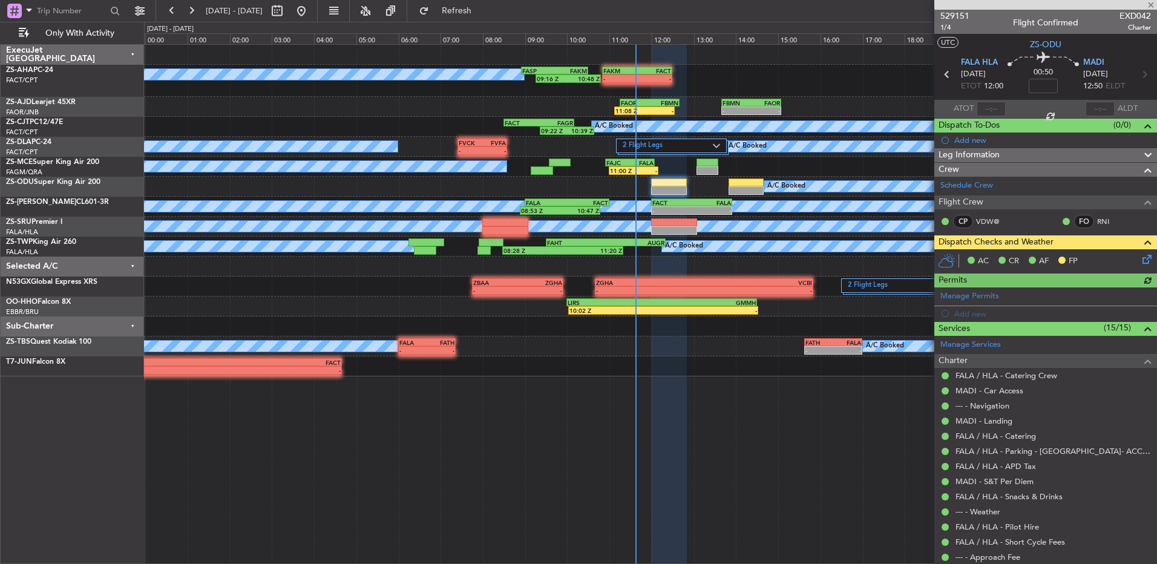
click at [1140, 254] on icon at bounding box center [1145, 257] width 10 height 10
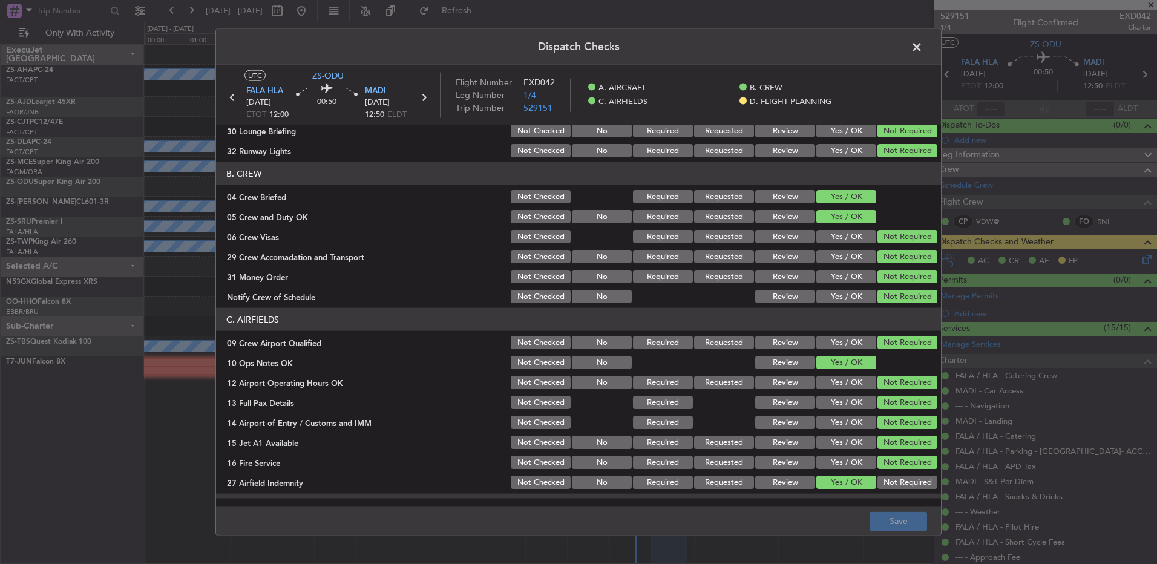
scroll to position [170, 0]
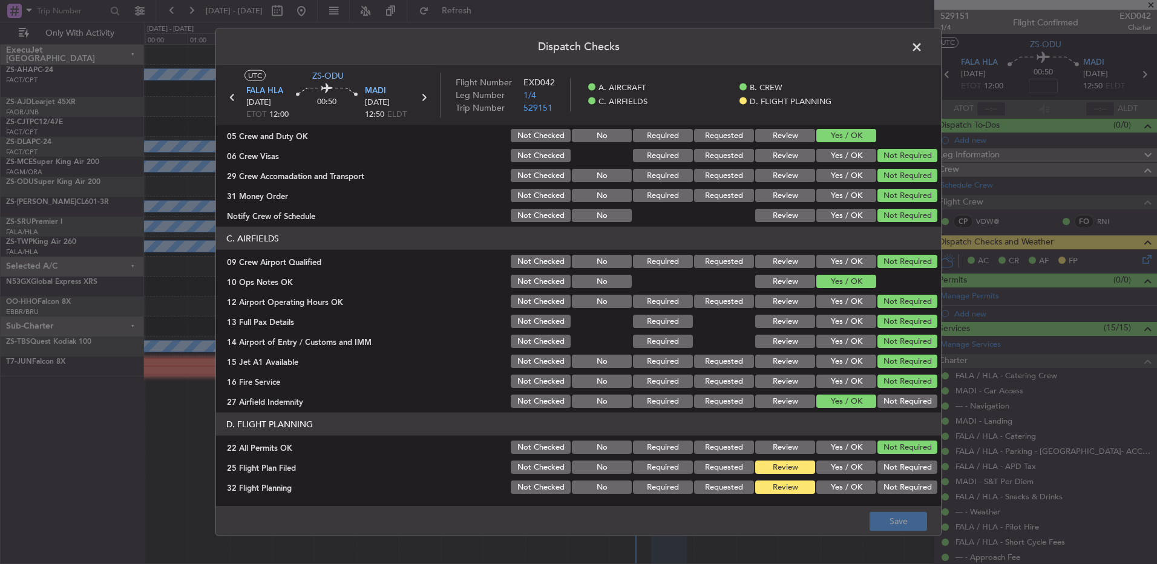
click at [831, 472] on button "Yes / OK" at bounding box center [846, 467] width 60 height 13
click at [833, 483] on button "Yes / OK" at bounding box center [846, 486] width 60 height 13
click at [891, 520] on button "Save" at bounding box center [898, 520] width 57 height 19
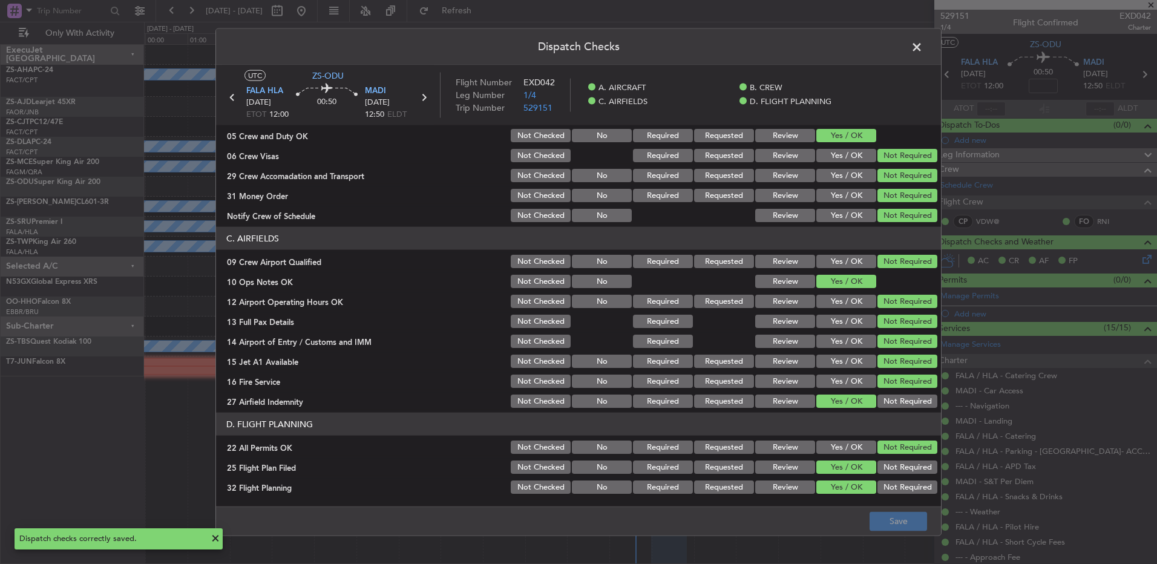
click at [923, 42] on span at bounding box center [923, 50] width 0 height 24
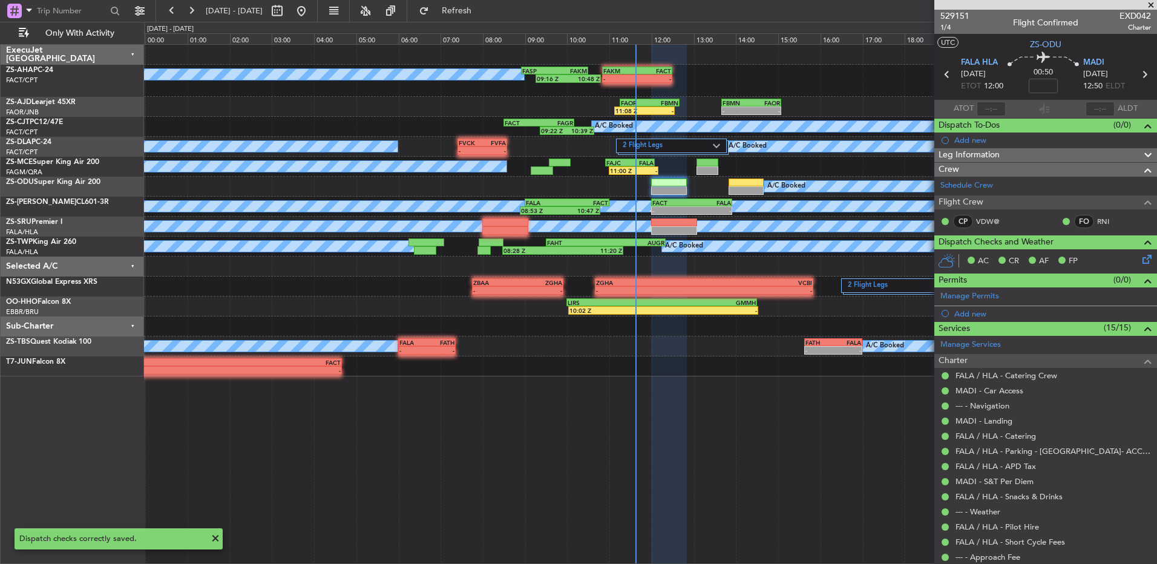
click at [1141, 79] on icon at bounding box center [1144, 75] width 16 height 16
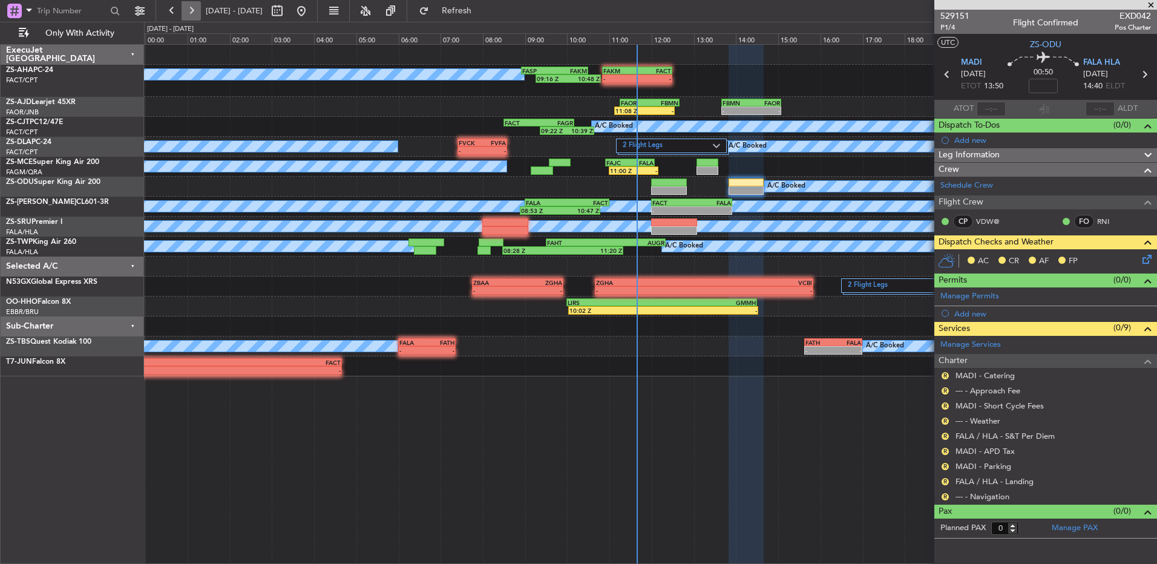
click at [195, 9] on button at bounding box center [191, 10] width 19 height 19
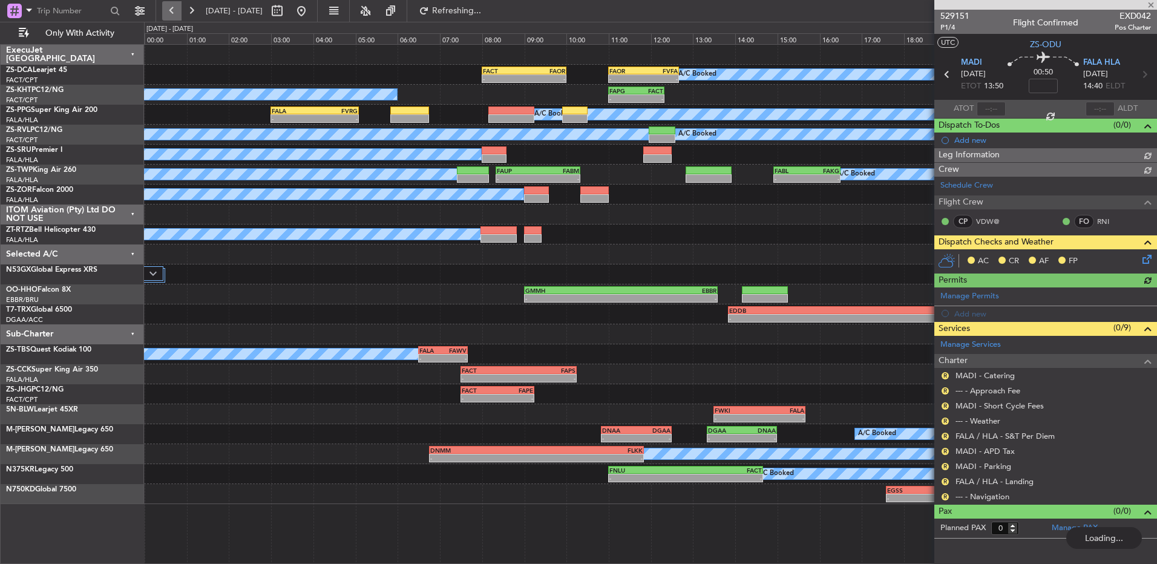
click at [170, 9] on button at bounding box center [171, 10] width 19 height 19
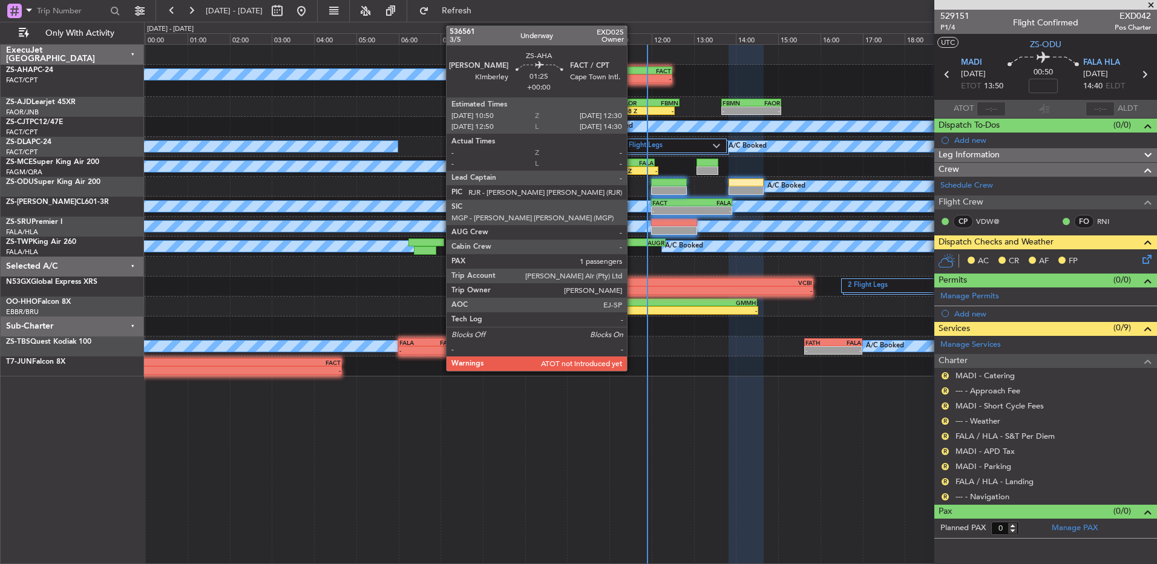
click at [632, 80] on div "-" at bounding box center [620, 78] width 34 height 7
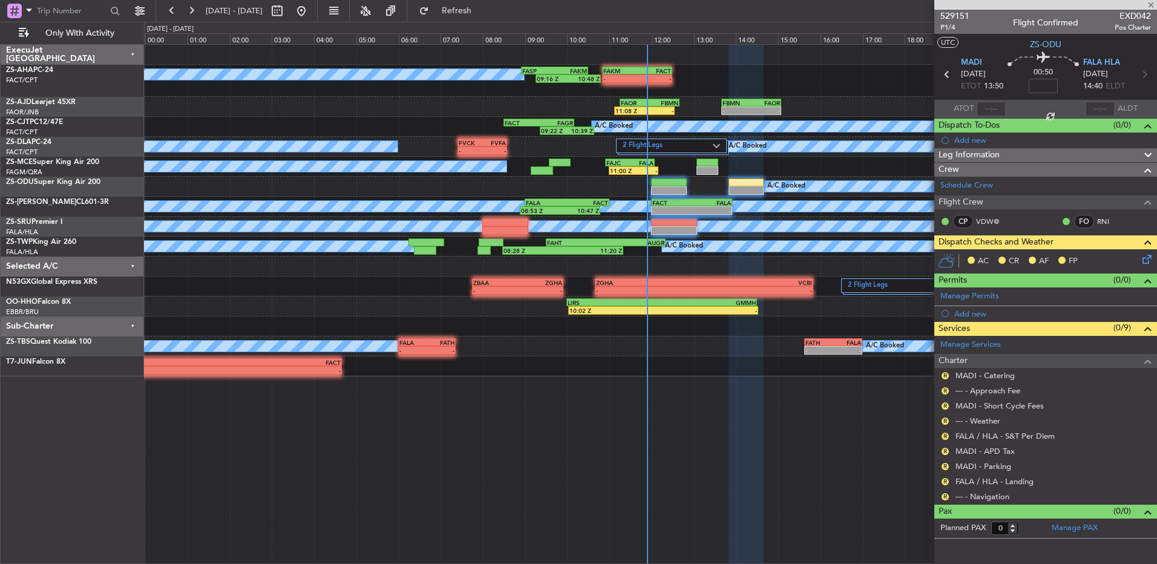
type input "1"
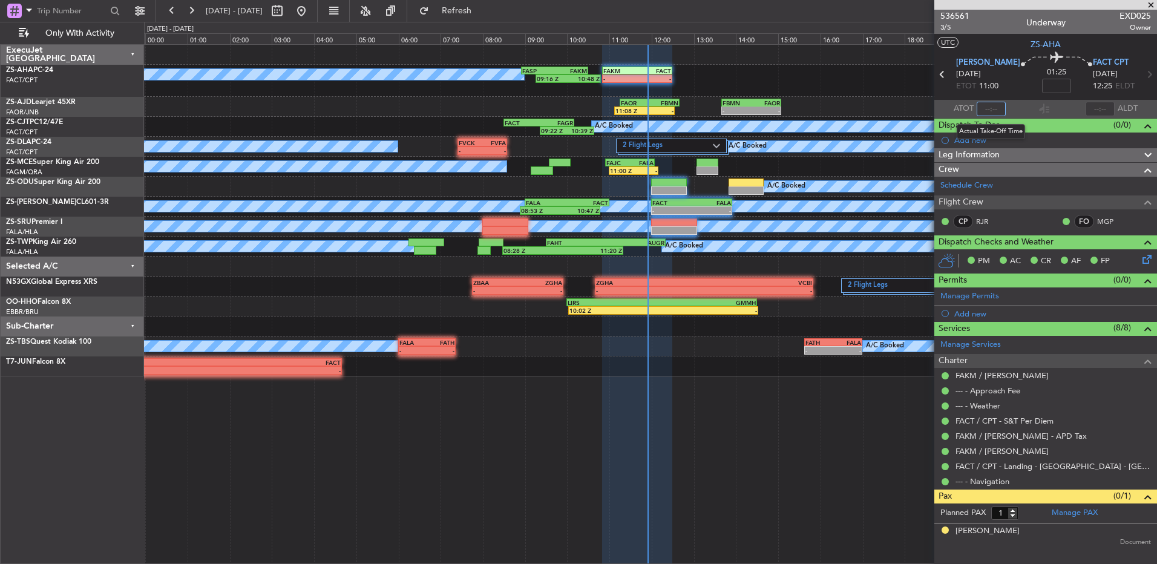
click at [983, 110] on input "text" at bounding box center [991, 109] width 29 height 15
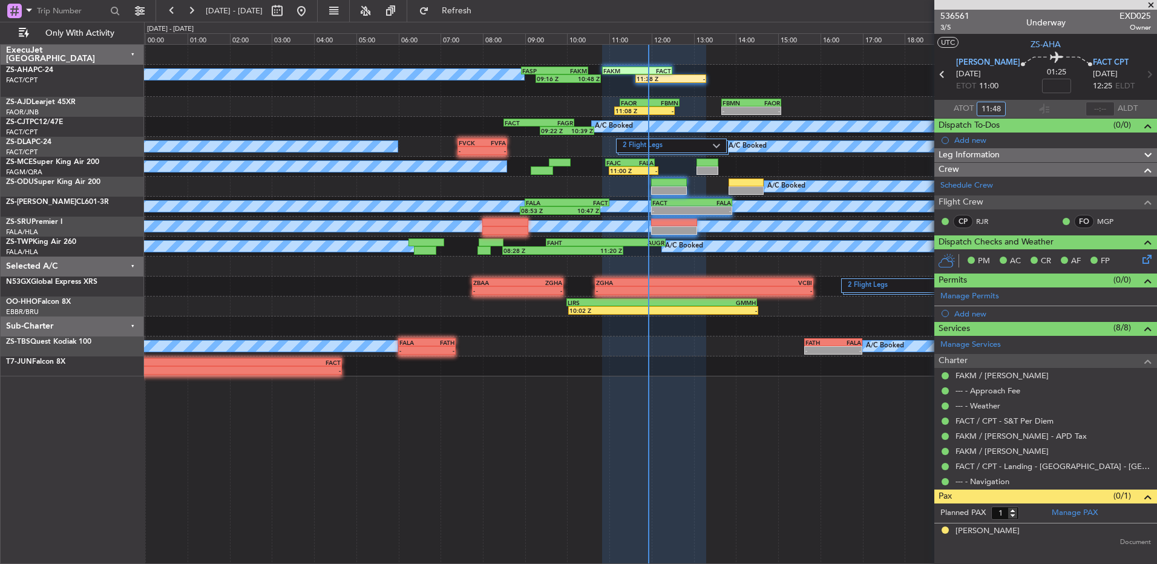
type input "11:48"
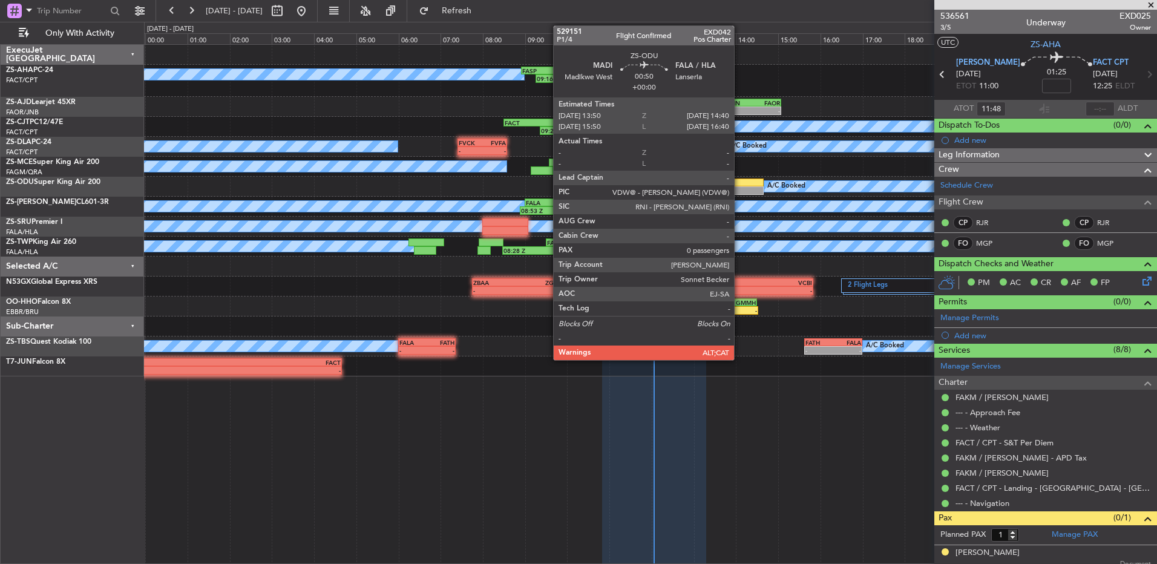
click at [744, 187] on div at bounding box center [747, 190] width 36 height 8
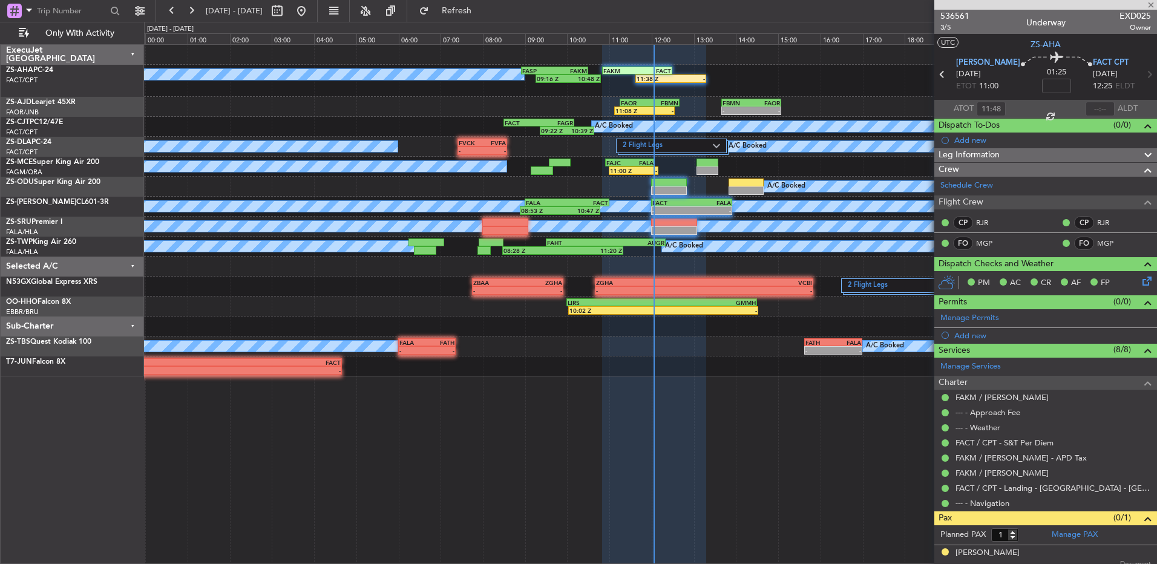
type input "0"
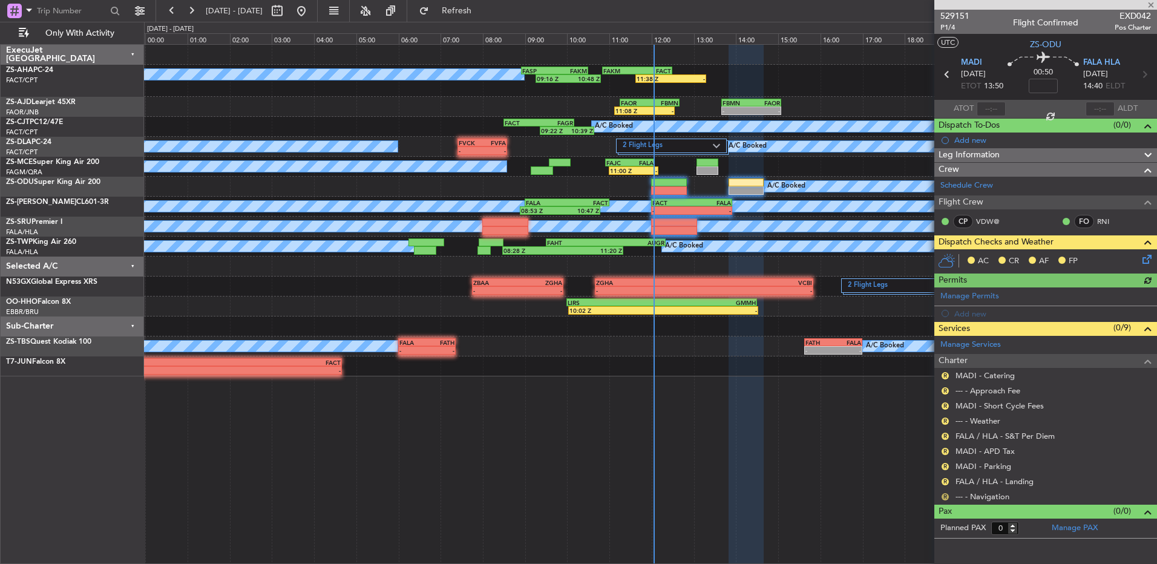
click at [946, 496] on button "R" at bounding box center [945, 496] width 7 height 7
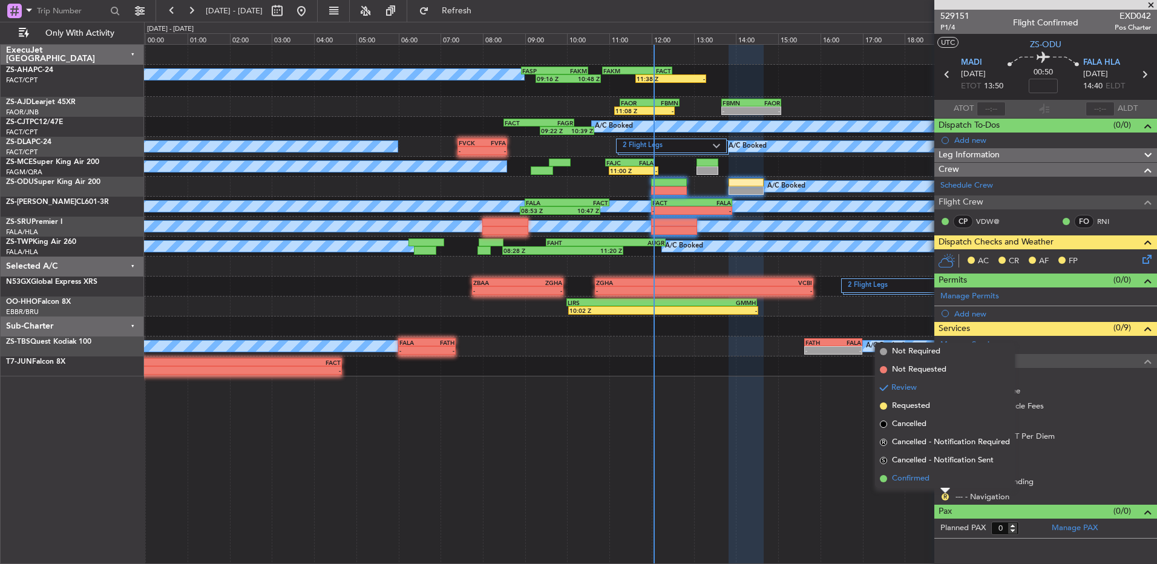
click at [946, 482] on li "Confirmed" at bounding box center [945, 479] width 140 height 18
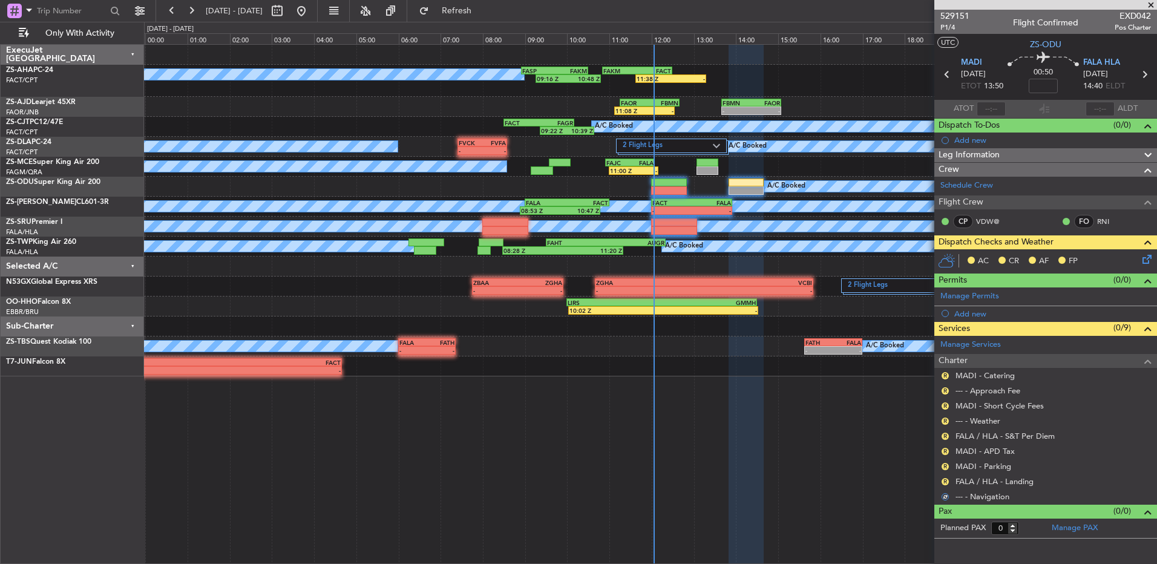
click at [944, 477] on div "R" at bounding box center [945, 482] width 10 height 10
click at [947, 481] on div "Review" at bounding box center [945, 485] width 27 height 15
click at [947, 478] on button "R" at bounding box center [945, 481] width 7 height 7
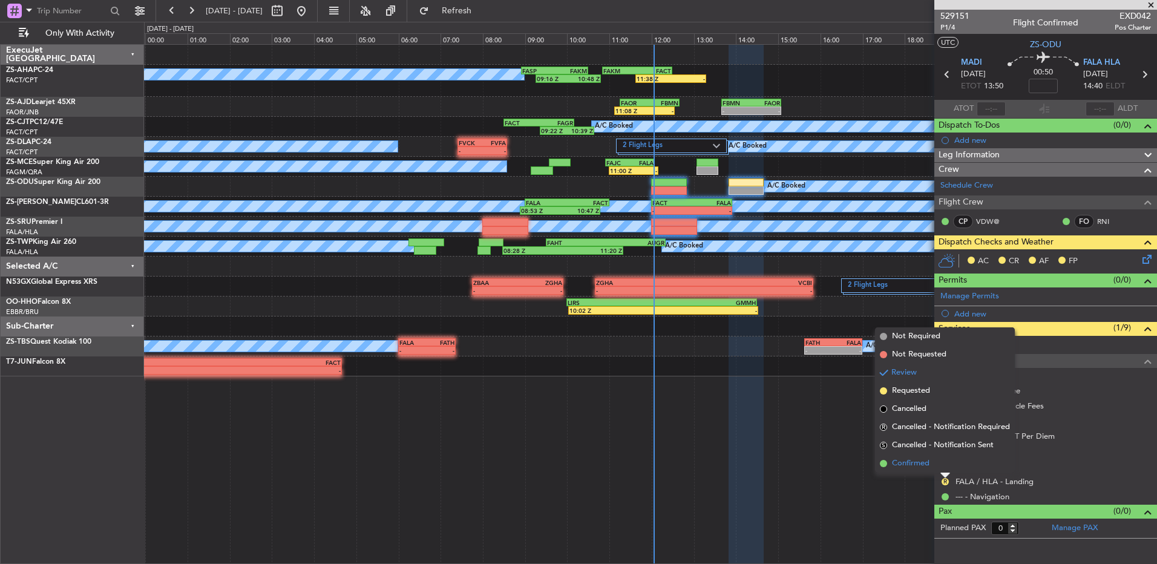
click at [939, 464] on li "Confirmed" at bounding box center [945, 463] width 140 height 18
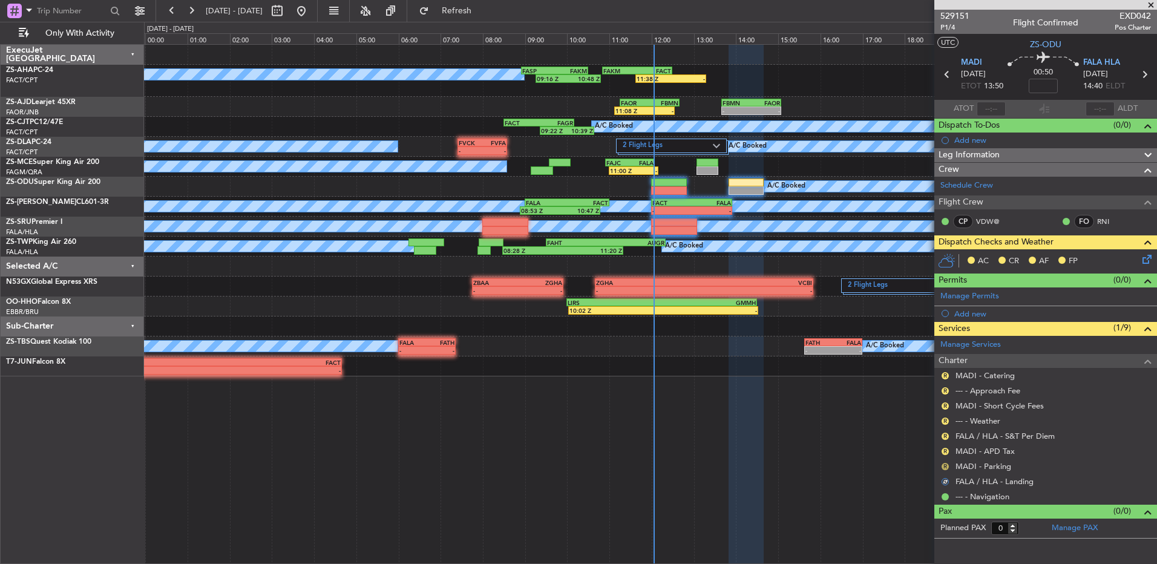
click at [944, 465] on button "R" at bounding box center [945, 466] width 7 height 7
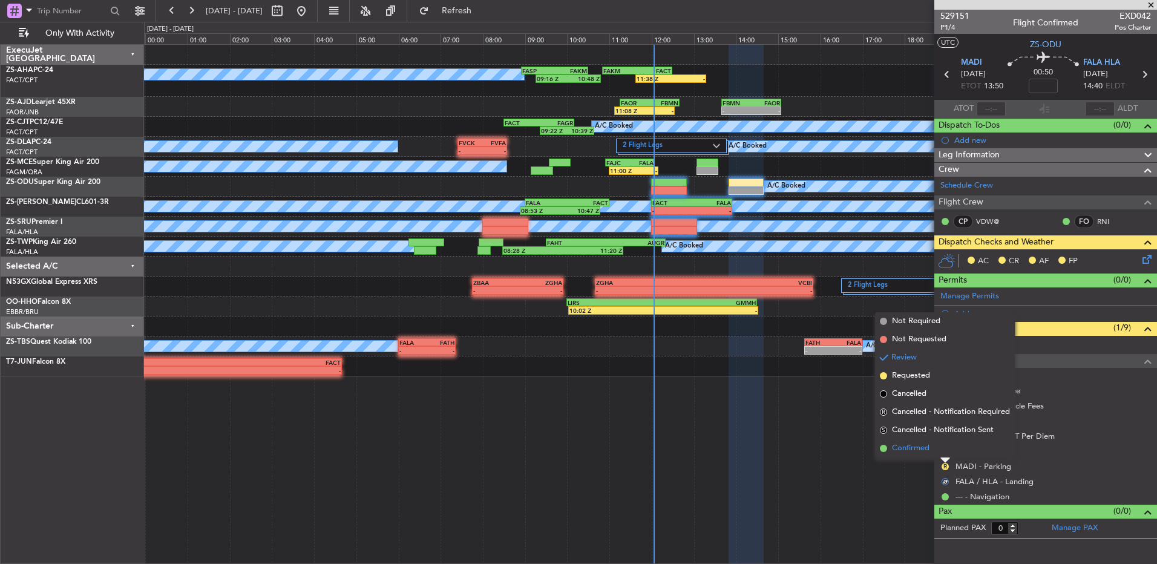
click at [947, 450] on li "Confirmed" at bounding box center [945, 448] width 140 height 18
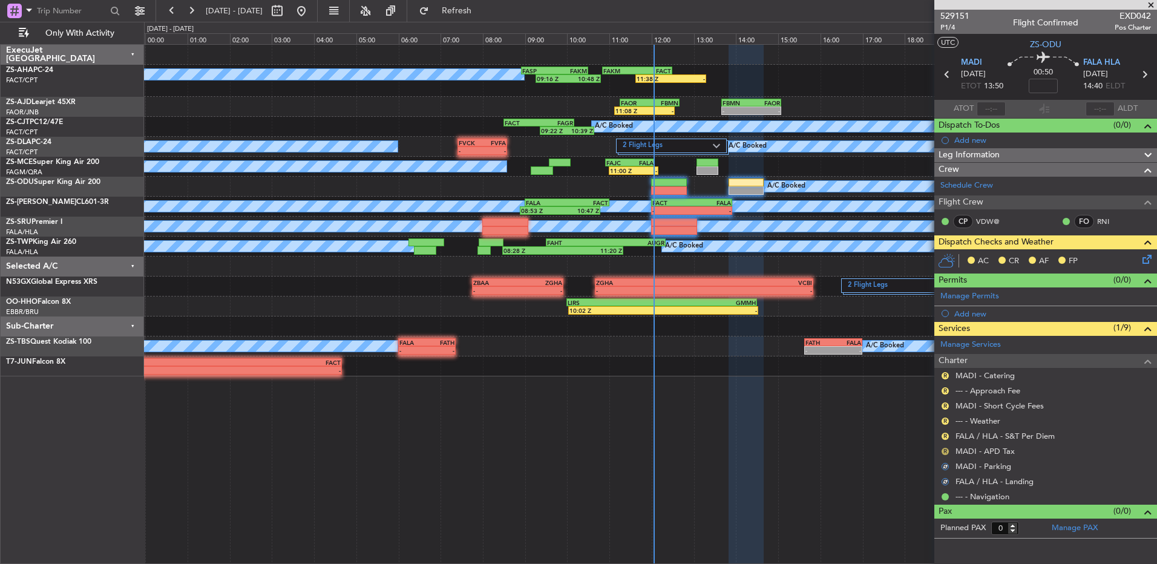
click at [947, 448] on button "R" at bounding box center [945, 451] width 7 height 7
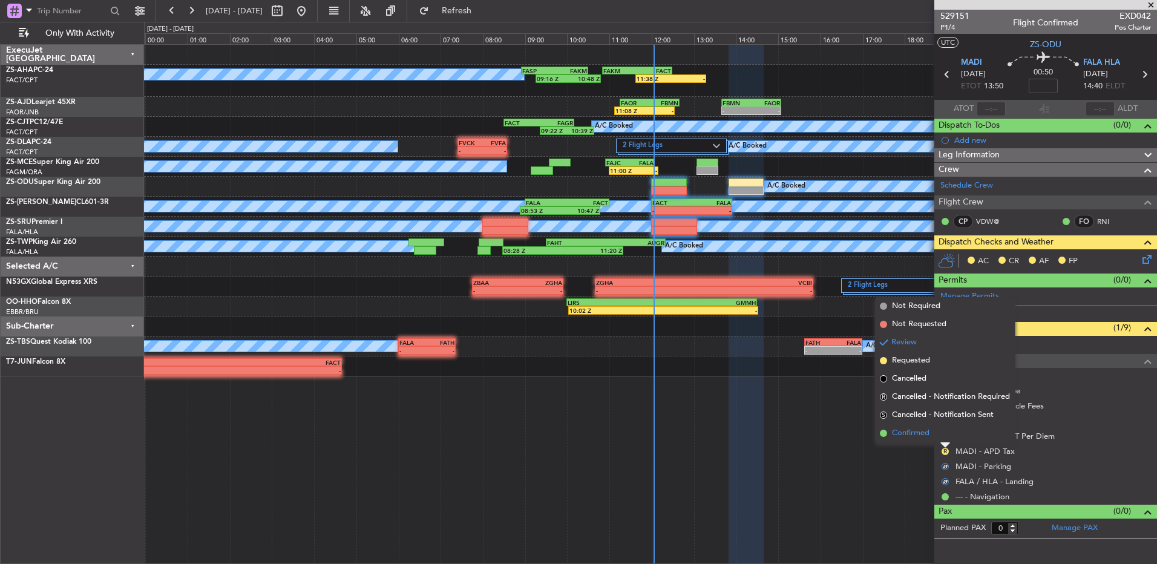
click at [943, 442] on li "Confirmed" at bounding box center [945, 433] width 140 height 18
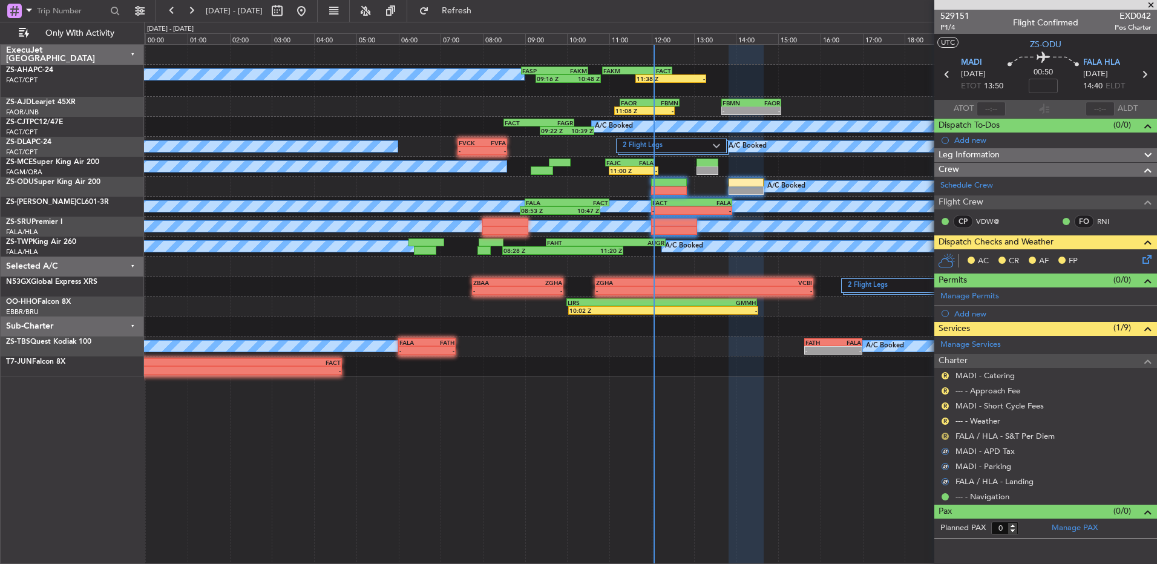
click at [943, 435] on button "R" at bounding box center [945, 436] width 7 height 7
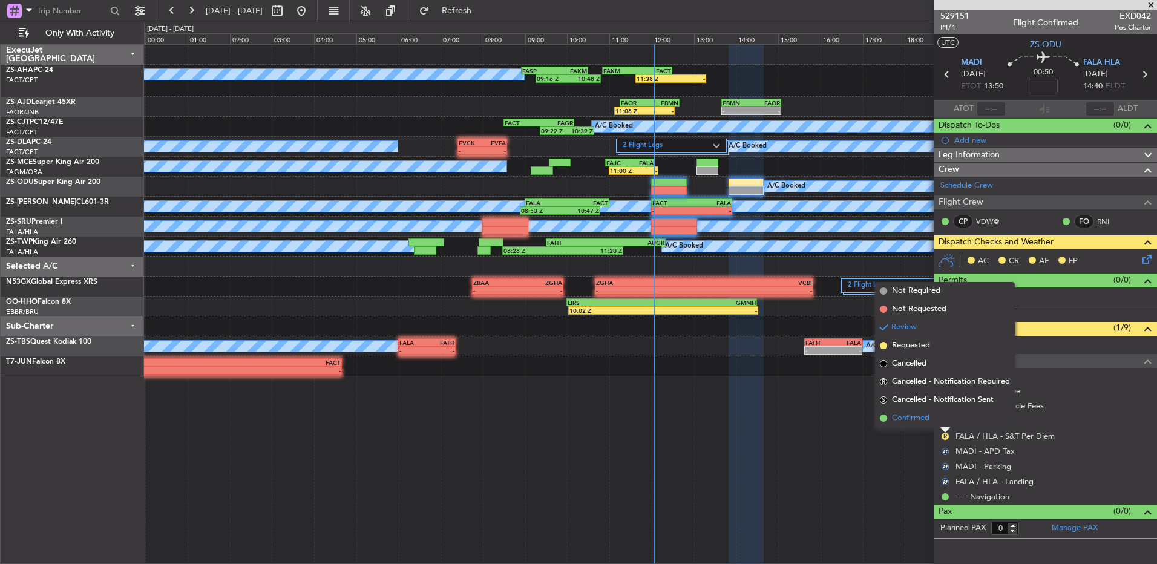
click at [944, 427] on li "Confirmed" at bounding box center [945, 418] width 140 height 18
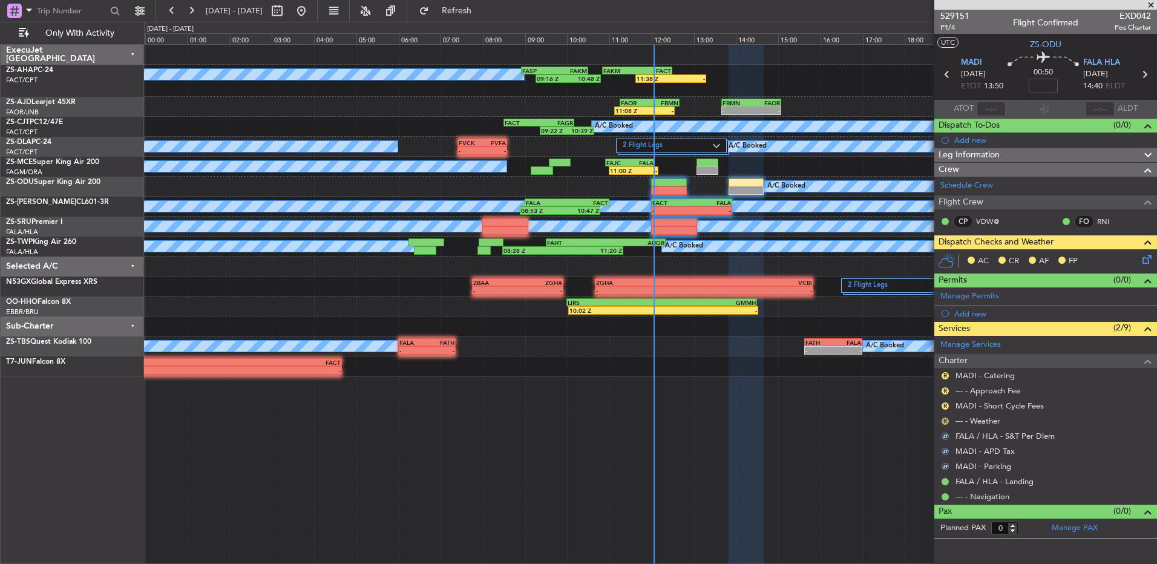
click at [941, 418] on nimbus-traffic-light "R" at bounding box center [945, 421] width 10 height 10
click at [943, 419] on button "R" at bounding box center [945, 421] width 7 height 7
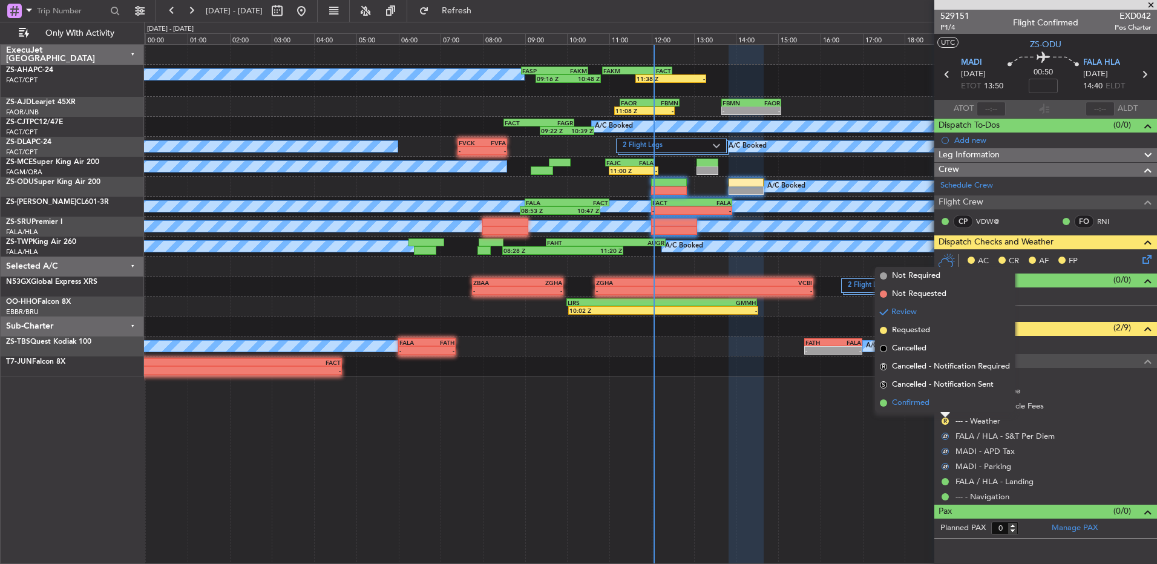
click at [943, 408] on li "Confirmed" at bounding box center [945, 403] width 140 height 18
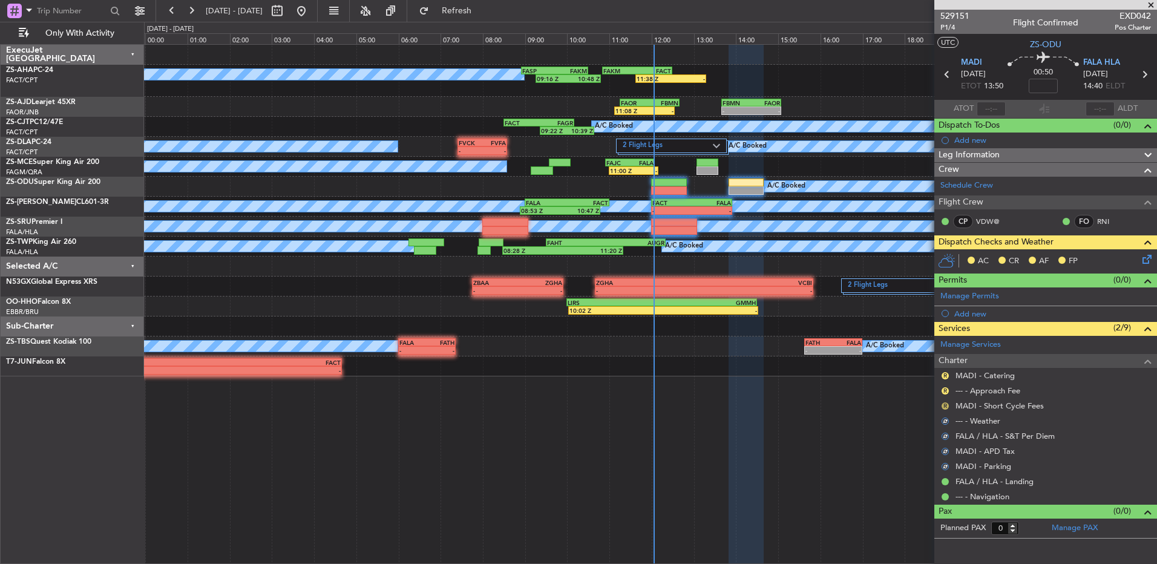
click at [946, 405] on button "R" at bounding box center [945, 405] width 7 height 7
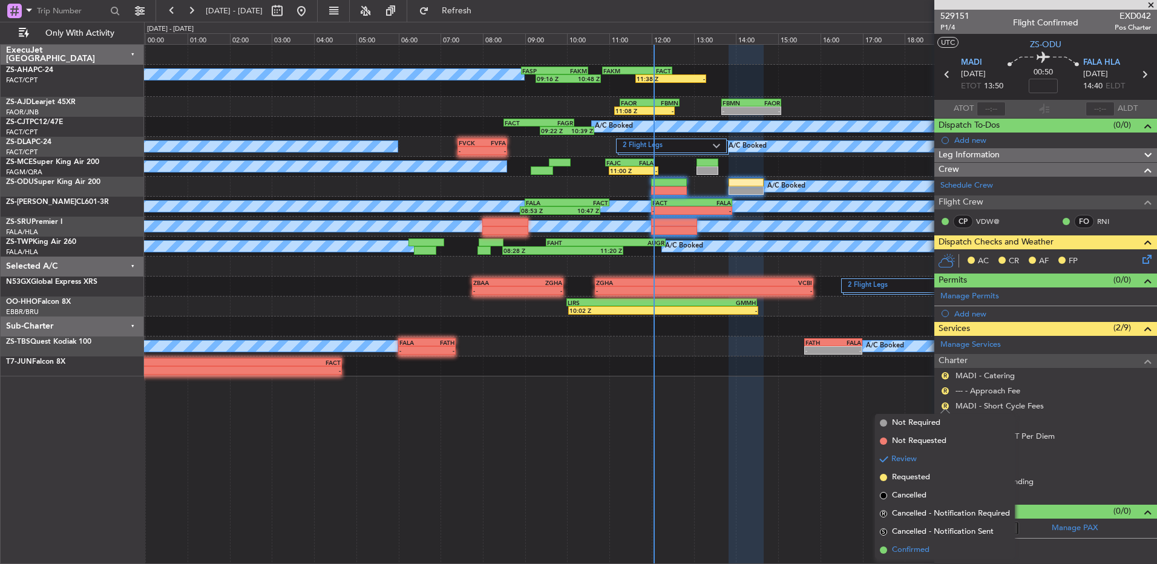
click at [901, 551] on span "Confirmed" at bounding box center [911, 550] width 38 height 12
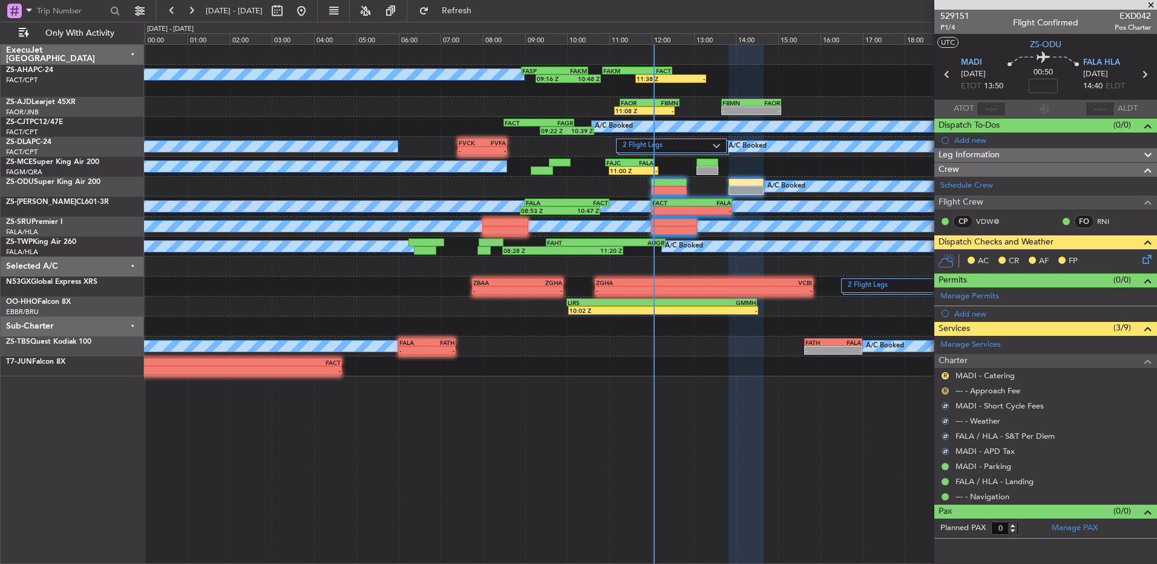
click at [945, 392] on button "R" at bounding box center [945, 390] width 7 height 7
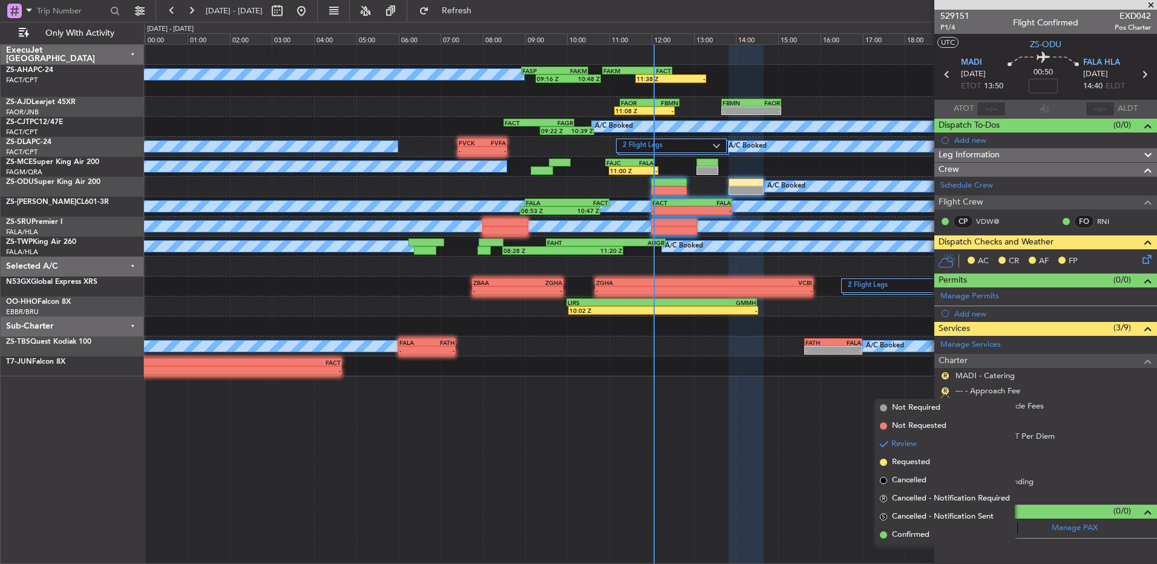
drag, startPoint x: 904, startPoint y: 533, endPoint x: 942, endPoint y: 405, distance: 132.5
click at [906, 495] on ul "Not Required Not Requested Review Requested Cancelled R Cancelled - Notificatio…" at bounding box center [945, 471] width 140 height 145
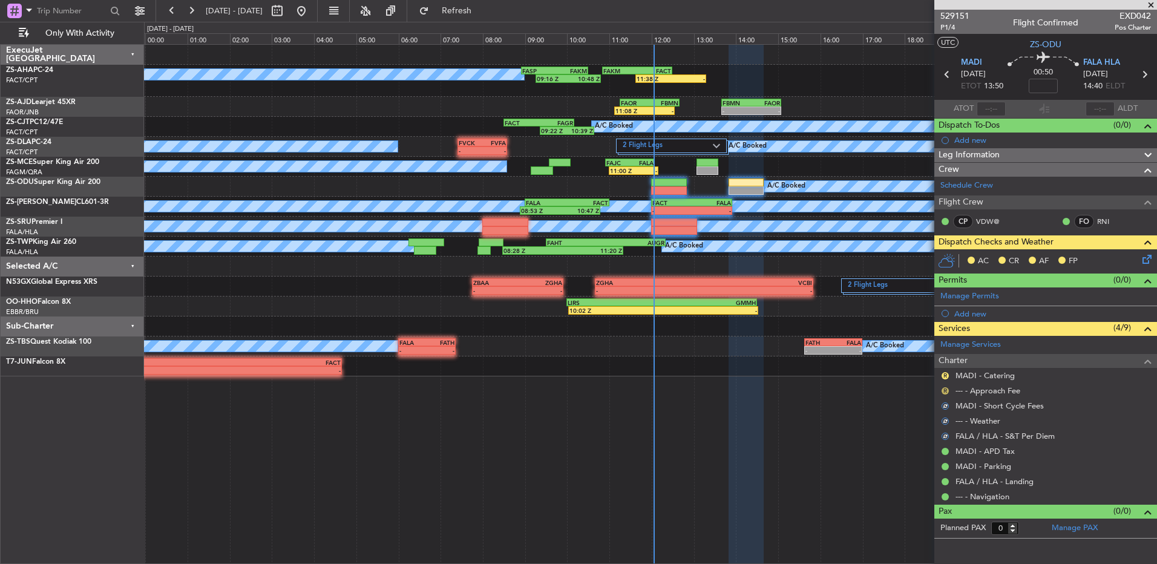
click at [946, 391] on button "R" at bounding box center [945, 390] width 7 height 7
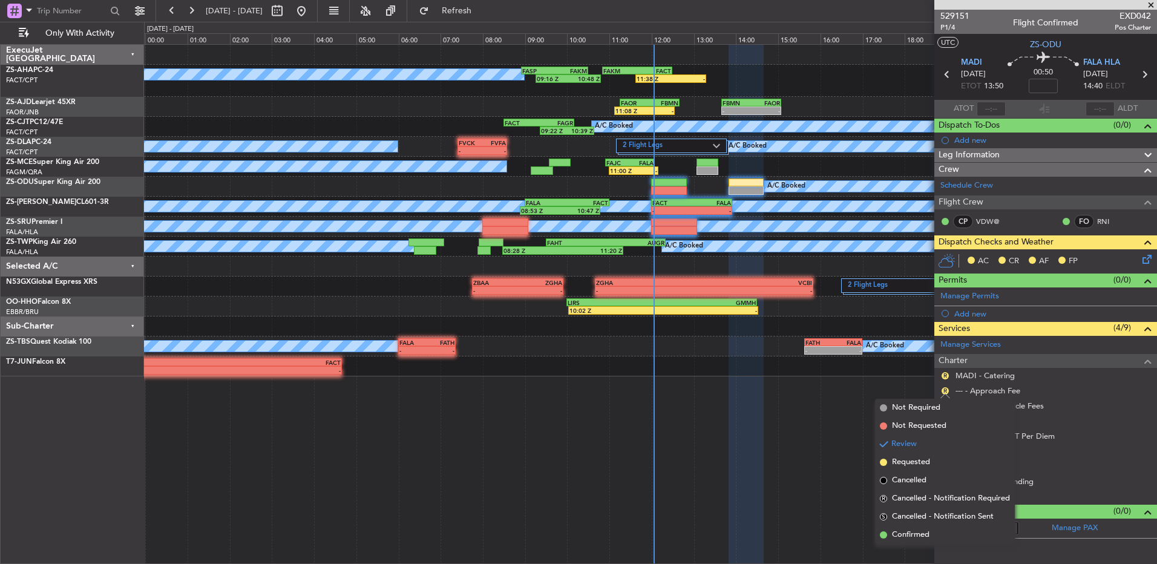
drag, startPoint x: 934, startPoint y: 527, endPoint x: 928, endPoint y: 416, distance: 111.5
click at [930, 526] on li "Confirmed" at bounding box center [945, 535] width 140 height 18
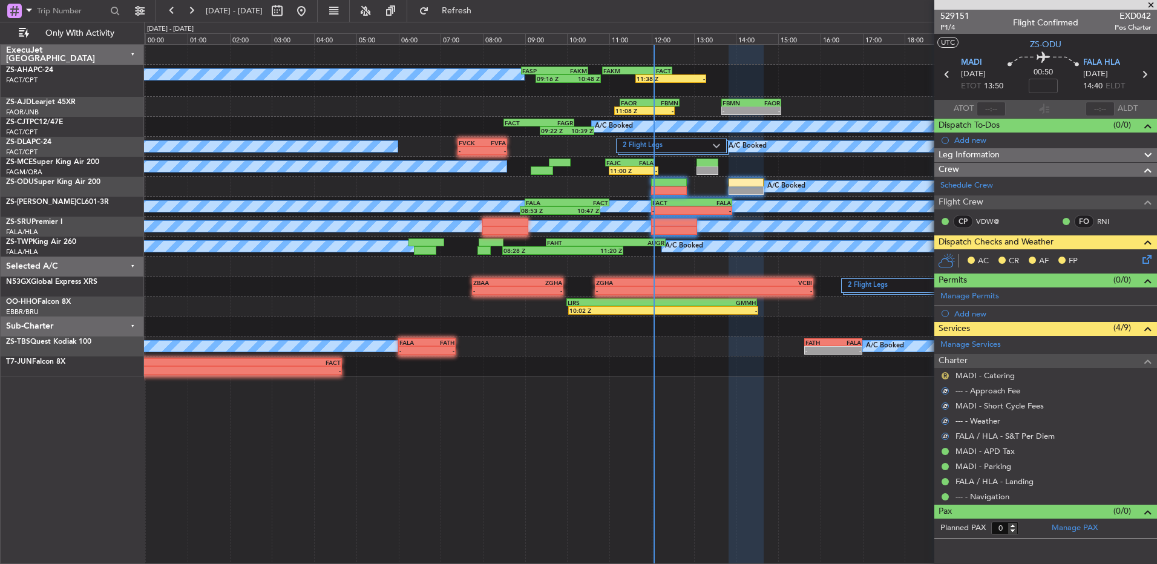
click at [943, 377] on button "R" at bounding box center [945, 375] width 7 height 7
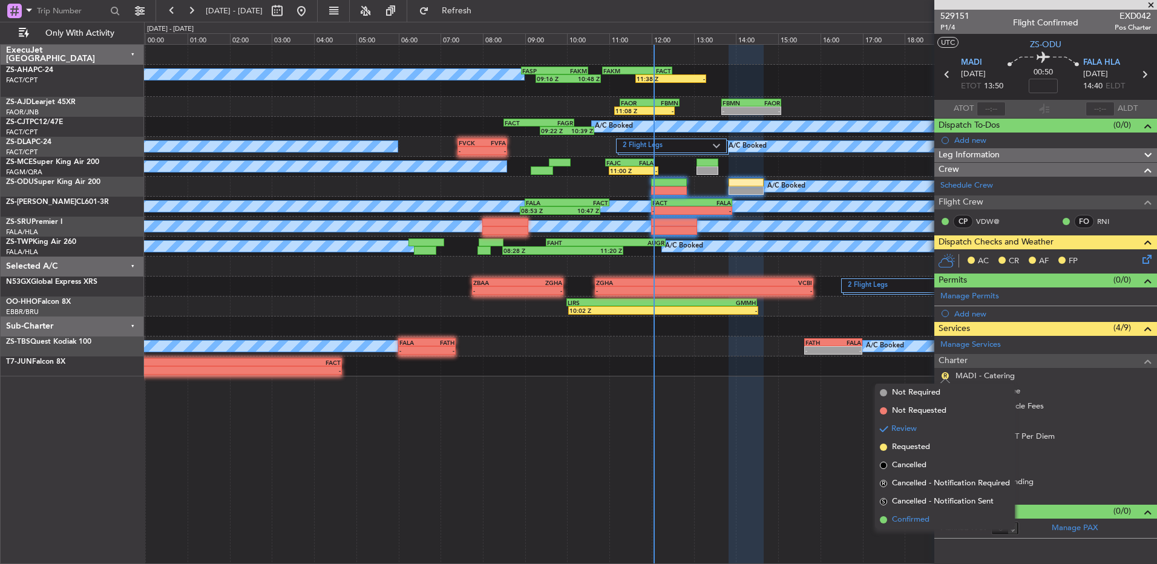
click at [921, 526] on li "Confirmed" at bounding box center [945, 520] width 140 height 18
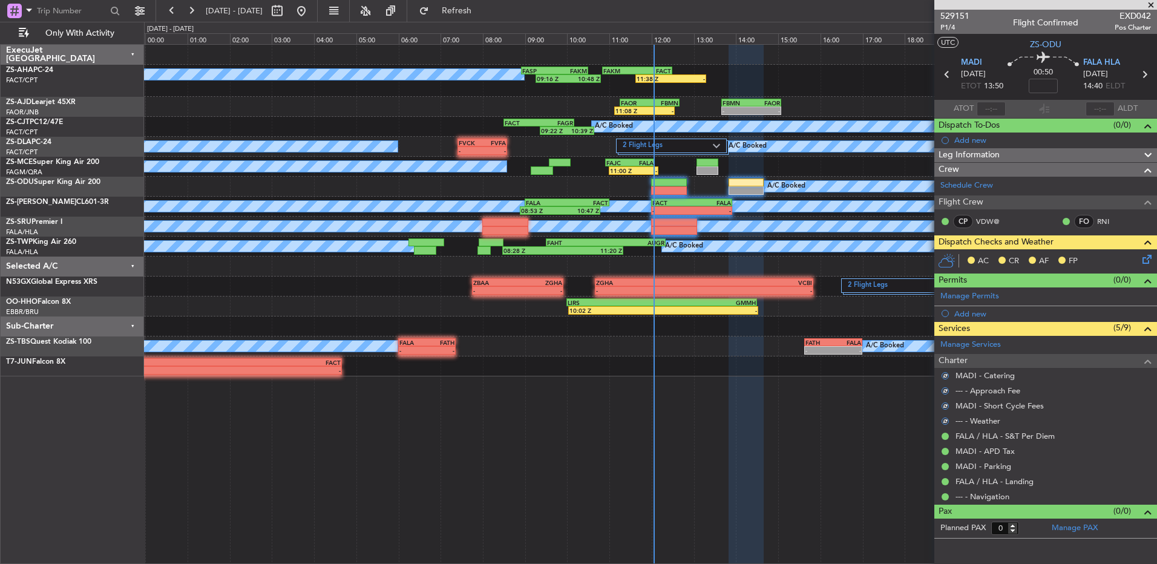
click at [1146, 258] on icon at bounding box center [1145, 257] width 10 height 10
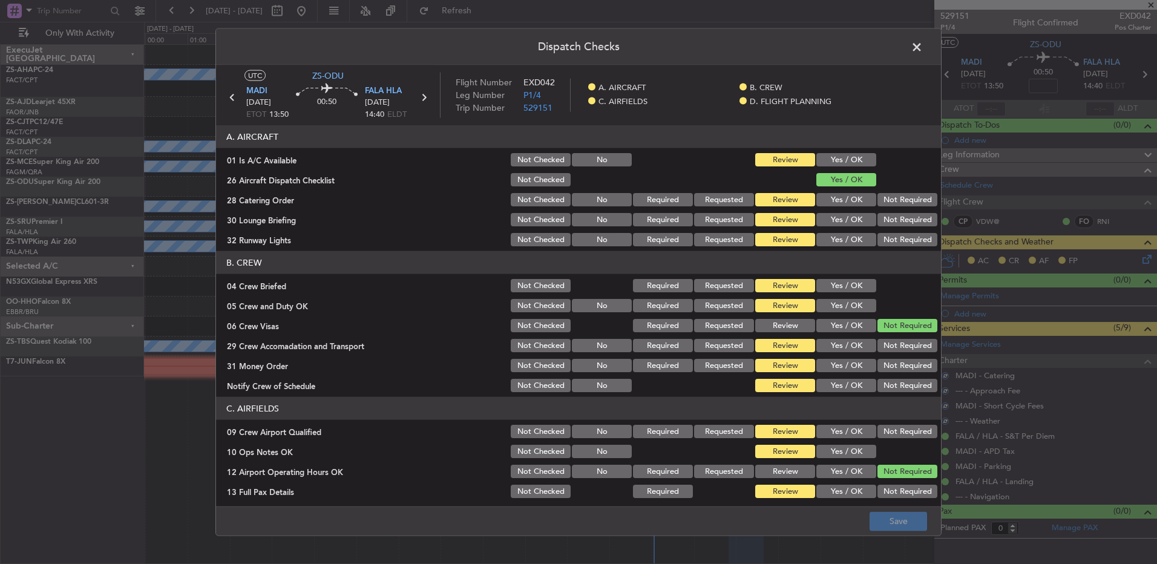
click at [857, 166] on div "Yes / OK" at bounding box center [845, 159] width 61 height 17
click at [878, 204] on button "Not Required" at bounding box center [907, 199] width 60 height 13
click at [853, 162] on button "Yes / OK" at bounding box center [846, 159] width 60 height 13
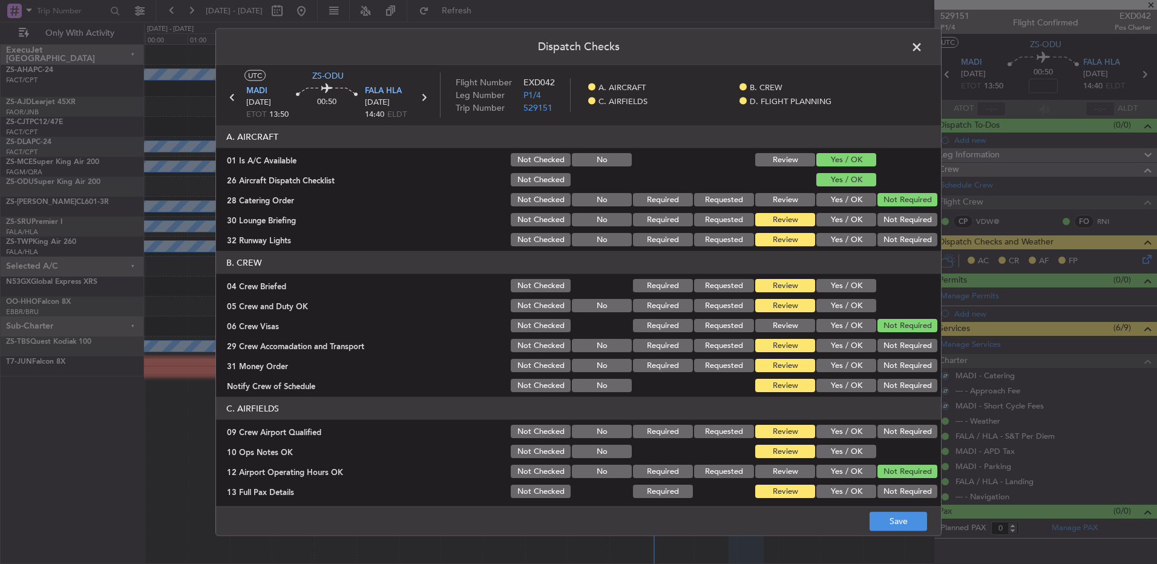
click at [879, 218] on button "Not Required" at bounding box center [907, 219] width 60 height 13
click at [881, 230] on section "A. AIRCRAFT 01 Is A/C Available Not Checked No Review Yes / OK 26 Aircraft Disp…" at bounding box center [578, 186] width 725 height 123
click at [883, 234] on button "Not Required" at bounding box center [907, 239] width 60 height 13
click at [842, 288] on button "Yes / OK" at bounding box center [846, 285] width 60 height 13
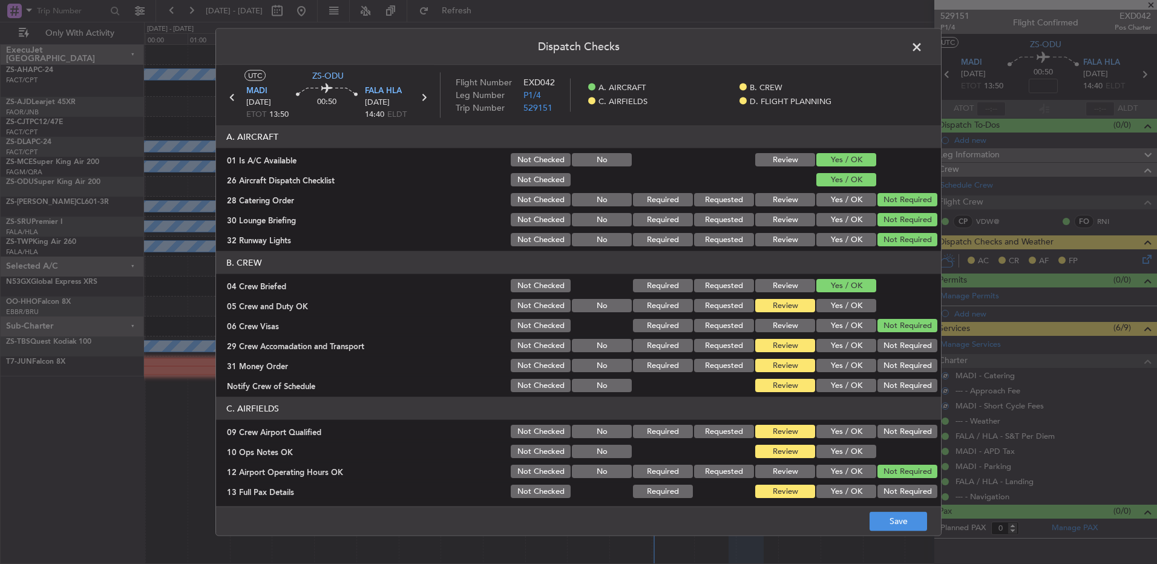
click at [845, 290] on button "Yes / OK" at bounding box center [846, 285] width 60 height 13
drag, startPoint x: 845, startPoint y: 300, endPoint x: 850, endPoint y: 309, distance: 10.3
click at [848, 305] on button "Yes / OK" at bounding box center [846, 305] width 60 height 13
click at [883, 342] on div "Not Required" at bounding box center [906, 345] width 61 height 17
click at [884, 349] on button "Not Required" at bounding box center [907, 345] width 60 height 13
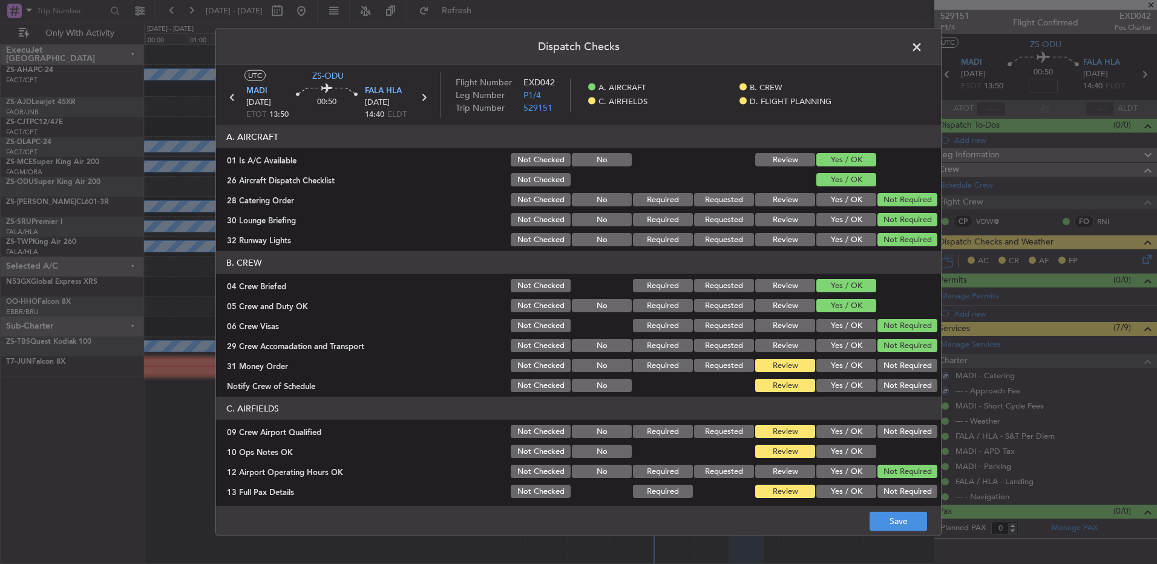
click at [884, 350] on button "Not Required" at bounding box center [907, 345] width 60 height 13
click at [890, 382] on button "Not Required" at bounding box center [907, 385] width 60 height 13
drag, startPoint x: 896, startPoint y: 358, endPoint x: 890, endPoint y: 412, distance: 54.2
click at [897, 362] on button "Not Required" at bounding box center [907, 365] width 60 height 13
drag, startPoint x: 895, startPoint y: 442, endPoint x: 891, endPoint y: 435, distance: 8.9
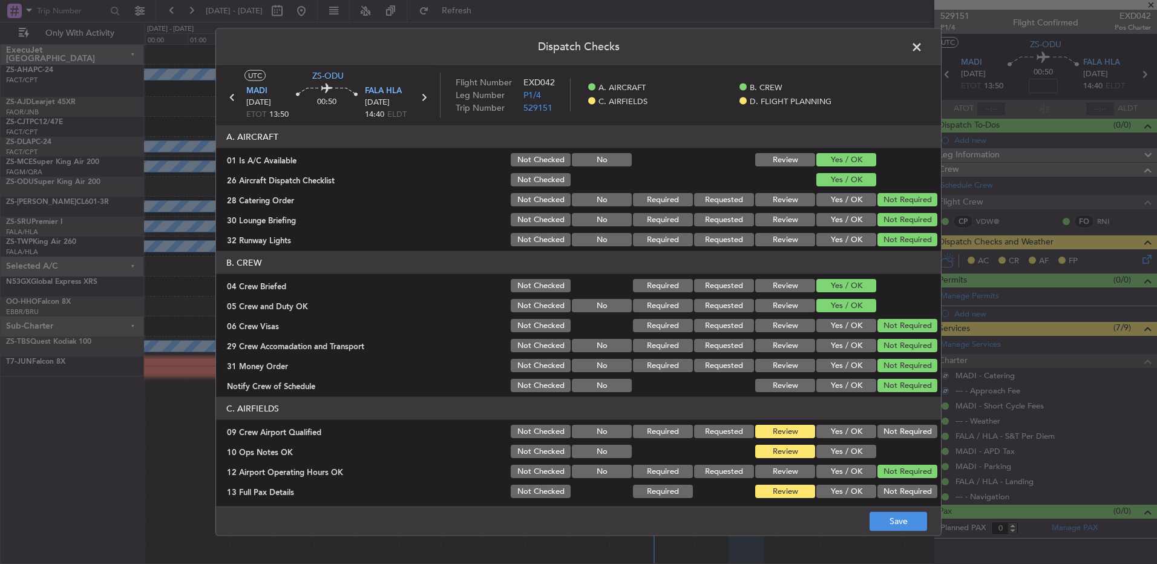
click at [895, 441] on section "C. AIRFIELDS 09 Crew Airport Qualified Not Checked No Required Requested Review…" at bounding box center [578, 488] width 725 height 183
click at [893, 430] on button "Not Required" at bounding box center [907, 431] width 60 height 13
drag, startPoint x: 855, startPoint y: 453, endPoint x: 879, endPoint y: 425, distance: 36.9
click at [854, 453] on button "Yes / OK" at bounding box center [846, 451] width 60 height 13
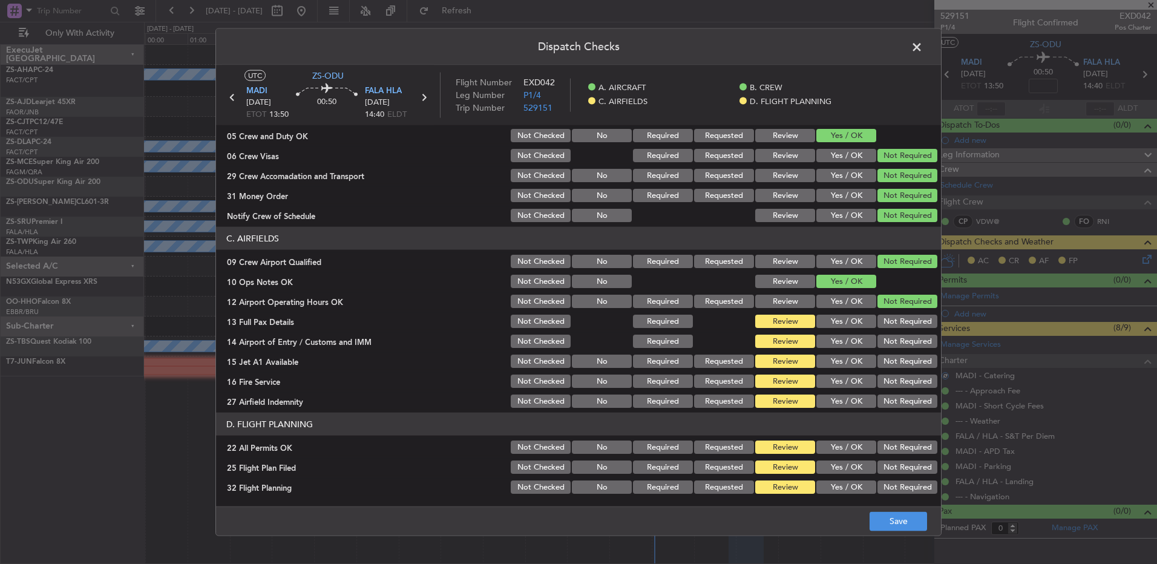
drag, startPoint x: 887, startPoint y: 309, endPoint x: 887, endPoint y: 318, distance: 8.5
click at [887, 310] on section "C. AIRFIELDS 09 Crew Airport Qualified Not Checked No Required Requested Review…" at bounding box center [578, 318] width 725 height 183
drag, startPoint x: 887, startPoint y: 318, endPoint x: 887, endPoint y: 327, distance: 9.1
click at [887, 326] on button "Not Required" at bounding box center [907, 321] width 60 height 13
drag, startPoint x: 892, startPoint y: 358, endPoint x: 885, endPoint y: 359, distance: 7.4
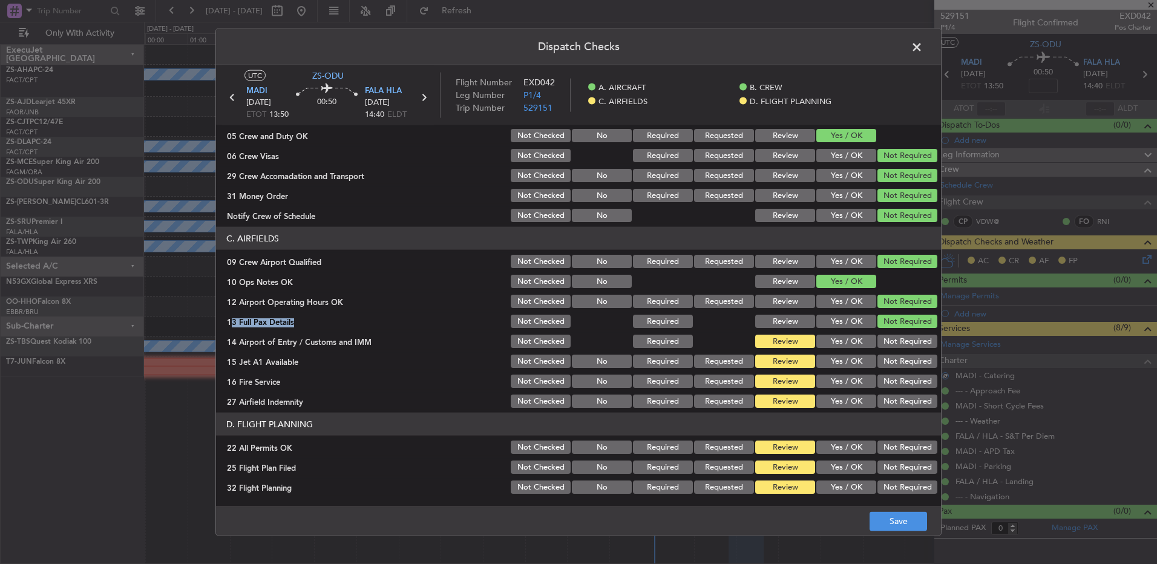
click at [891, 371] on section "C. AIRFIELDS 09 Crew Airport Qualified Not Checked No Required Requested Review…" at bounding box center [578, 318] width 725 height 183
drag, startPoint x: 887, startPoint y: 341, endPoint x: 888, endPoint y: 355, distance: 13.4
click at [887, 341] on button "Not Required" at bounding box center [907, 341] width 60 height 13
click at [888, 367] on button "Not Required" at bounding box center [907, 361] width 60 height 13
click at [887, 375] on div "Not Required" at bounding box center [906, 381] width 61 height 17
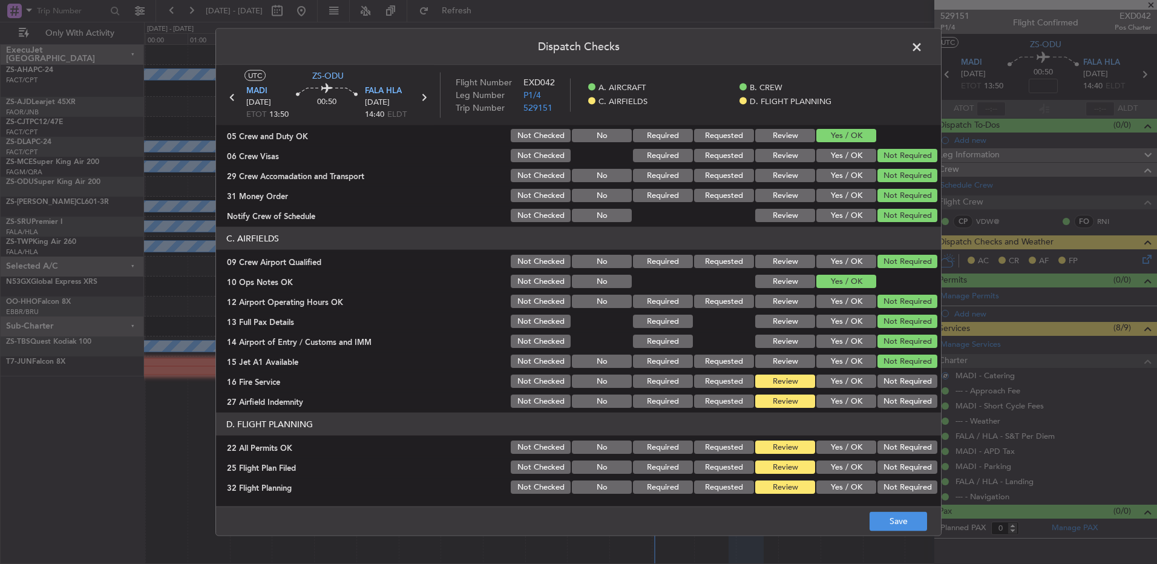
click at [887, 378] on button "Not Required" at bounding box center [907, 381] width 60 height 13
click at [887, 393] on div "Not Required" at bounding box center [906, 401] width 61 height 17
click at [887, 415] on header "D. FLIGHT PLANNING" at bounding box center [578, 424] width 725 height 23
click at [888, 403] on button "Not Required" at bounding box center [907, 401] width 60 height 13
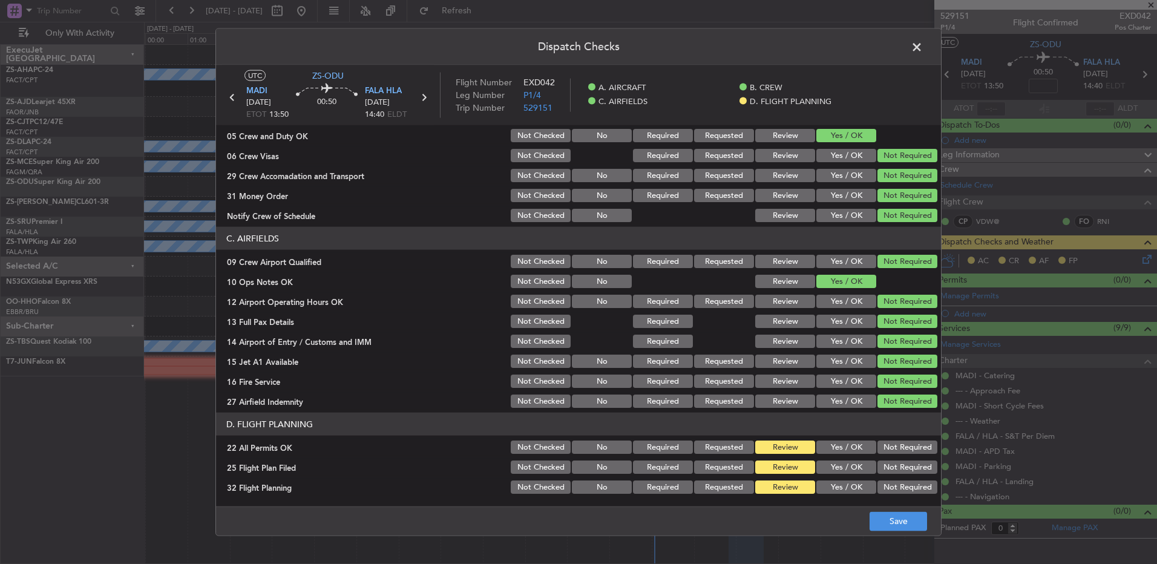
drag, startPoint x: 894, startPoint y: 451, endPoint x: 885, endPoint y: 459, distance: 11.2
click at [896, 451] on button "Not Required" at bounding box center [907, 447] width 60 height 13
click at [851, 465] on button "Yes / OK" at bounding box center [846, 467] width 60 height 13
click at [844, 494] on div "Yes / OK" at bounding box center [845, 487] width 61 height 17
click at [834, 485] on button "Yes / OK" at bounding box center [846, 486] width 60 height 13
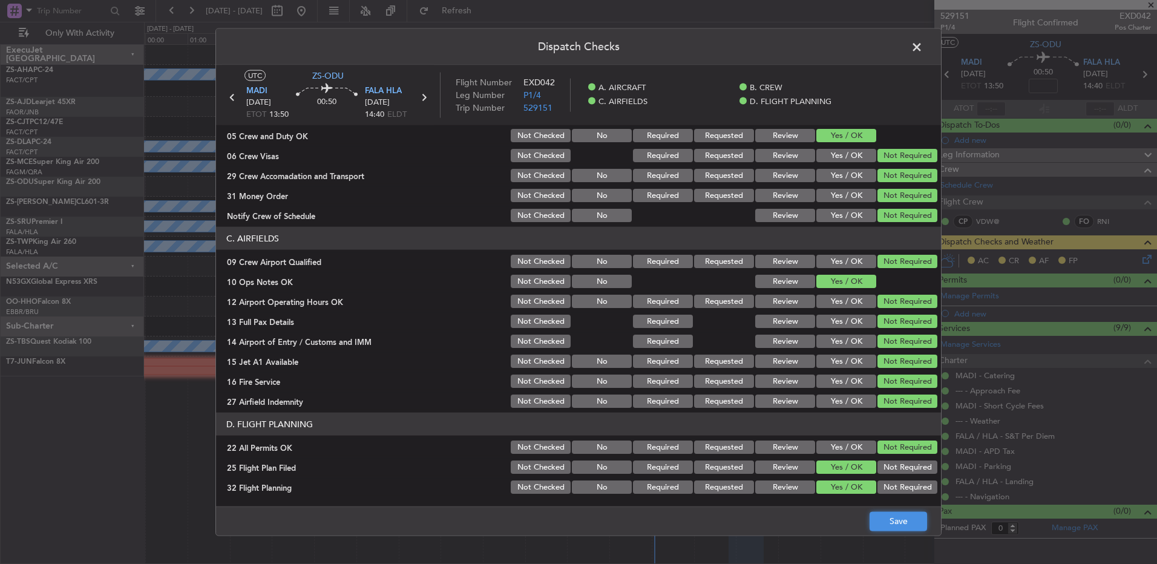
click at [915, 530] on button "Save" at bounding box center [898, 520] width 57 height 19
click at [923, 51] on span at bounding box center [923, 50] width 0 height 24
